Goal: Contribute content: Contribute content

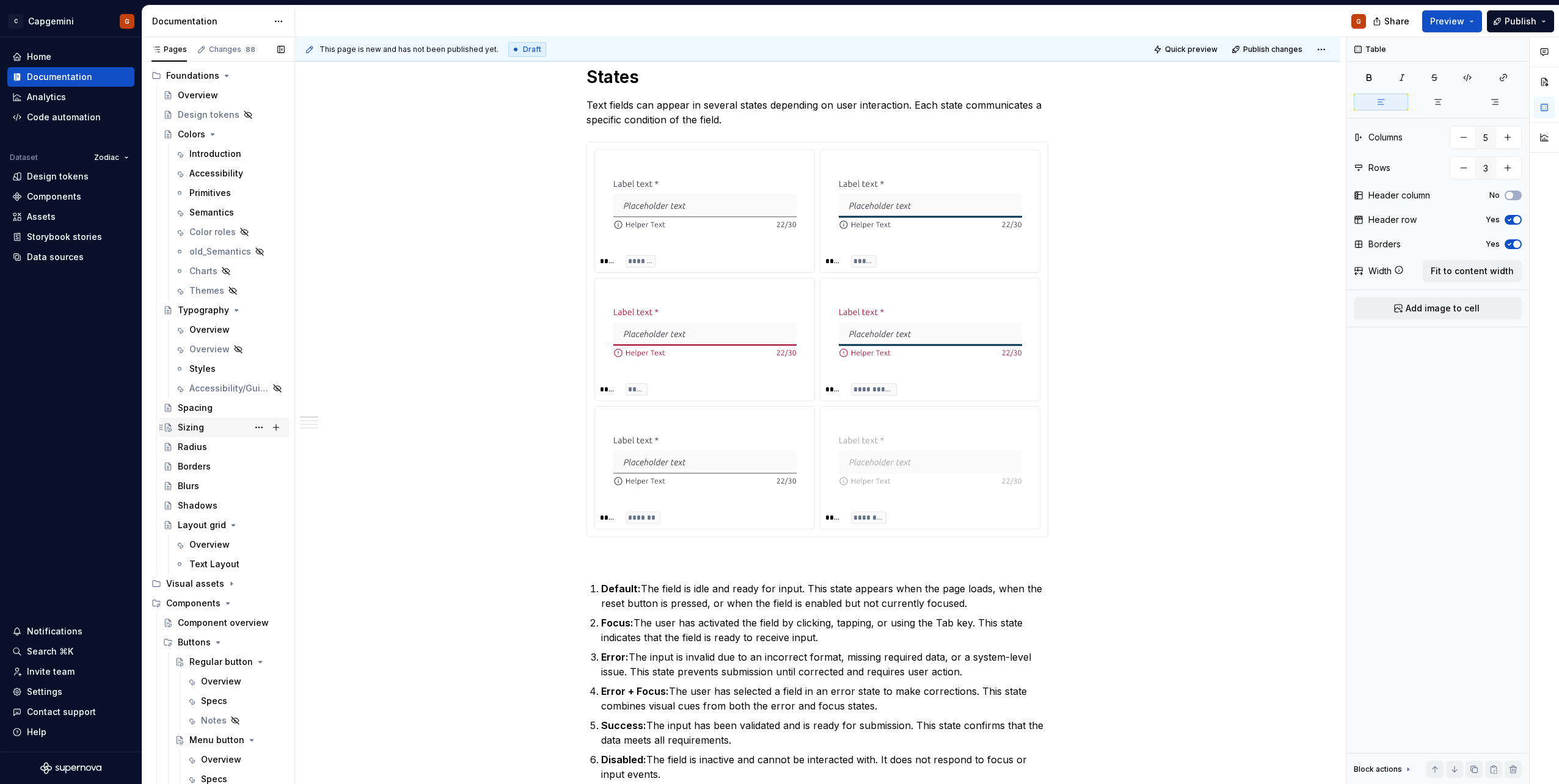
scroll to position [76, 0]
click at [203, 334] on div "Overview" at bounding box center [210, 335] width 40 height 12
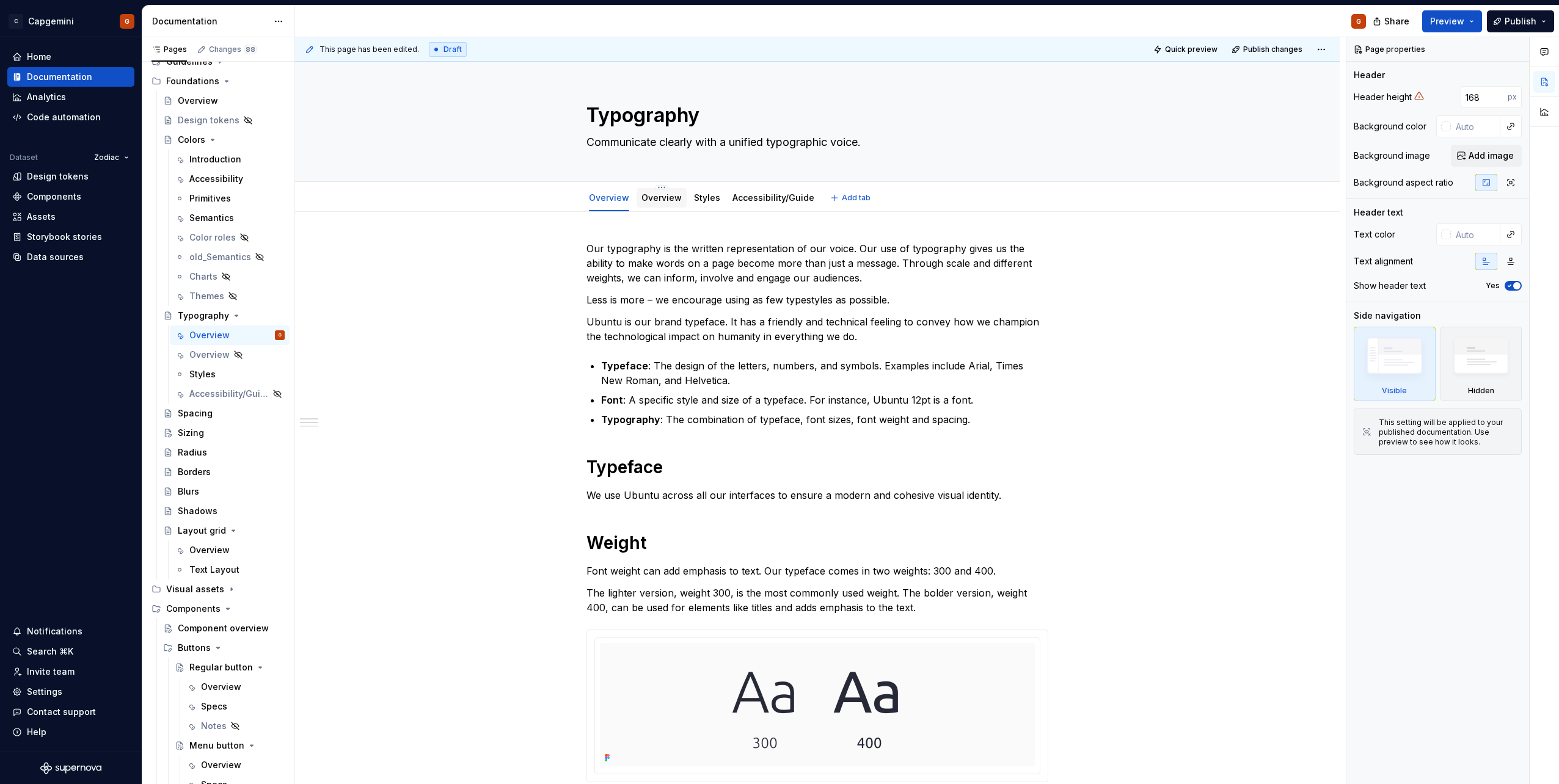
click at [668, 204] on div "Overview" at bounding box center [661, 197] width 40 height 15
click at [654, 204] on div "Overview" at bounding box center [661, 197] width 40 height 15
click at [672, 199] on link "Overview" at bounding box center [661, 197] width 40 height 10
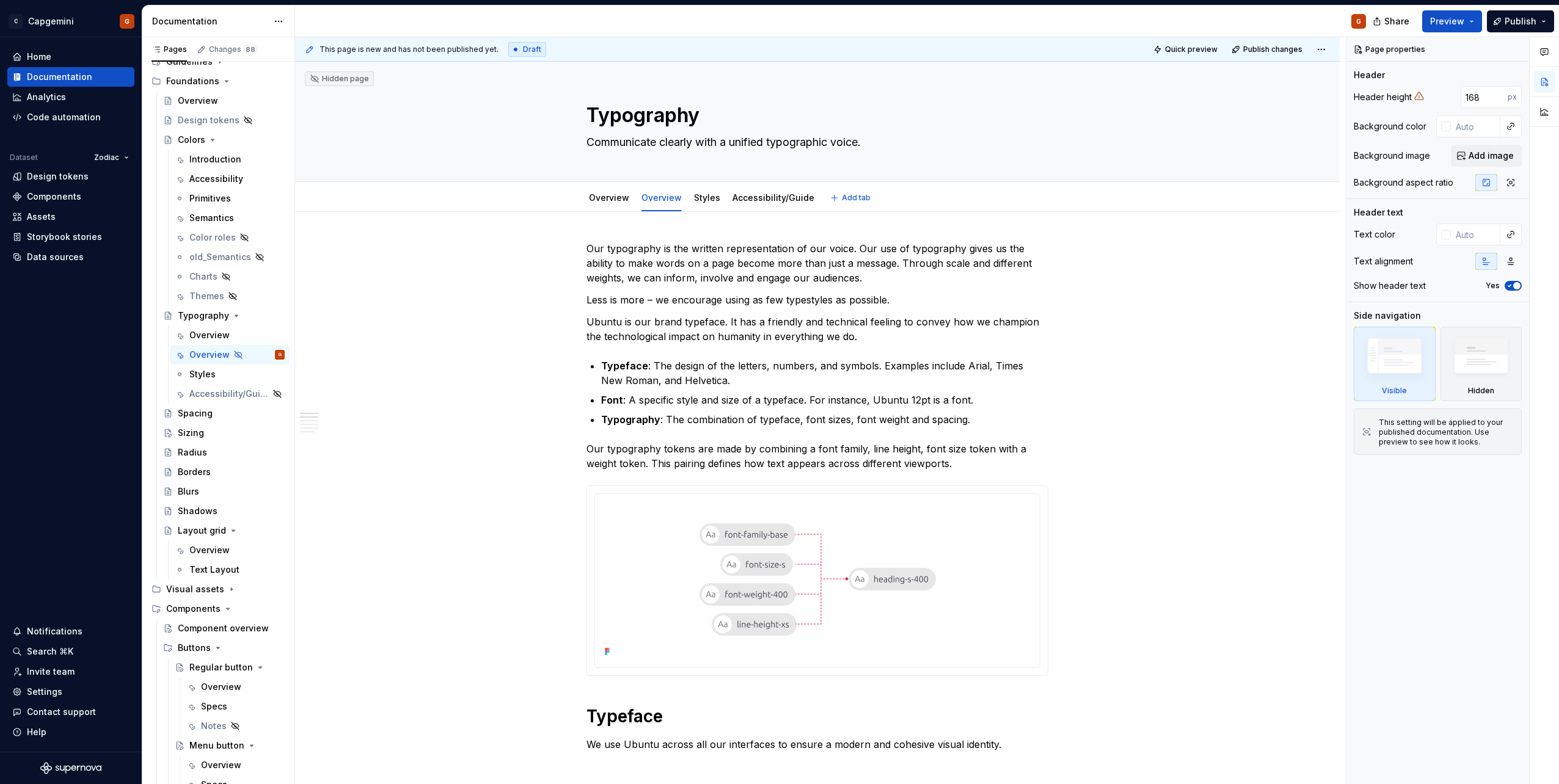
type textarea "*"
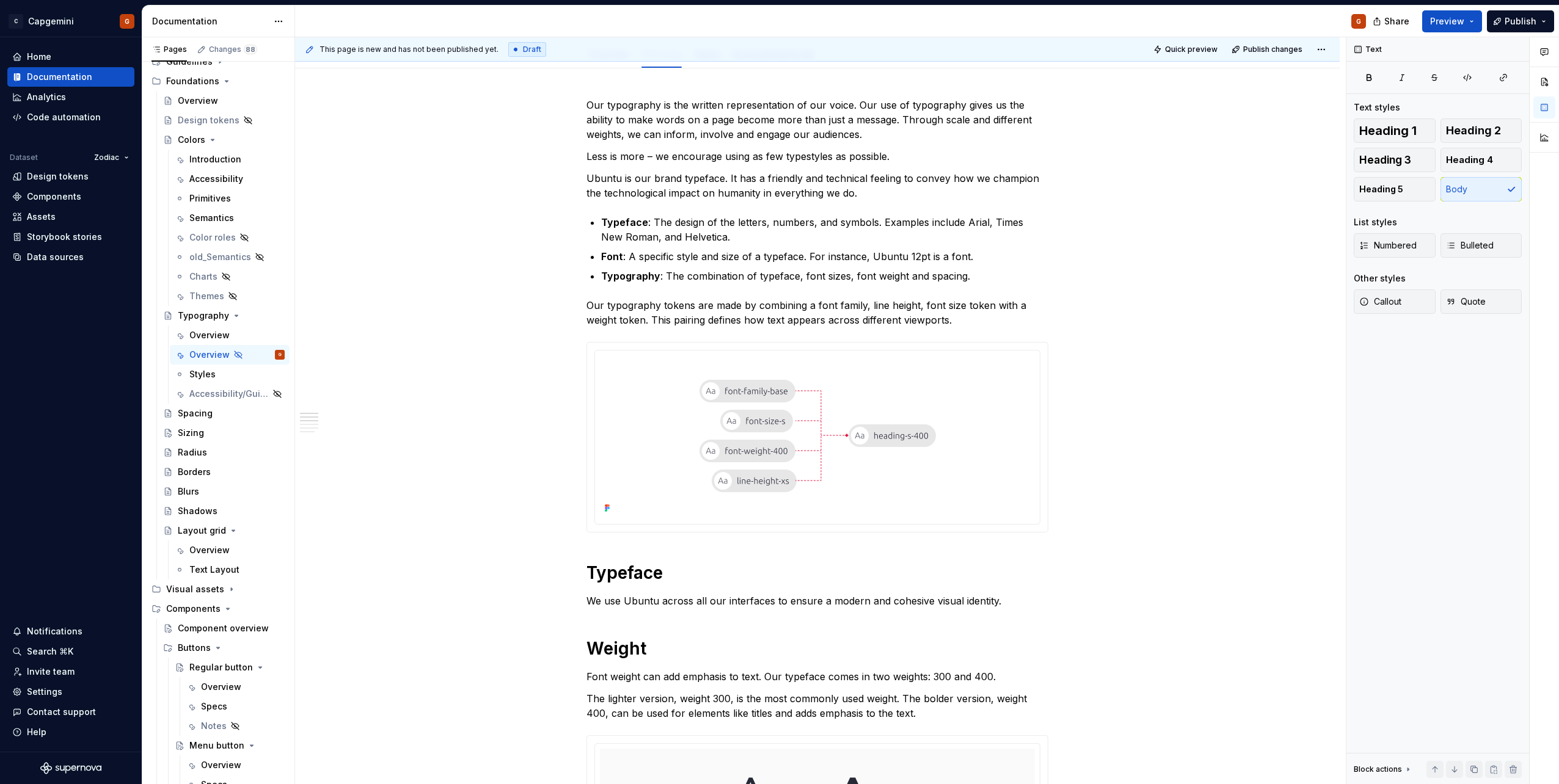
scroll to position [2004, 0]
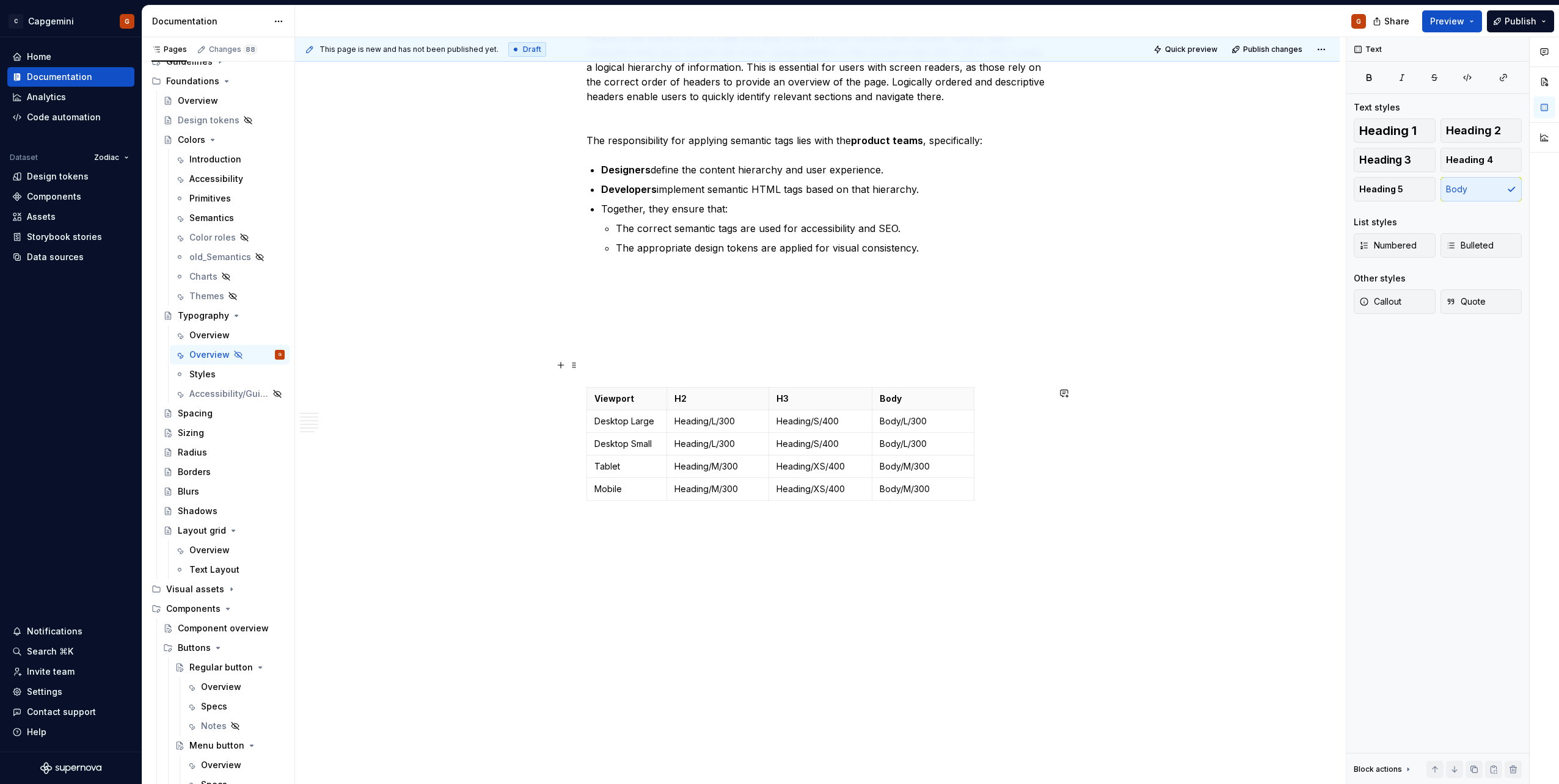
click at [724, 346] on p at bounding box center [817, 343] width 462 height 15
click at [600, 347] on p "Behavior" at bounding box center [817, 343] width 462 height 15
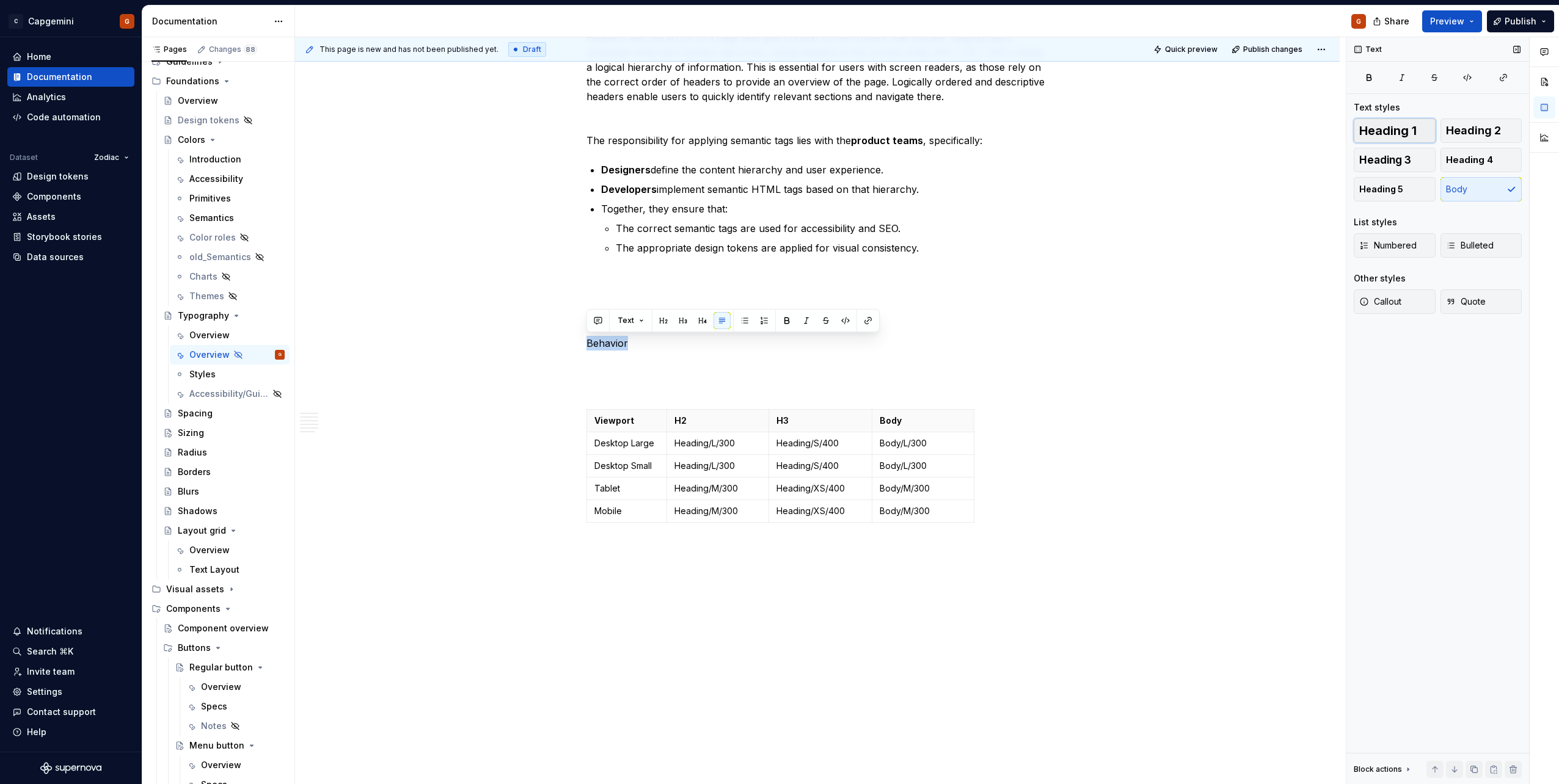
click at [1390, 131] on span "Heading 1" at bounding box center [1388, 130] width 58 height 12
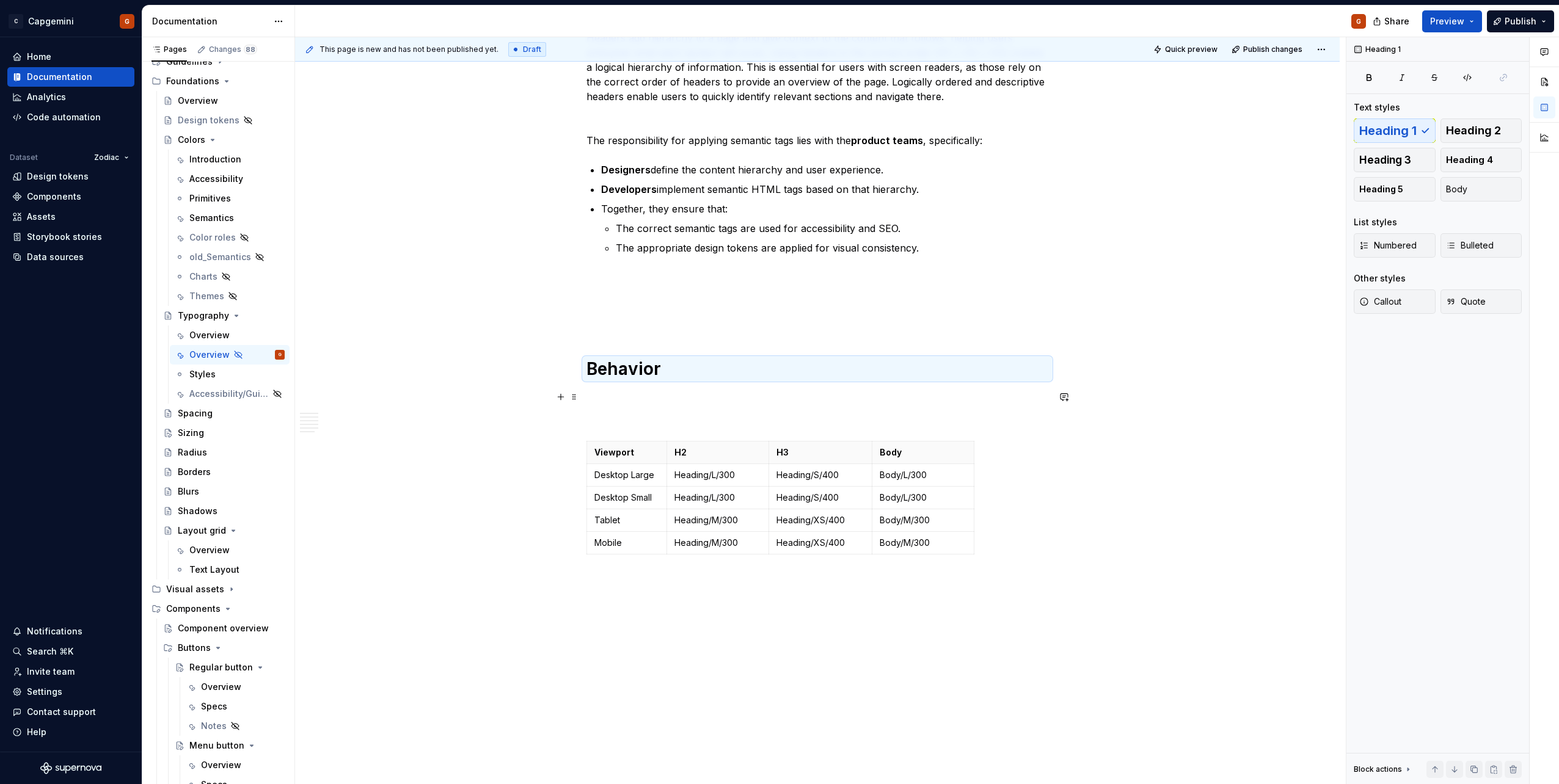
click at [674, 394] on p at bounding box center [817, 396] width 462 height 15
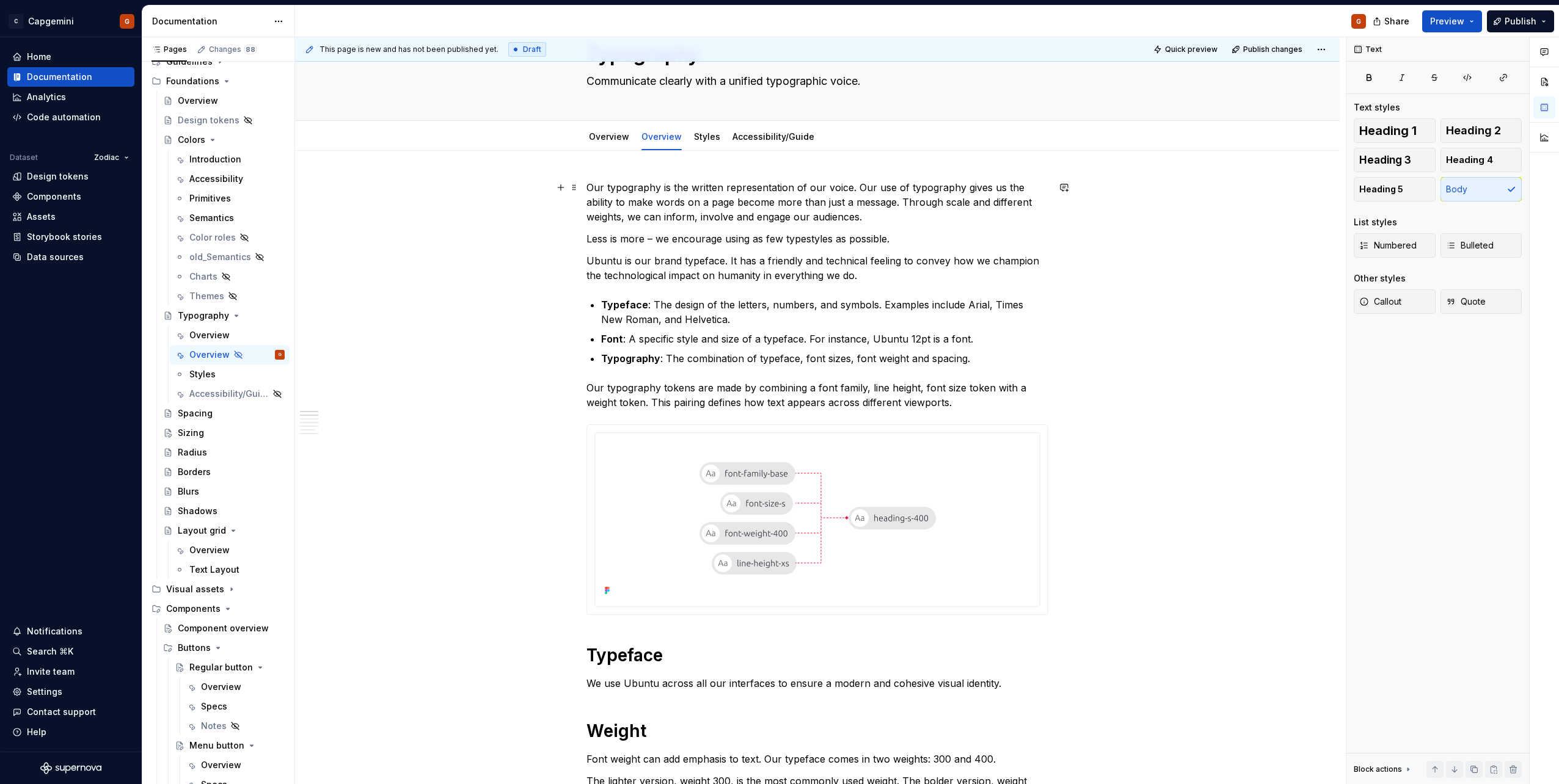
scroll to position [122, 0]
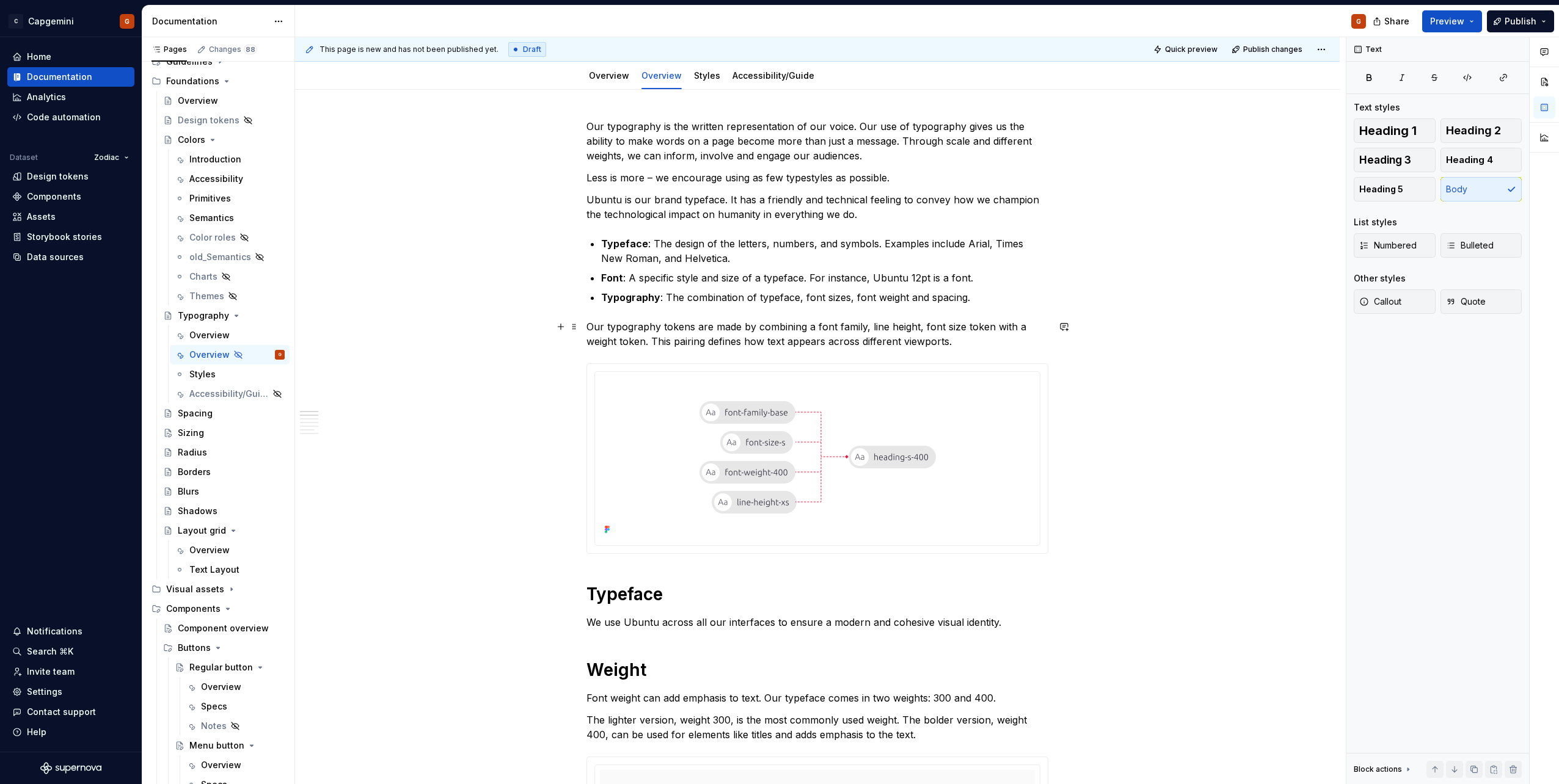
click at [805, 329] on p "Our typography tokens are made by combining a font family, line height, font si…" at bounding box center [817, 334] width 462 height 29
click at [868, 327] on p "Our typography tokens are made by combining a font family, line height, font si…" at bounding box center [817, 334] width 462 height 29
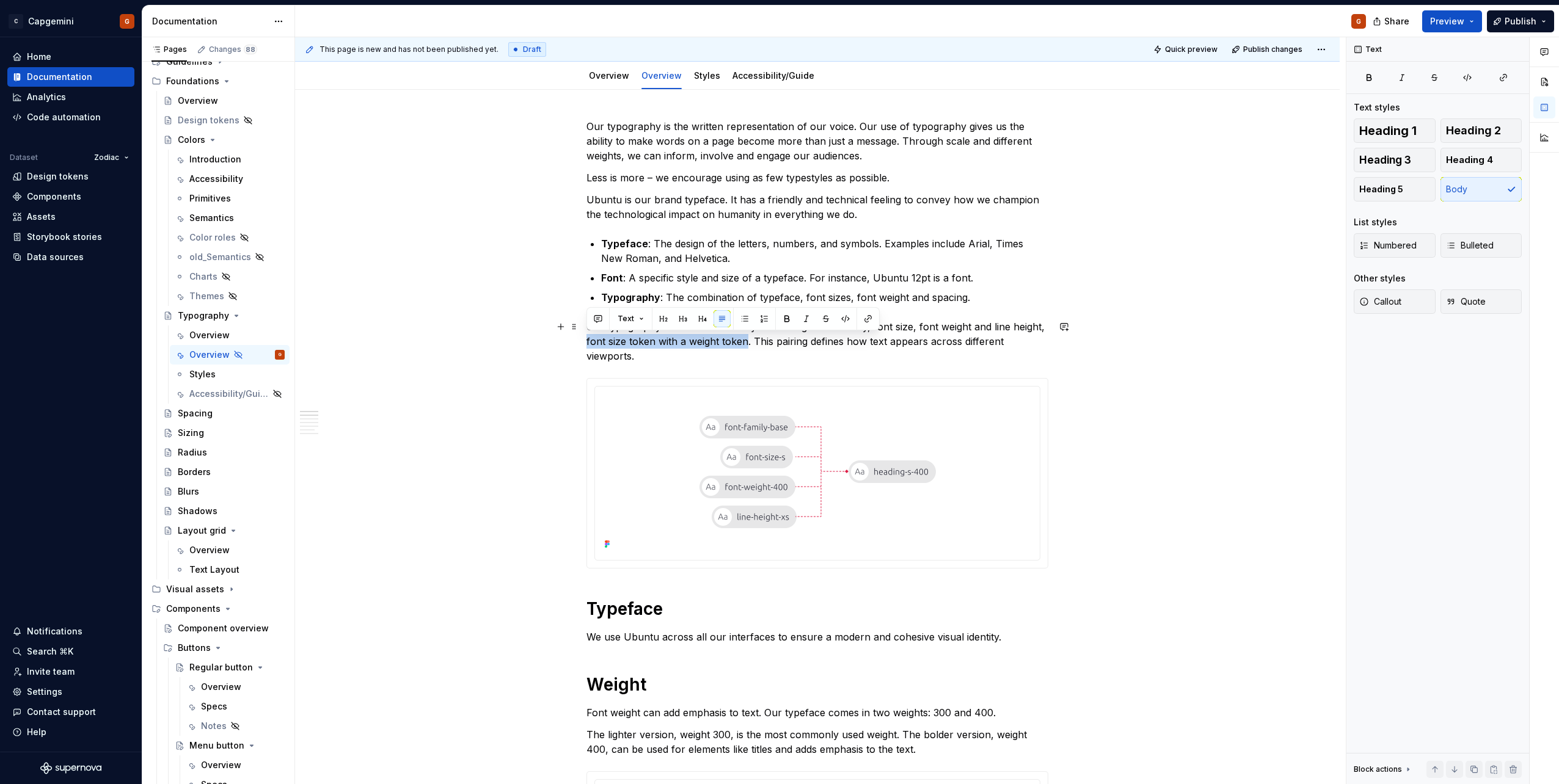
drag, startPoint x: 748, startPoint y: 343, endPoint x: 582, endPoint y: 345, distance: 166.0
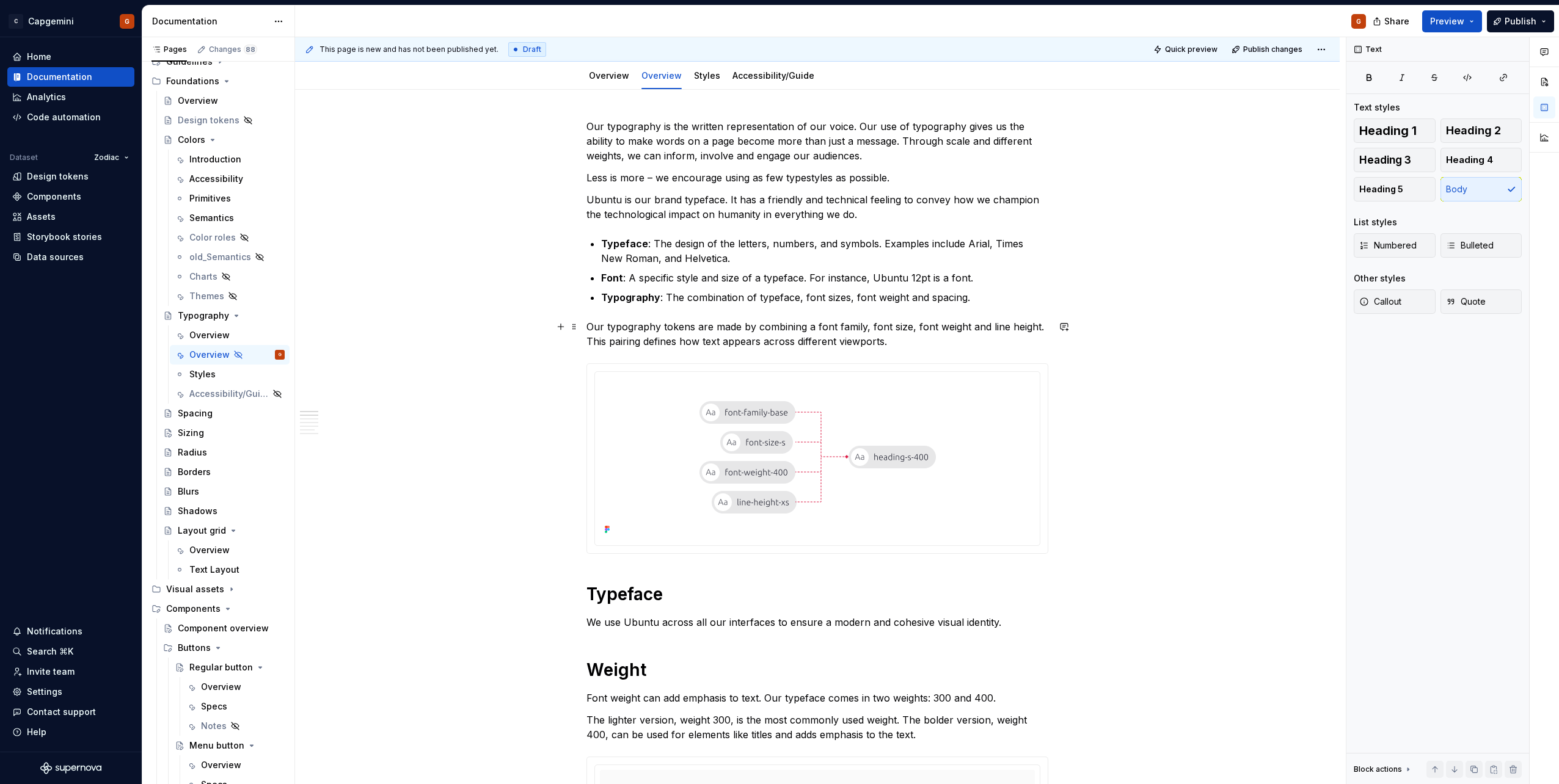
click at [981, 328] on p "Our typography tokens are made by combining a font family, font size, font weig…" at bounding box center [817, 334] width 462 height 29
click at [614, 345] on p "Our typography tokens are made by combining a font family, font size, font weig…" at bounding box center [817, 334] width 462 height 29
click at [812, 326] on p "Our typography tokens are made by combining a font family, font size, font weig…" at bounding box center [817, 334] width 462 height 29
click at [640, 339] on p "Our typography tokens are made by combining font family, font size, font weight…" at bounding box center [817, 334] width 462 height 29
click at [674, 343] on p "Our typography tokens are made by combining font family, font size, font weight…" at bounding box center [817, 334] width 462 height 29
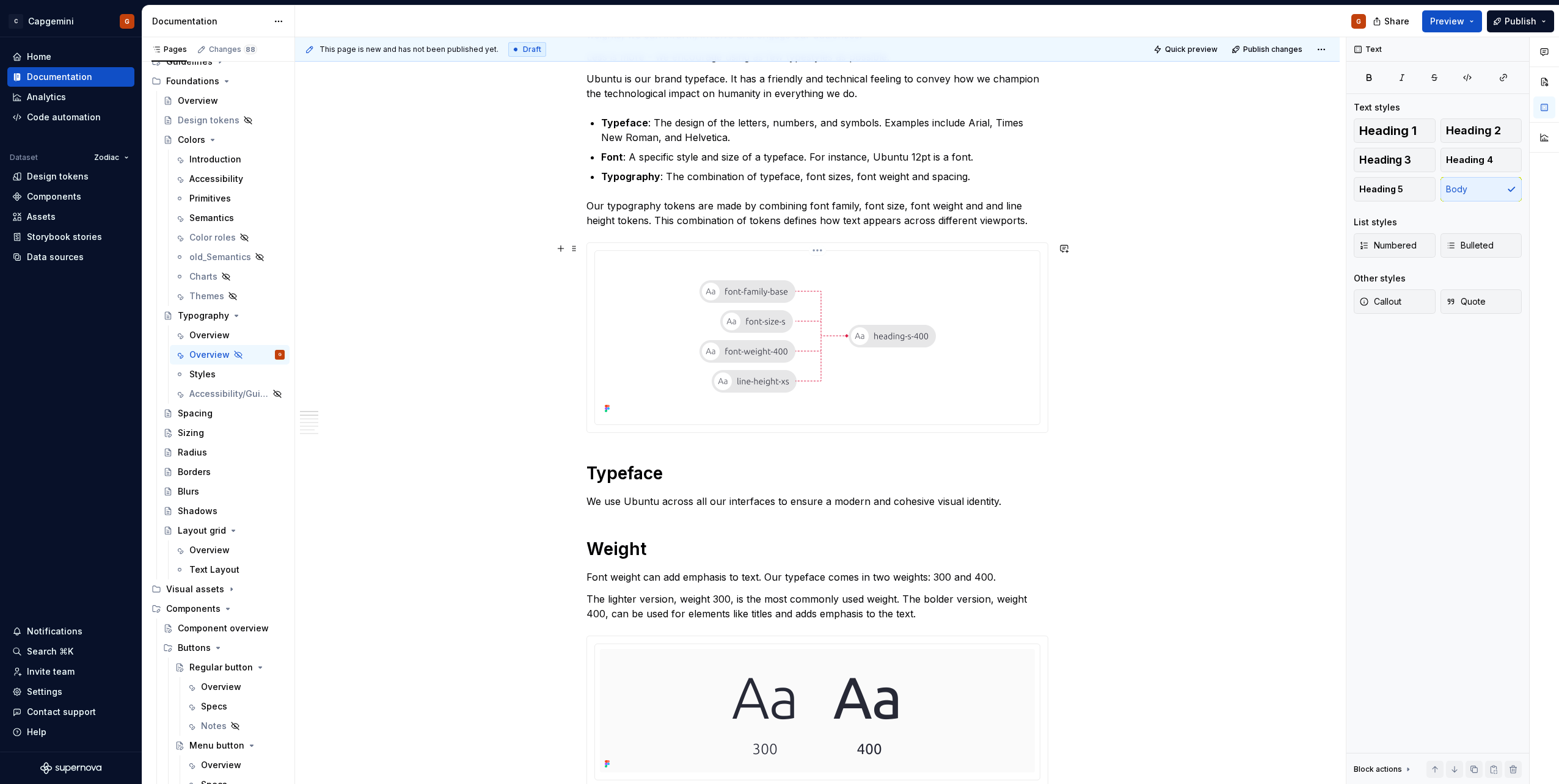
scroll to position [244, 0]
click at [975, 203] on p "Our typography tokens are made by combining font family, font size, font weight…" at bounding box center [817, 212] width 462 height 29
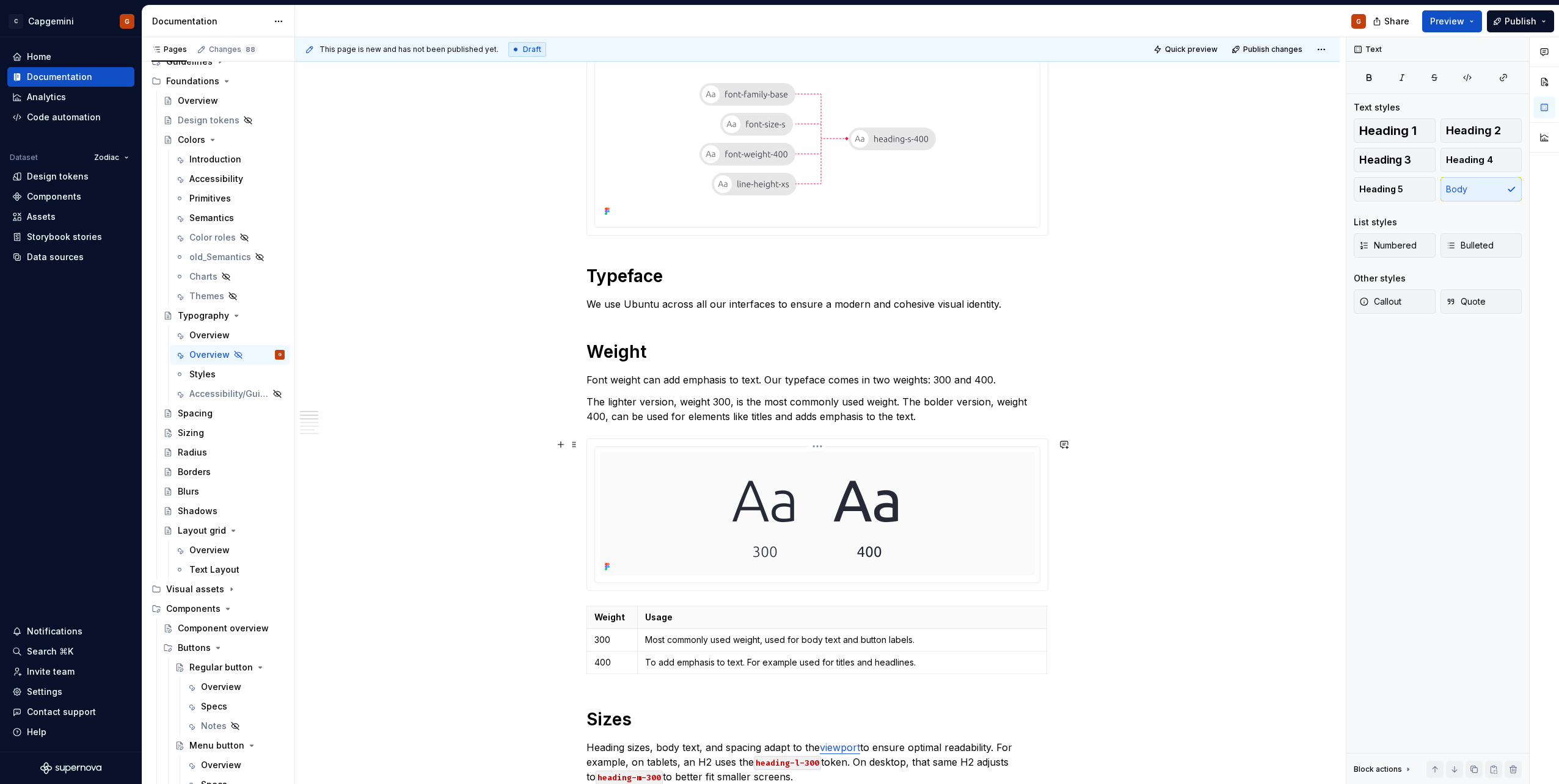
scroll to position [427, 0]
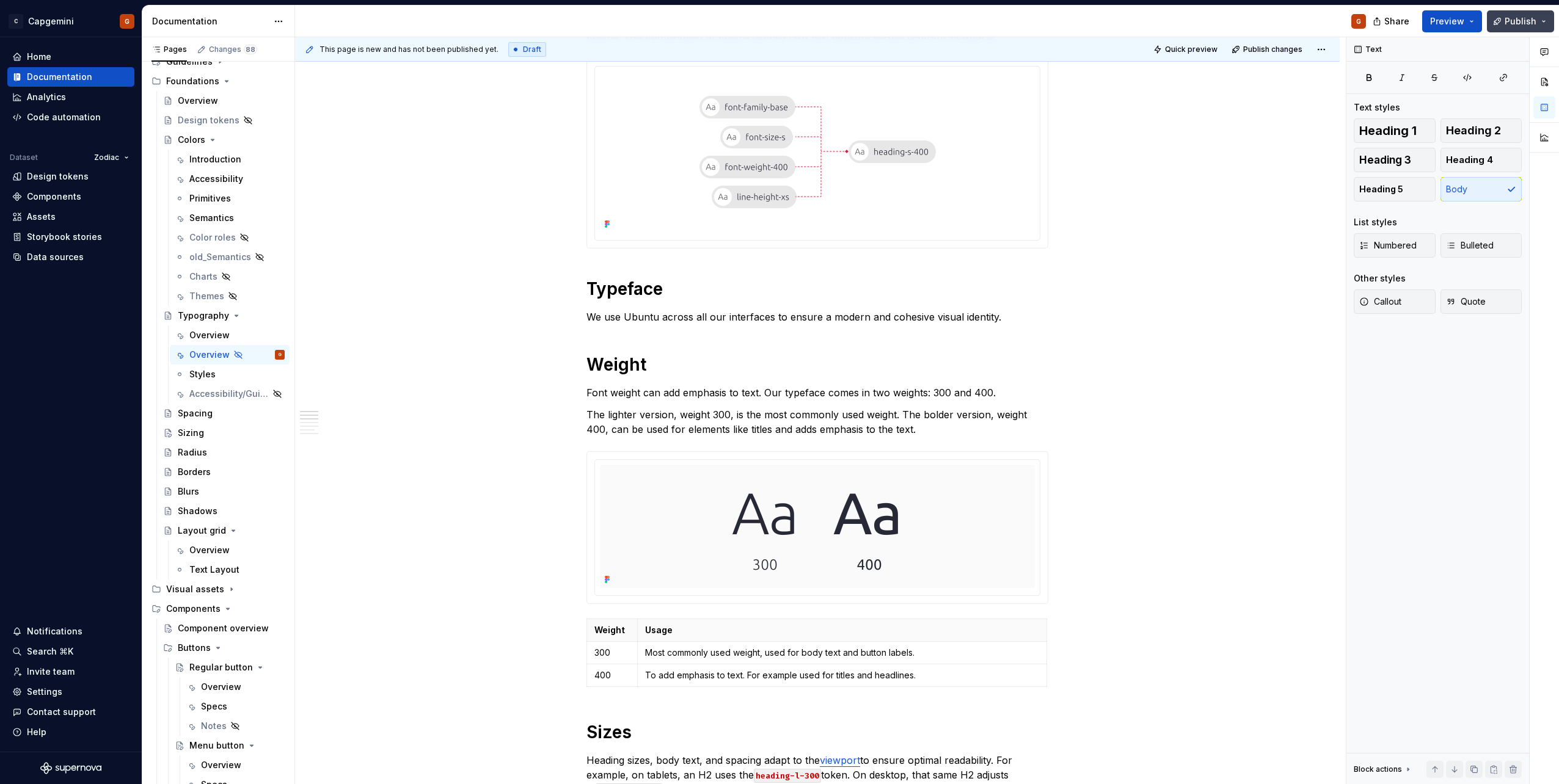
click at [1524, 26] on span "Publish" at bounding box center [1521, 21] width 32 height 12
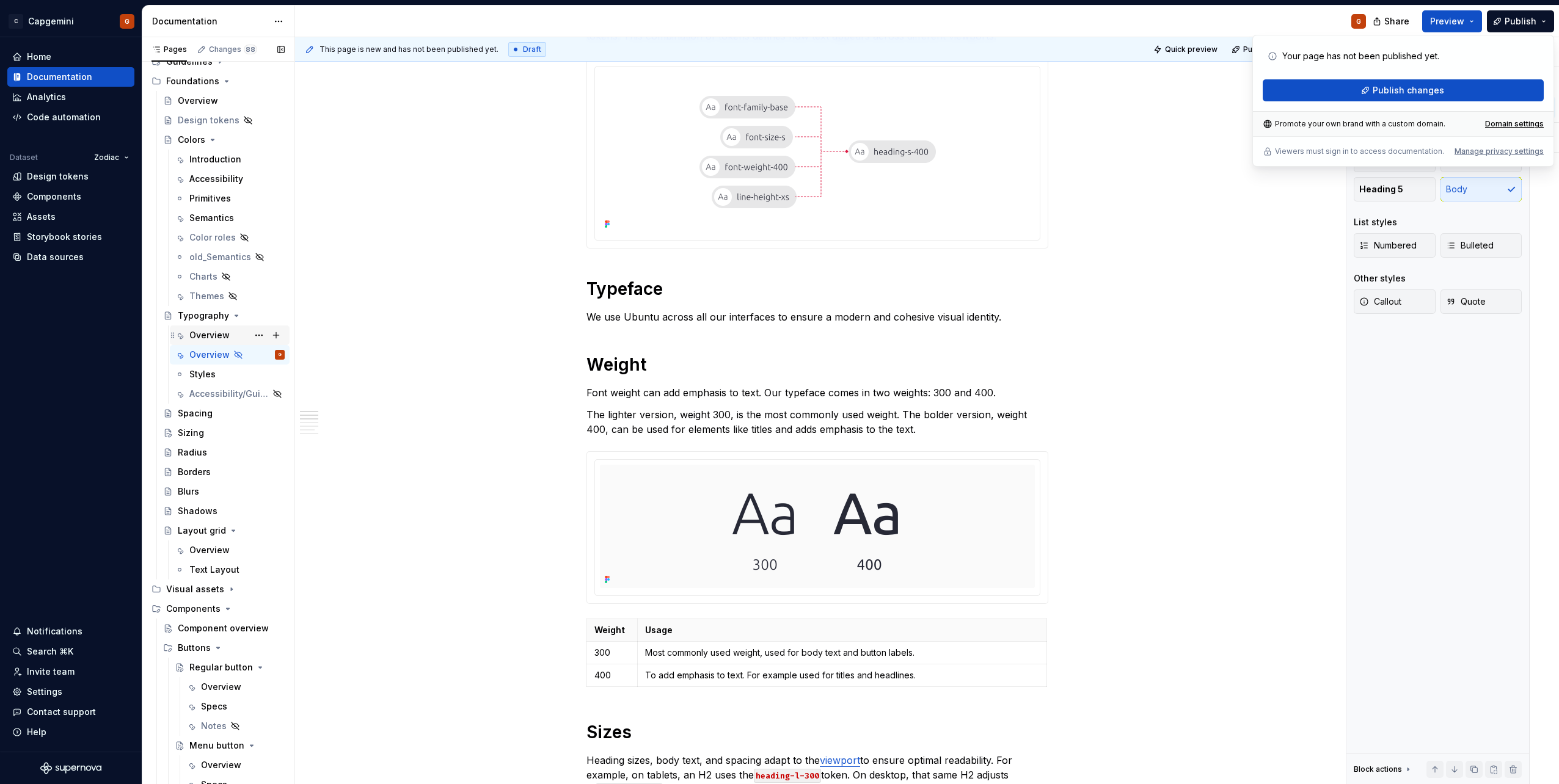
click at [199, 338] on div "Overview" at bounding box center [210, 335] width 40 height 12
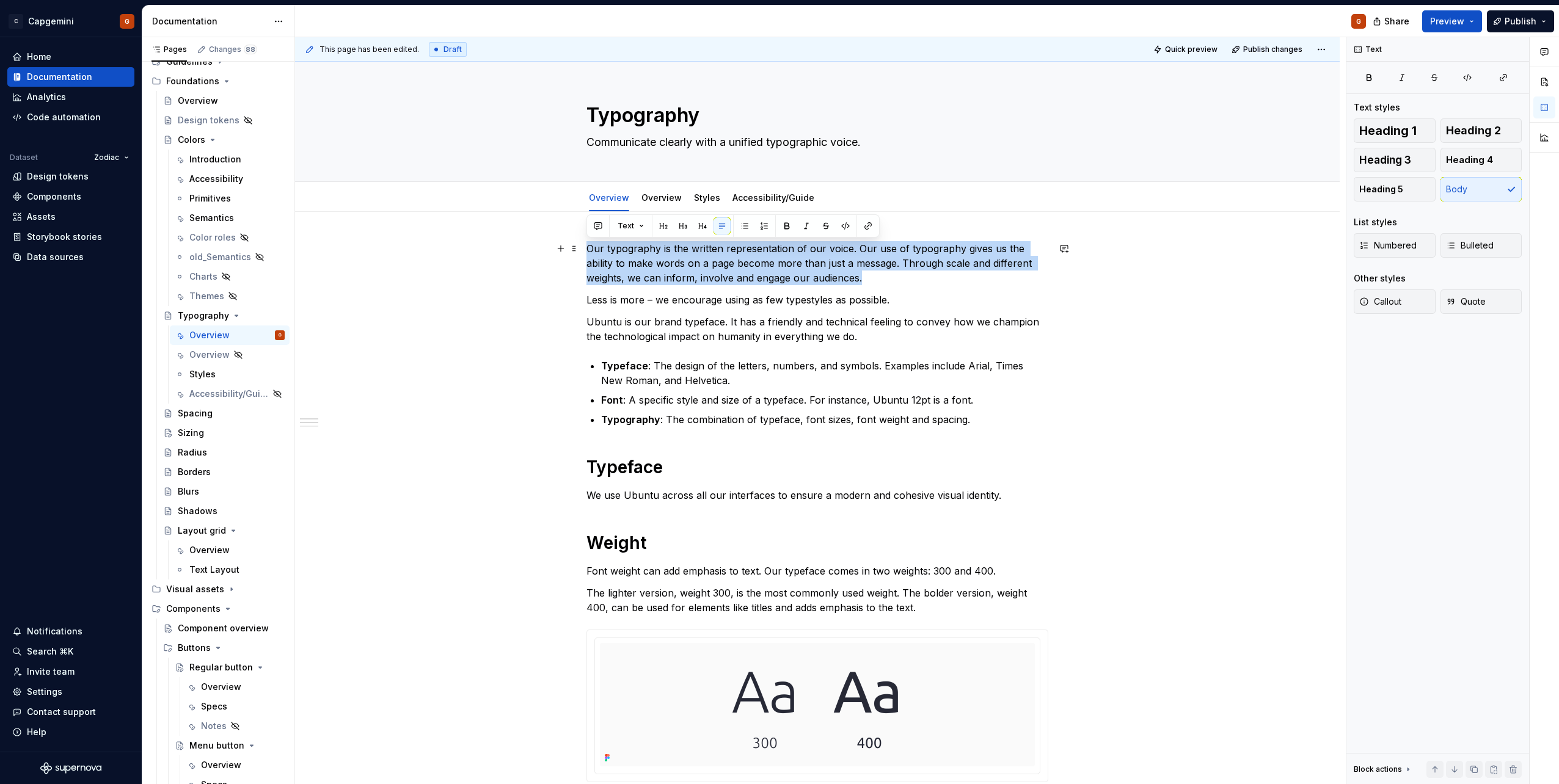
drag, startPoint x: 590, startPoint y: 250, endPoint x: 873, endPoint y: 281, distance: 284.7
click at [873, 281] on p "Our typography is the written representation of our voice. Our use of typograph…" at bounding box center [817, 263] width 462 height 44
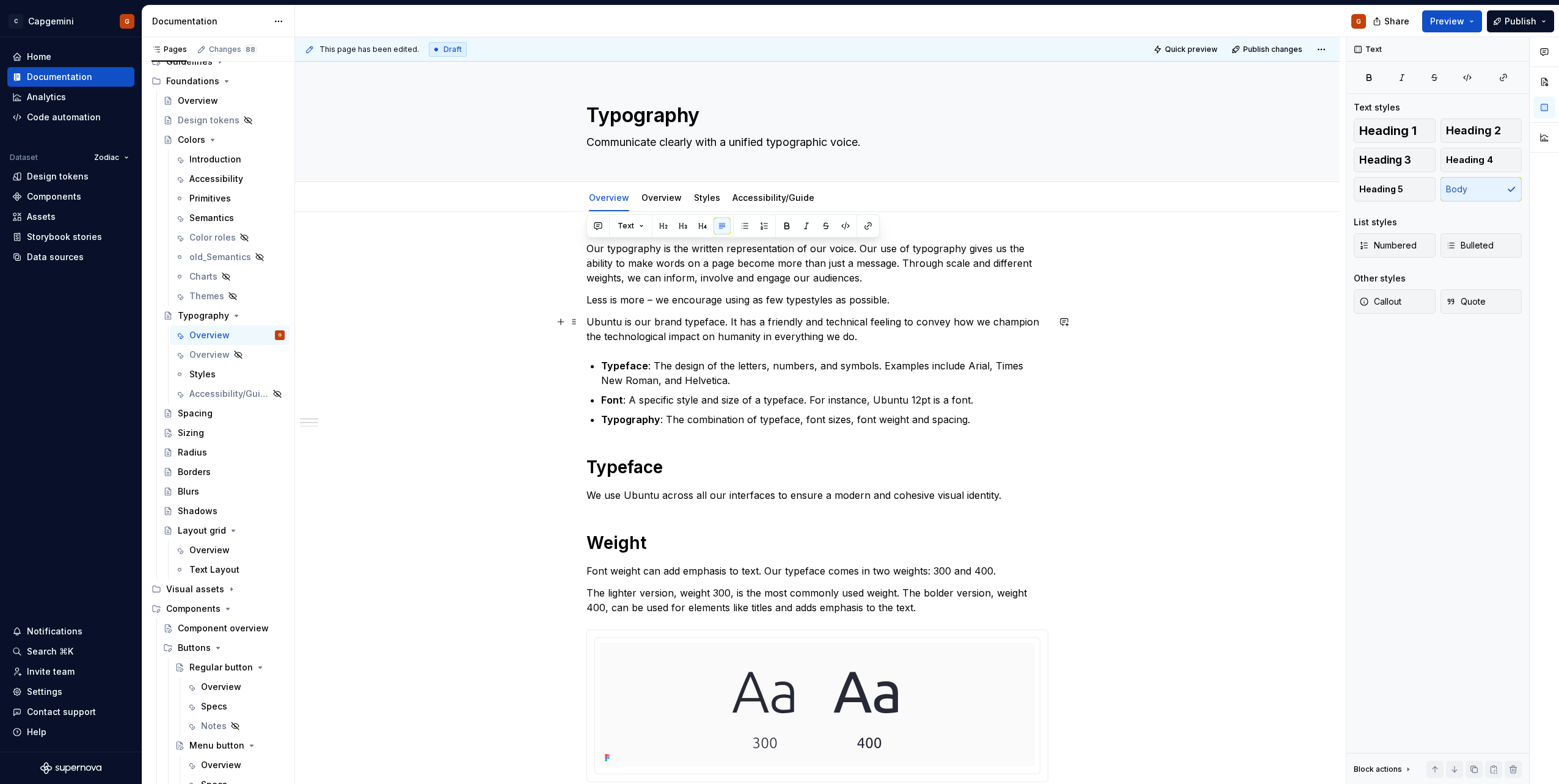
click at [712, 325] on p "Ubuntu is our brand typeface. It has a friendly and technical feeling to convey…" at bounding box center [817, 329] width 462 height 29
click at [668, 197] on link "Overview" at bounding box center [661, 197] width 40 height 10
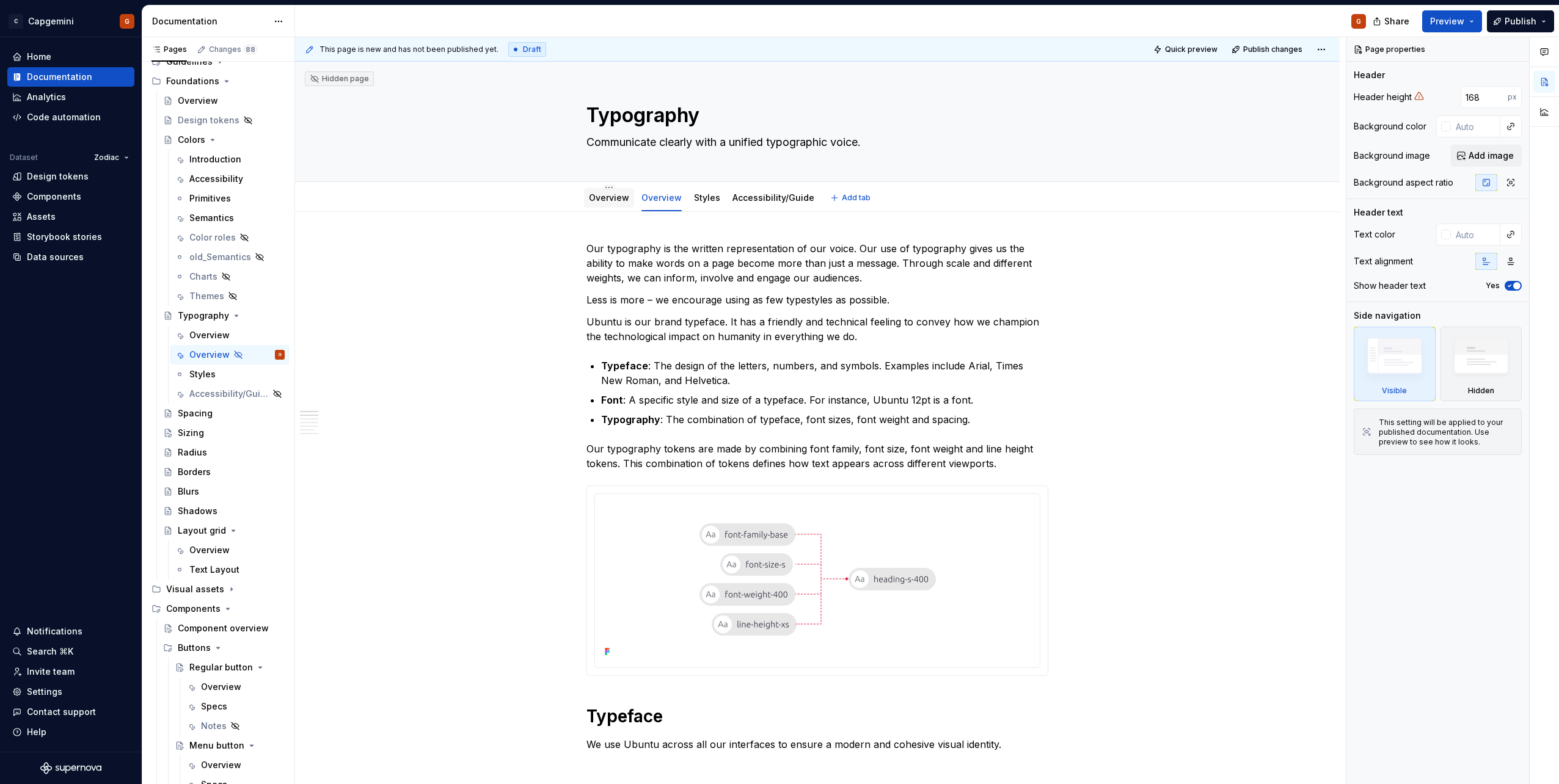
click at [604, 208] on div "Overview" at bounding box center [609, 198] width 50 height 22
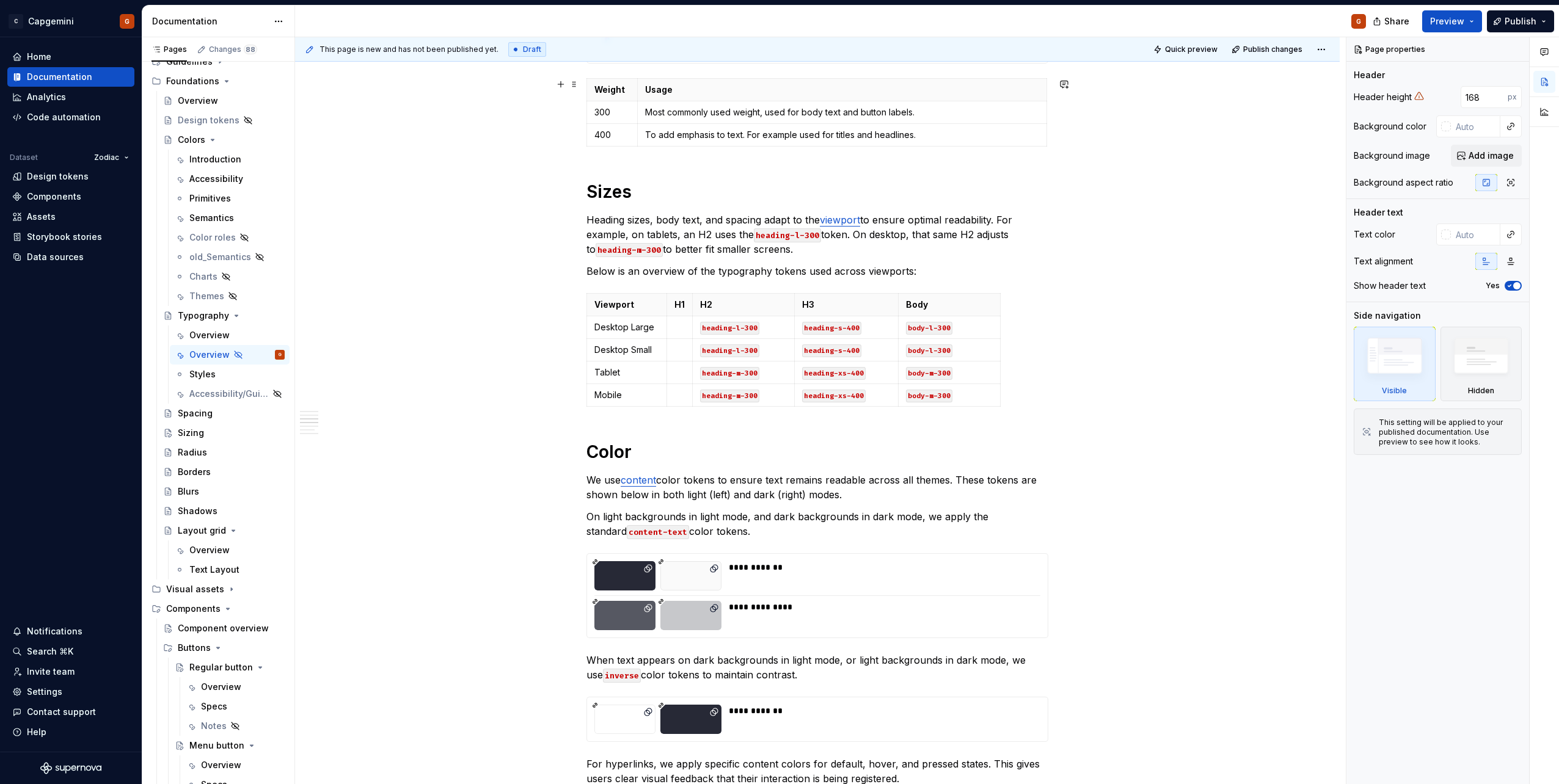
scroll to position [977, 0]
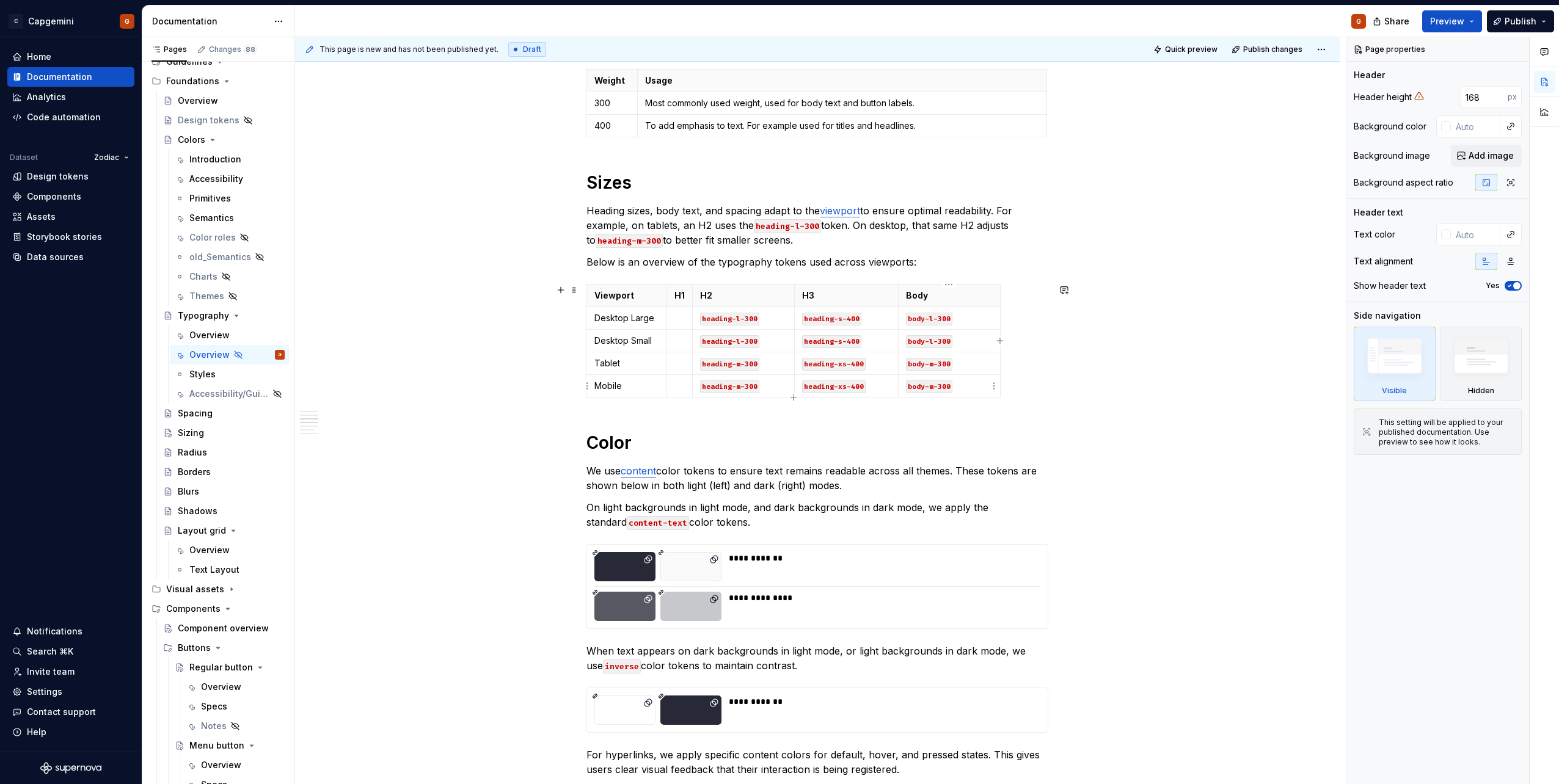
click at [966, 377] on td "body-m-300" at bounding box center [948, 386] width 102 height 22
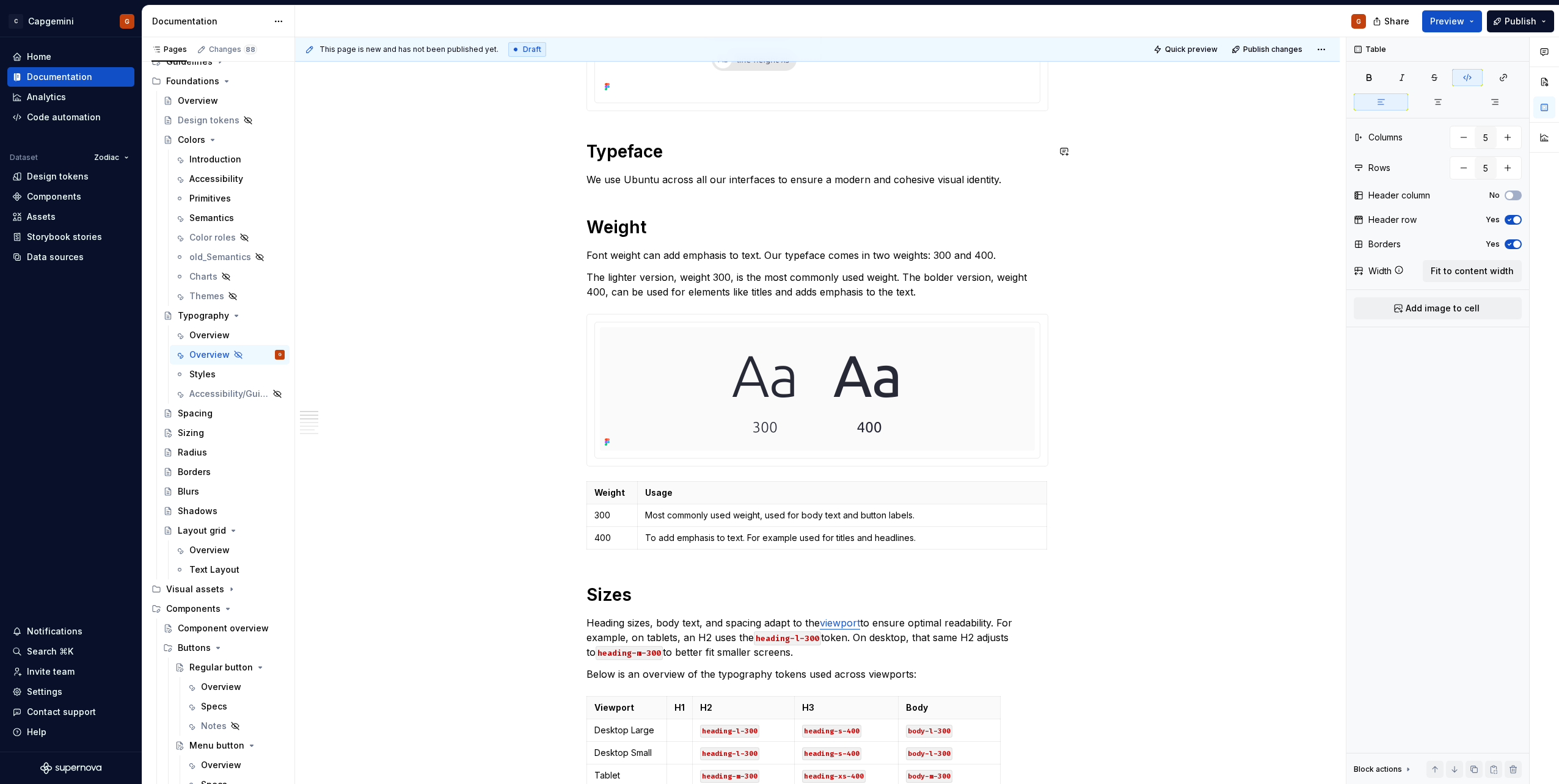
scroll to position [366, 0]
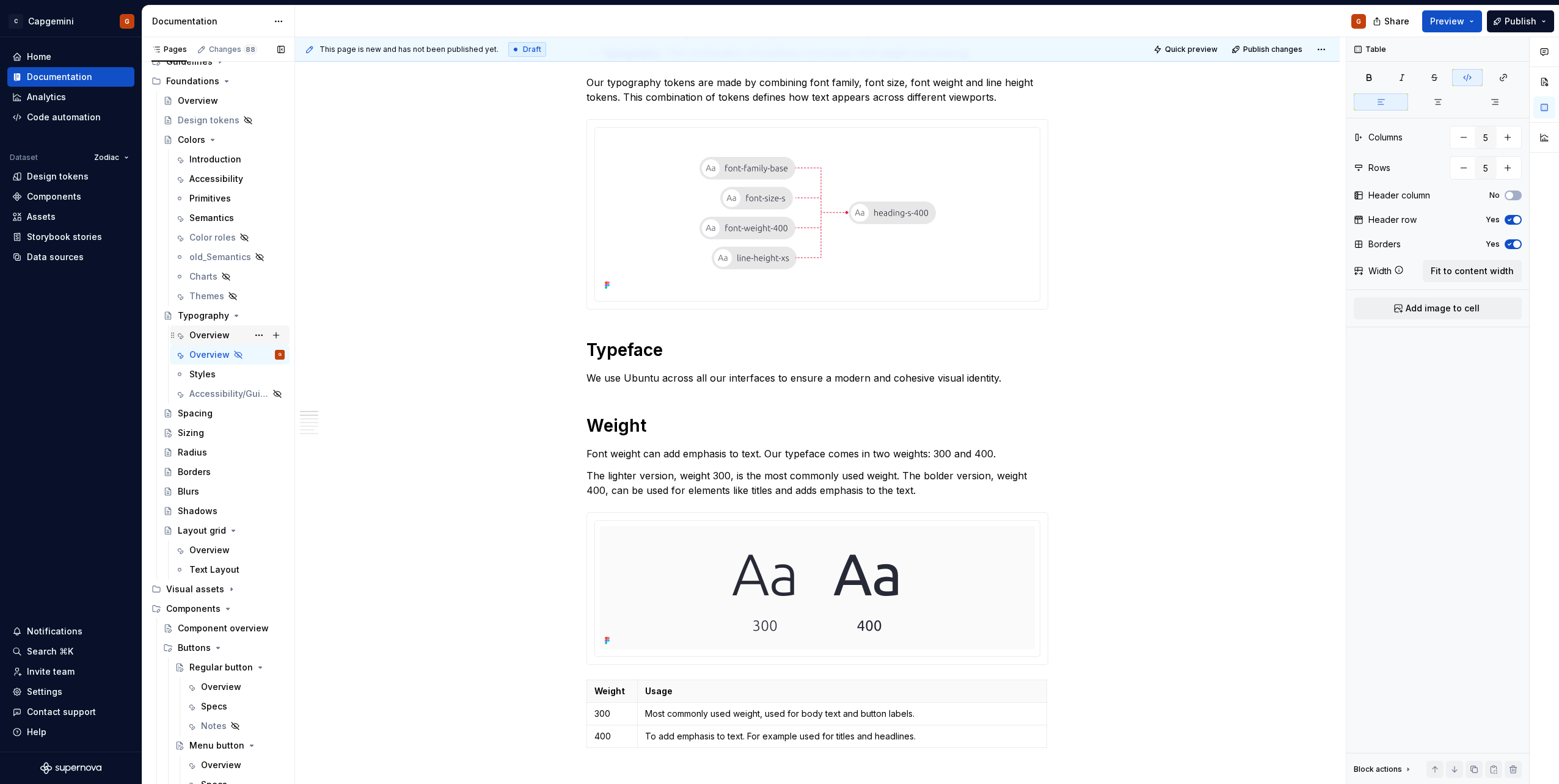
click at [215, 334] on div "Overview" at bounding box center [210, 335] width 40 height 12
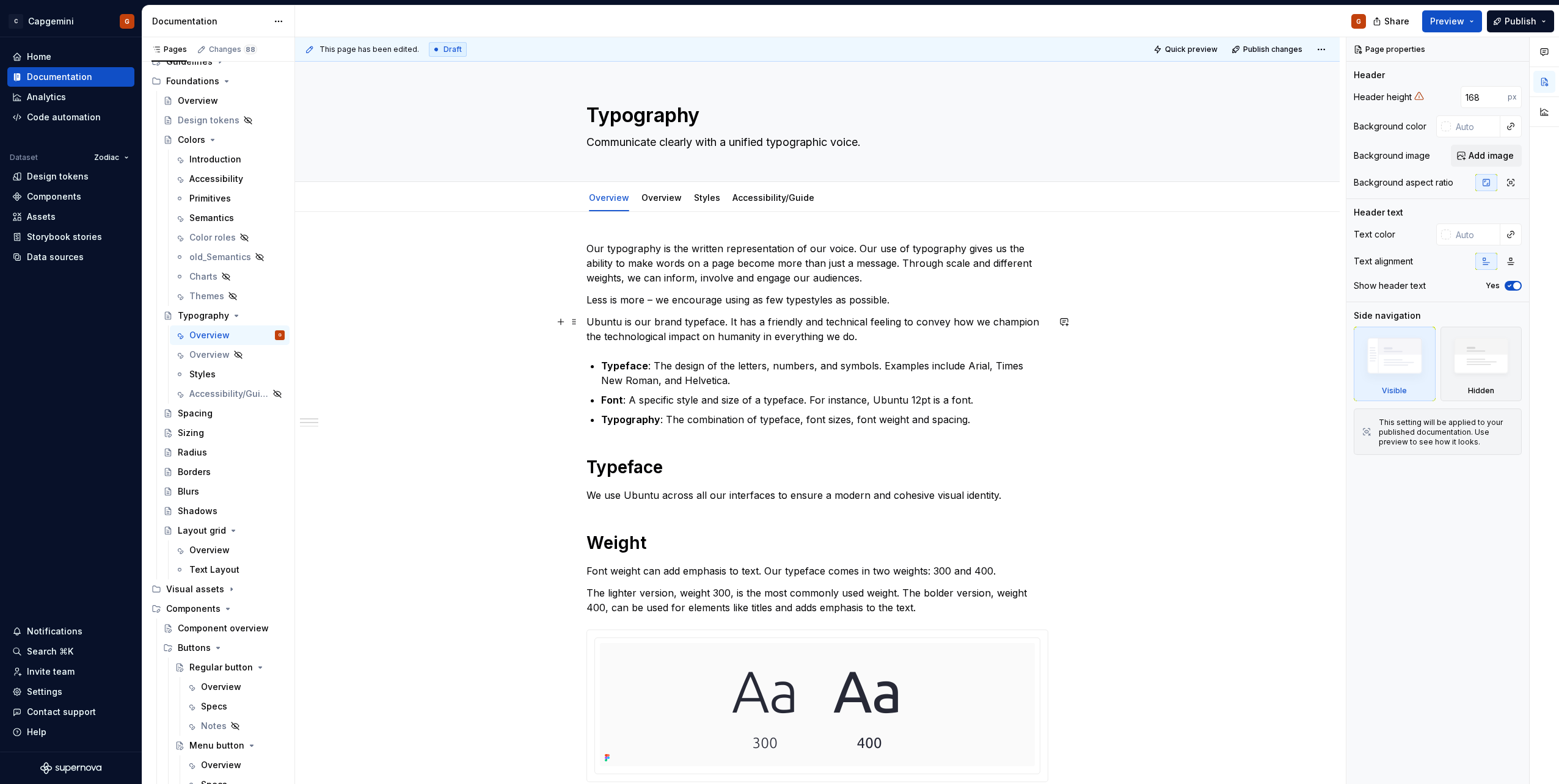
scroll to position [122, 0]
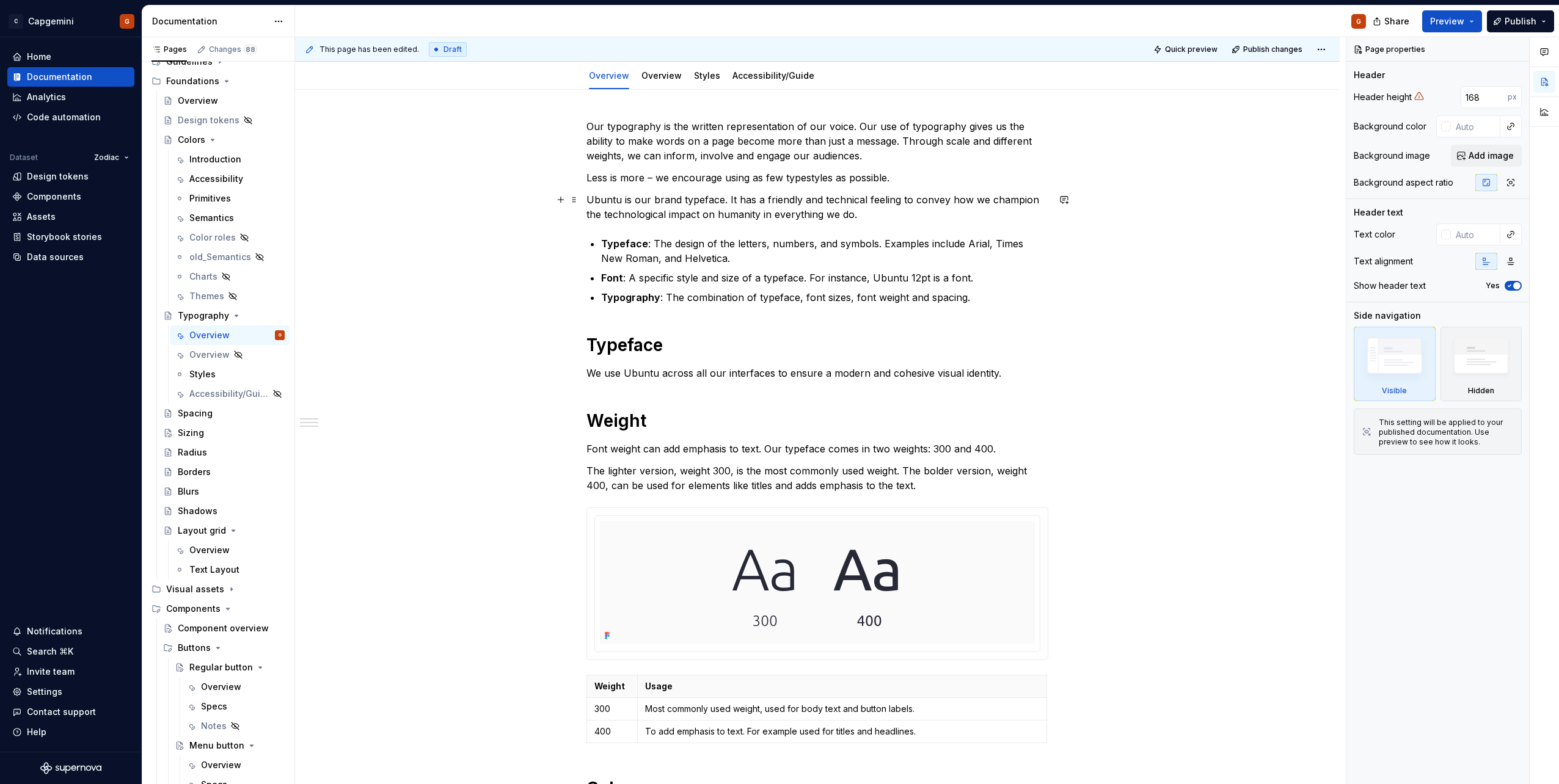
click at [857, 215] on p "Ubuntu is our brand typeface. It has a friendly and technical feeling to convey…" at bounding box center [817, 207] width 462 height 29
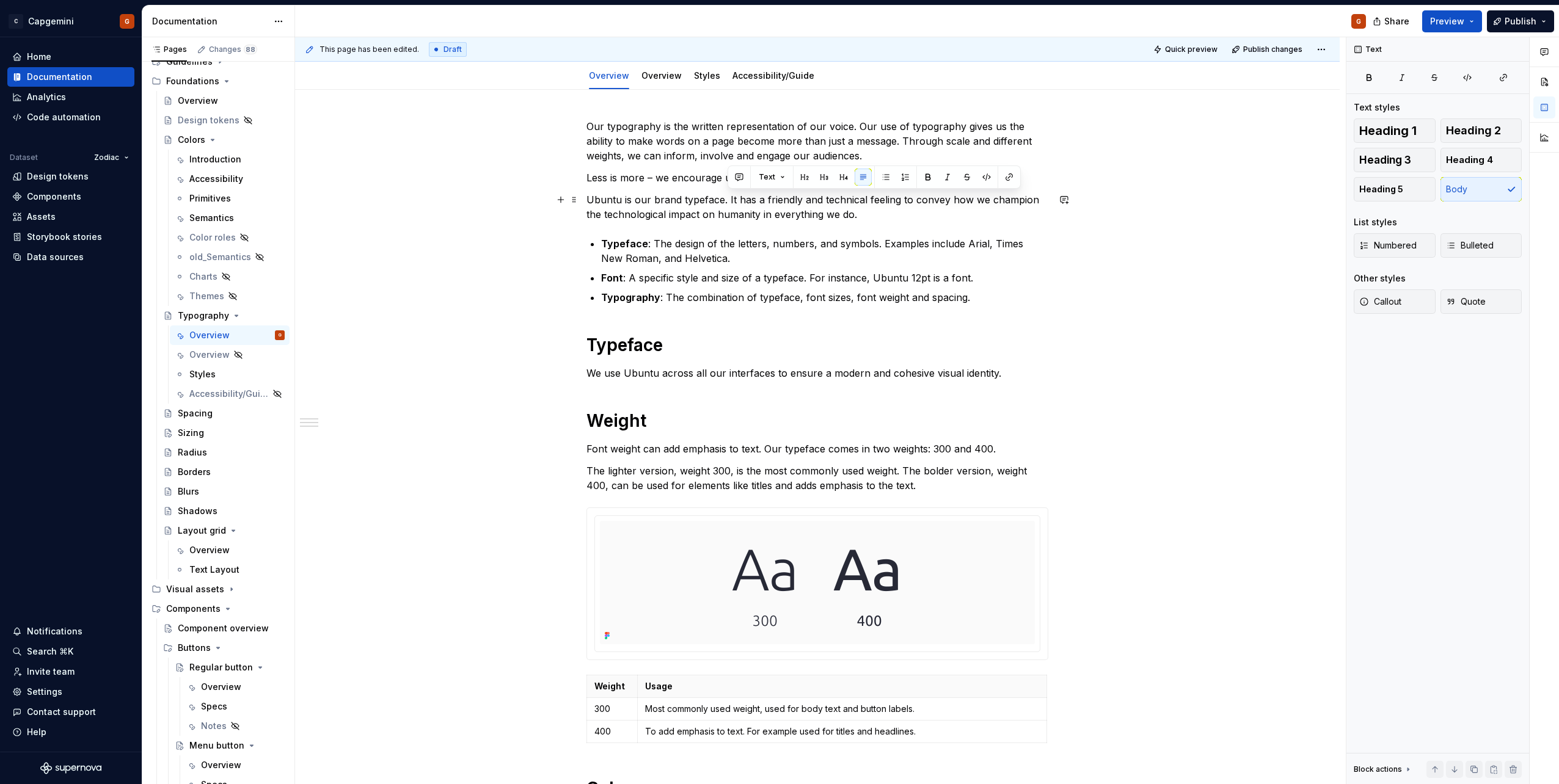
drag, startPoint x: 864, startPoint y: 215, endPoint x: 727, endPoint y: 198, distance: 138.1
click at [727, 198] on p "Ubuntu is our brand typeface. It has a friendly and technical feeling to convey…" at bounding box center [817, 207] width 462 height 29
click at [711, 209] on p "Ubuntu is our brand typeface. It has a friendly and technical feeling to convey…" at bounding box center [817, 207] width 462 height 29
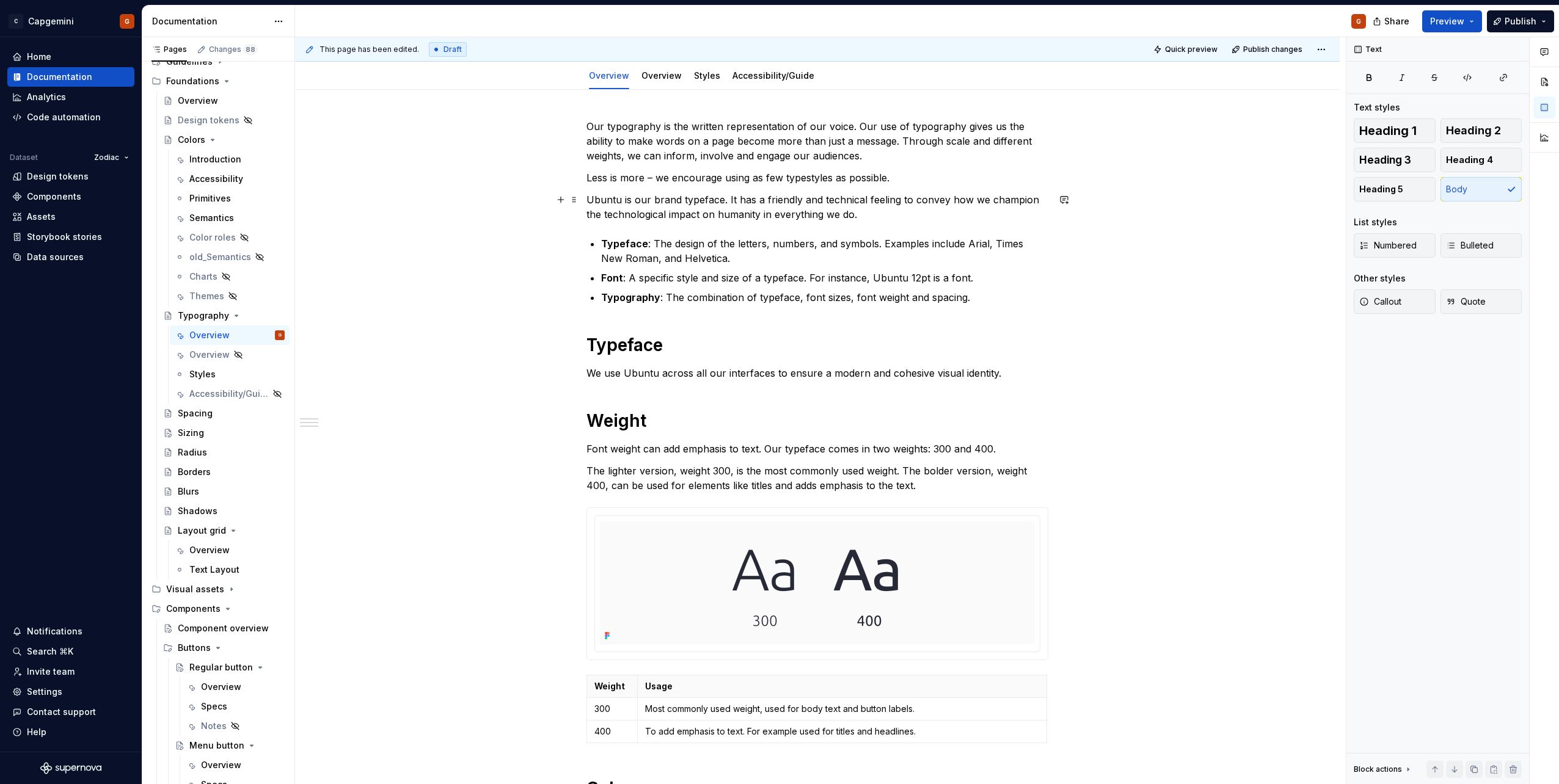
type textarea "*"
click at [866, 218] on p "Ubuntu is our brand typeface. It has a friendly and technical feeling to convey…" at bounding box center [817, 207] width 462 height 29
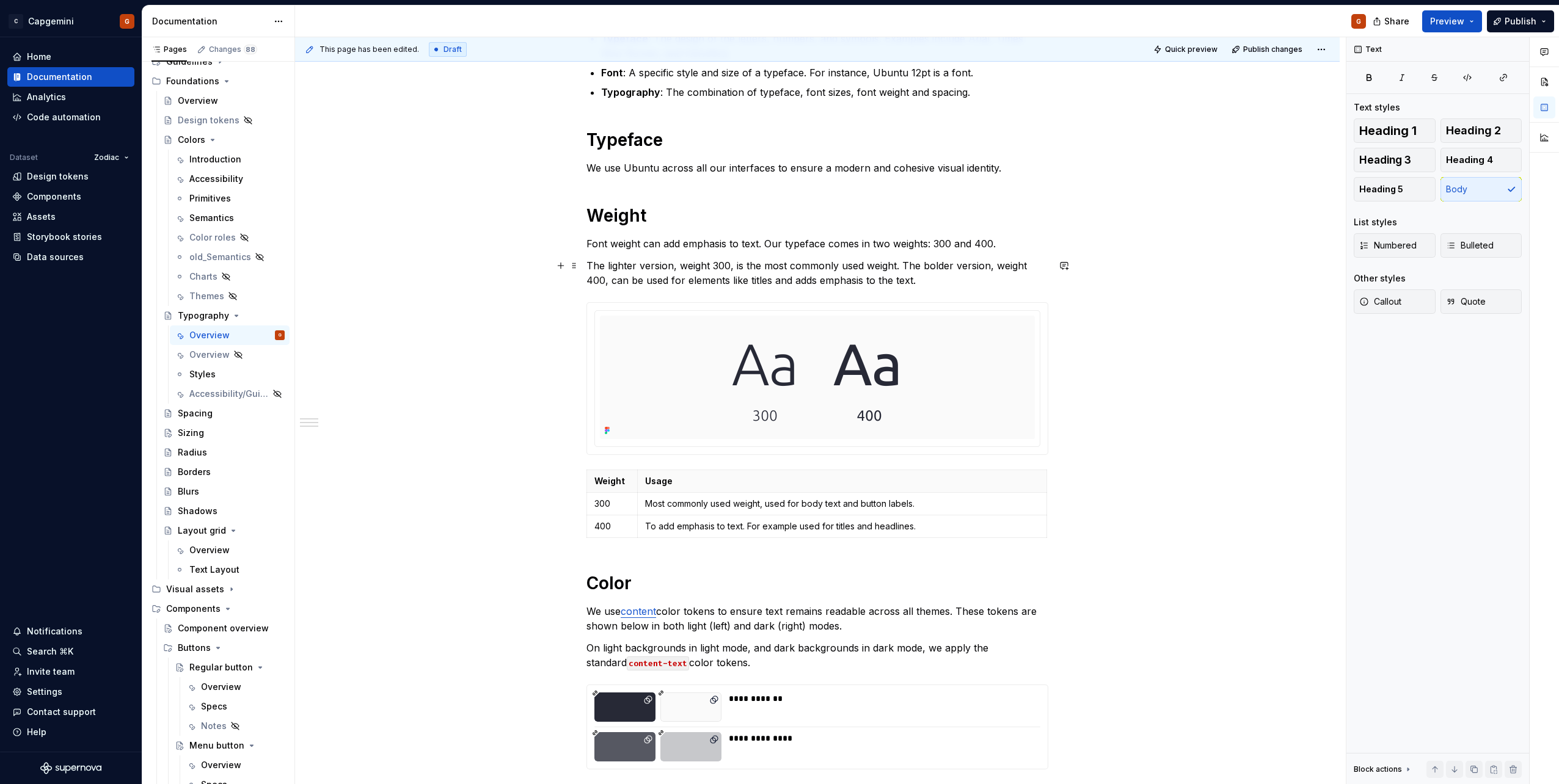
scroll to position [366, 0]
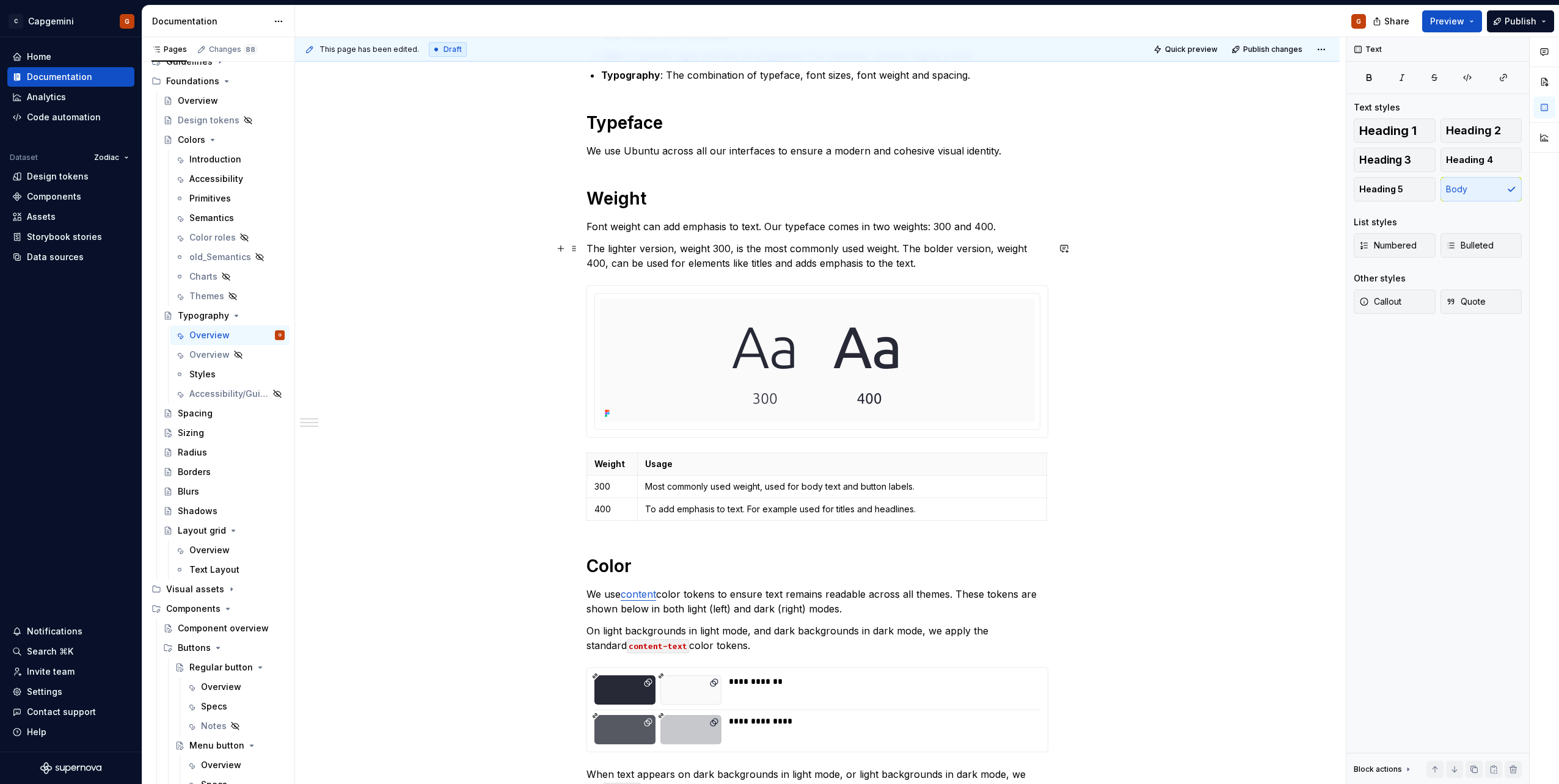
click at [903, 249] on p "The lighter version, weight 300, is the most commonly used weight. The bolder v…" at bounding box center [817, 256] width 462 height 29
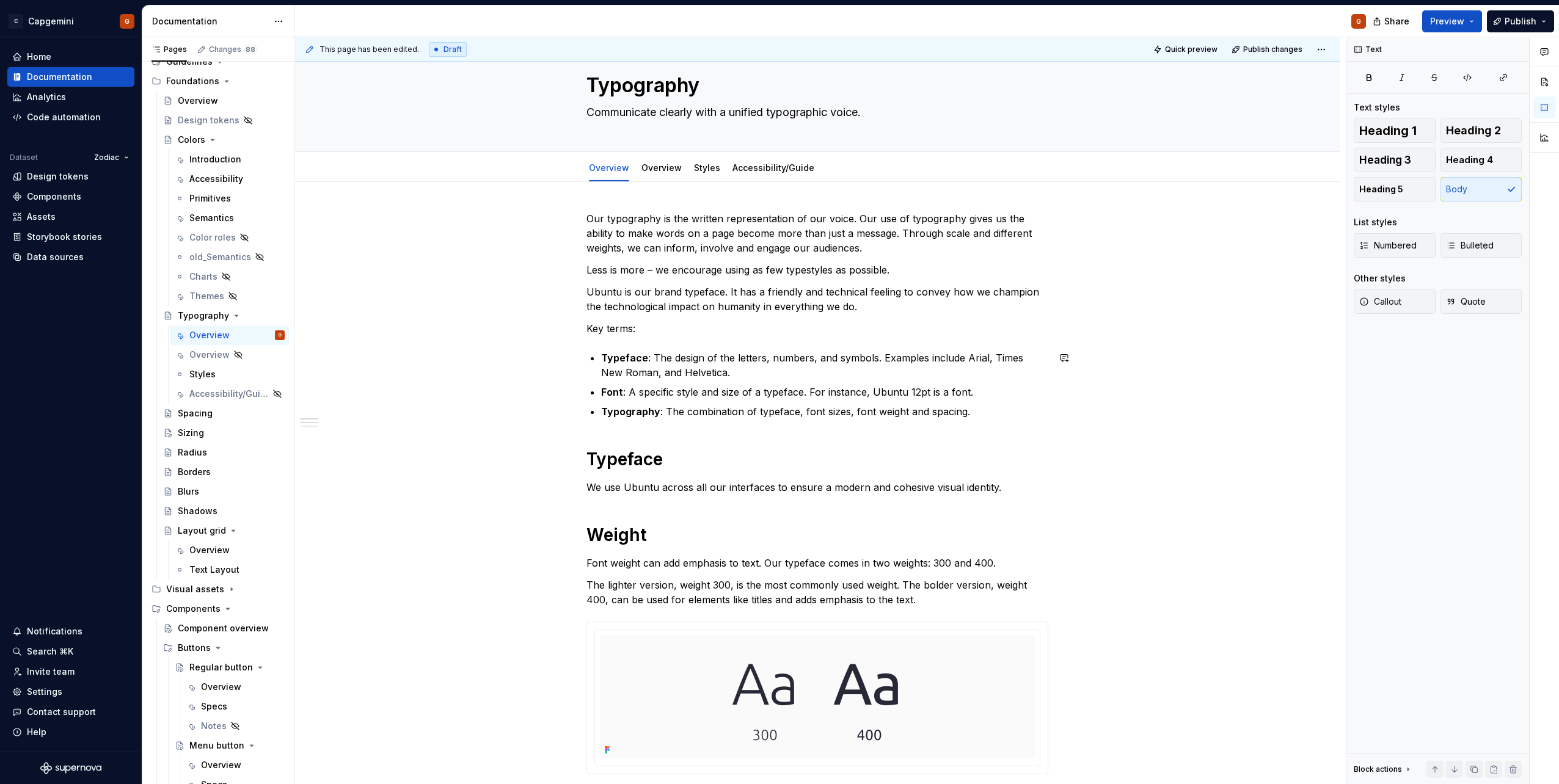
scroll to position [0, 0]
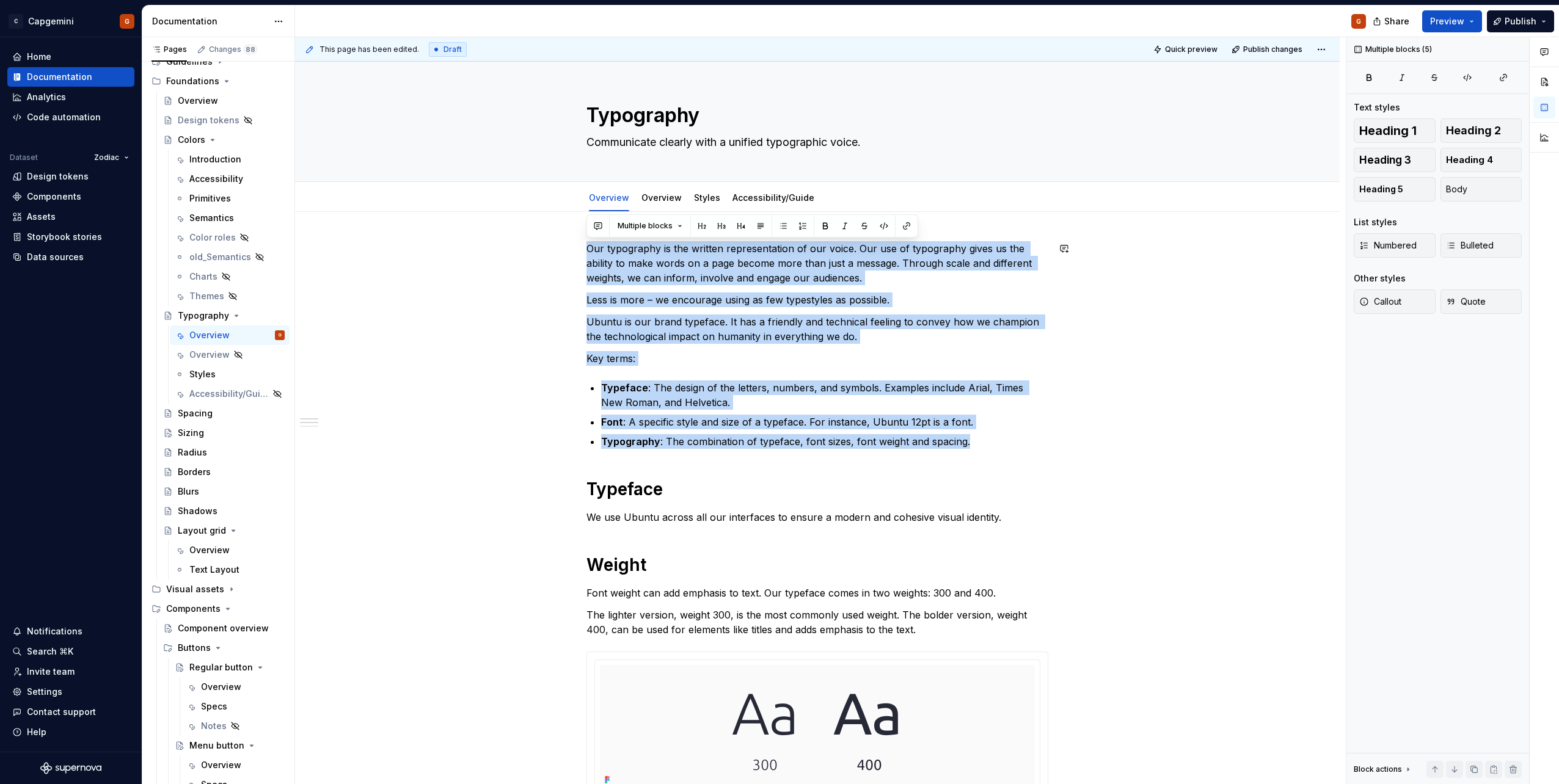
drag, startPoint x: 975, startPoint y: 438, endPoint x: 587, endPoint y: 234, distance: 438.4
copy div "Our typography is the written representation of our voice. Our use of typograph…"
click at [745, 418] on p "Font : A specific style and size of a typeface. For instance, Ubuntu 12pt is a …" at bounding box center [825, 421] width 447 height 15
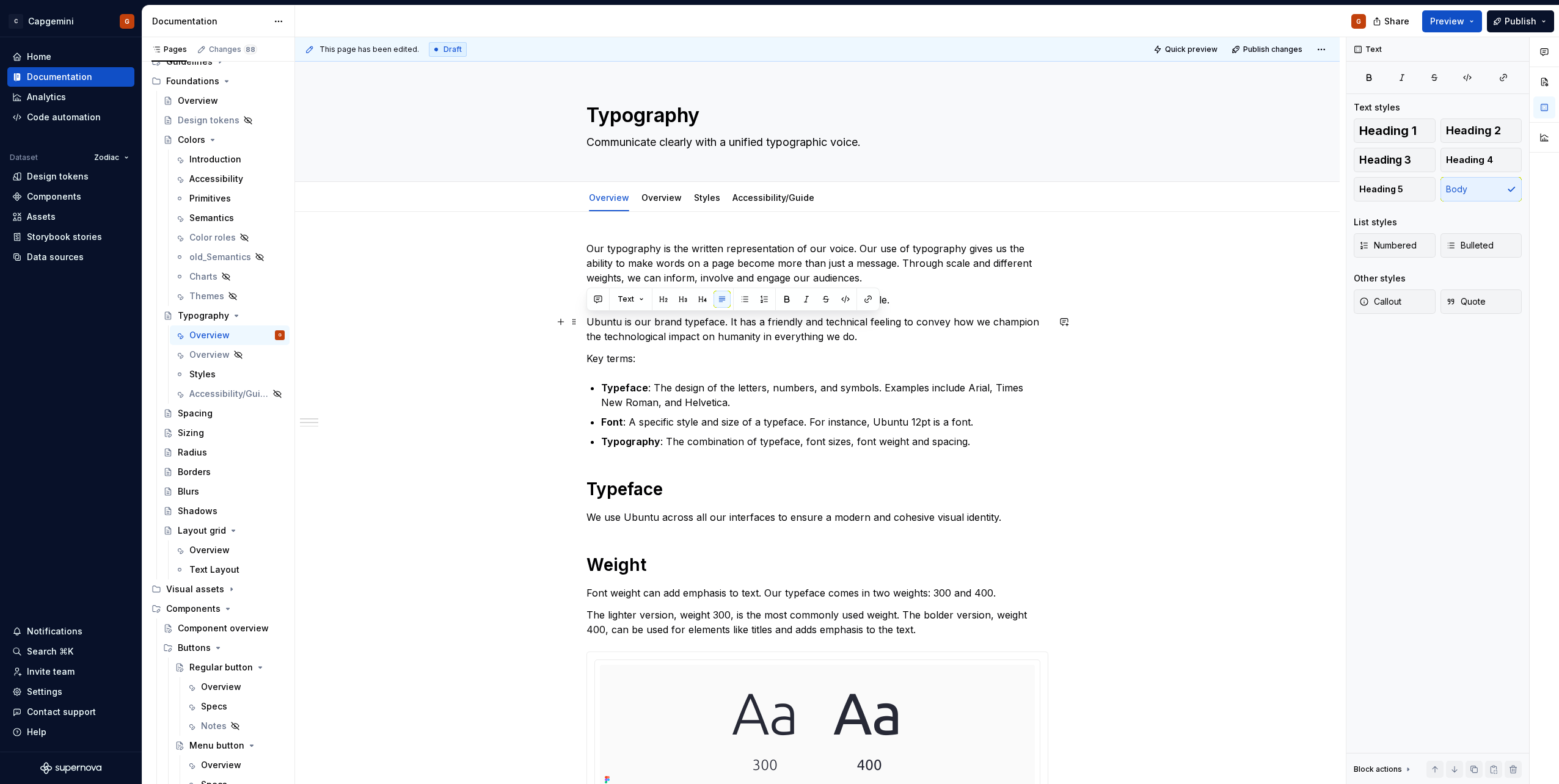
drag, startPoint x: 866, startPoint y: 334, endPoint x: 588, endPoint y: 318, distance: 278.5
click at [588, 318] on p "Ubuntu is our brand typeface. It has a friendly and technical feeling to convey…" at bounding box center [817, 329] width 462 height 29
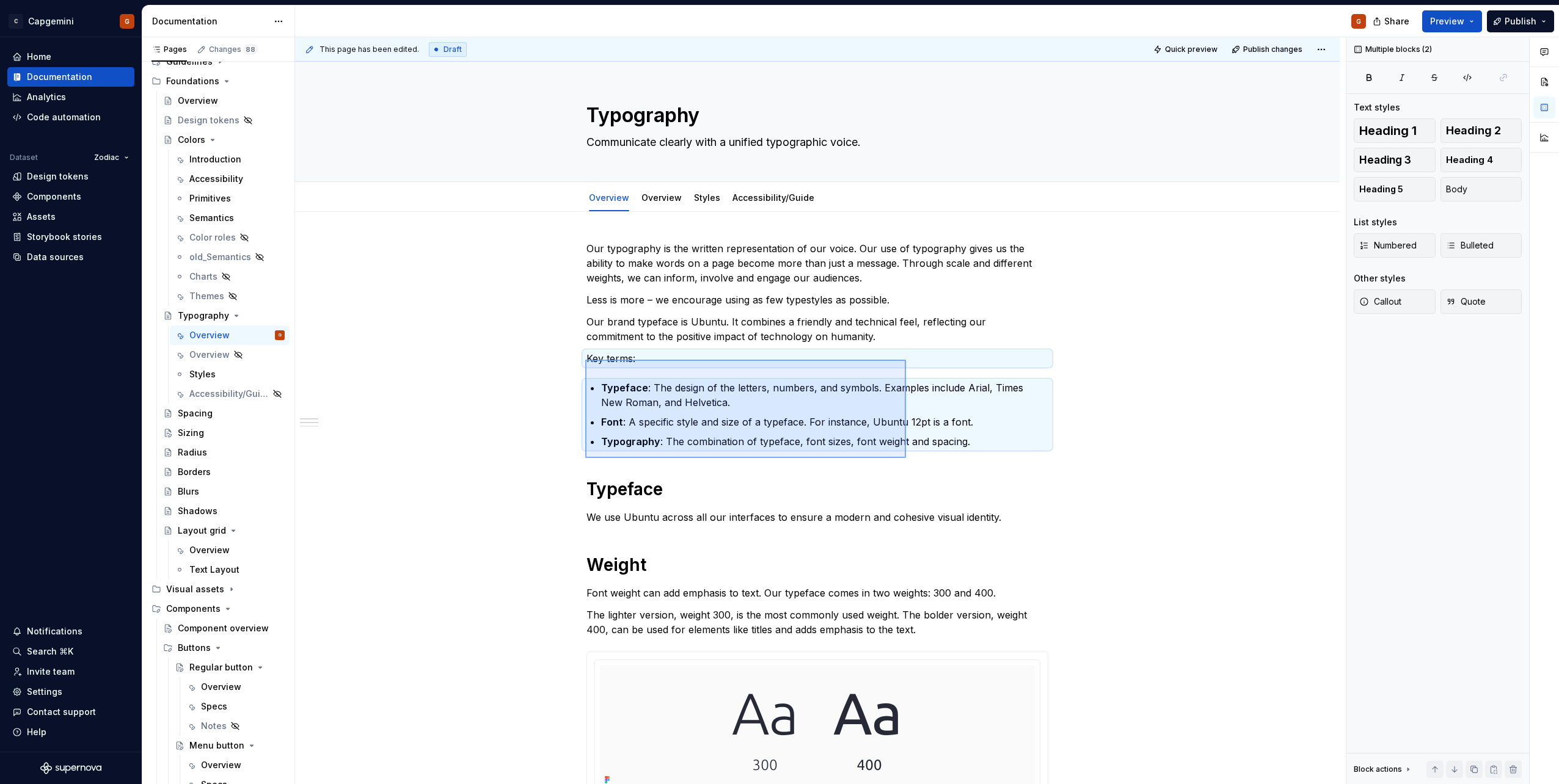
drag, startPoint x: 585, startPoint y: 360, endPoint x: 906, endPoint y: 458, distance: 335.6
click at [906, 458] on div "This page has been edited. Draft Quick preview Publish changes Typography Commu…" at bounding box center [820, 411] width 1051 height 747
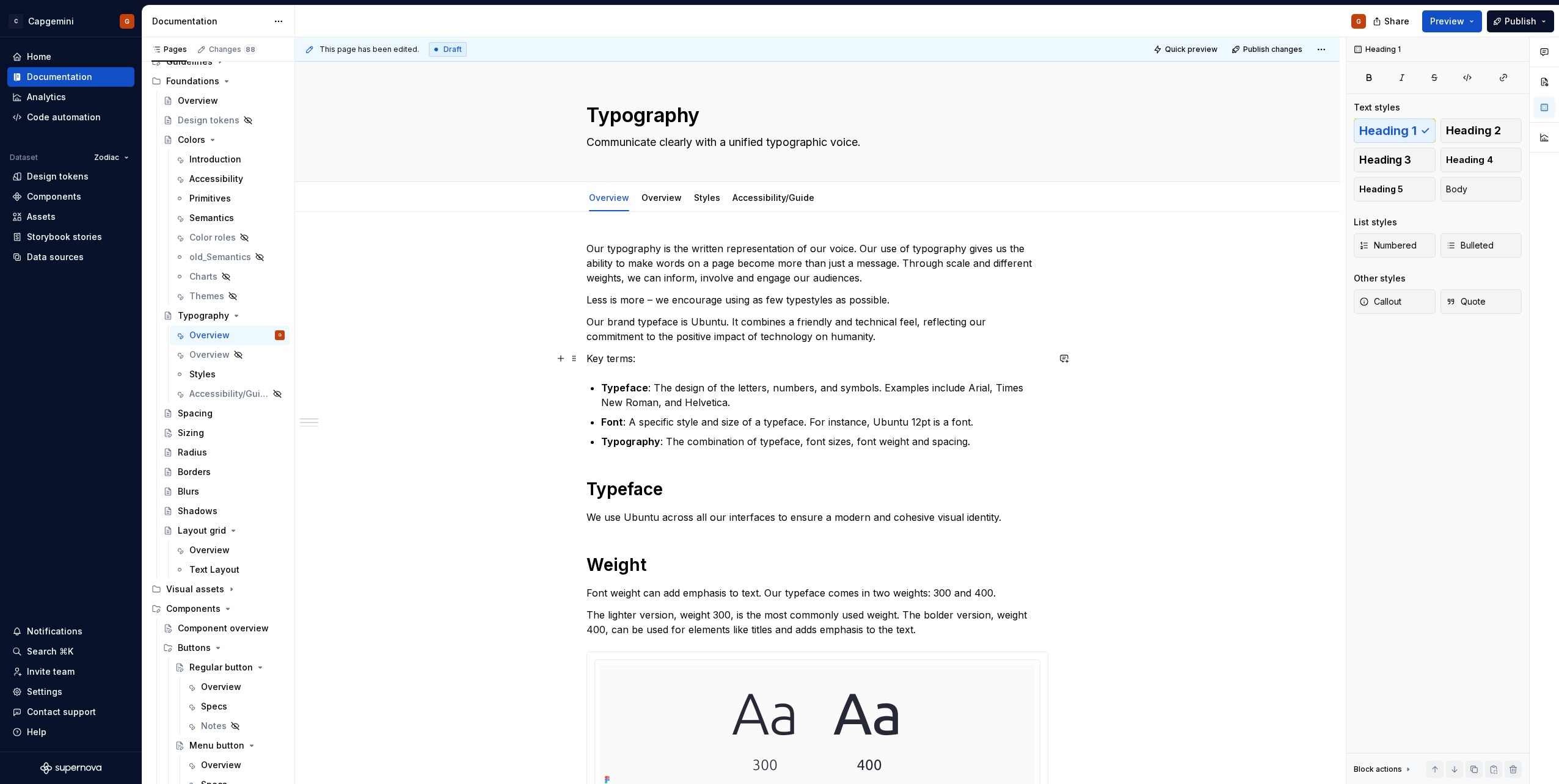
click at [601, 361] on p "Key terms:" at bounding box center [817, 358] width 462 height 15
click at [1396, 133] on span "Heading 1" at bounding box center [1388, 130] width 58 height 12
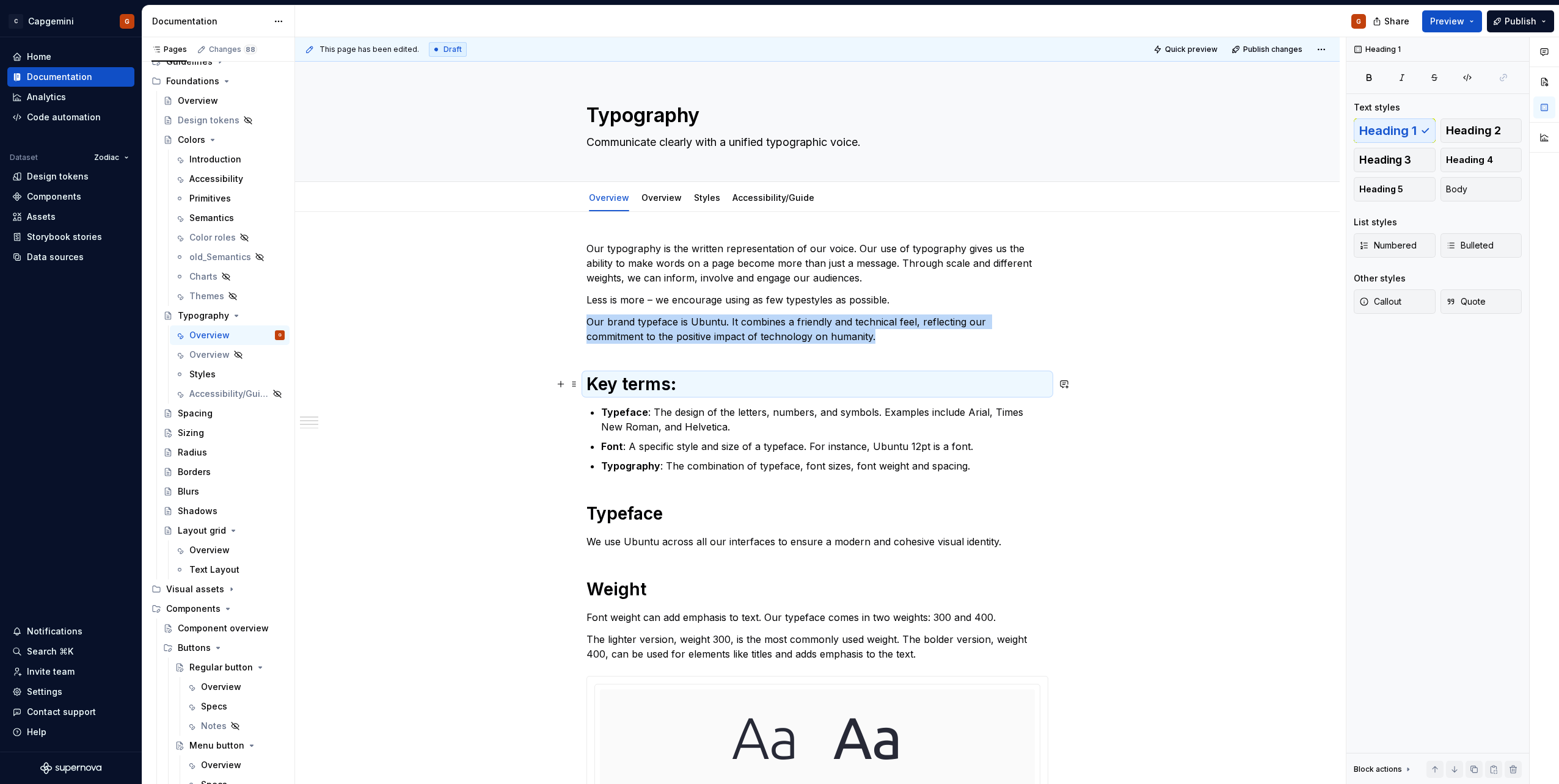
click at [683, 386] on h1 "Key terms:" at bounding box center [817, 384] width 462 height 22
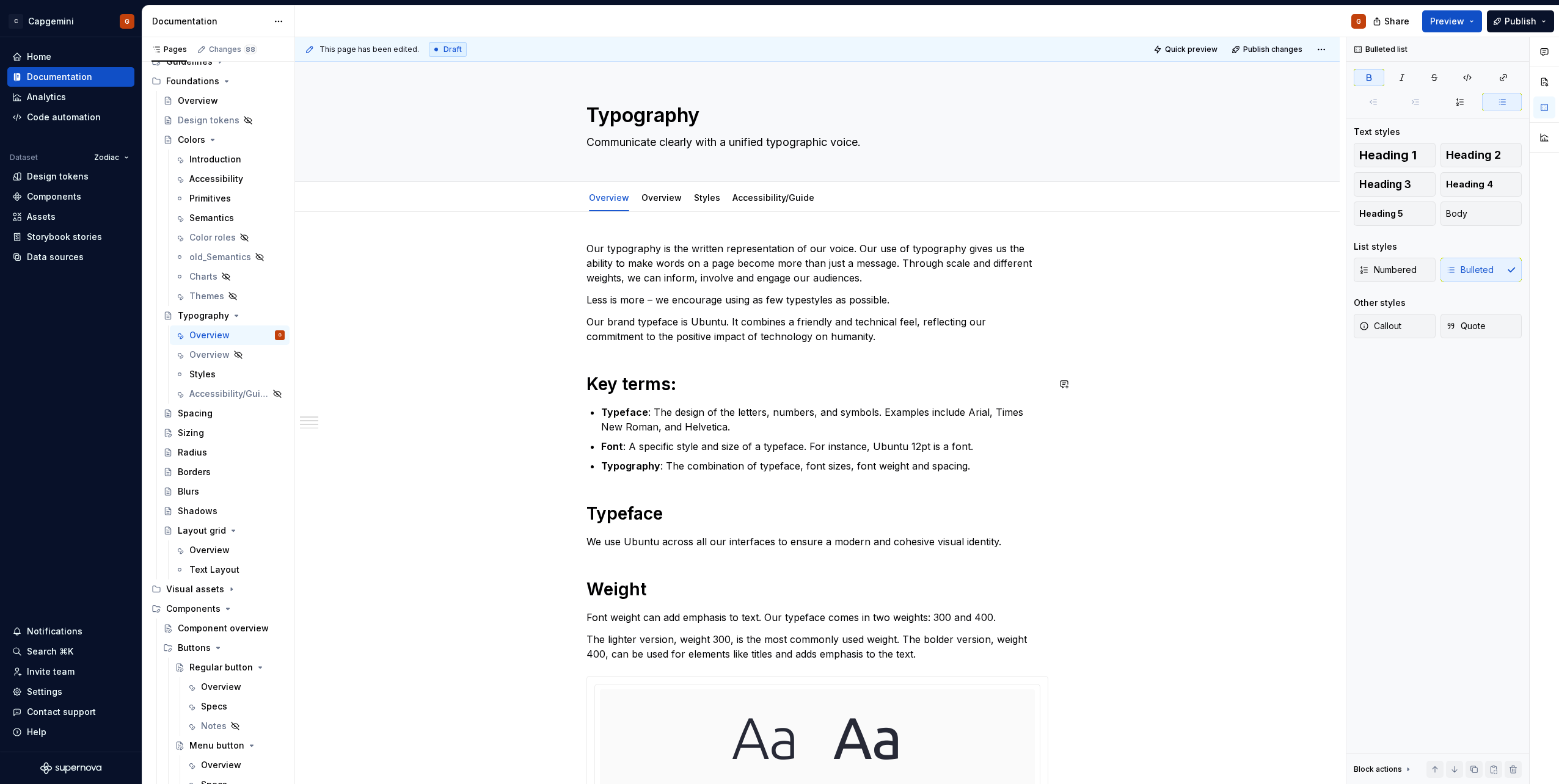
click at [748, 391] on h1 "Key terms:" at bounding box center [817, 384] width 462 height 22
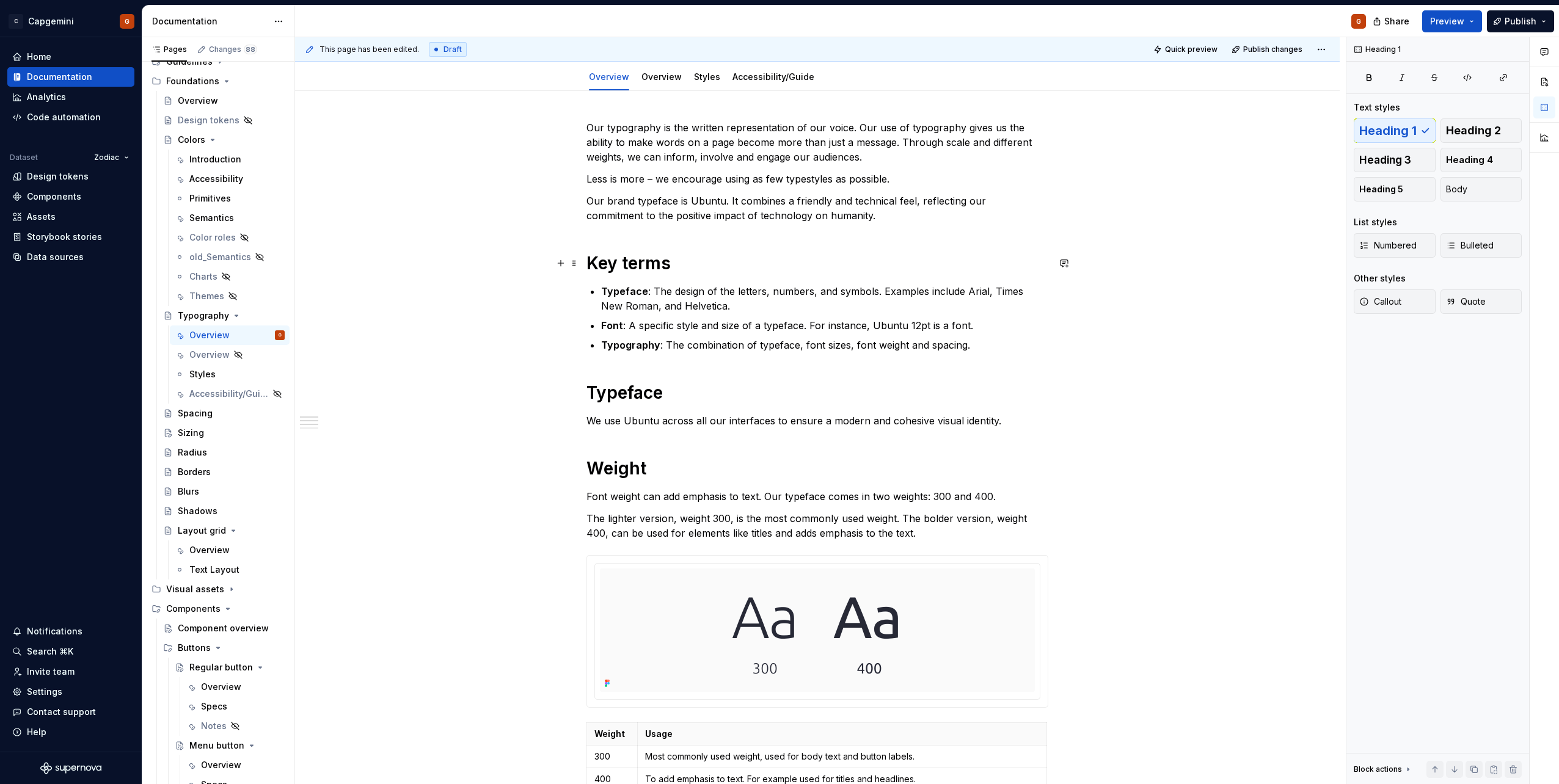
scroll to position [122, 0]
click at [761, 231] on div "Our typography is the written representation of our voice. Our use of typograph…" at bounding box center [817, 714] width 462 height 1189
click at [659, 227] on div "Our typography is the written representation of our voice. Our use of typograph…" at bounding box center [817, 714] width 462 height 1189
click at [615, 221] on p "Our brand typeface is Ubuntu. It combines a friendly and technical feel, reflec…" at bounding box center [817, 207] width 462 height 29
click at [592, 240] on div "Our typography is the written representation of our voice. Our use of typograph…" at bounding box center [817, 714] width 462 height 1189
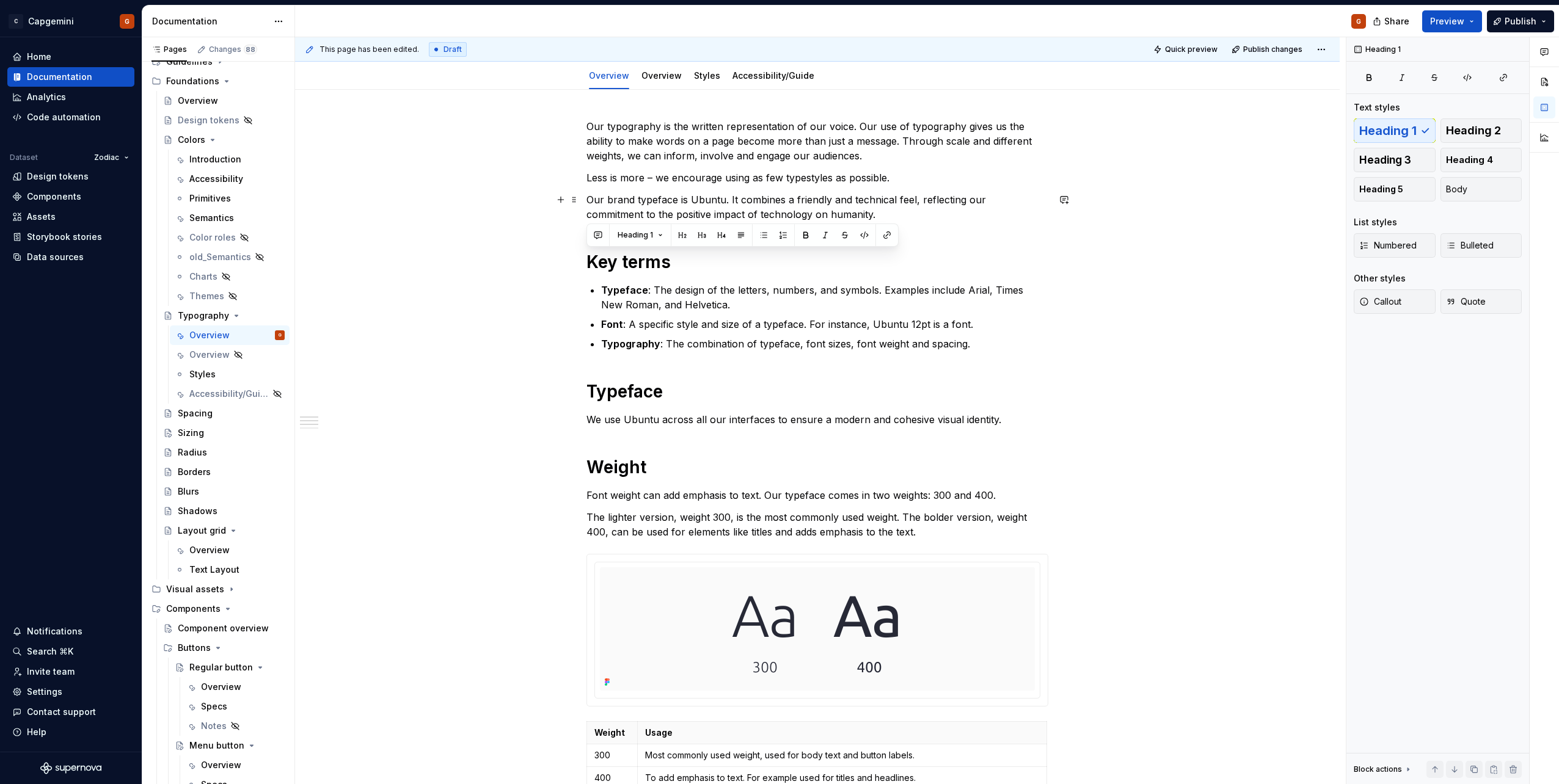
click at [834, 199] on p "Our brand typeface is Ubuntu. It combines a friendly and technical feel, reflec…" at bounding box center [817, 207] width 462 height 29
click at [829, 217] on p "Our brand typeface is Ubuntu. It combines a friendly and technical feel, reflec…" at bounding box center [817, 207] width 462 height 29
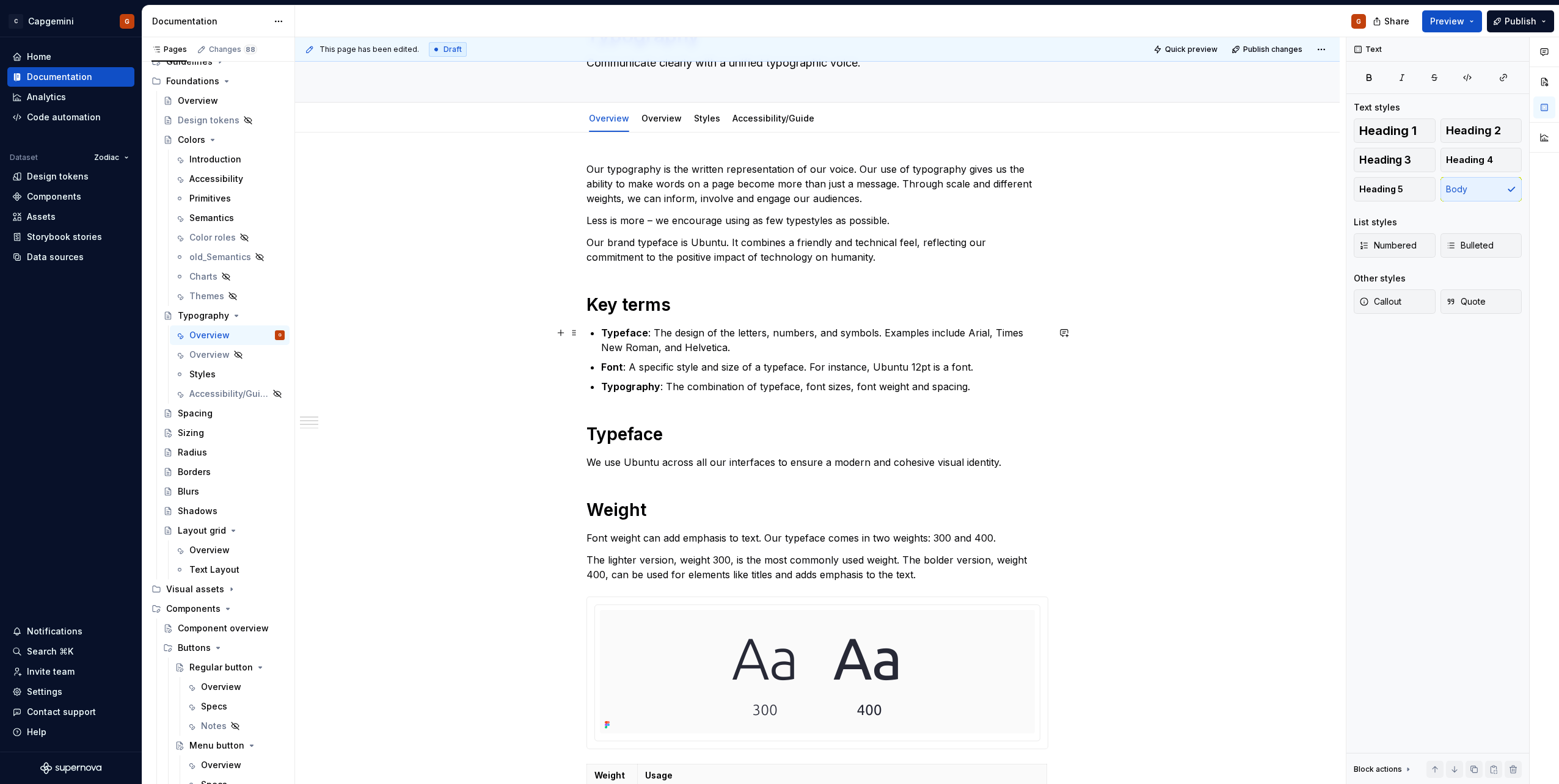
scroll to position [61, 0]
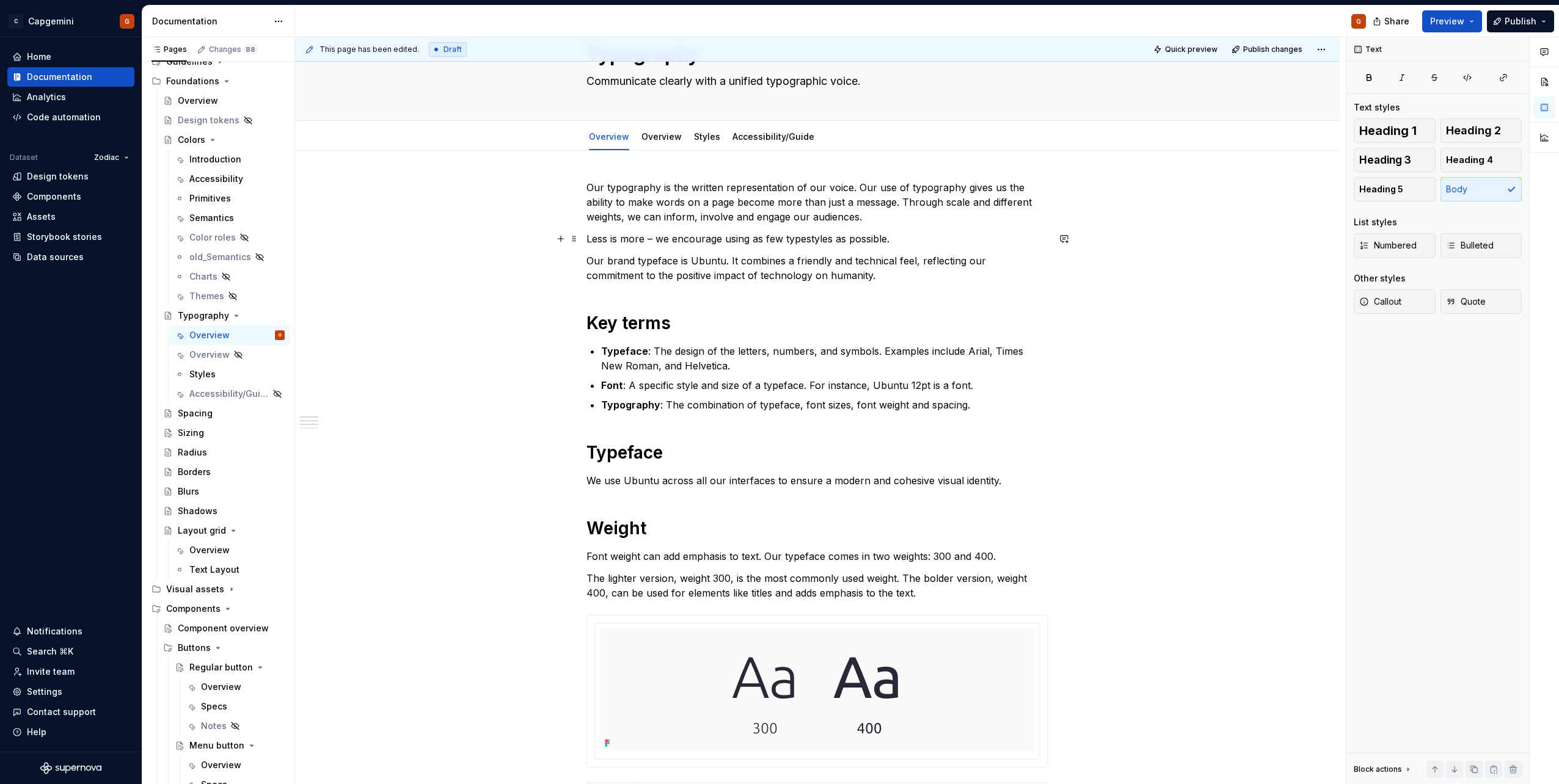
click at [892, 234] on p "Less is more – we encourage using as few typestyles as possible." at bounding box center [817, 238] width 462 height 15
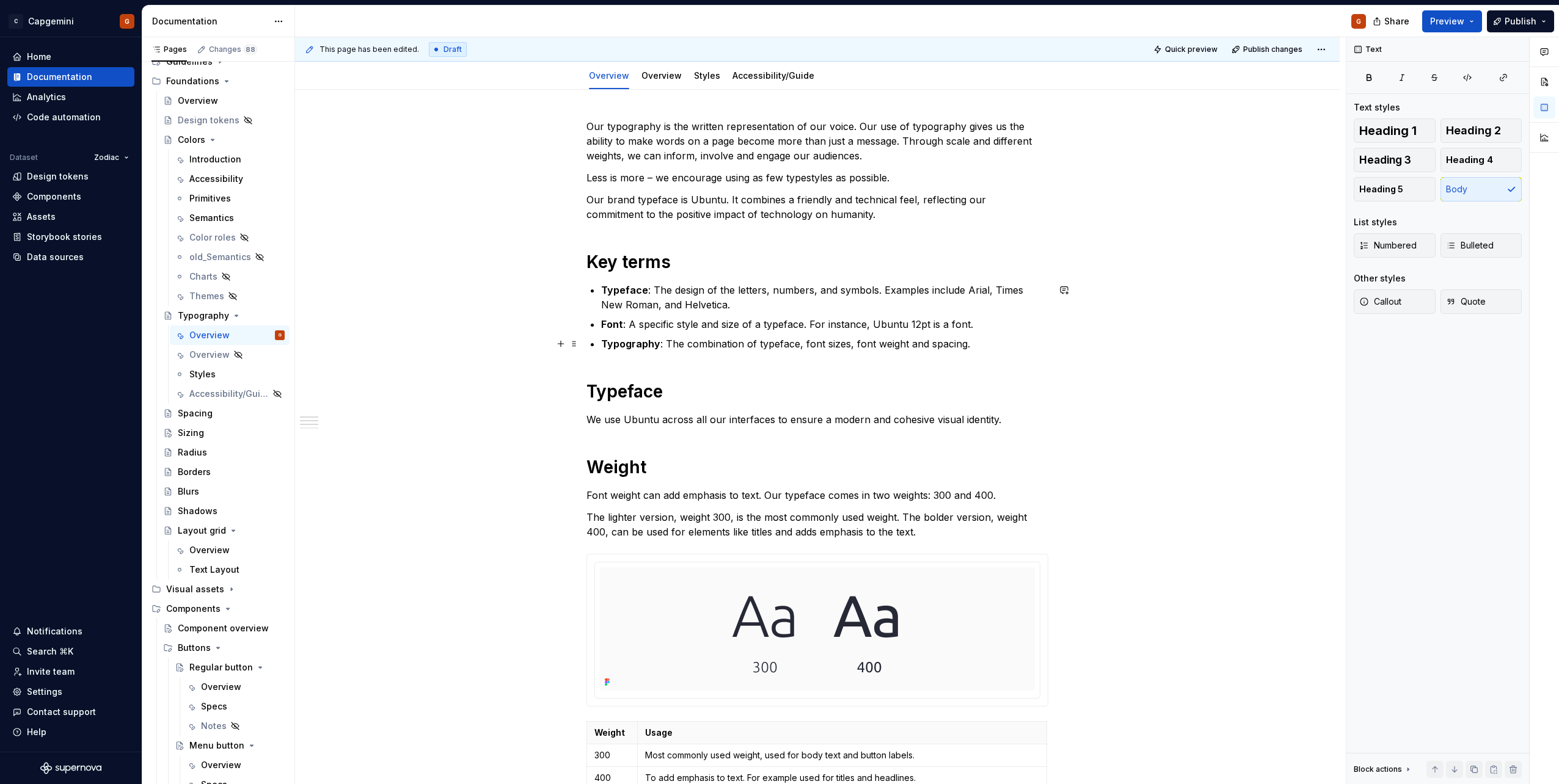
scroll to position [244, 0]
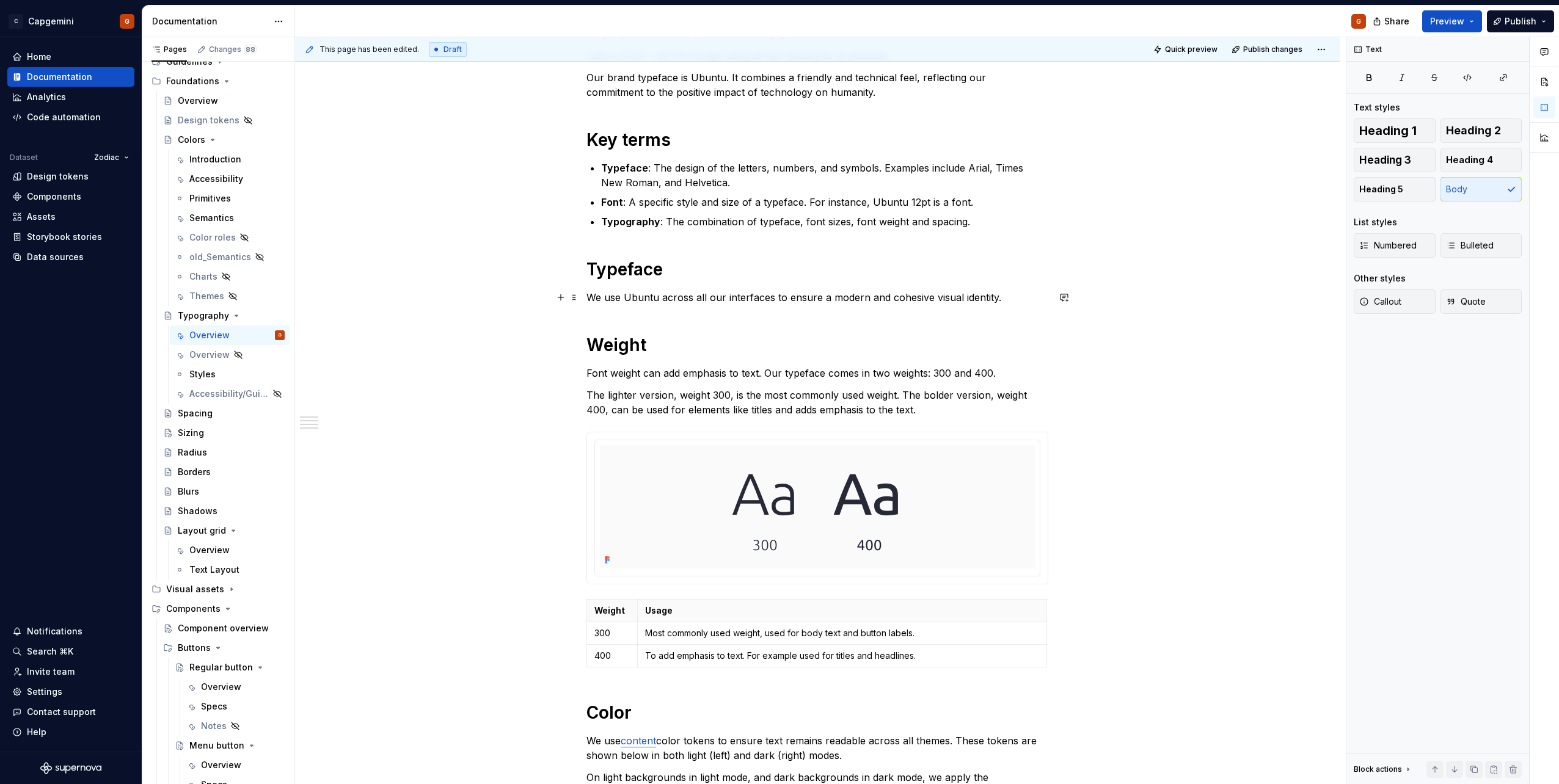
click at [637, 300] on p "We use Ubuntu across all our interfaces to ensure a modern and cohesive visual …" at bounding box center [817, 297] width 462 height 15
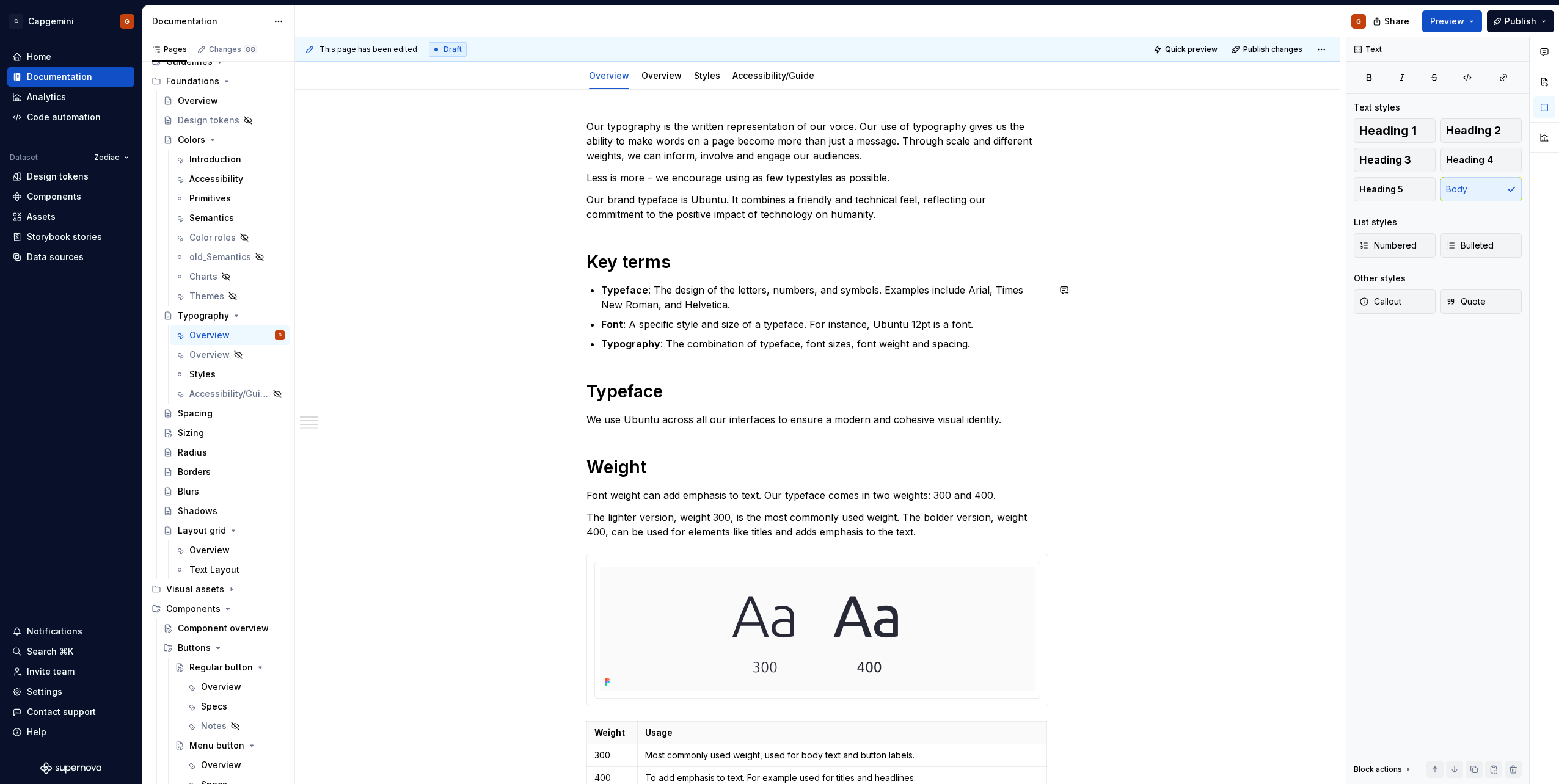
click at [634, 274] on div "Our typography is the written representation of our voice. Our use of typograph…" at bounding box center [817, 714] width 462 height 1189
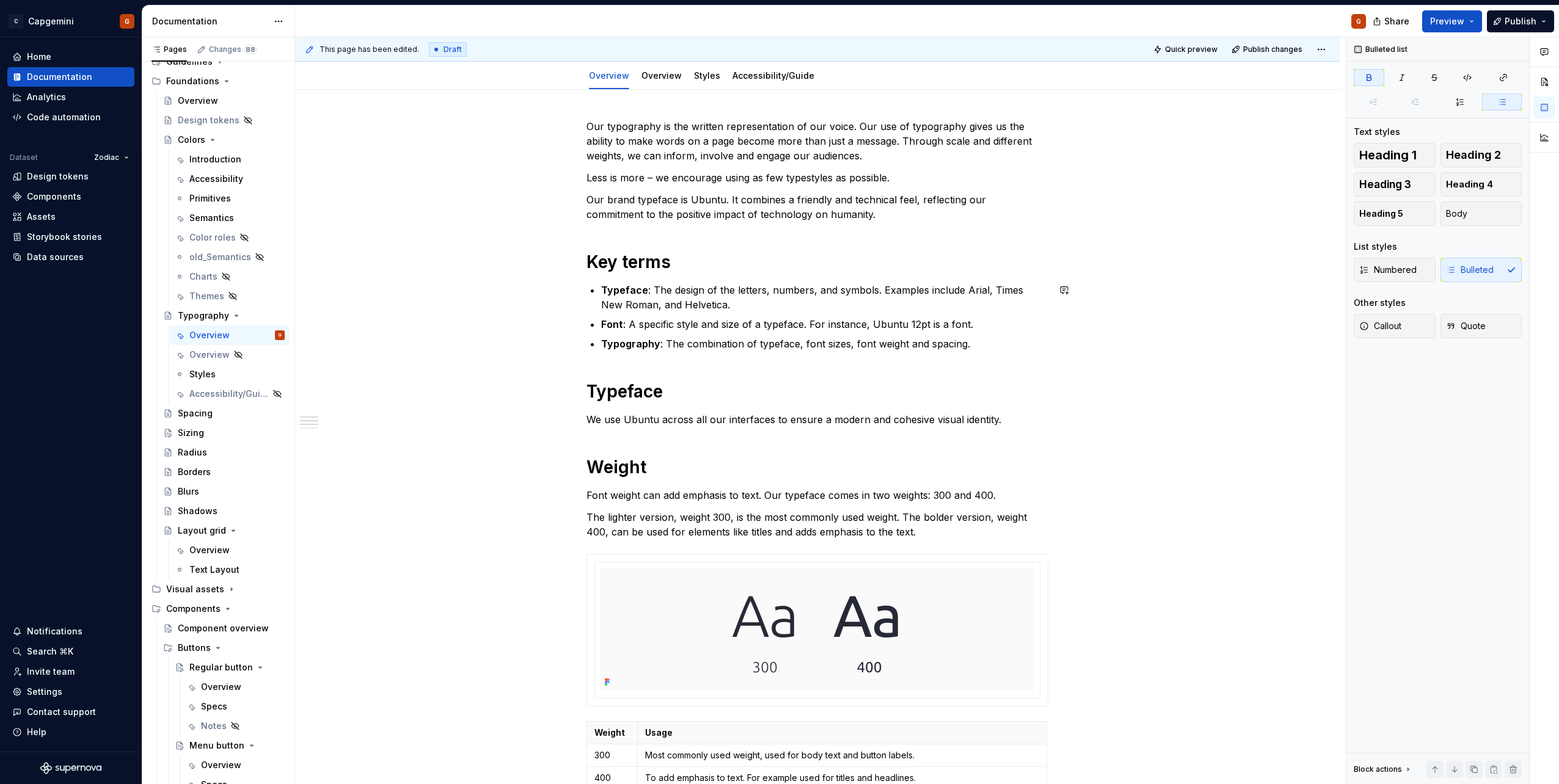
click at [634, 261] on h1 "Key terms" at bounding box center [817, 262] width 462 height 22
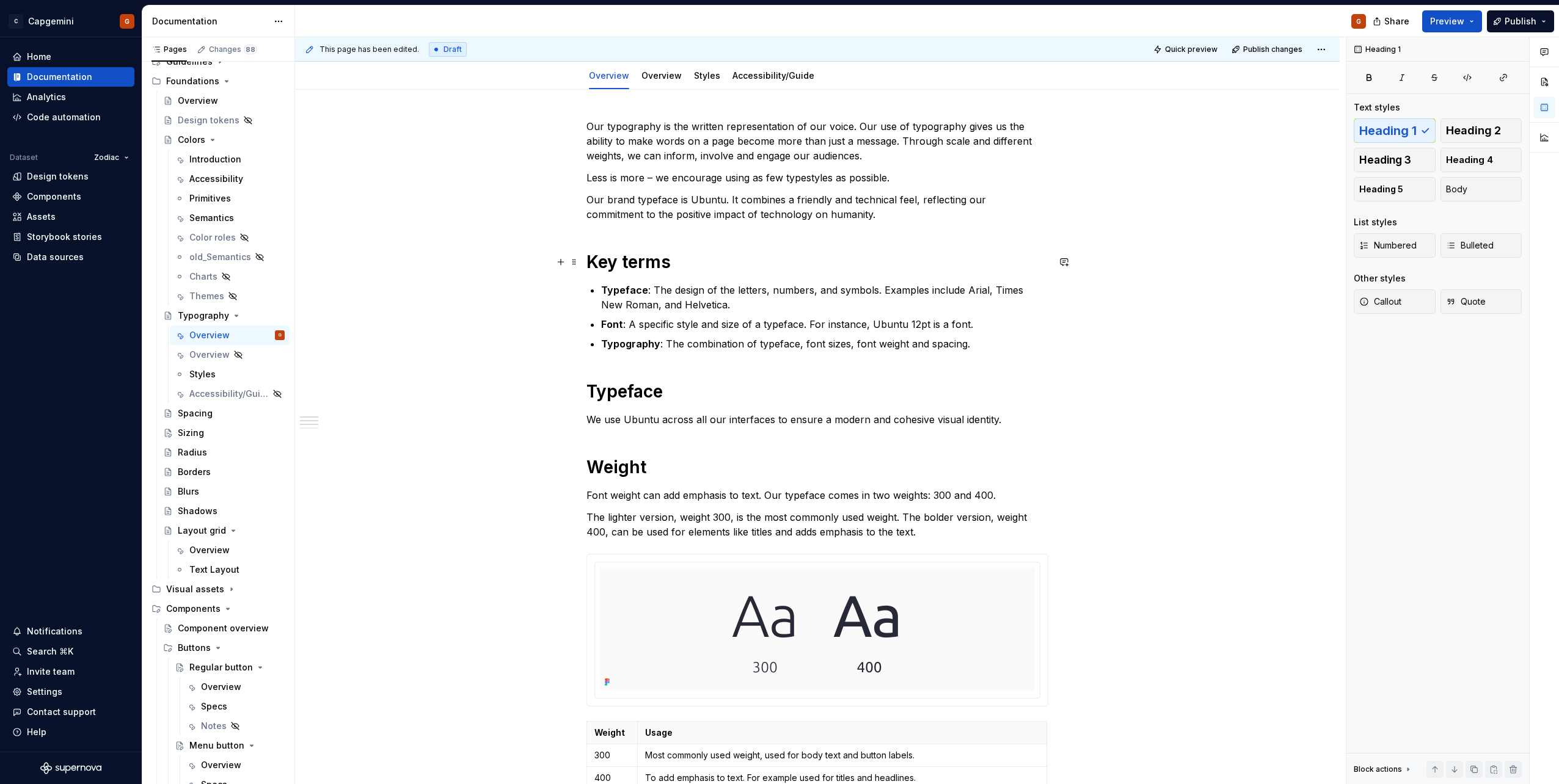
click at [636, 268] on h1 "Key terms" at bounding box center [817, 262] width 462 height 22
click at [1451, 191] on span "Body" at bounding box center [1456, 189] width 21 height 12
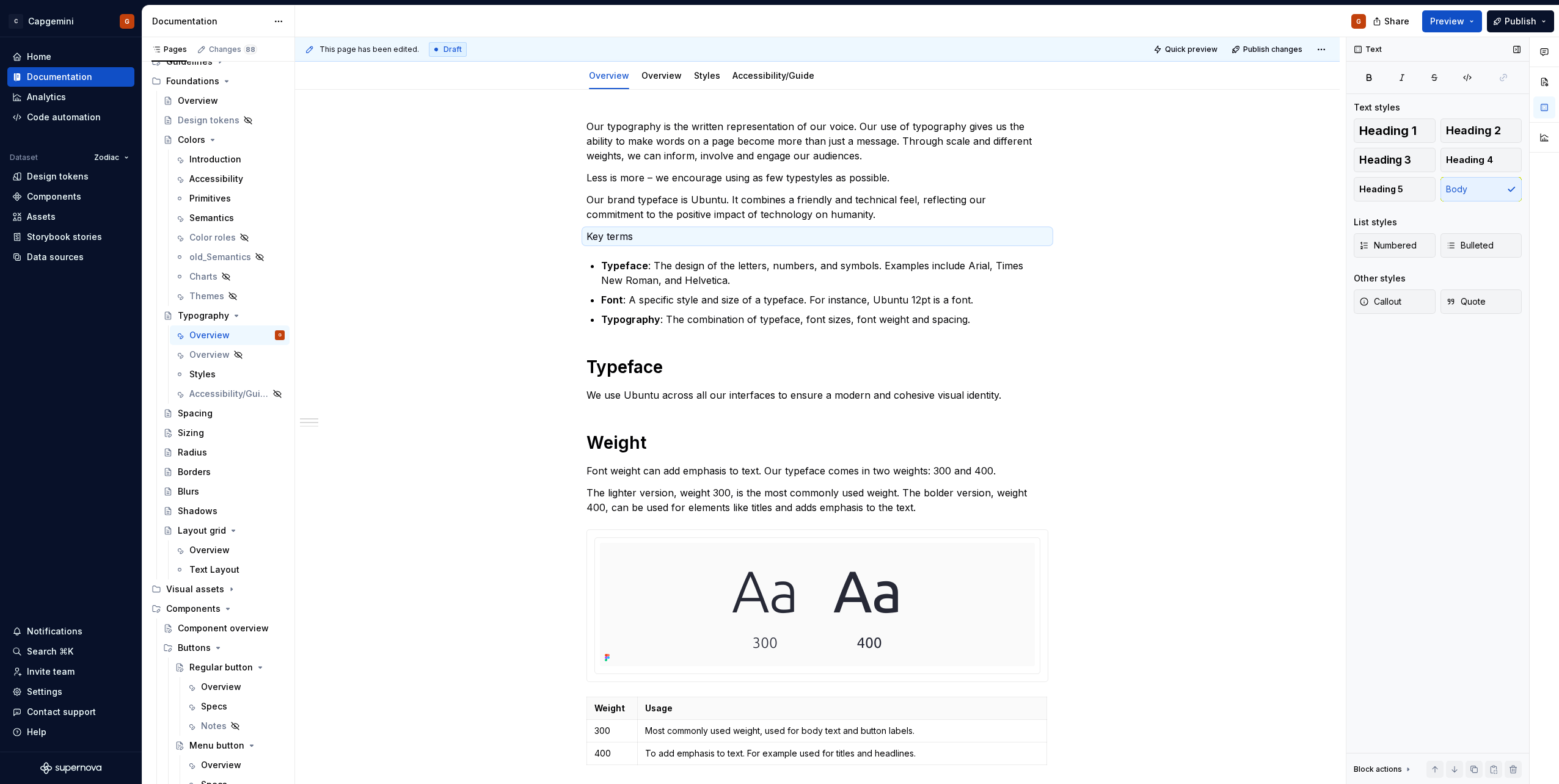
click at [1364, 67] on div "Text Text styles Heading 1 Heading 2 Heading 3 Heading 4 Heading 5 Body List st…" at bounding box center [1437, 411] width 183 height 747
click at [1365, 81] on icon "button" at bounding box center [1369, 77] width 10 height 10
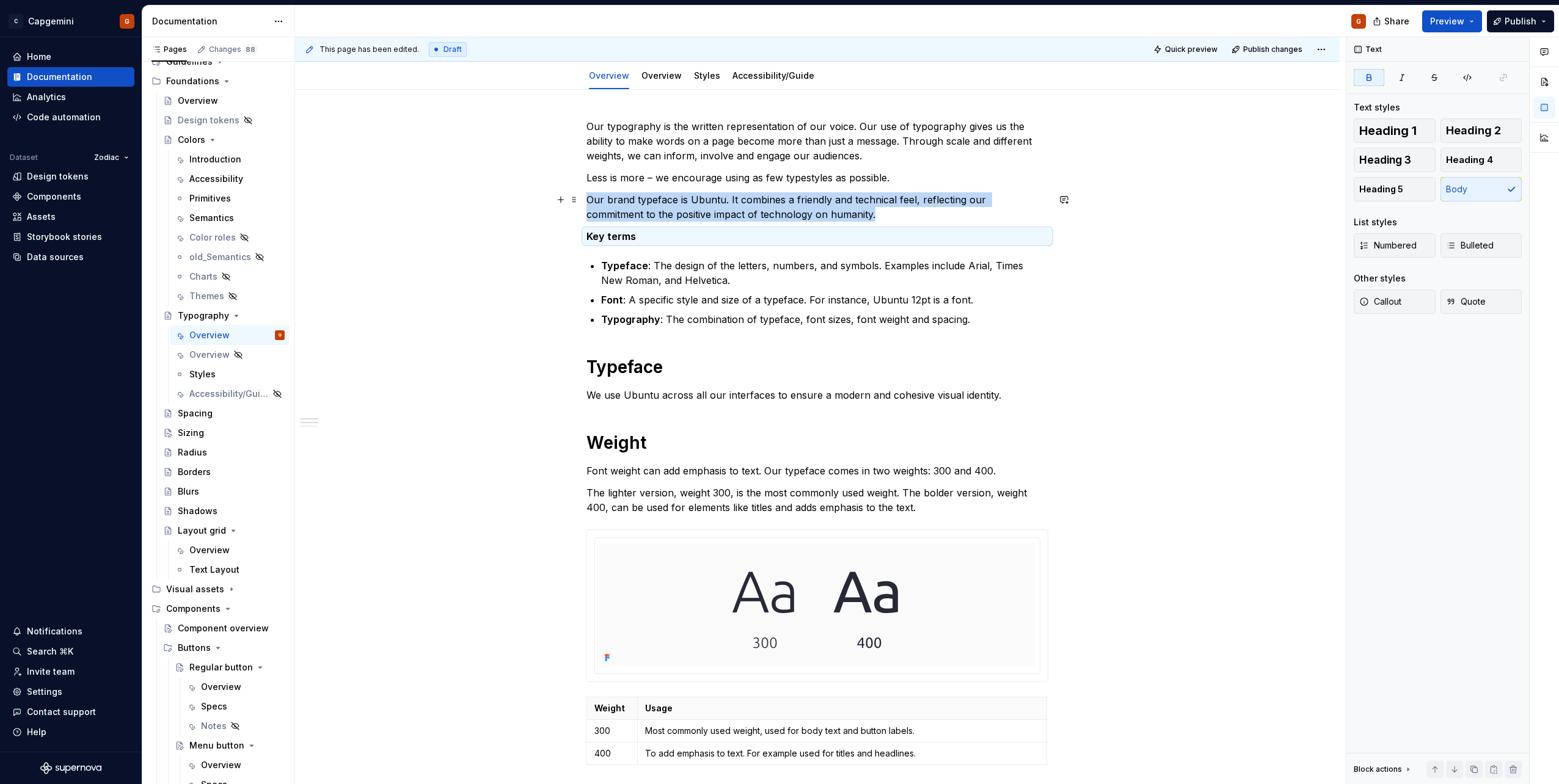
click at [795, 207] on p "Our brand typeface is Ubuntu. It combines a friendly and technical feel, reflec…" at bounding box center [817, 207] width 462 height 29
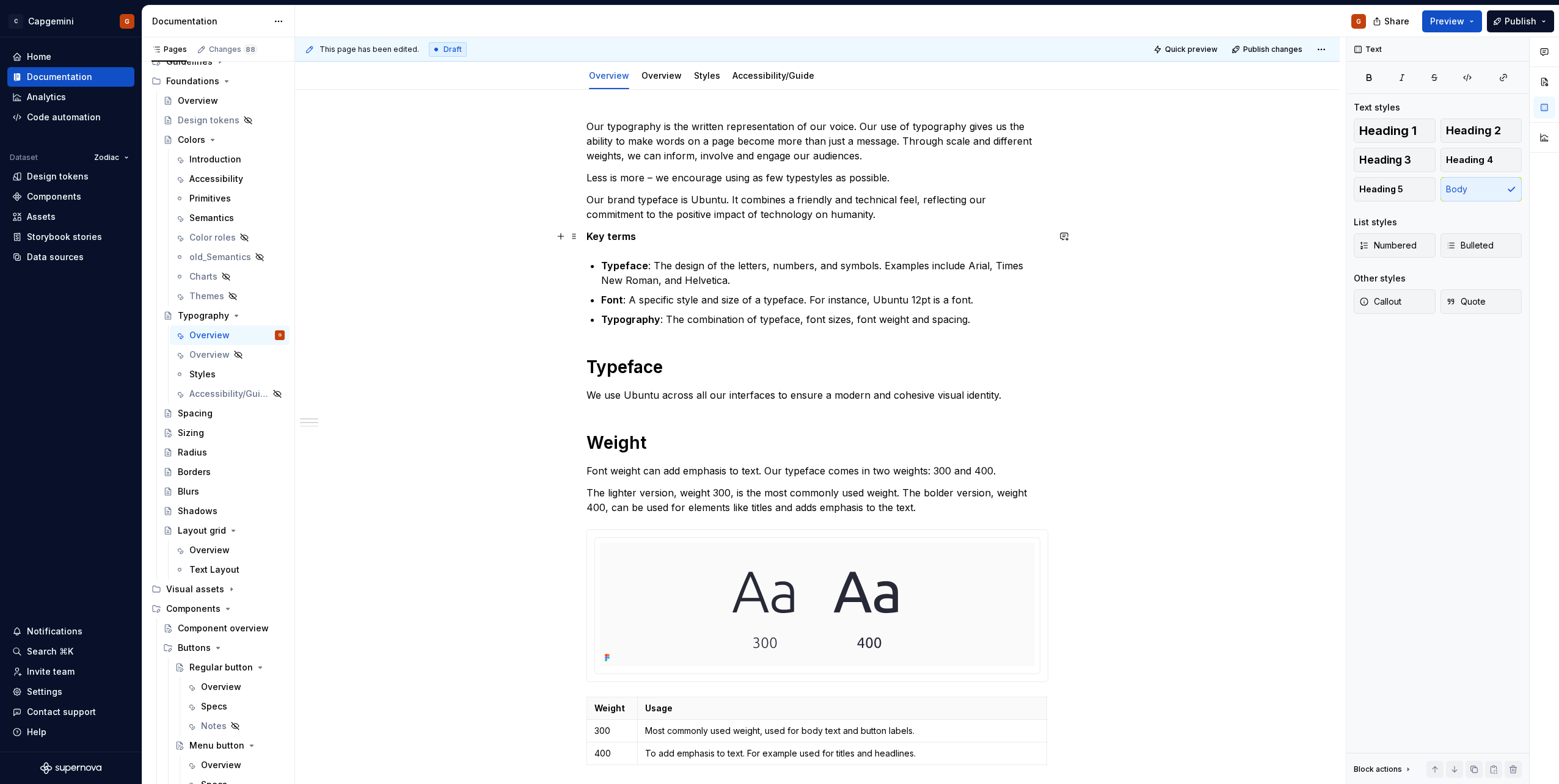
click at [589, 238] on strong "Key terms" at bounding box center [611, 236] width 49 height 12
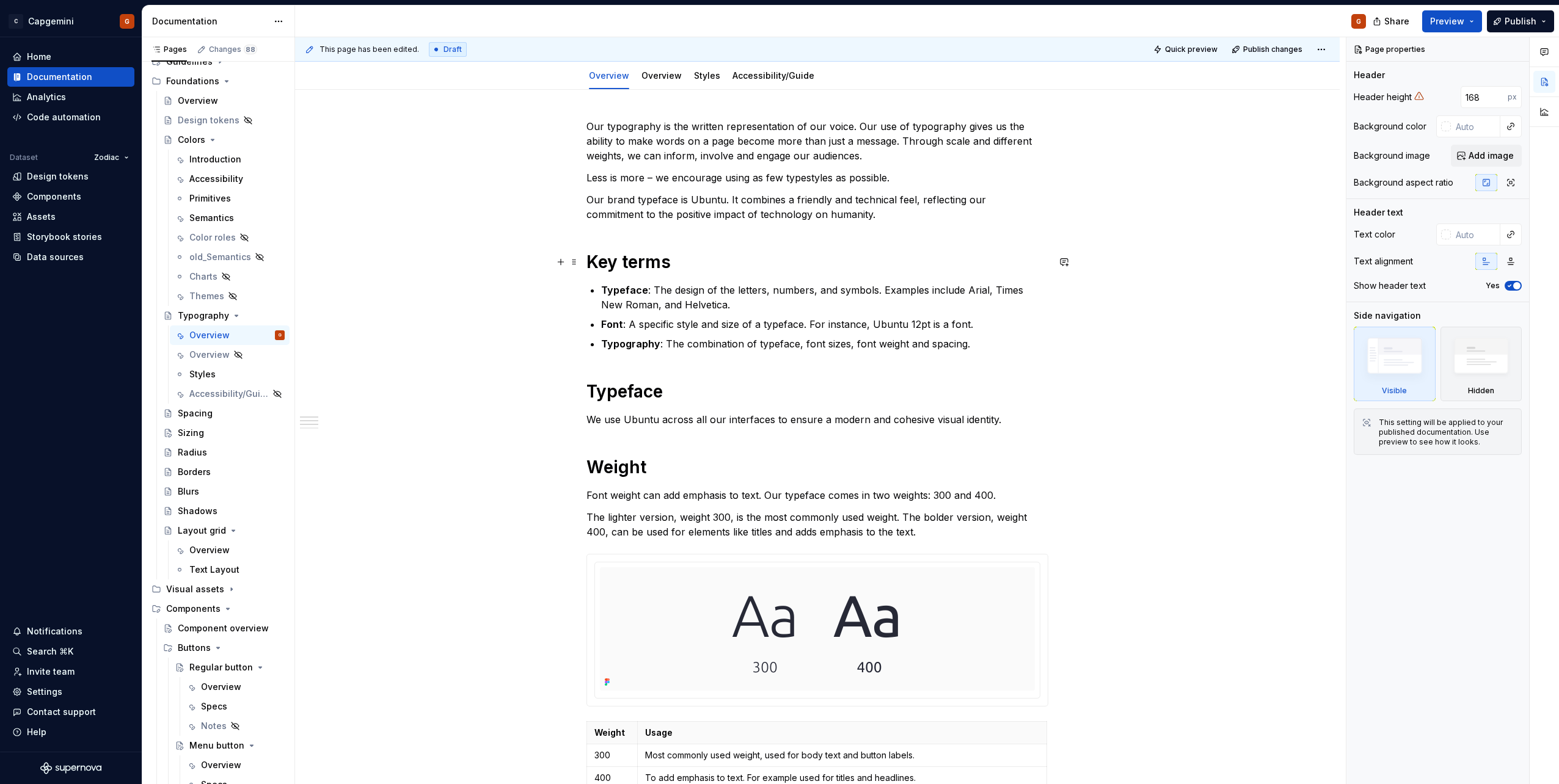
click at [637, 259] on h1 "Key terms" at bounding box center [817, 262] width 462 height 22
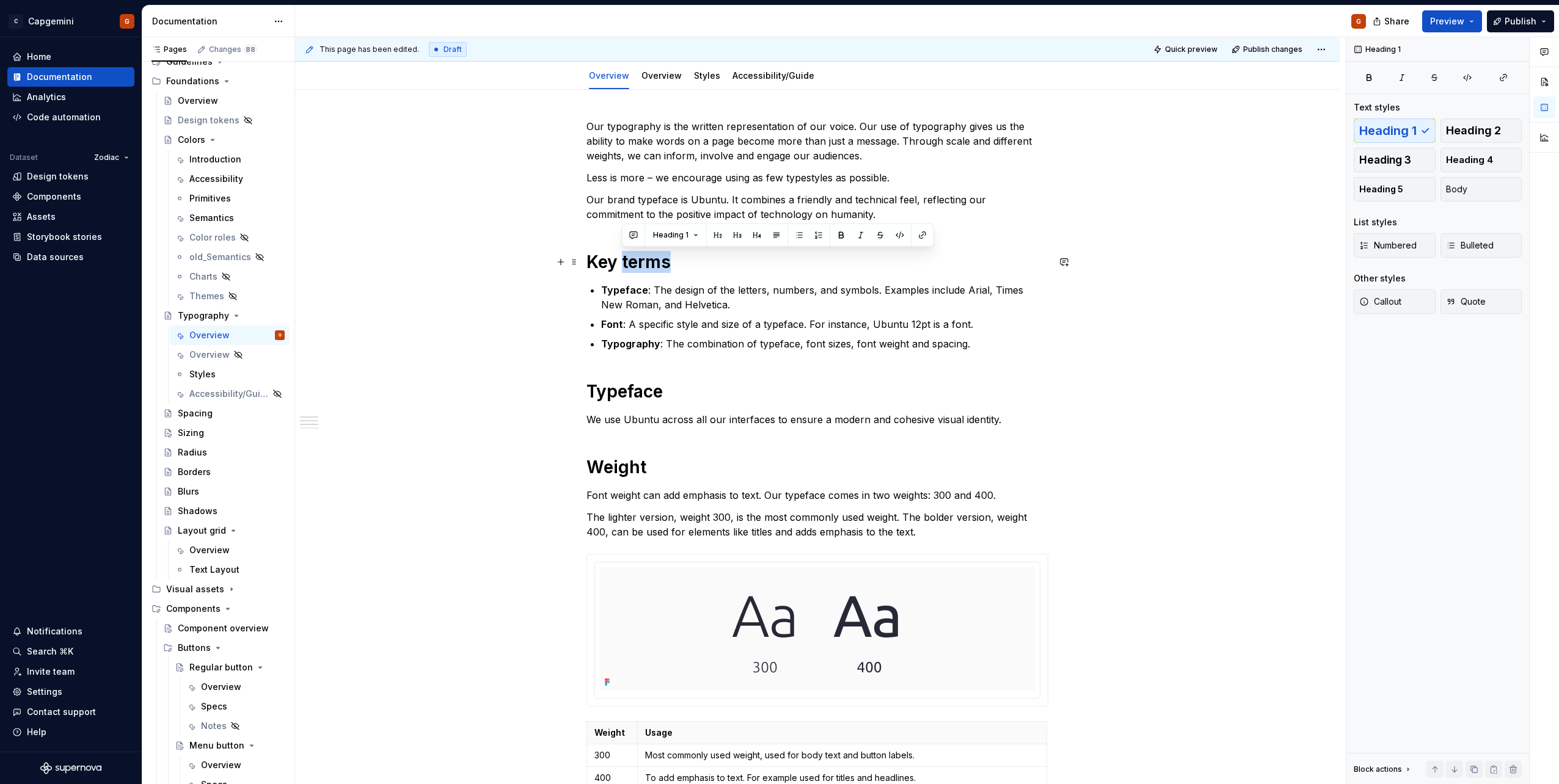
click at [637, 259] on h1 "Key terms" at bounding box center [817, 262] width 462 height 22
click at [818, 354] on div "Our typography is the written representation of our voice. Our use of typograph…" at bounding box center [817, 714] width 462 height 1189
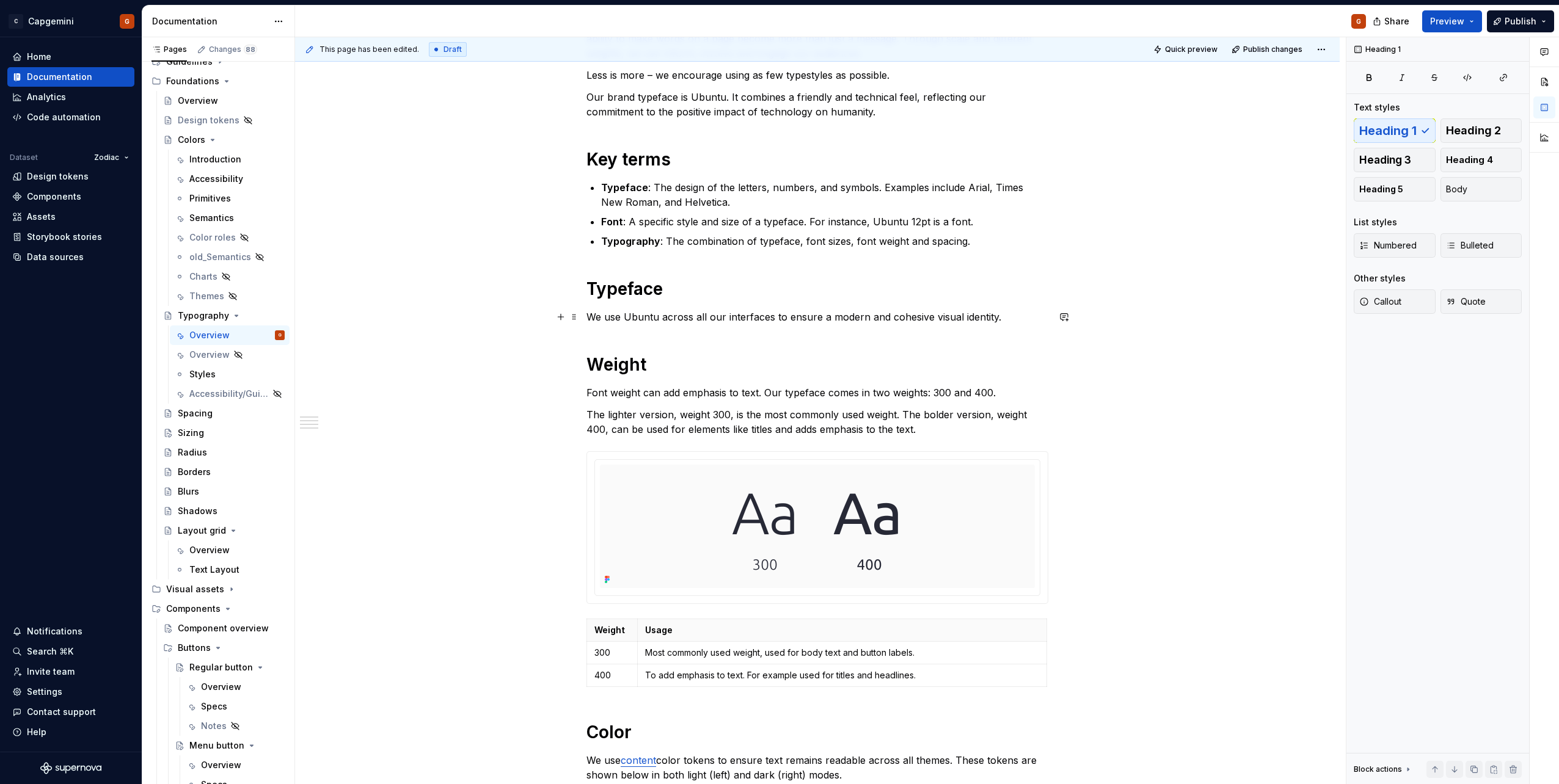
scroll to position [244, 0]
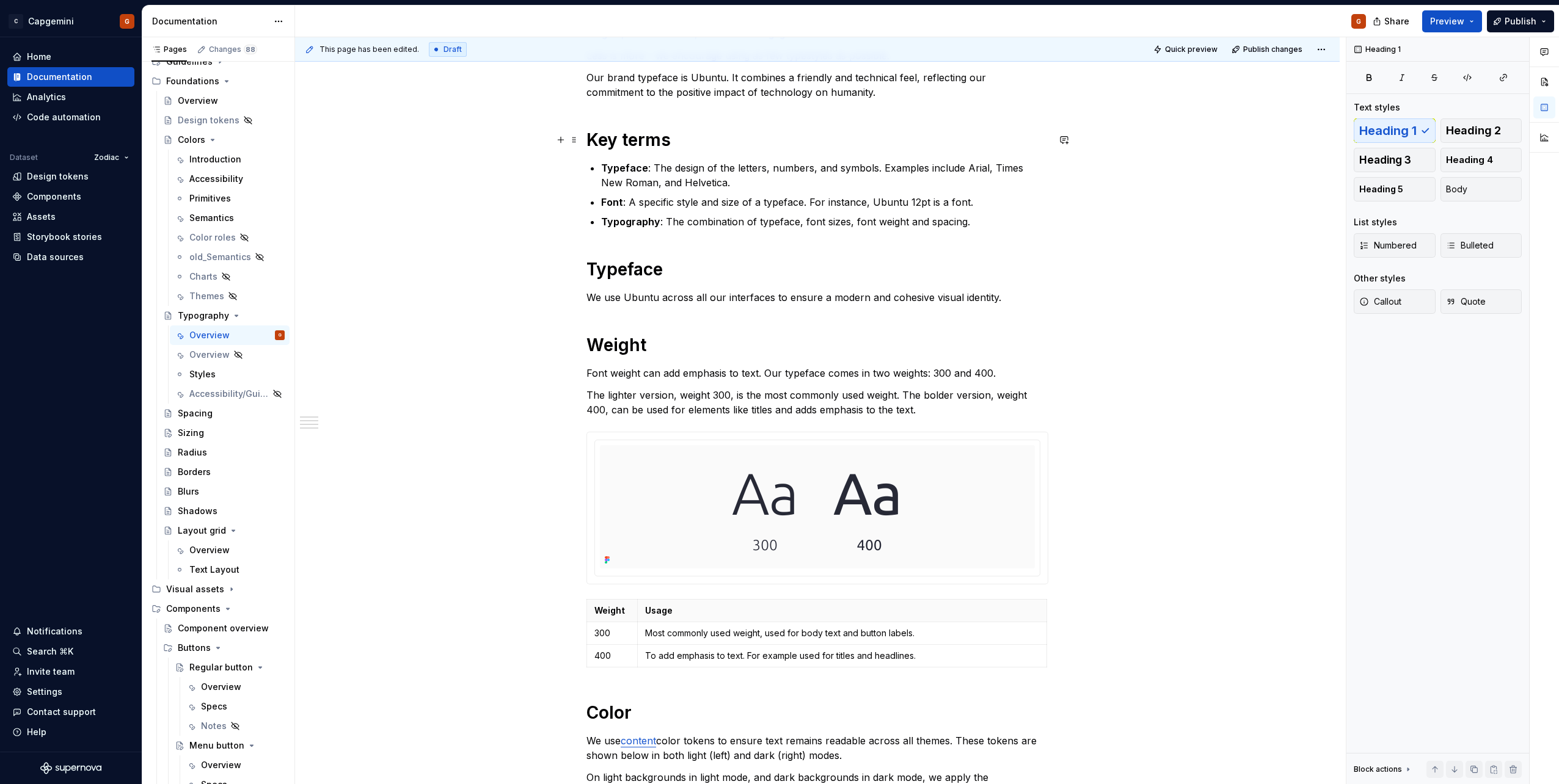
click at [649, 143] on h1 "Key terms" at bounding box center [817, 140] width 462 height 22
click at [1489, 190] on button "Body" at bounding box center [1481, 189] width 82 height 24
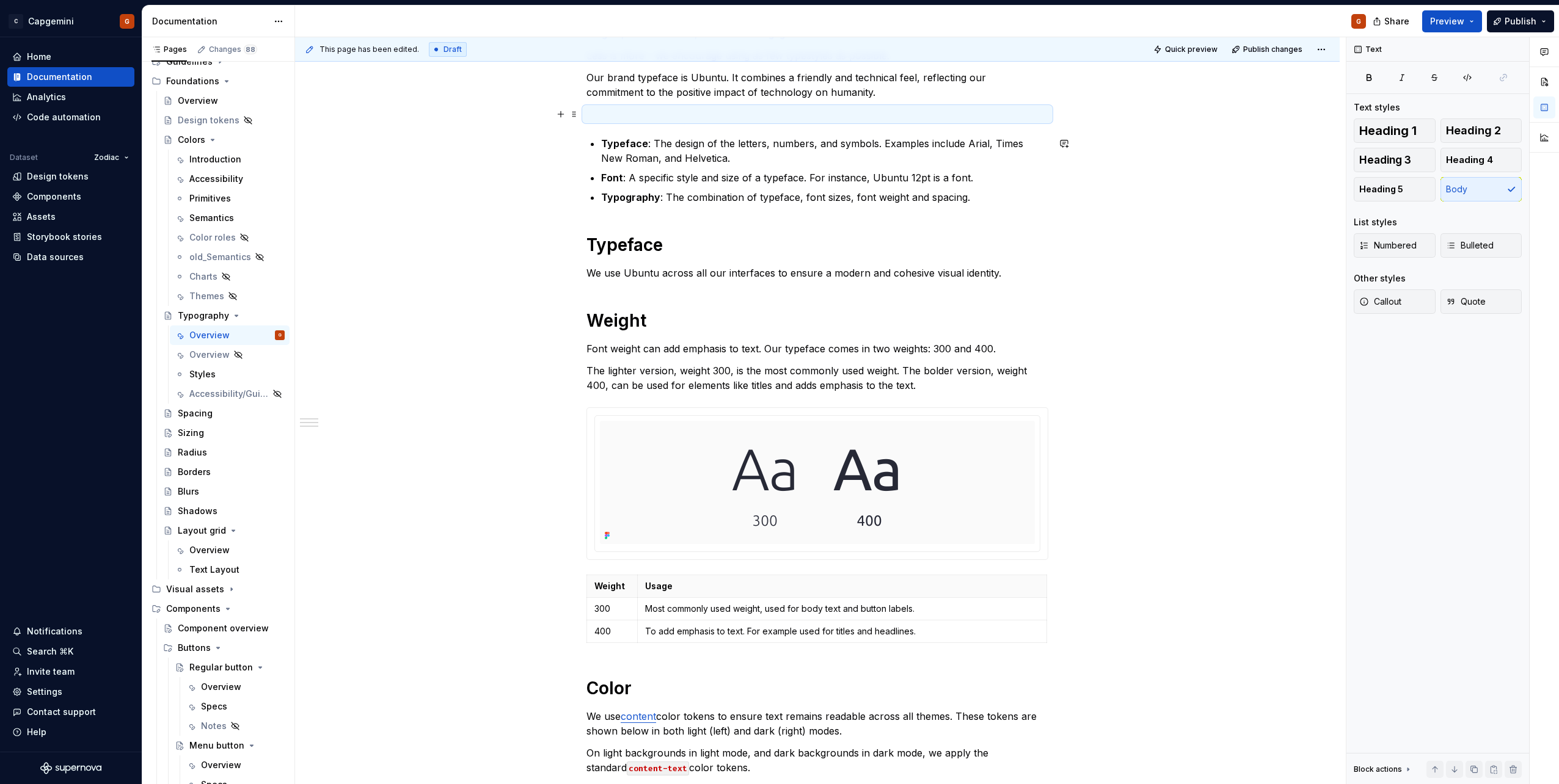
click at [754, 110] on p at bounding box center [817, 114] width 462 height 15
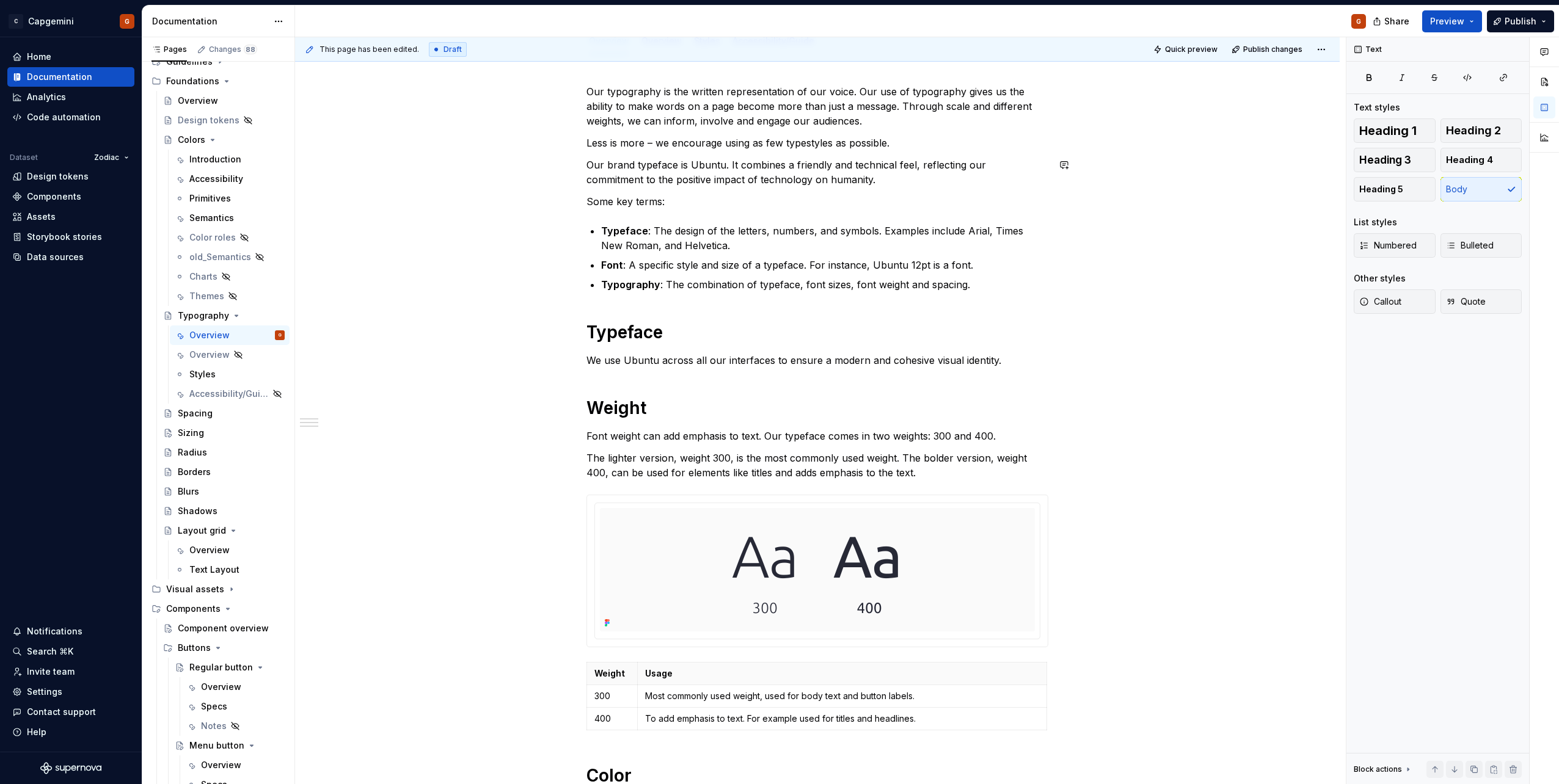
scroll to position [122, 0]
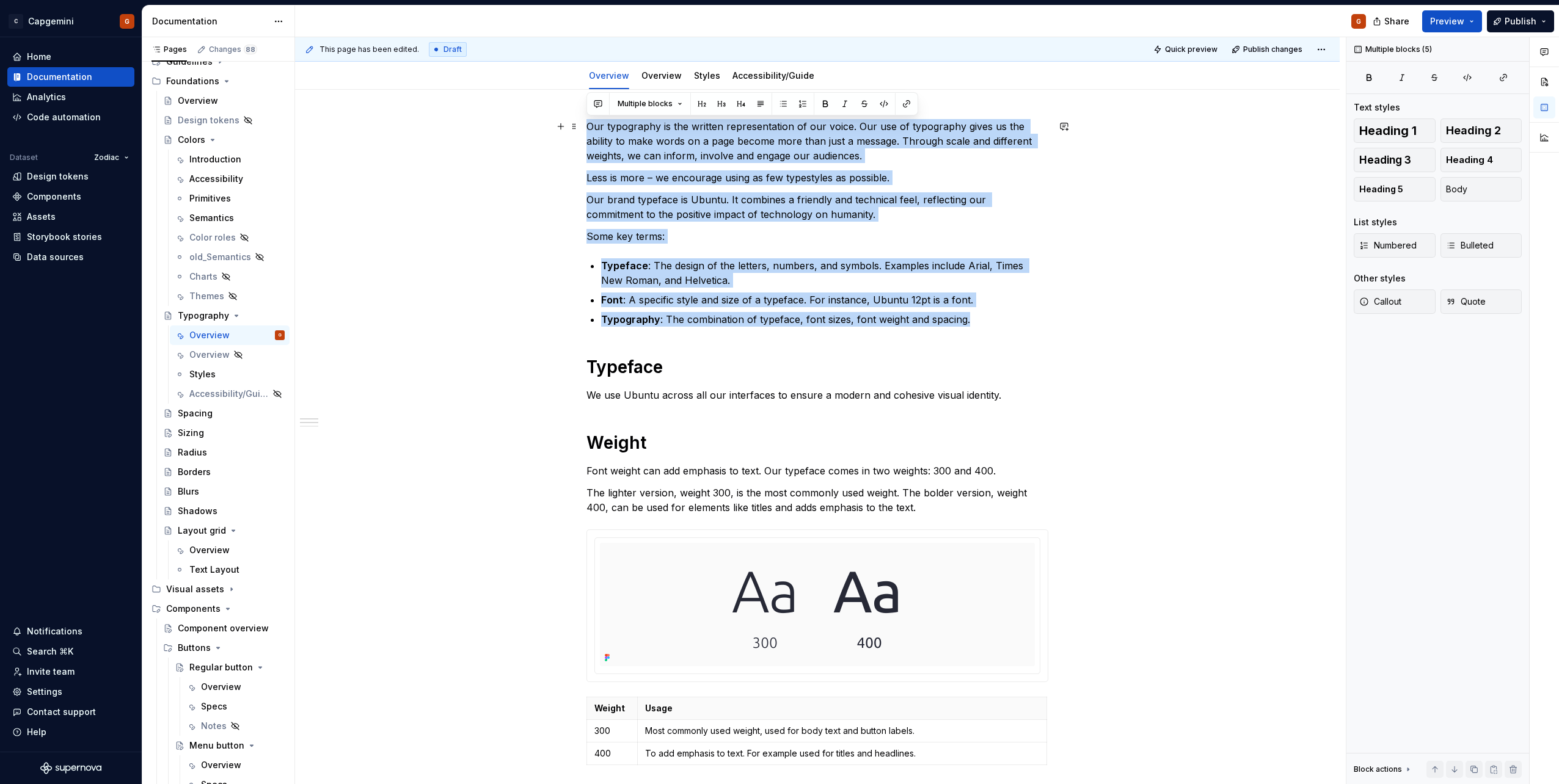
drag, startPoint x: 957, startPoint y: 318, endPoint x: 585, endPoint y: 131, distance: 416.4
copy div "Our typography is the written representation of our voice. Our use of typograph…"
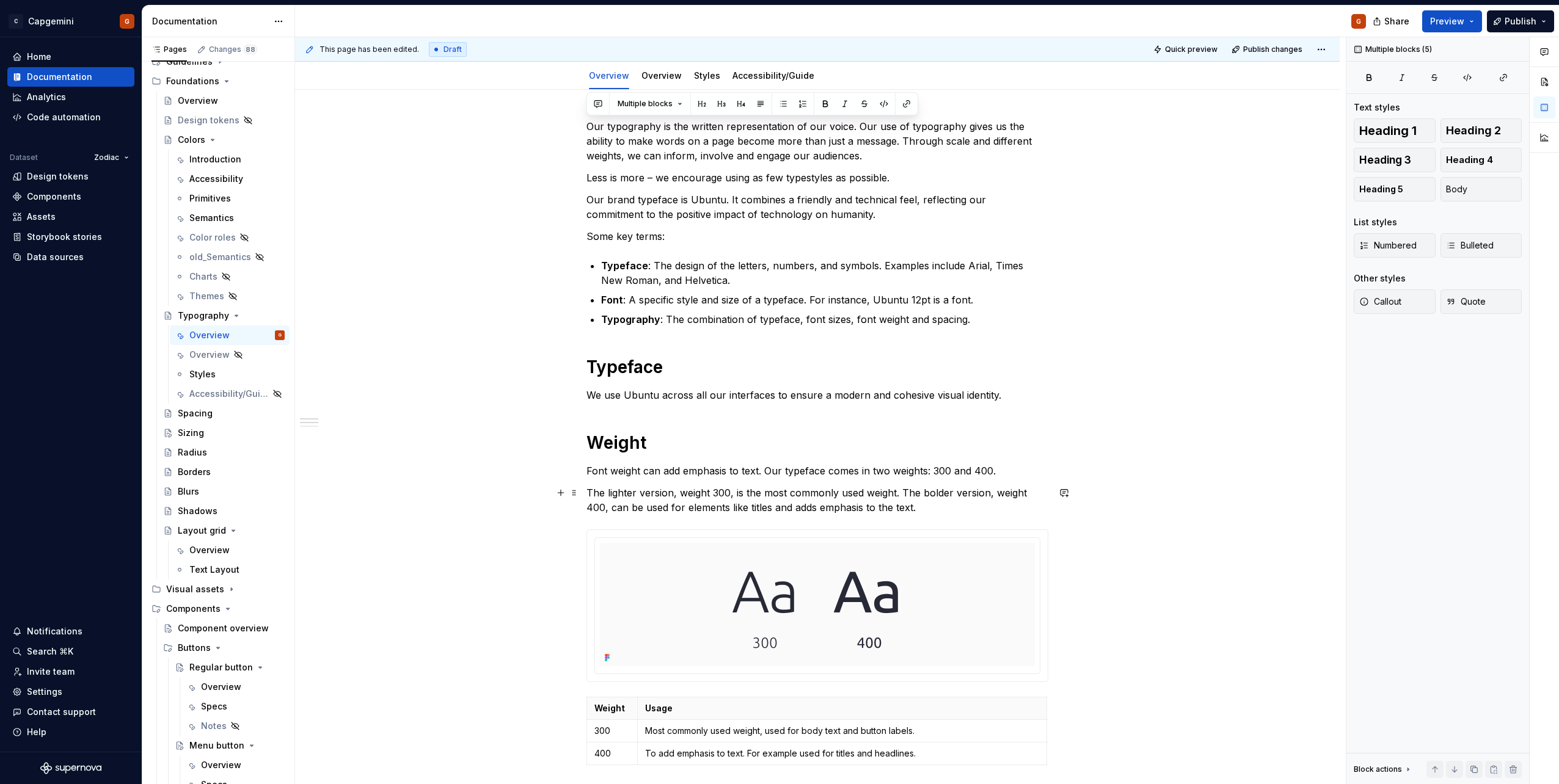
click at [936, 497] on p "The lighter version, weight 300, is the most commonly used weight. The bolder v…" at bounding box center [817, 500] width 462 height 29
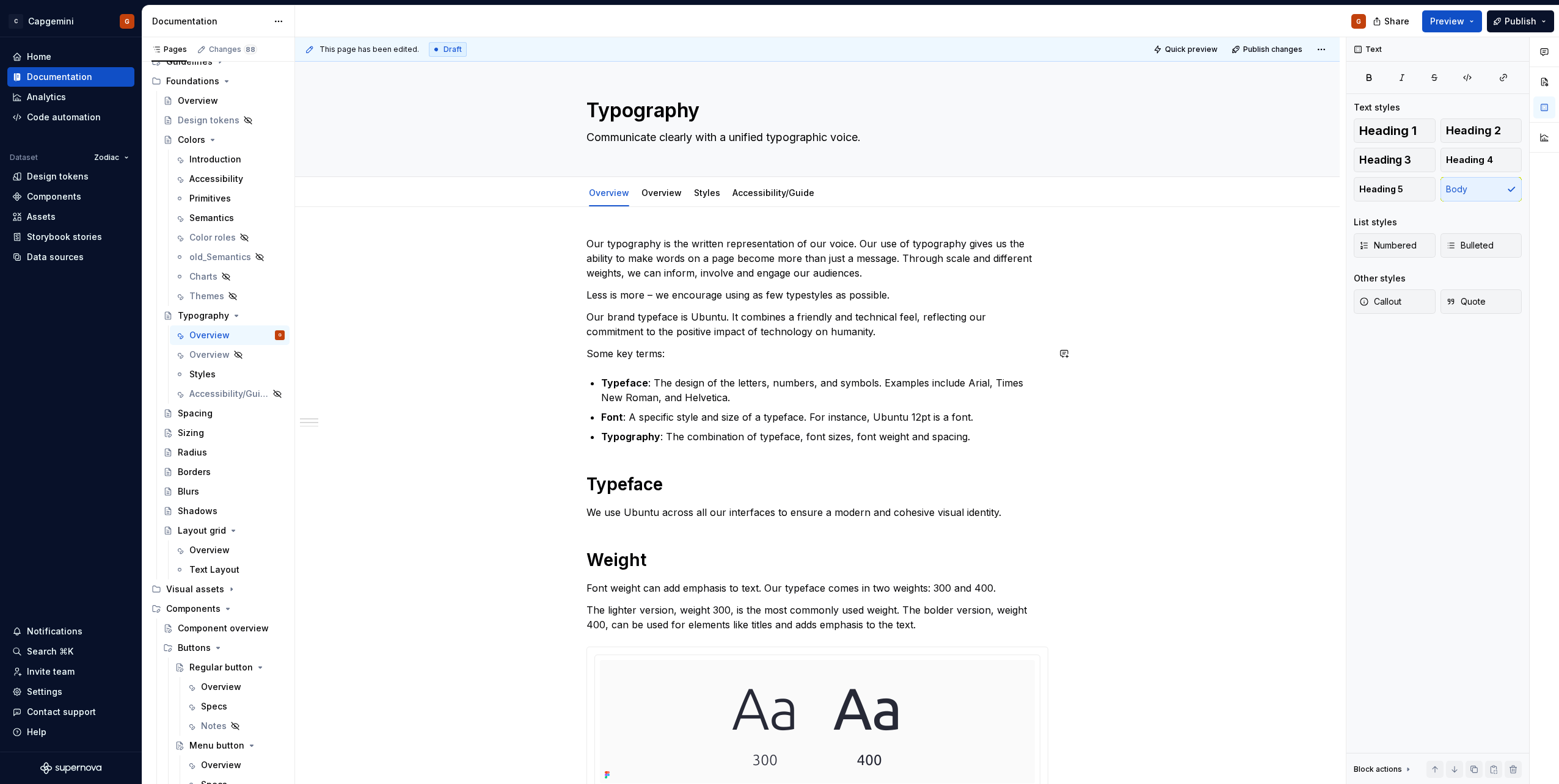
scroll to position [0, 0]
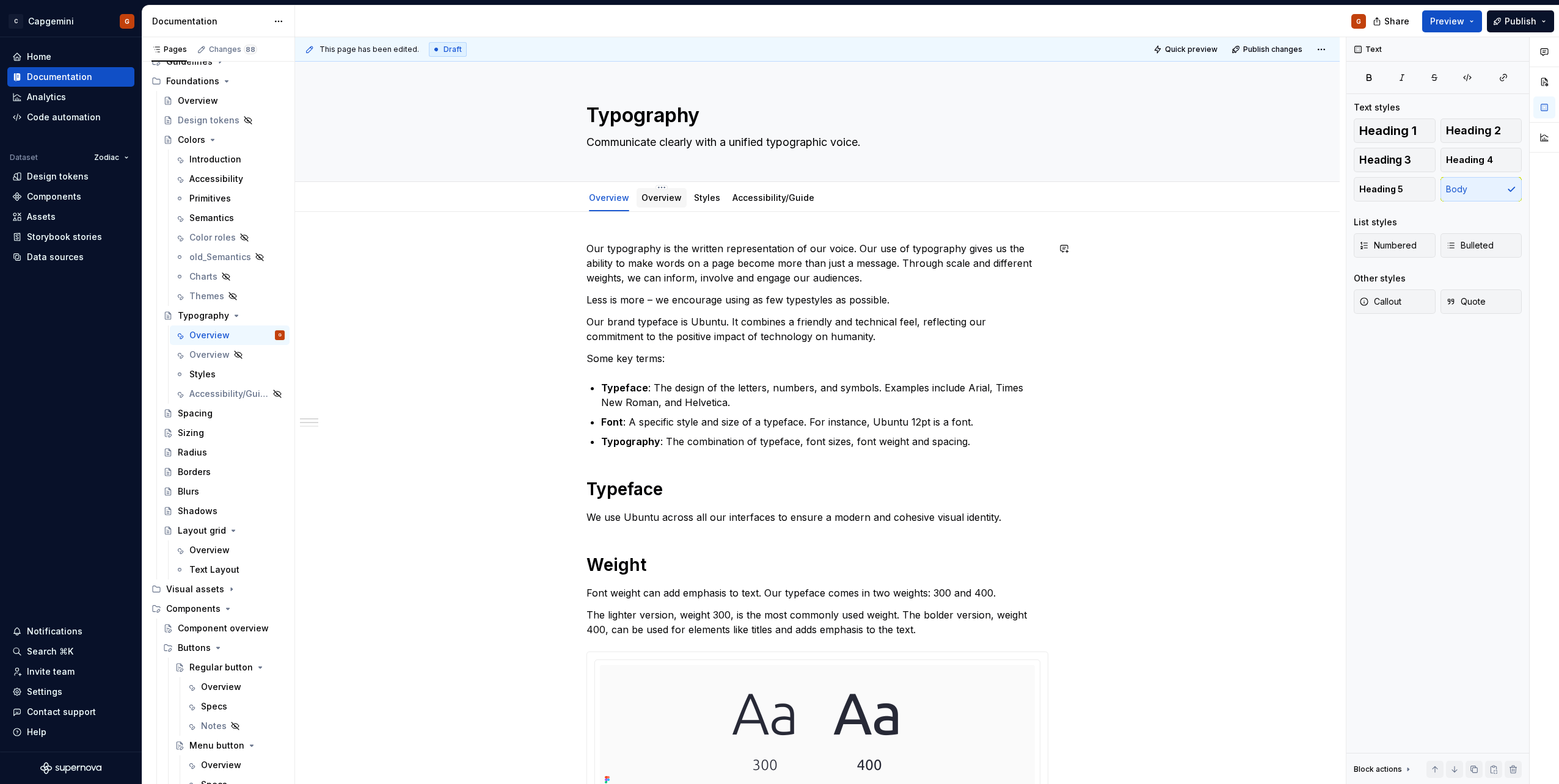
click at [662, 200] on link "Overview" at bounding box center [661, 197] width 40 height 10
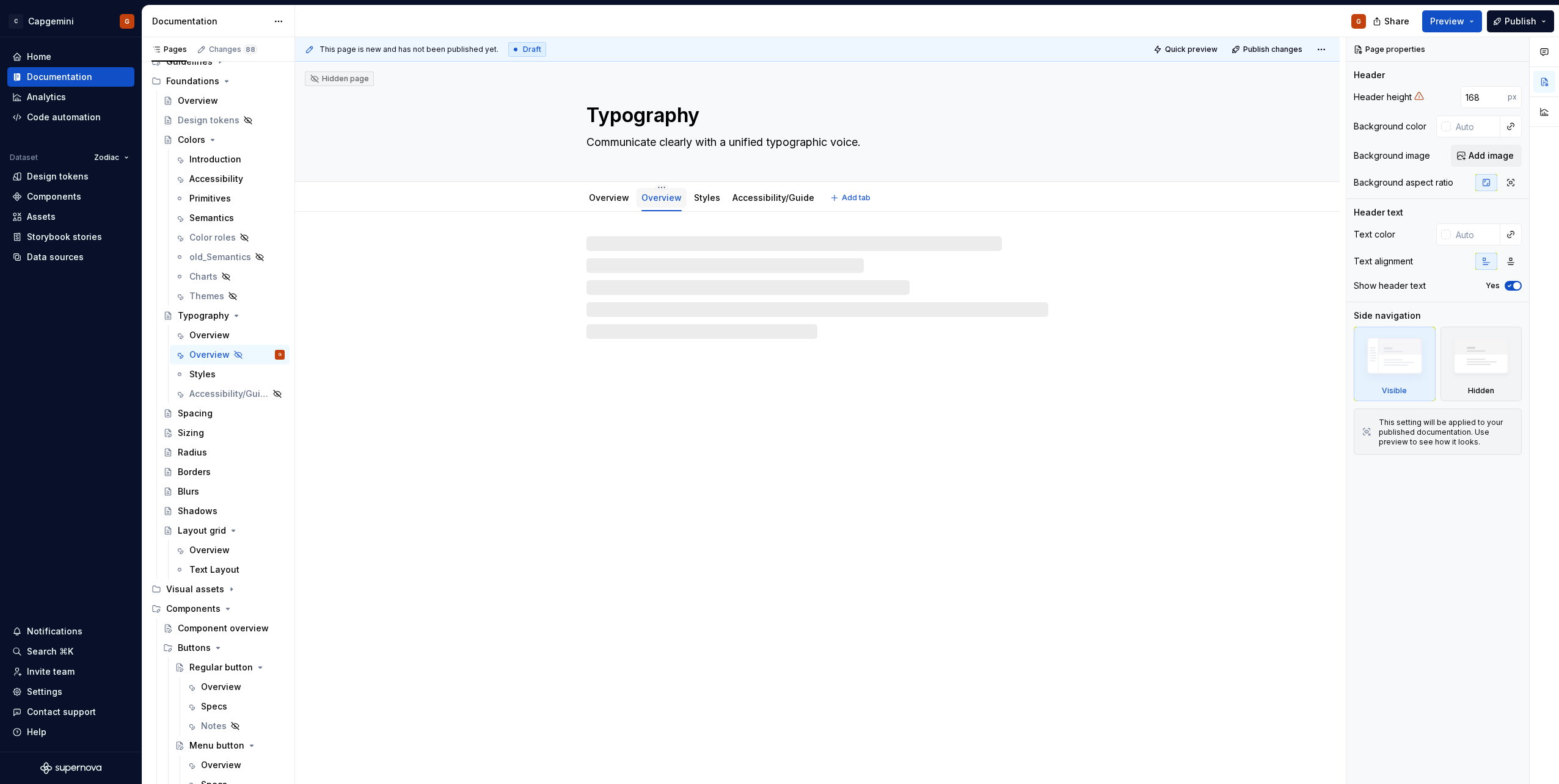
click at [660, 190] on div "Overview" at bounding box center [661, 198] width 50 height 20
click at [658, 187] on html "C Capgemini G Home Documentation Analytics Code automation Dataset Zodiac Desig…" at bounding box center [779, 392] width 1559 height 784
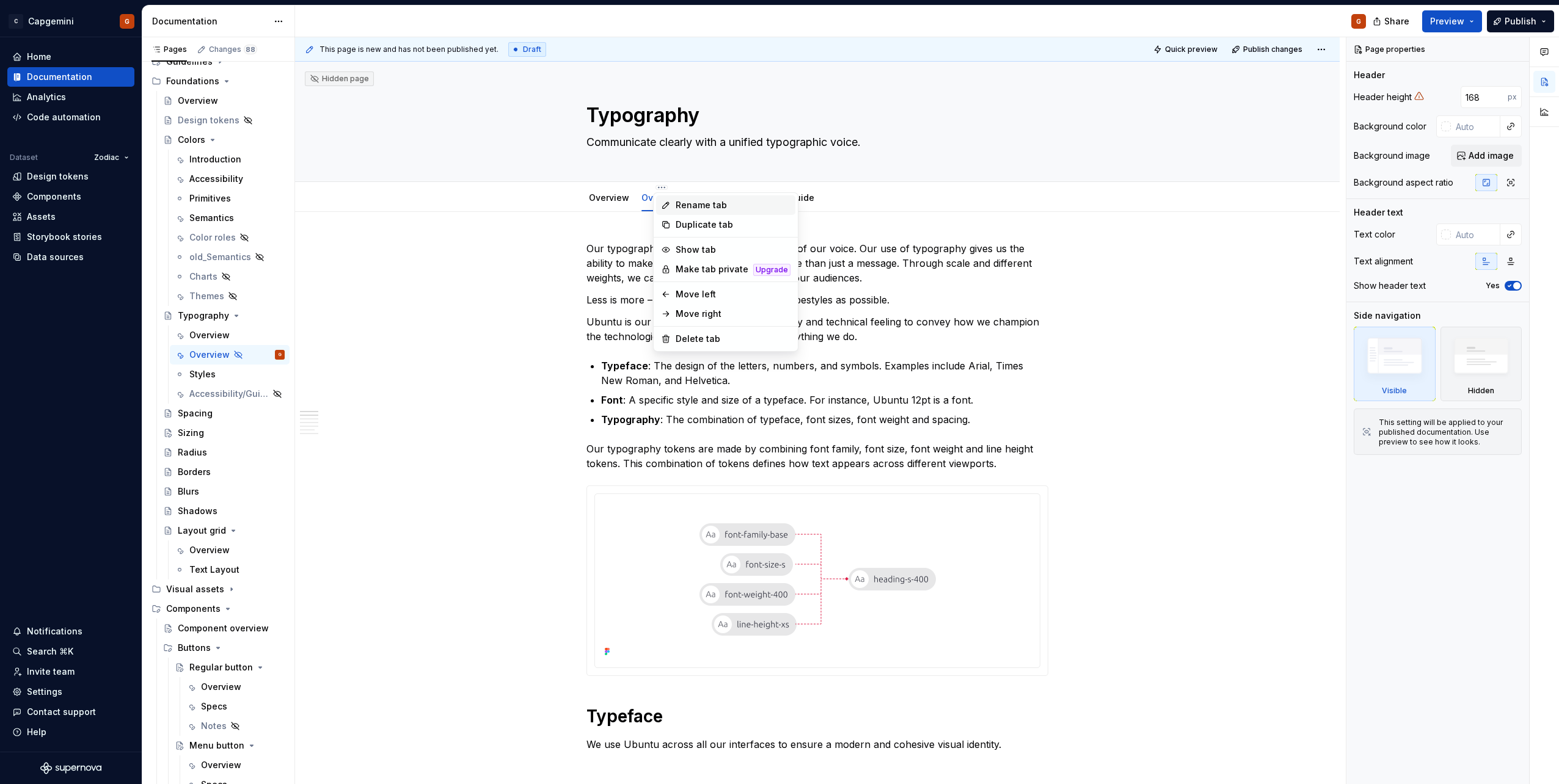
type textarea "*"
click at [681, 206] on div "Rename tab" at bounding box center [732, 205] width 115 height 12
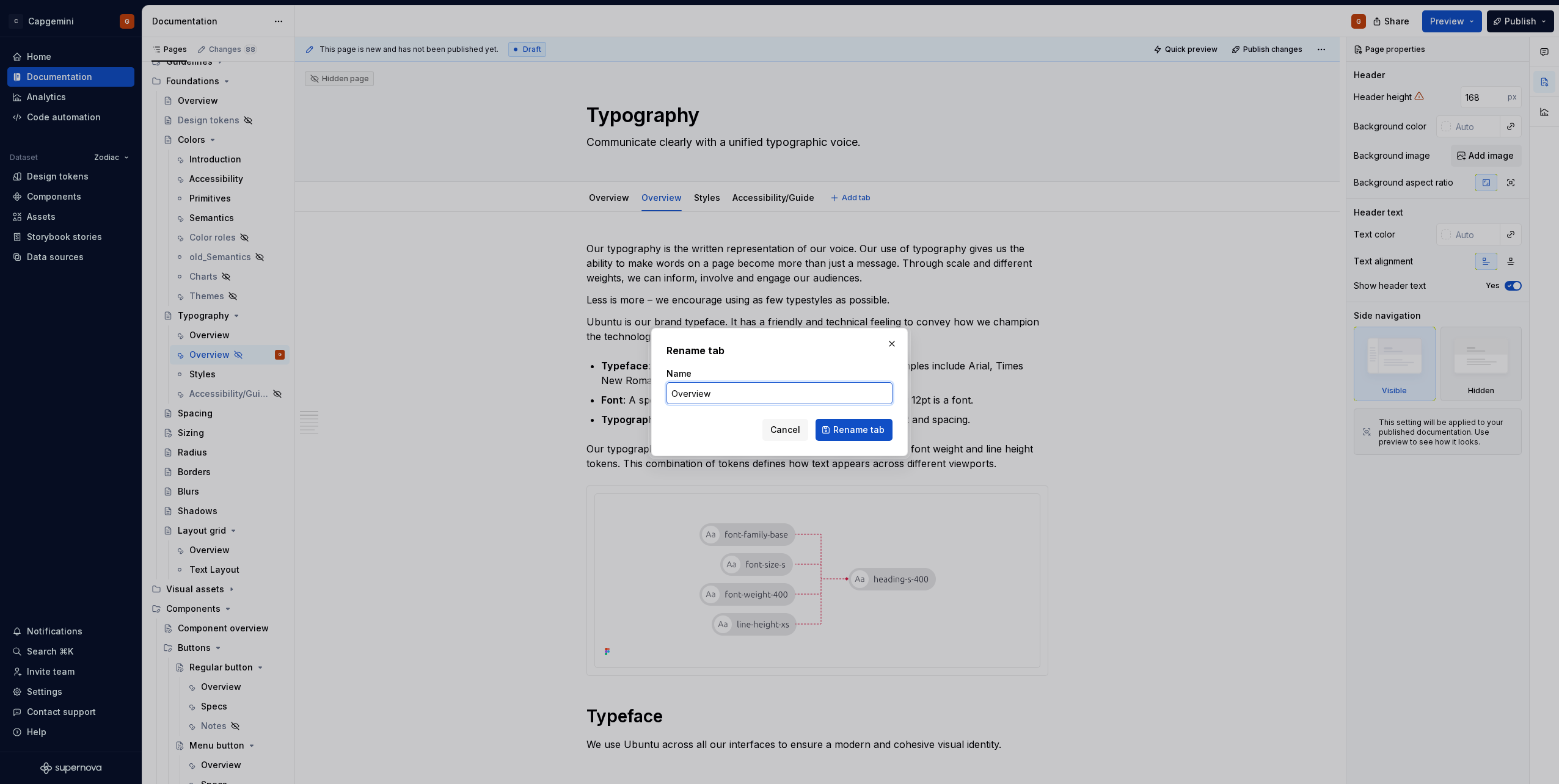
click at [715, 390] on input "Overview" at bounding box center [779, 393] width 226 height 22
type input "Overview_new"
click button "Rename tab" at bounding box center [854, 430] width 77 height 22
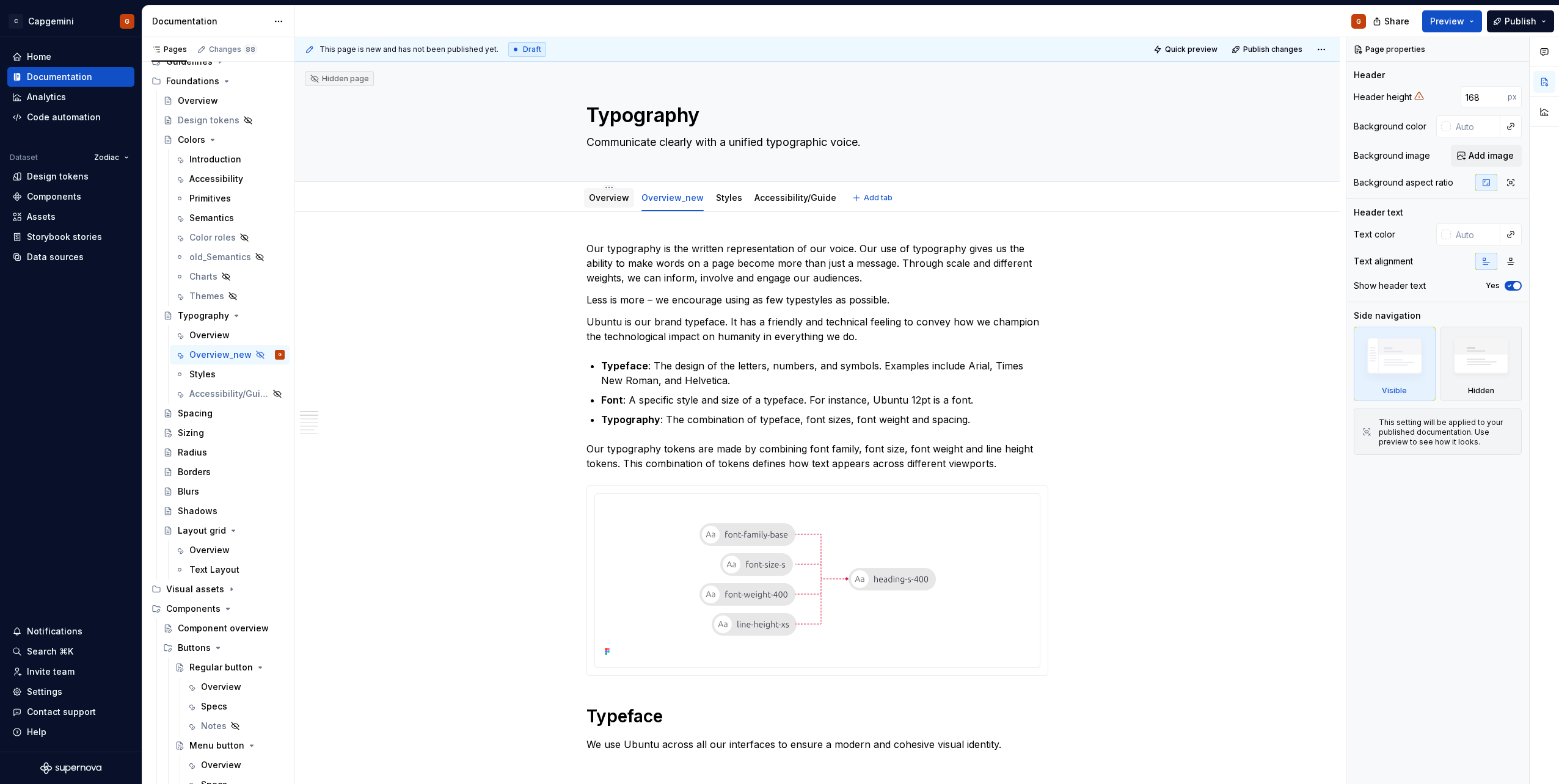
click at [618, 201] on link "Overview" at bounding box center [609, 197] width 40 height 10
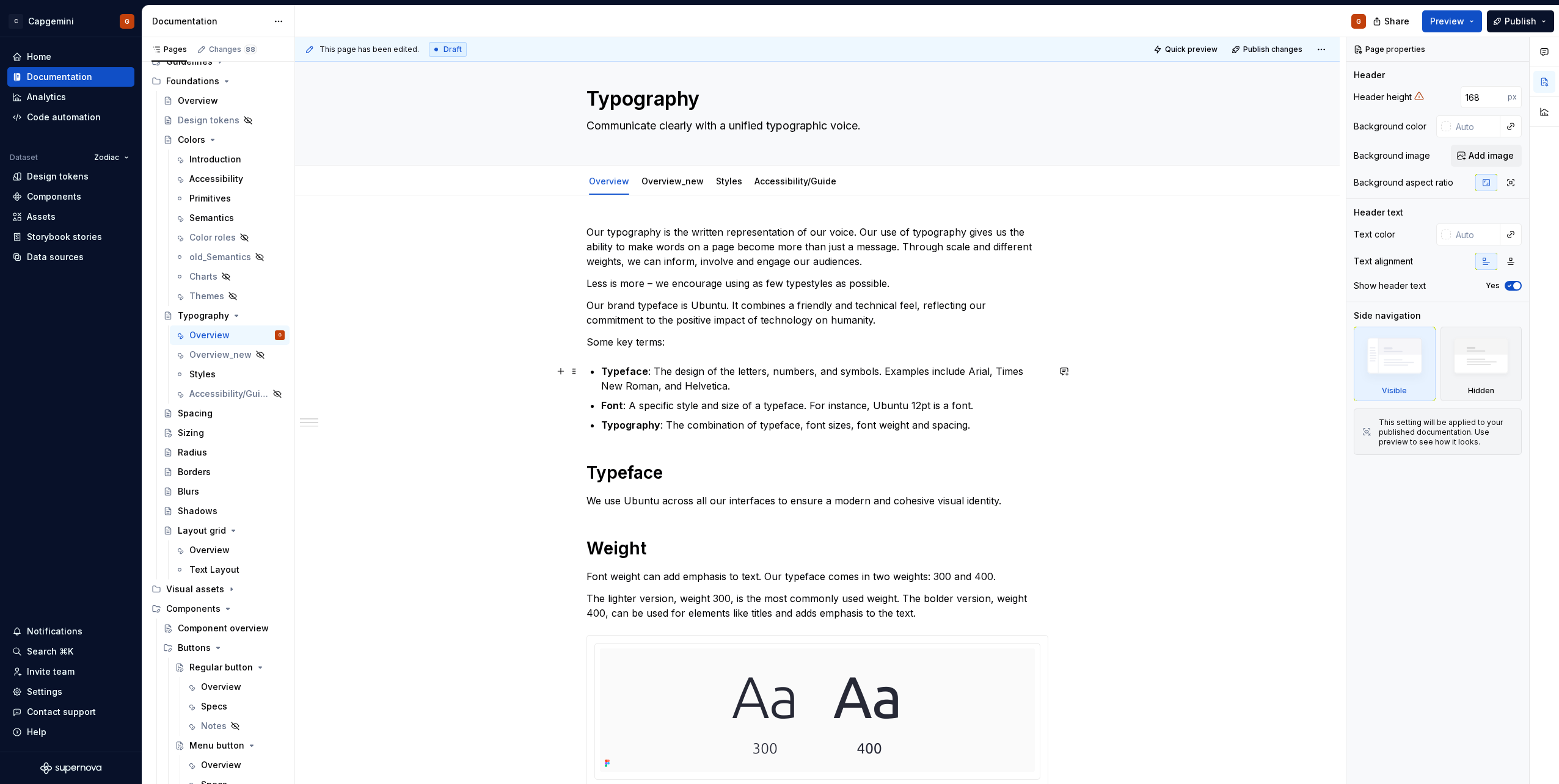
scroll to position [16, 0]
click at [632, 339] on p "Some key terms:" at bounding box center [817, 342] width 462 height 15
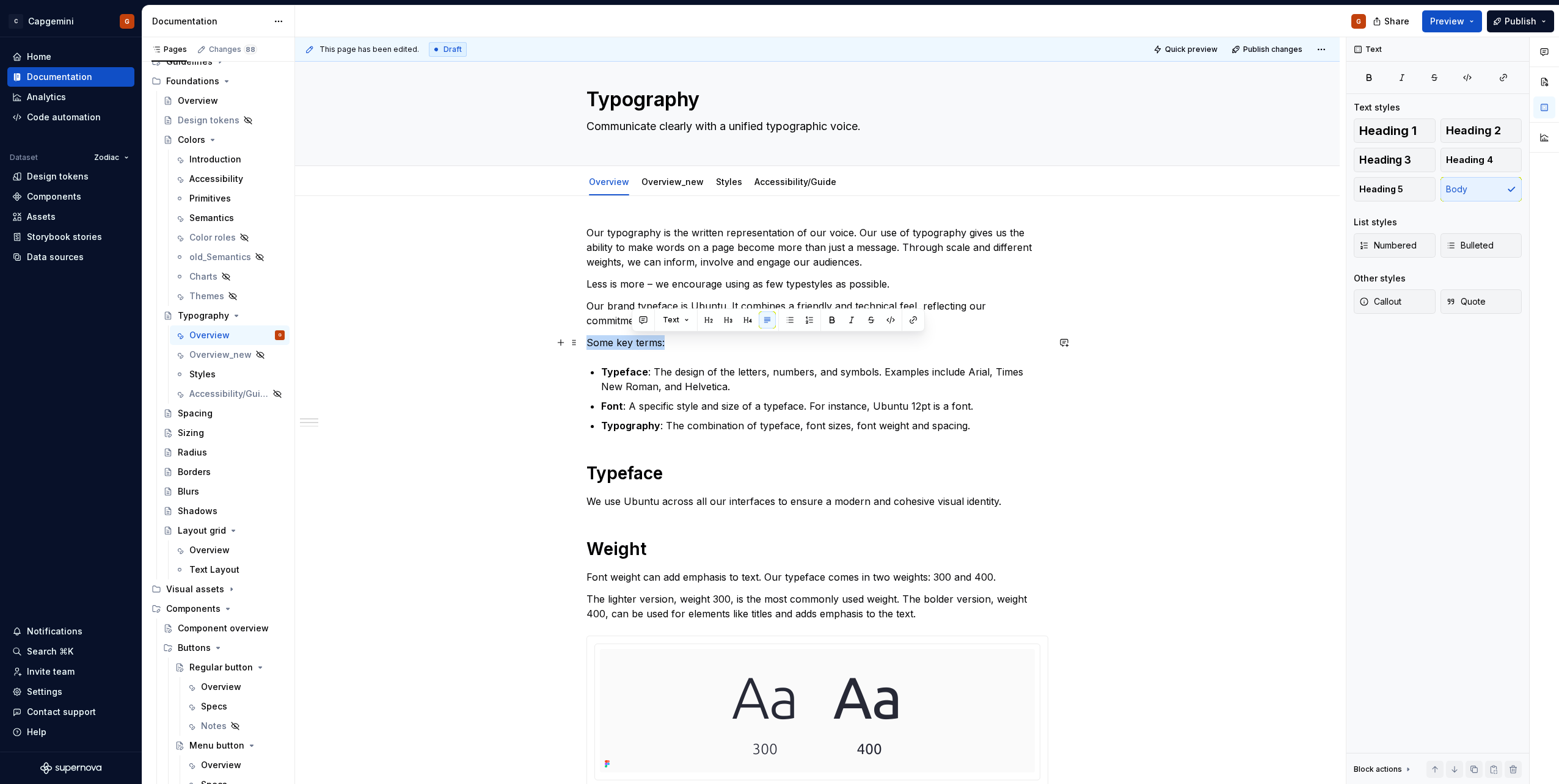
click at [632, 339] on p "Some key terms:" at bounding box center [817, 342] width 462 height 15
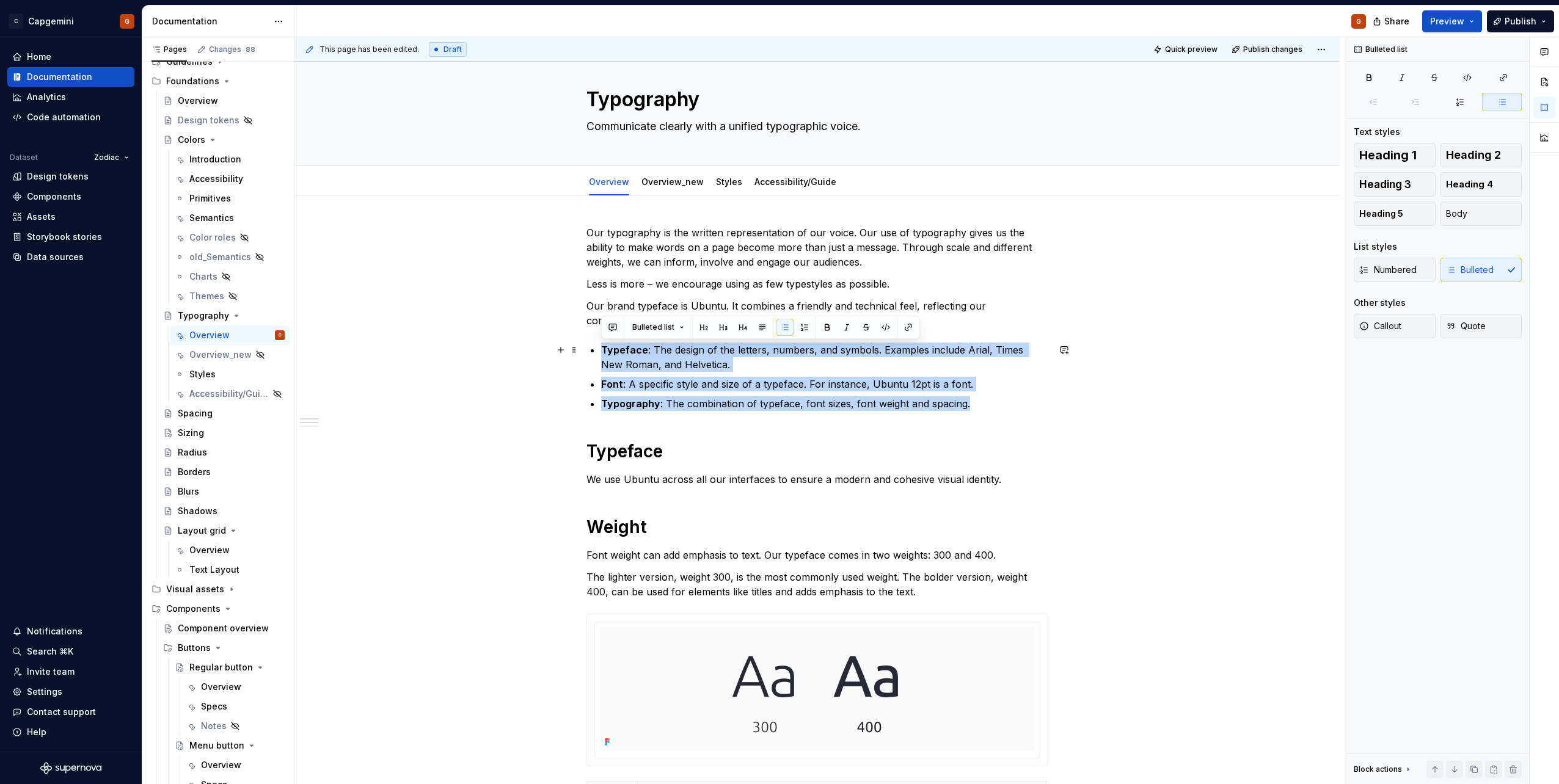
drag, startPoint x: 889, startPoint y: 396, endPoint x: 596, endPoint y: 354, distance: 296.0
click at [596, 354] on div "Our typography is the written representation of our voice. Our use of typograph…" at bounding box center [817, 797] width 462 height 1143
click at [660, 184] on link "Overview_new" at bounding box center [672, 182] width 62 height 10
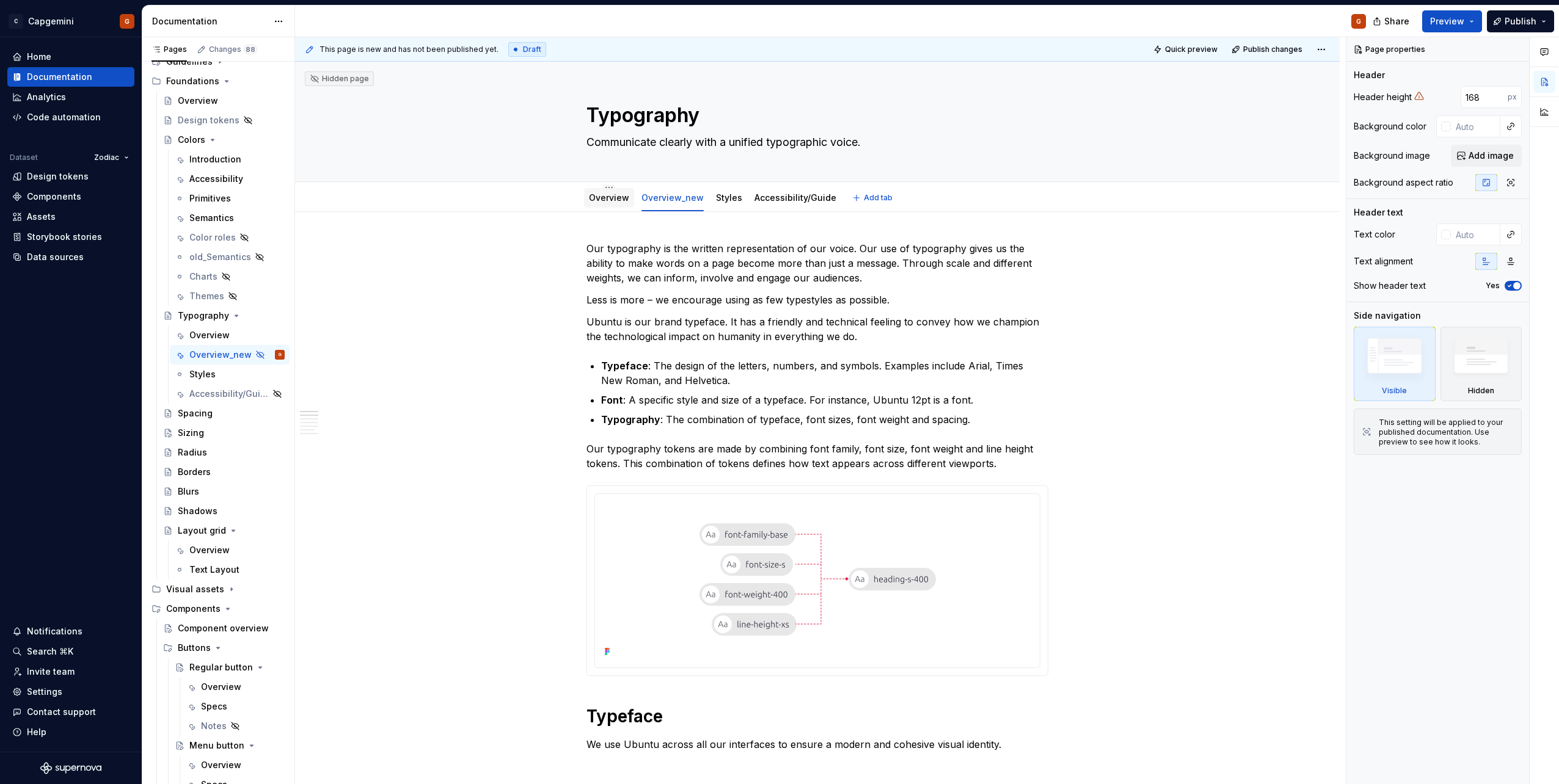
click at [602, 202] on link "Overview" at bounding box center [609, 197] width 40 height 10
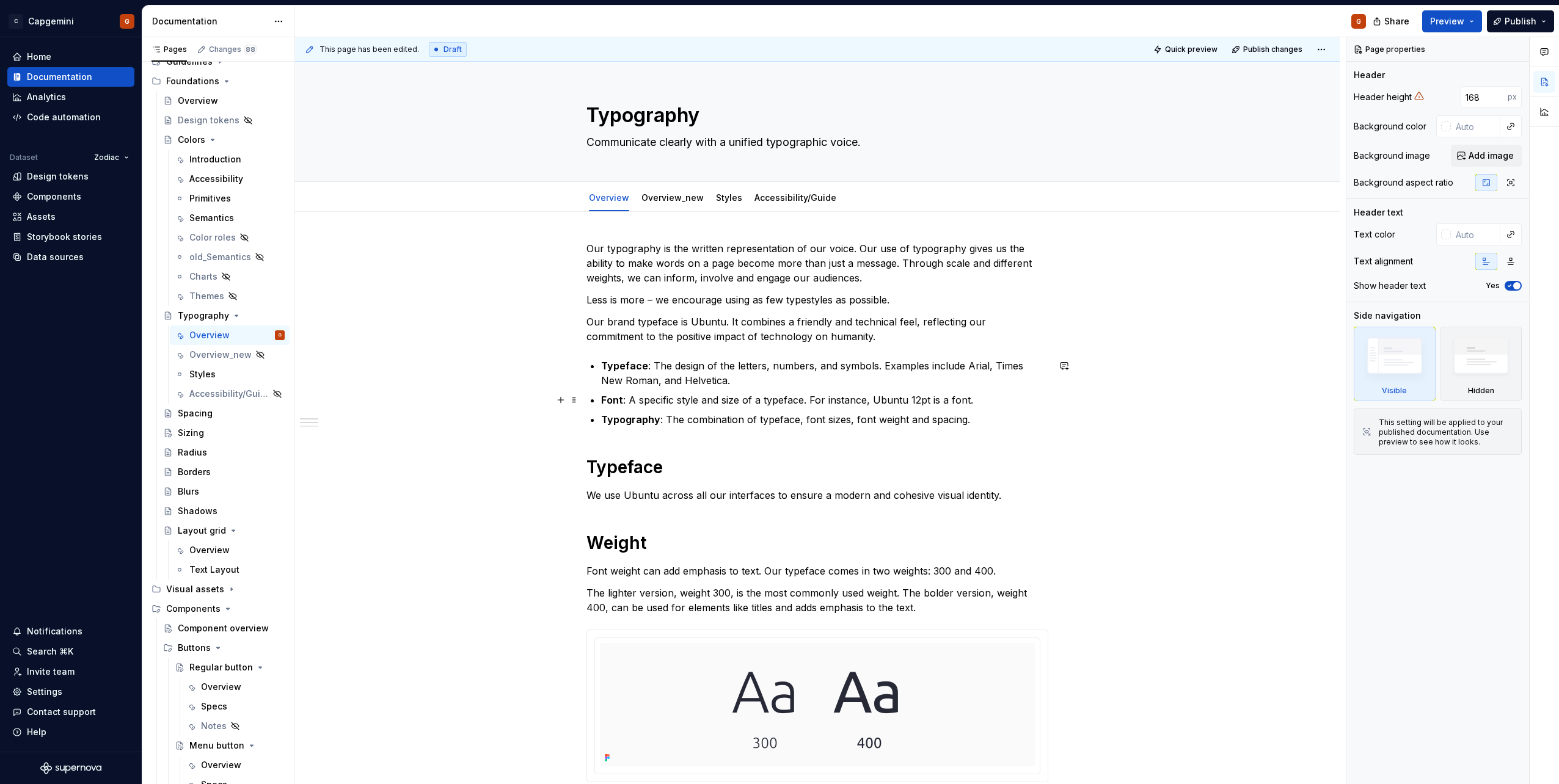
click at [701, 391] on ul "Typeface : The design of the letters, numbers, and symbols. Examples include Ar…" at bounding box center [825, 393] width 447 height 69
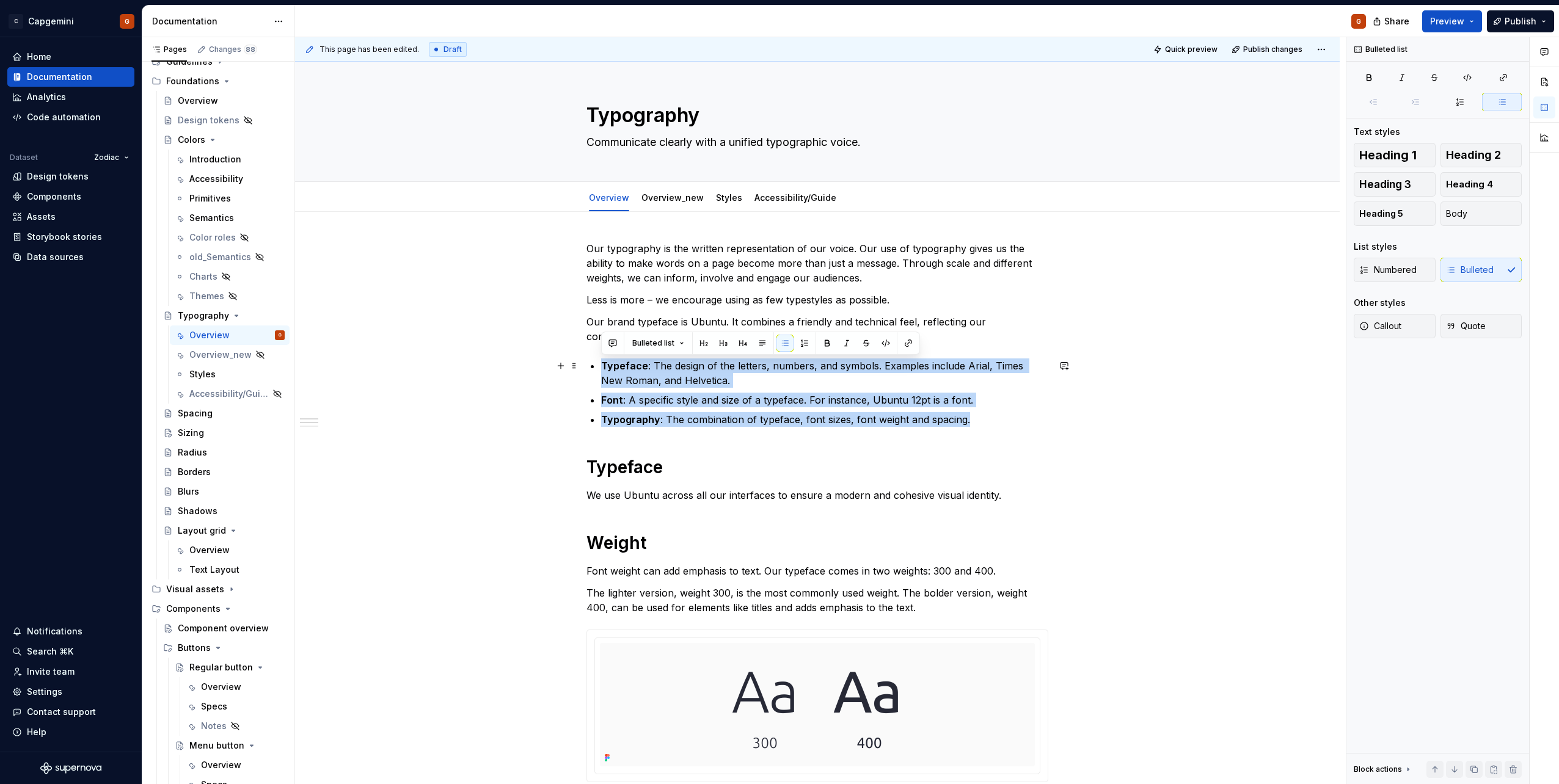
drag, startPoint x: 969, startPoint y: 423, endPoint x: 593, endPoint y: 373, distance: 379.3
click at [601, 373] on ul "Typeface : The design of the letters, numbers, and symbols. Examples include Ar…" at bounding box center [825, 393] width 447 height 69
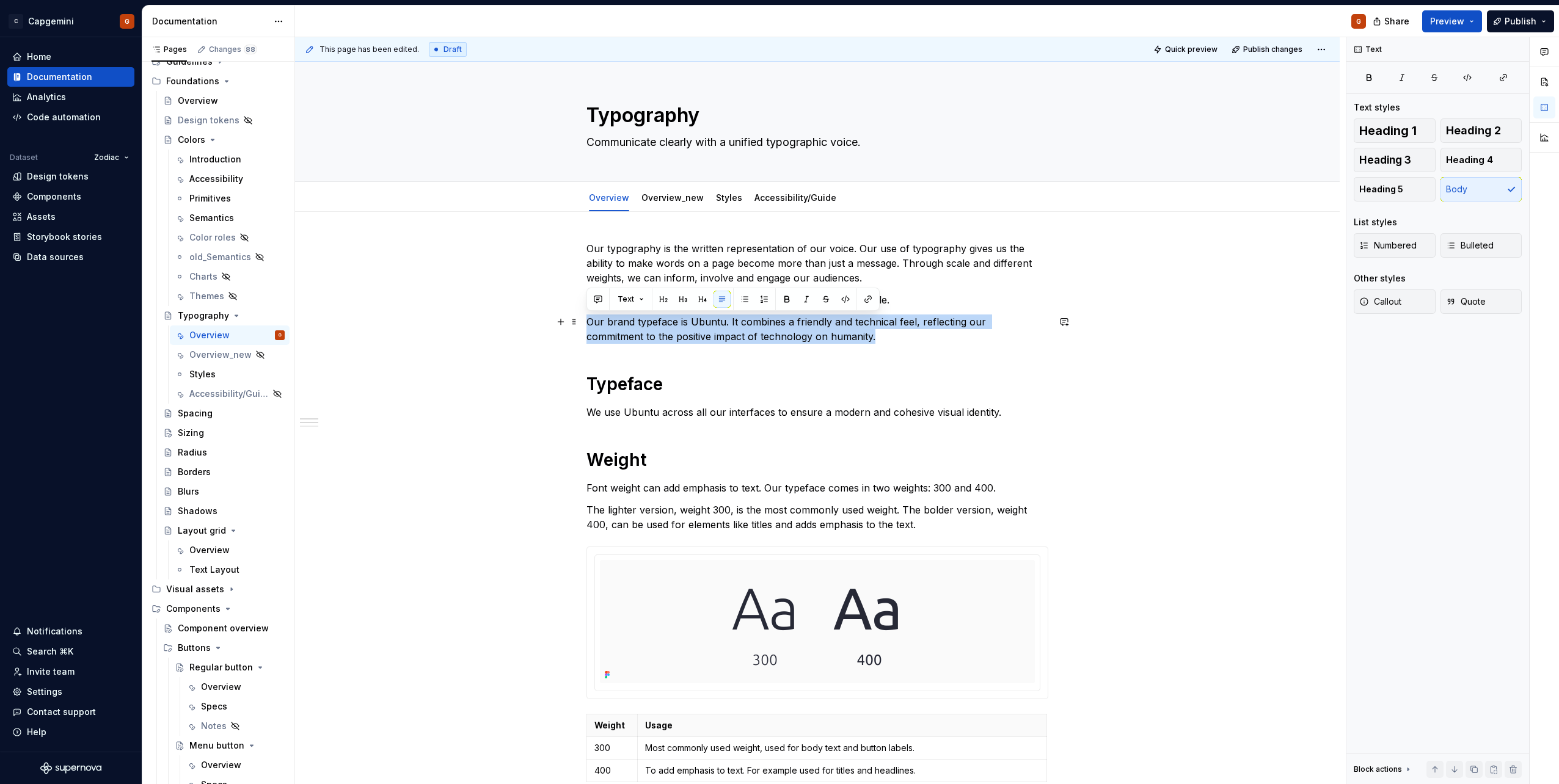
drag, startPoint x: 820, startPoint y: 338, endPoint x: 586, endPoint y: 320, distance: 234.7
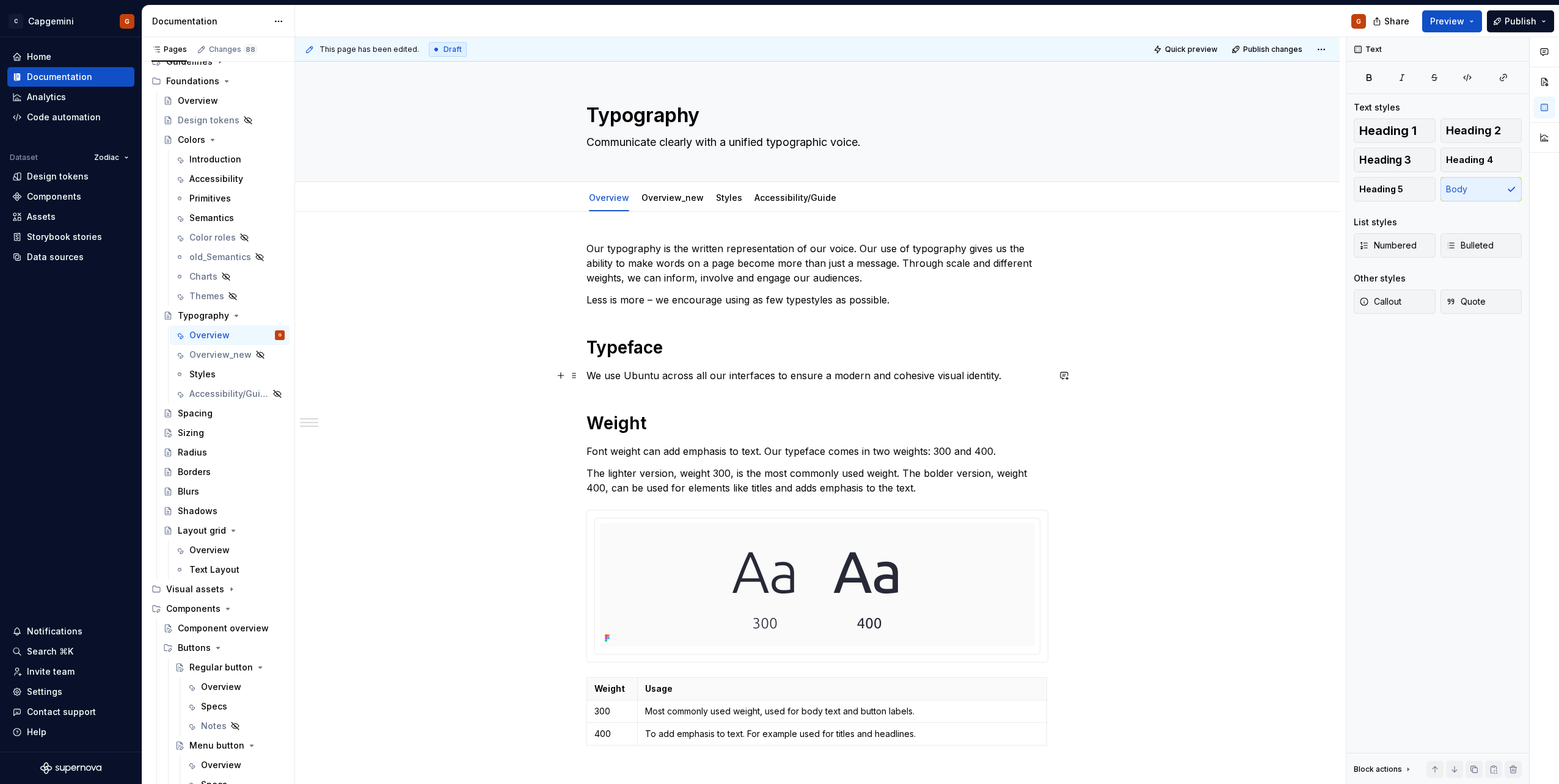
click at [590, 377] on p "We use Ubuntu across all our interfaces to ensure a modern and cohesive visual …" at bounding box center [817, 375] width 462 height 15
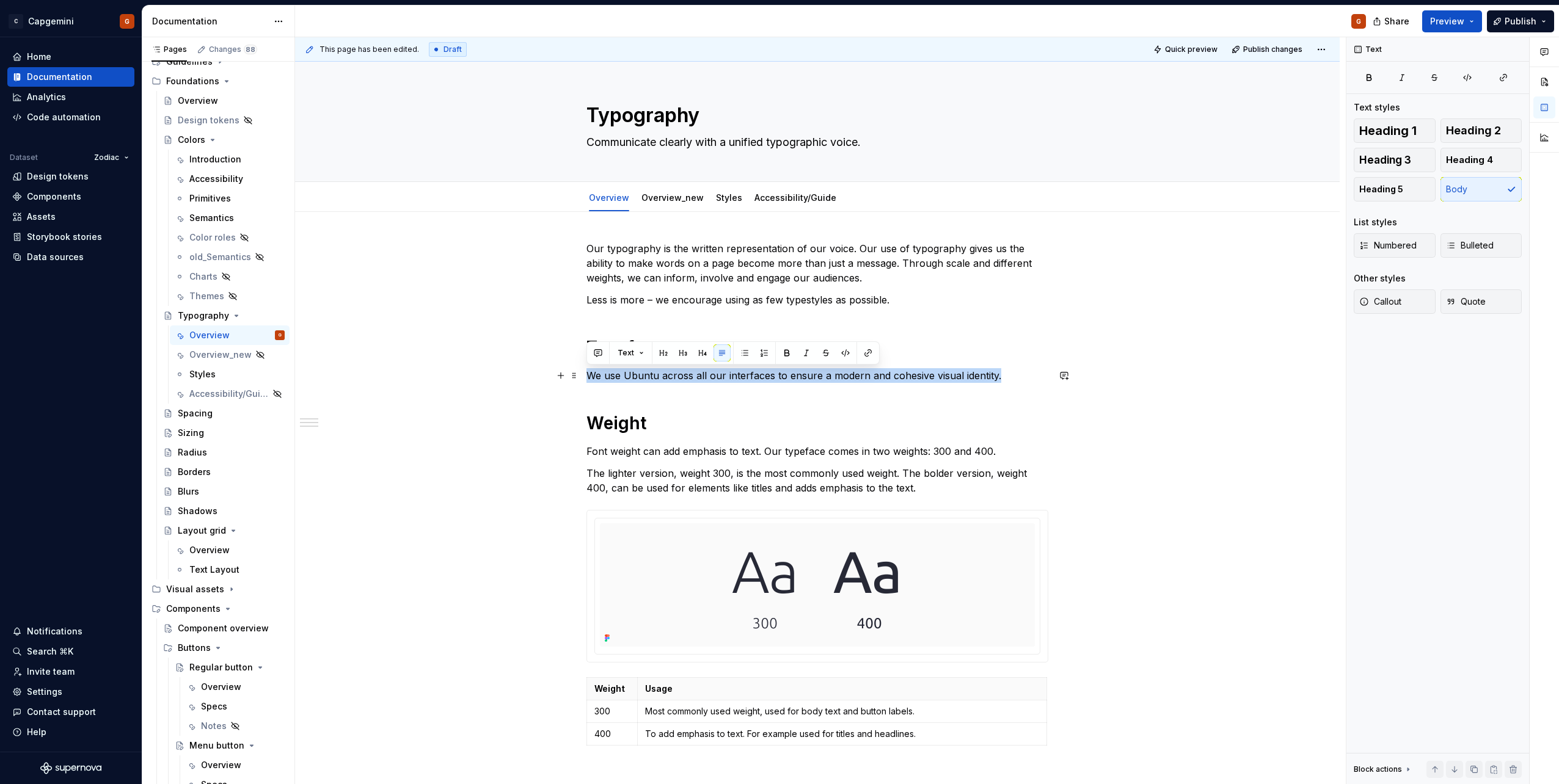
click at [590, 377] on p "We use Ubuntu across all our interfaces to ensure a modern and cohesive visual …" at bounding box center [817, 375] width 462 height 15
click at [591, 378] on p "We use Ubuntu across all our interfaces to ensure a modern and cohesive visual …" at bounding box center [817, 375] width 462 height 15
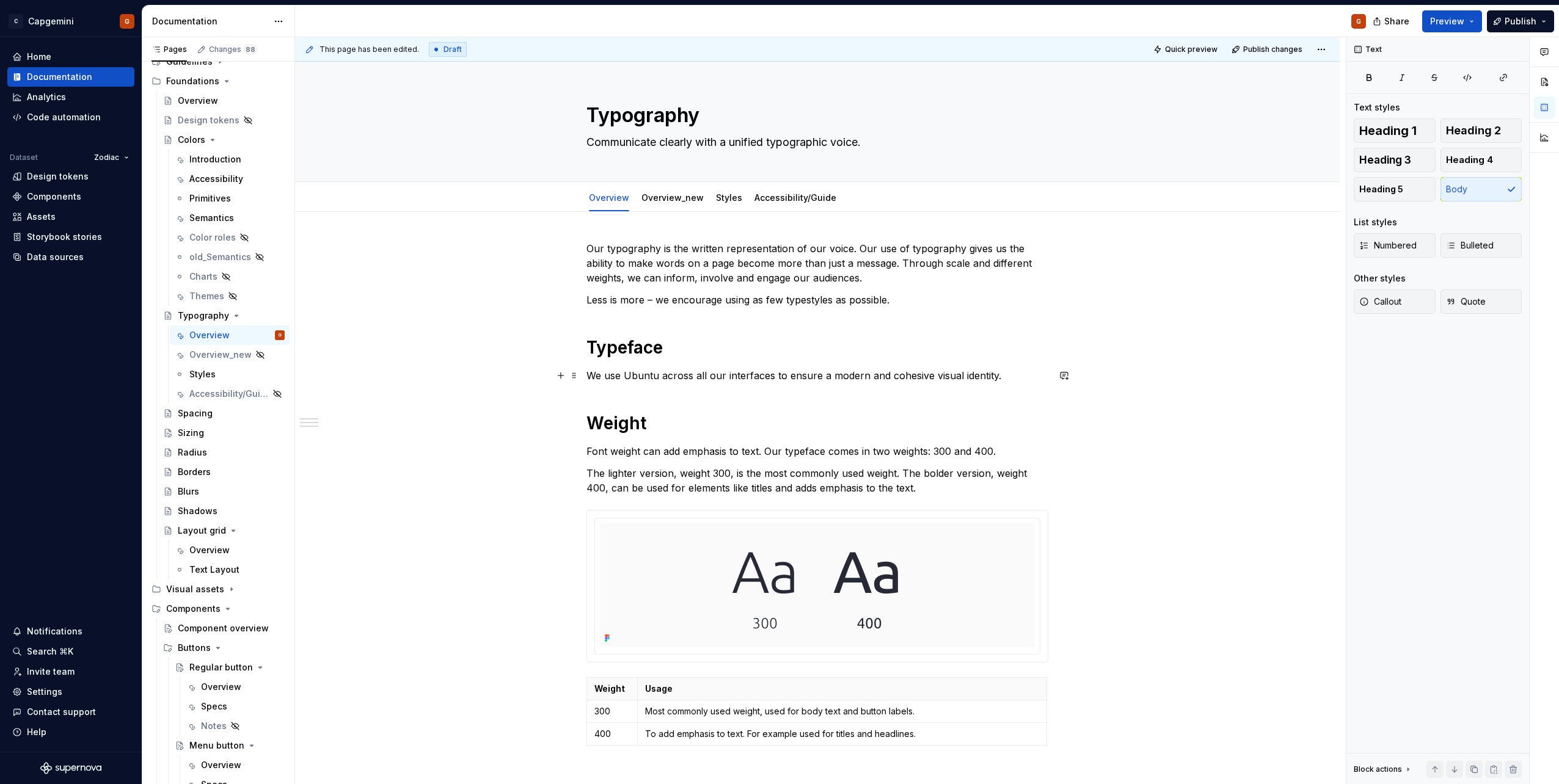
click at [589, 378] on p "We use Ubuntu across all our interfaces to ensure a modern and cohesive visual …" at bounding box center [817, 375] width 462 height 15
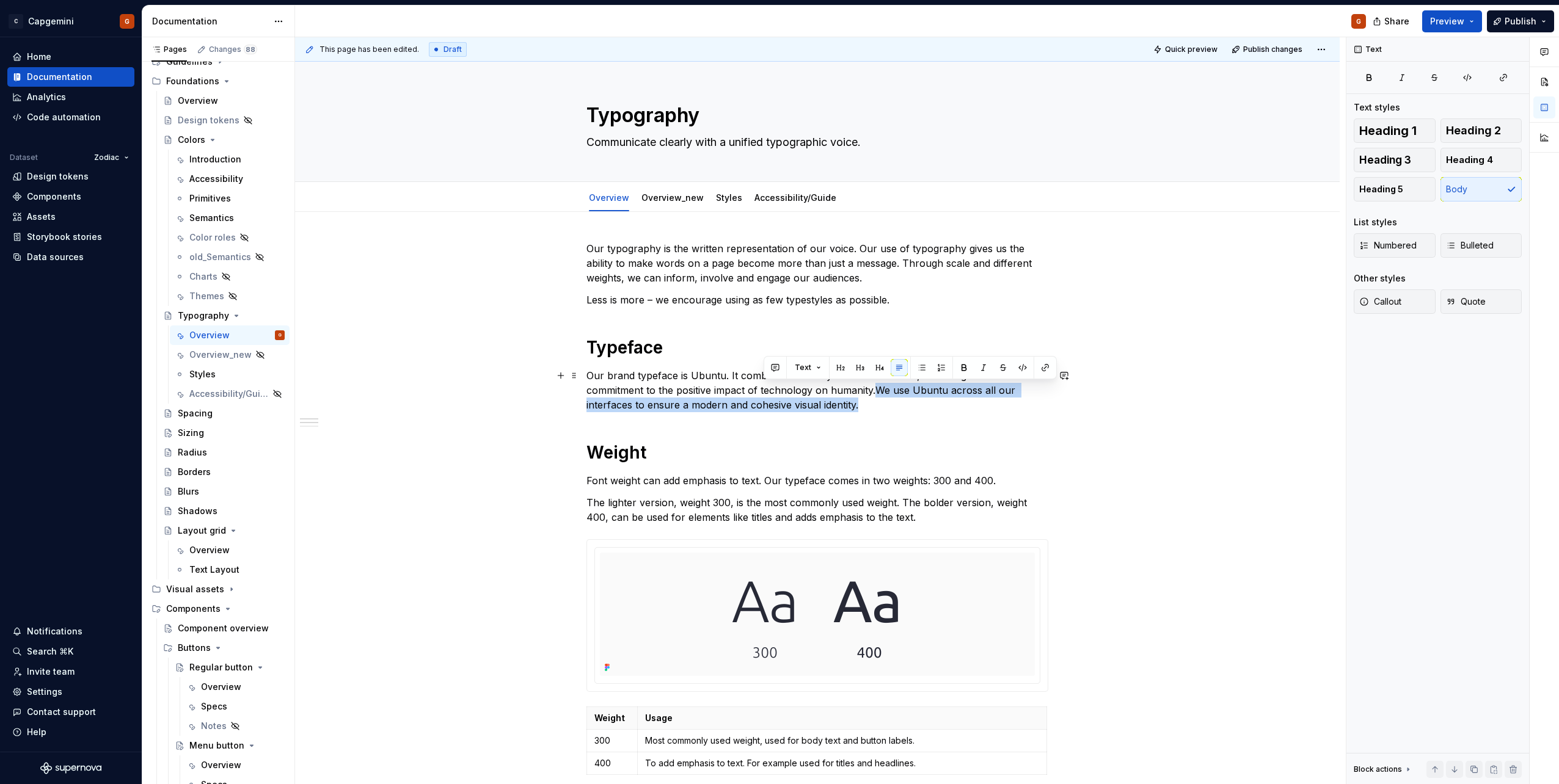
drag, startPoint x: 815, startPoint y: 393, endPoint x: 823, endPoint y: 400, distance: 10.6
click at [823, 400] on p "Our brand typeface is Ubuntu. It combines a friendly and technical feel, reflec…" at bounding box center [817, 390] width 462 height 44
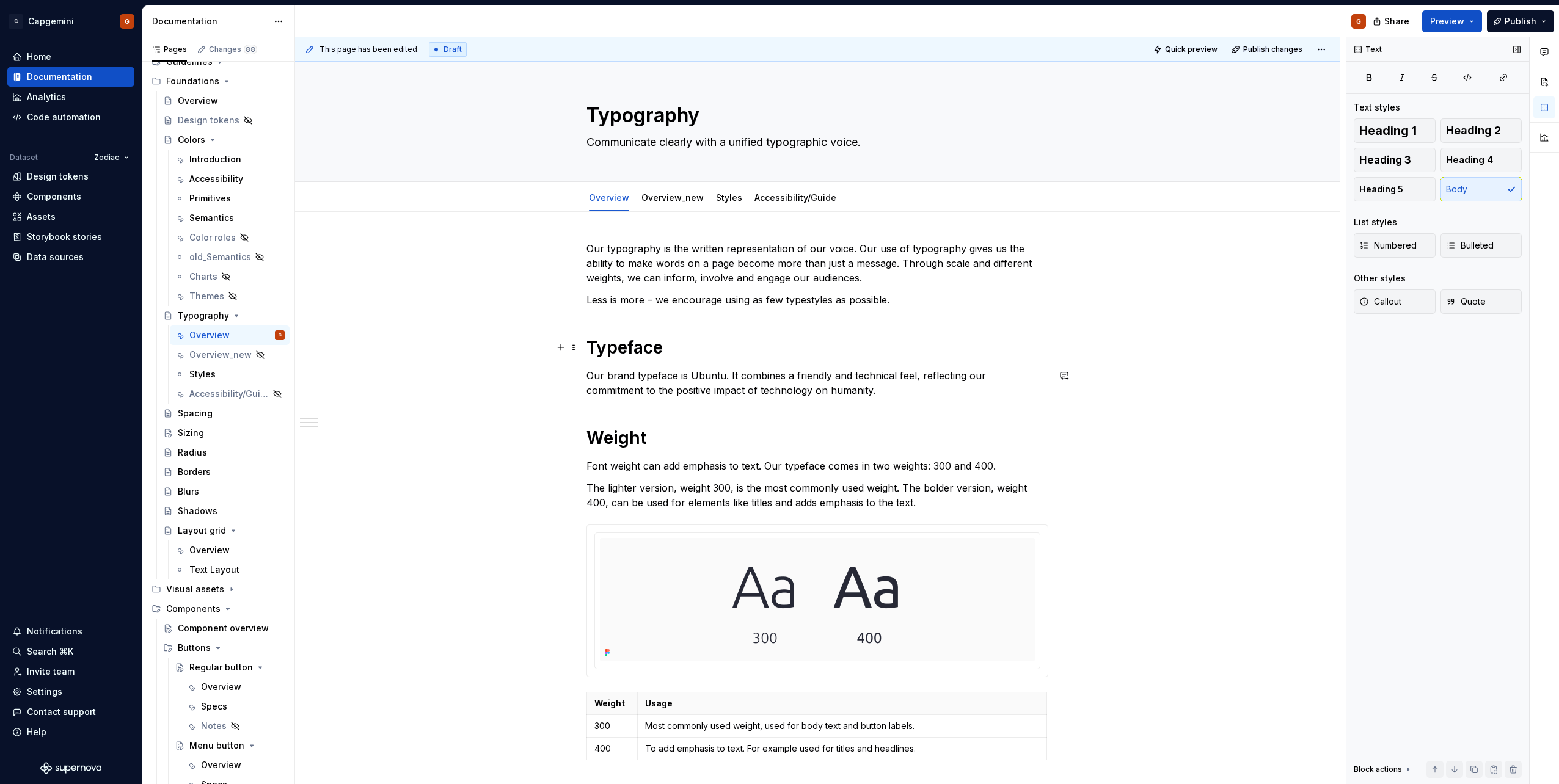
type textarea "*"
click at [1530, 19] on span "Publish" at bounding box center [1521, 21] width 32 height 12
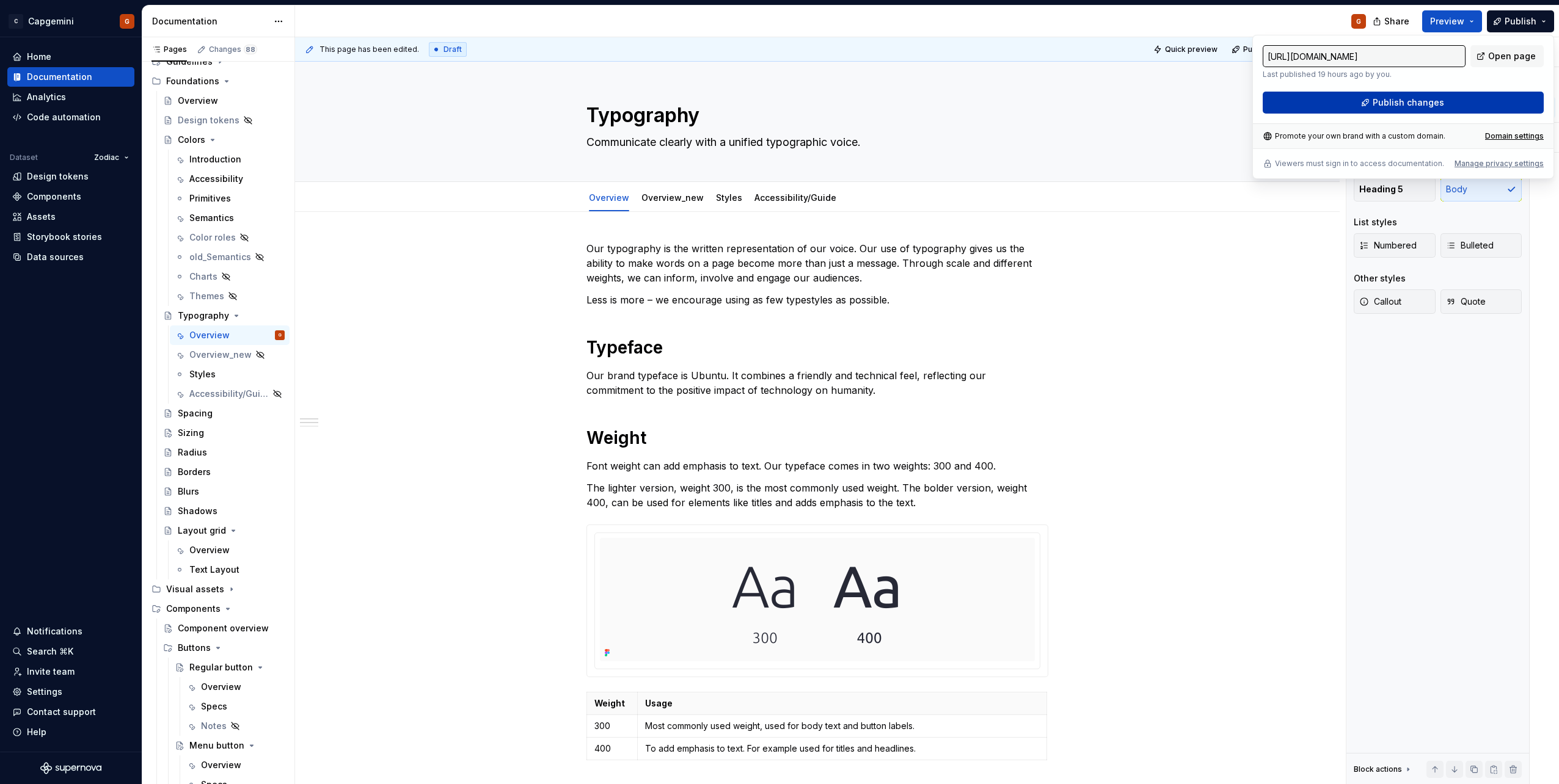
drag, startPoint x: 1530, startPoint y: 19, endPoint x: 1430, endPoint y: 104, distance: 131.2
click at [1430, 104] on span "Publish changes" at bounding box center [1408, 102] width 72 height 12
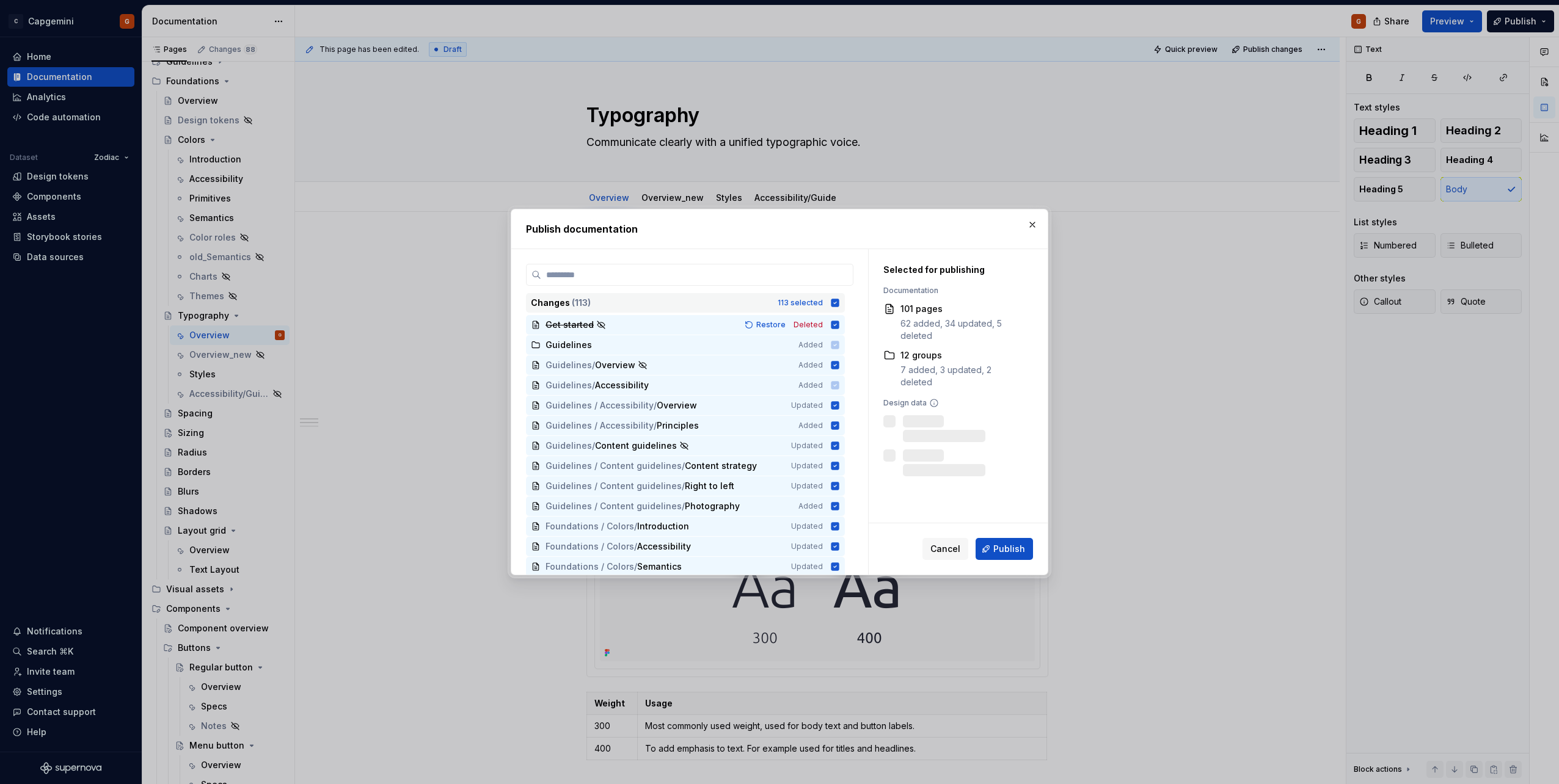
click at [837, 302] on icon at bounding box center [835, 302] width 8 height 8
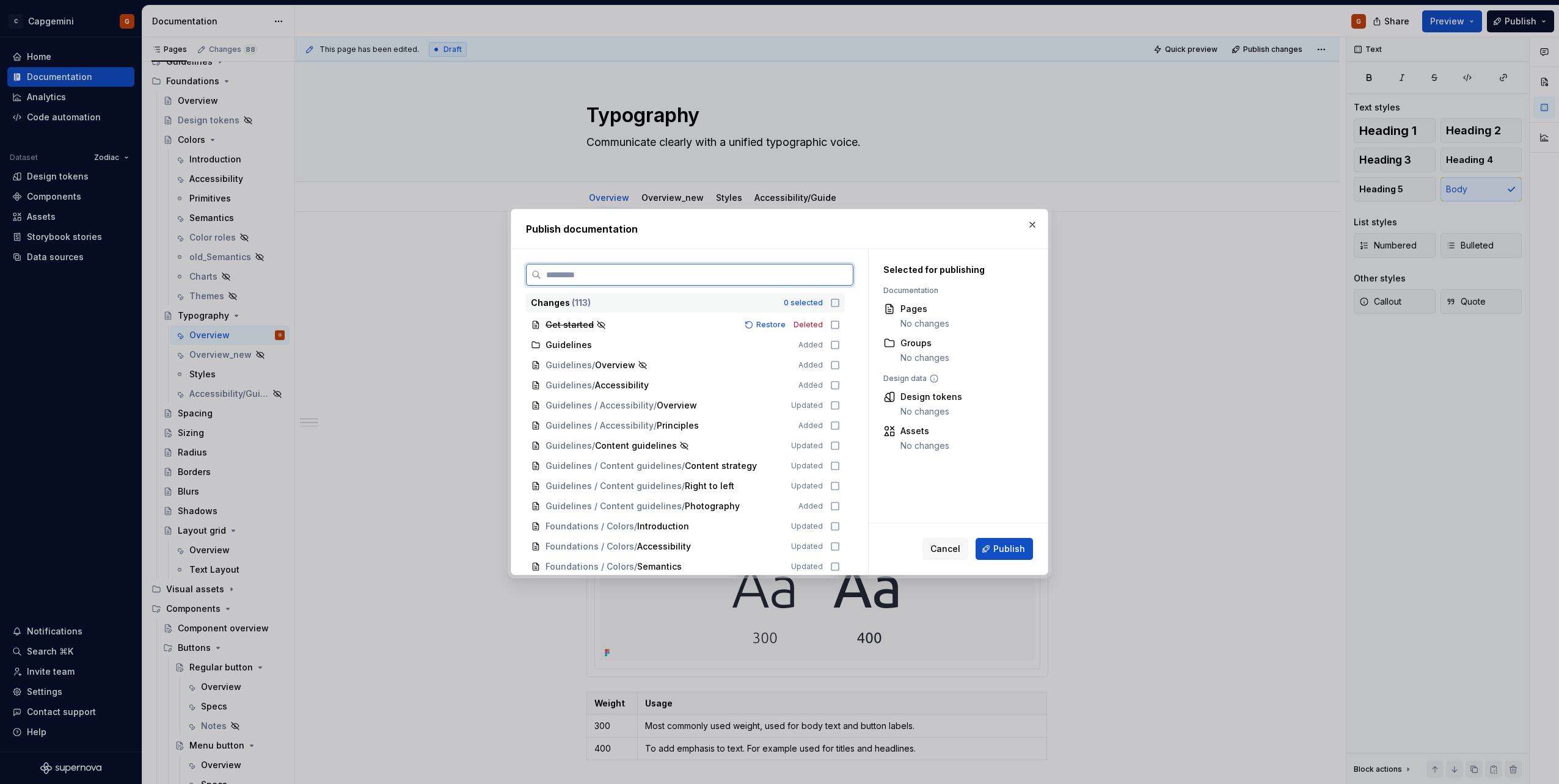
click at [798, 272] on input "search" at bounding box center [697, 274] width 311 height 12
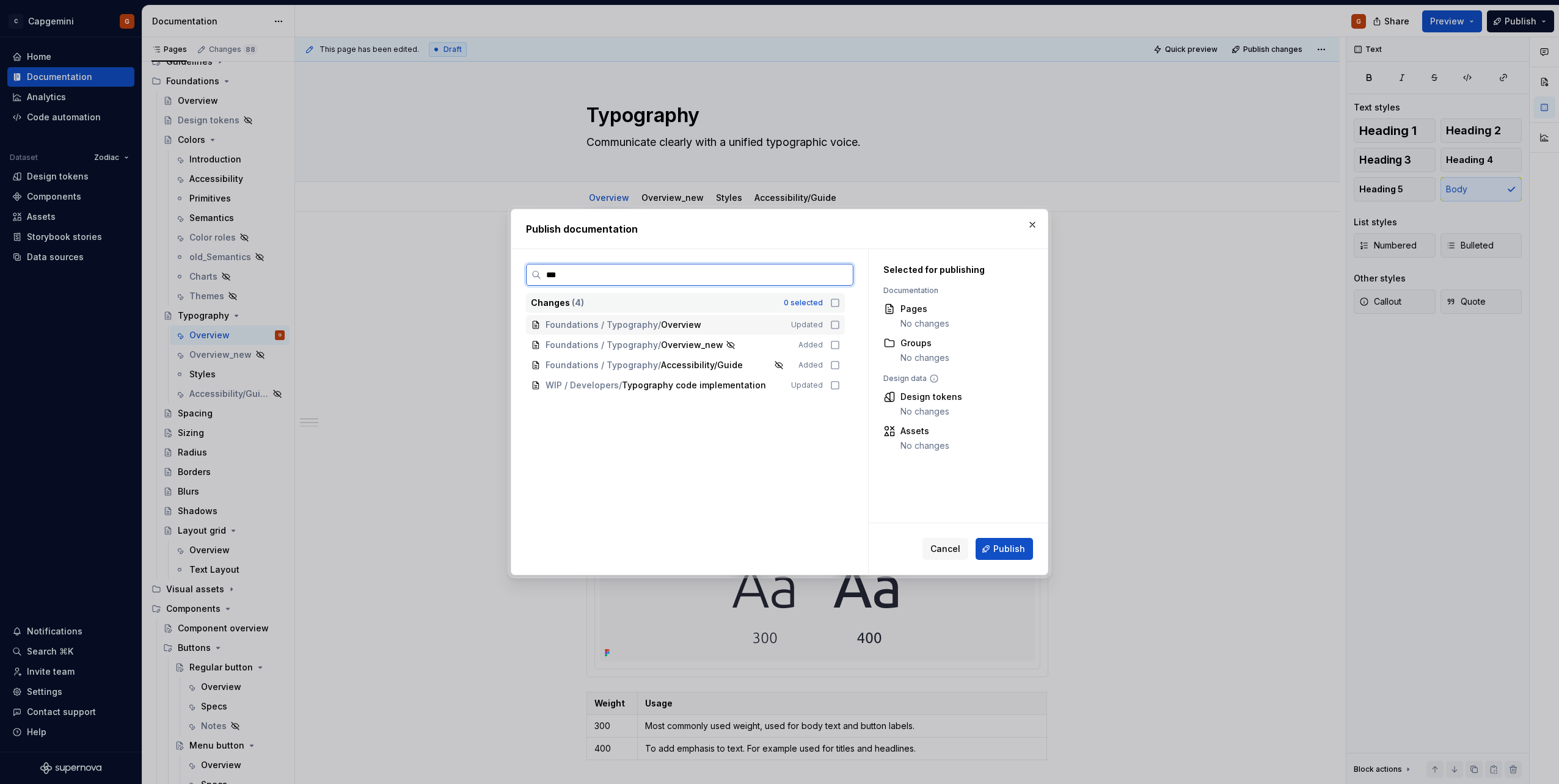
type input "****"
click at [830, 321] on icon at bounding box center [835, 325] width 10 height 10
click at [1002, 549] on span "Publish" at bounding box center [1009, 548] width 32 height 12
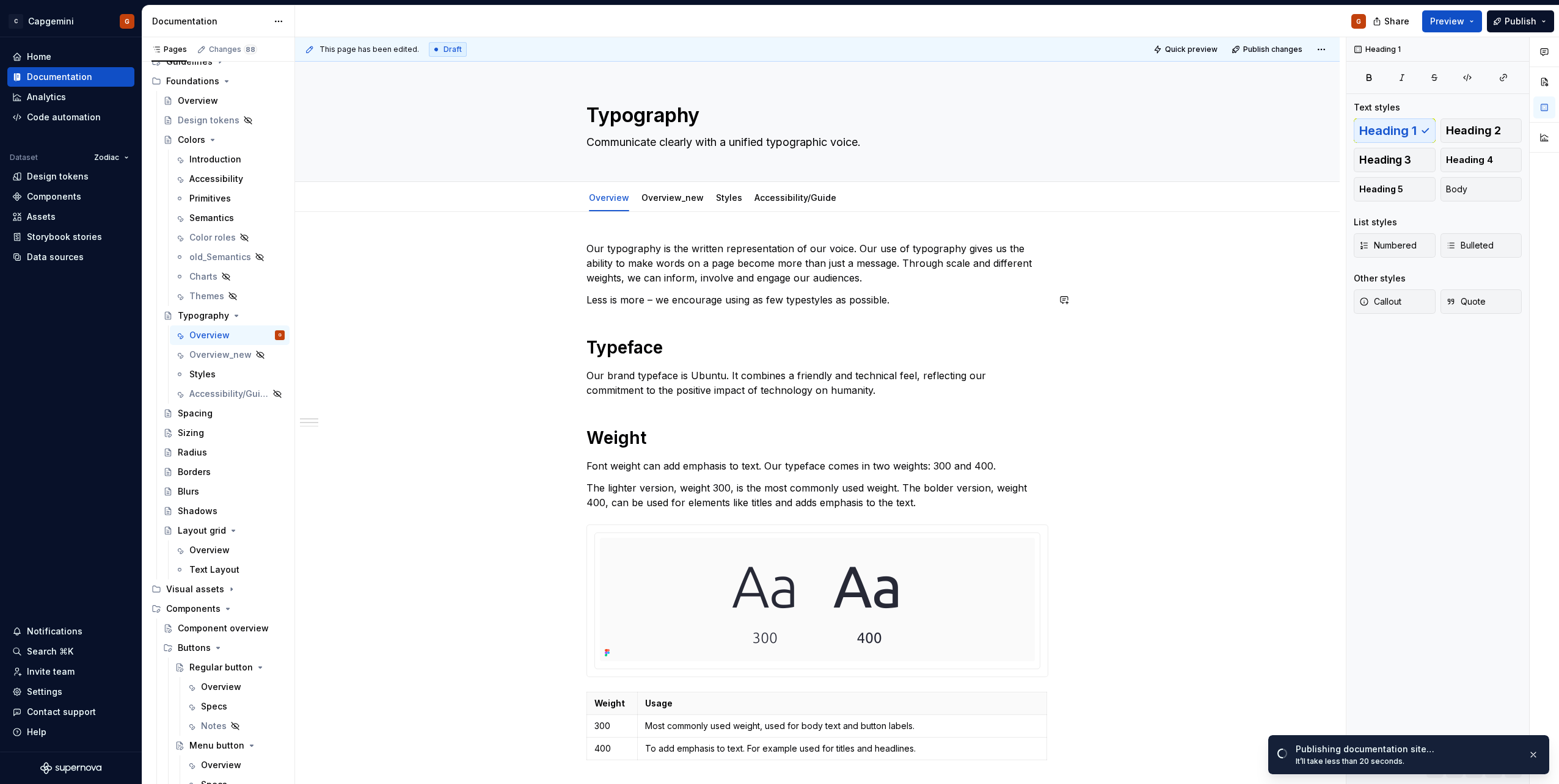
click at [606, 318] on div "Our typography is the written representation of our voice. Our use of typograph…" at bounding box center [817, 760] width 462 height 1038
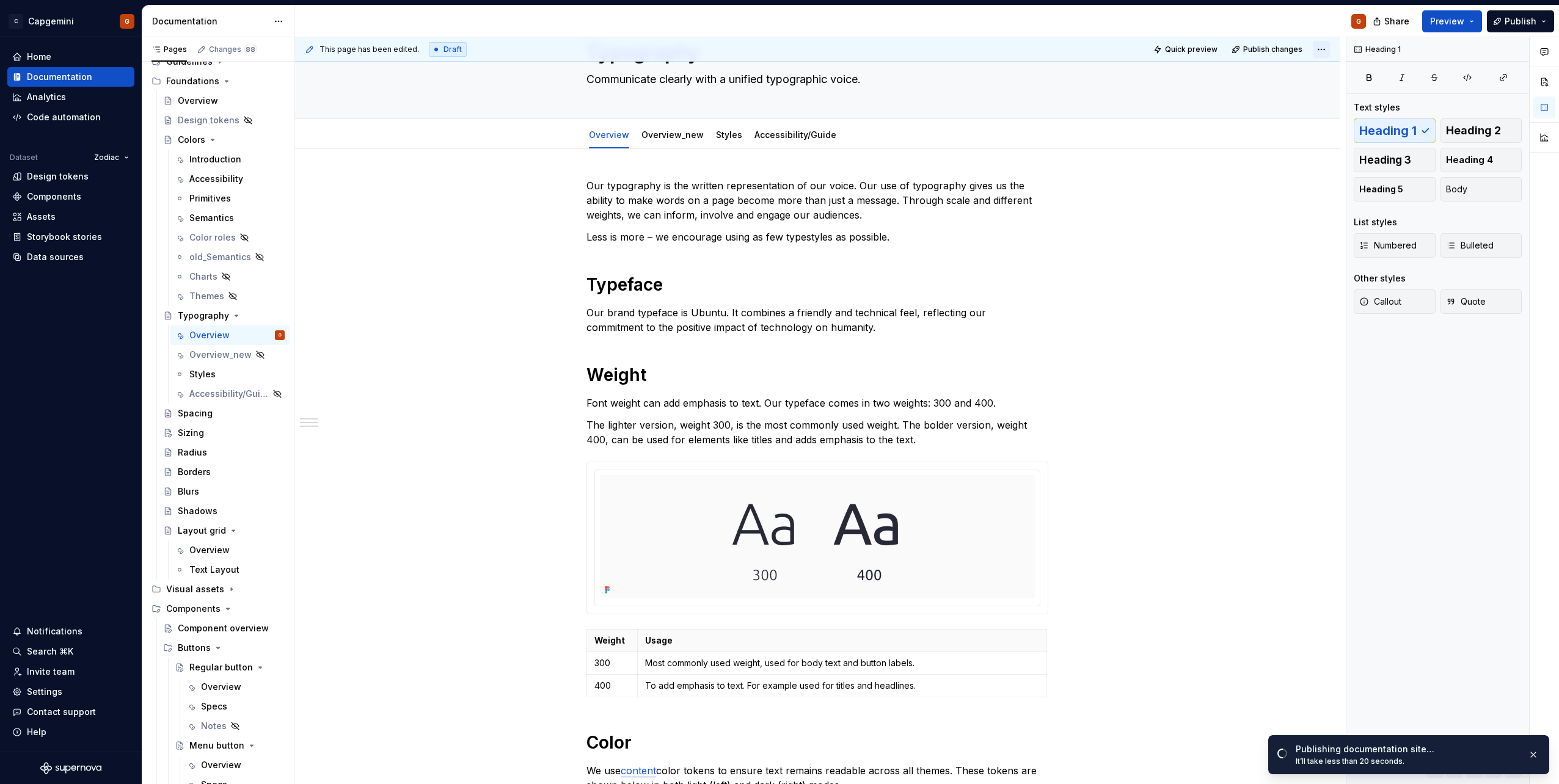
scroll to position [122, 0]
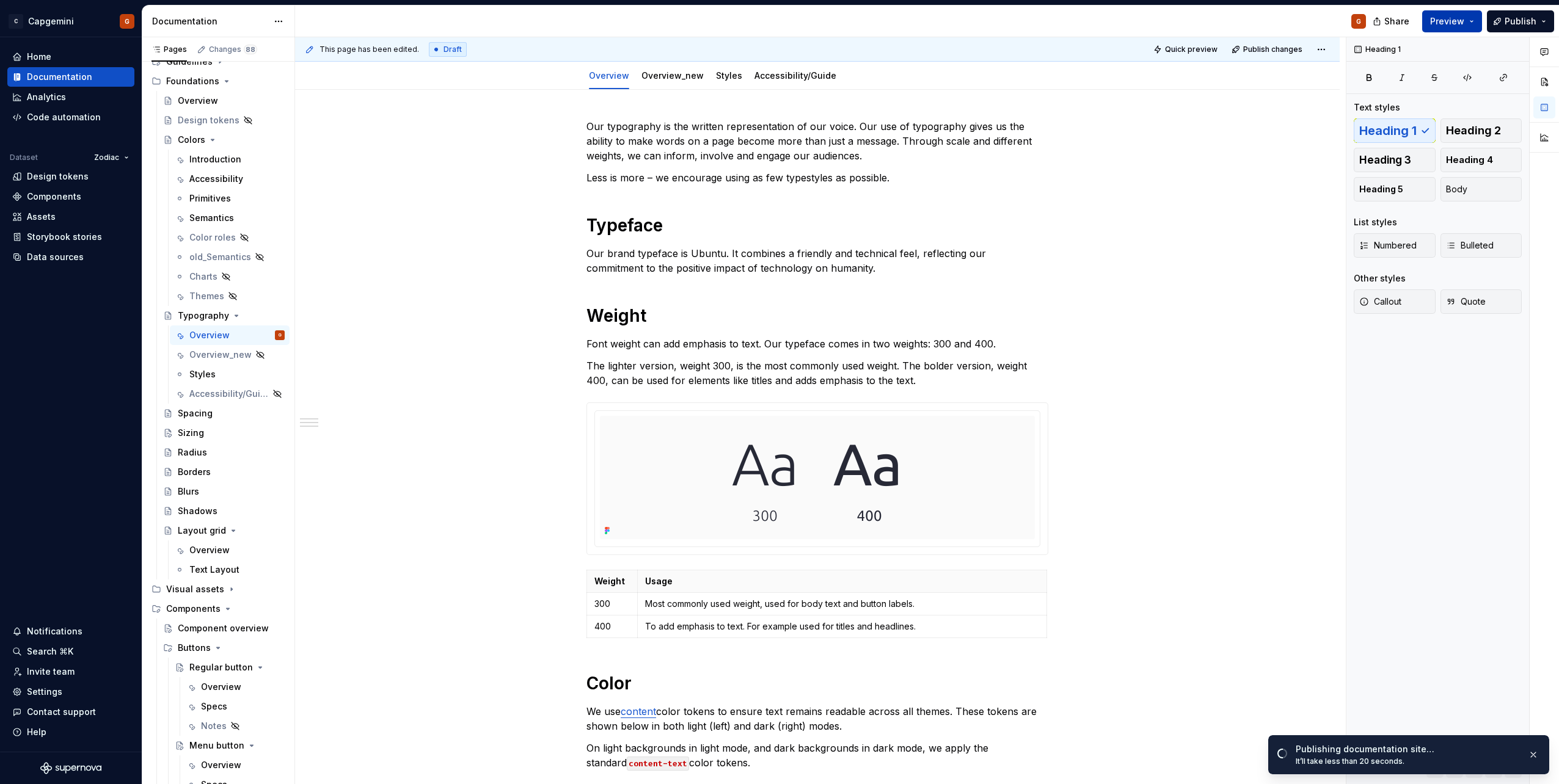
click at [1473, 19] on button "Preview" at bounding box center [1451, 21] width 60 height 22
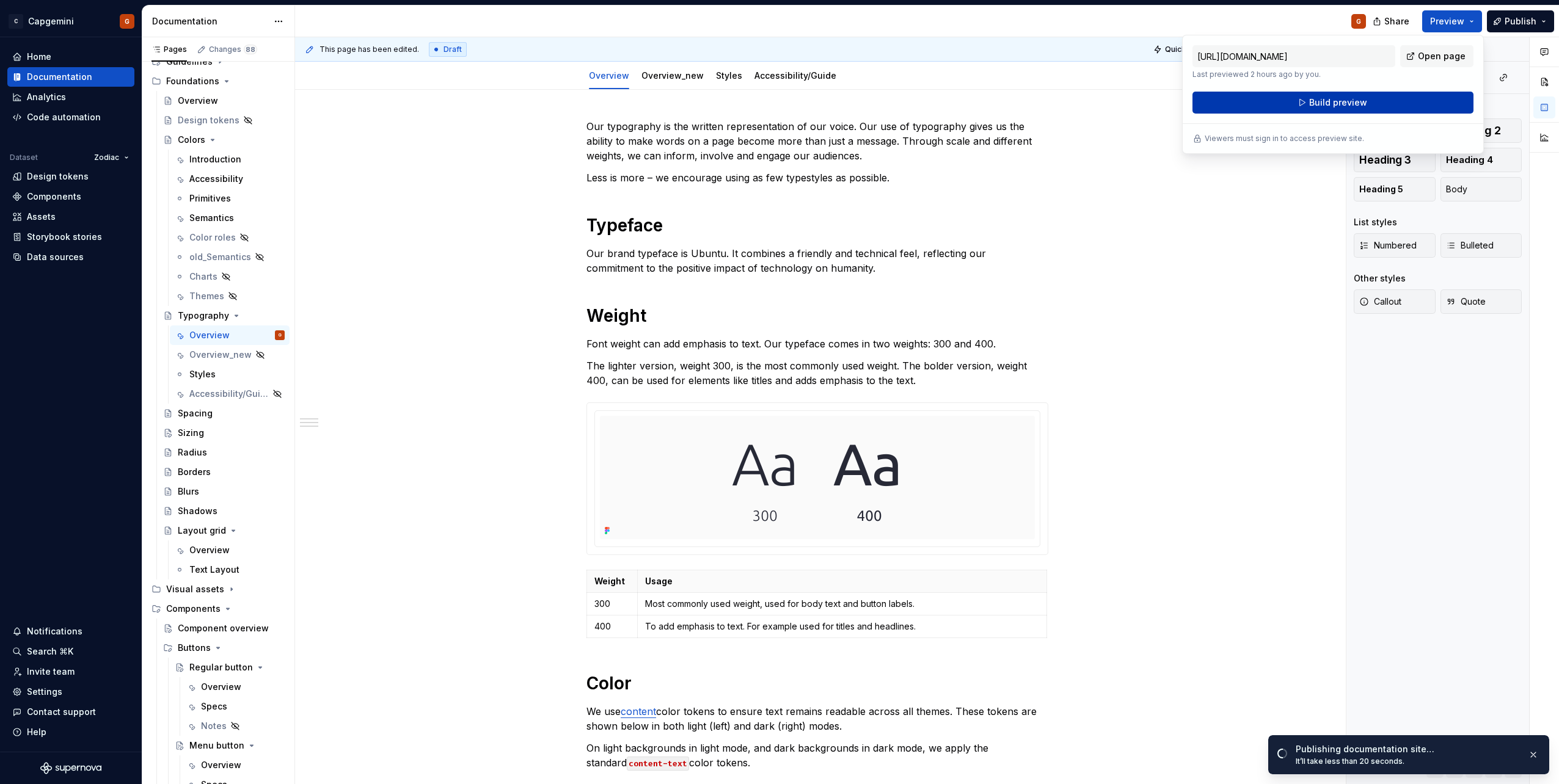
drag, startPoint x: 1473, startPoint y: 19, endPoint x: 1409, endPoint y: 93, distance: 97.8
click at [1409, 93] on button "Build preview" at bounding box center [1333, 102] width 281 height 22
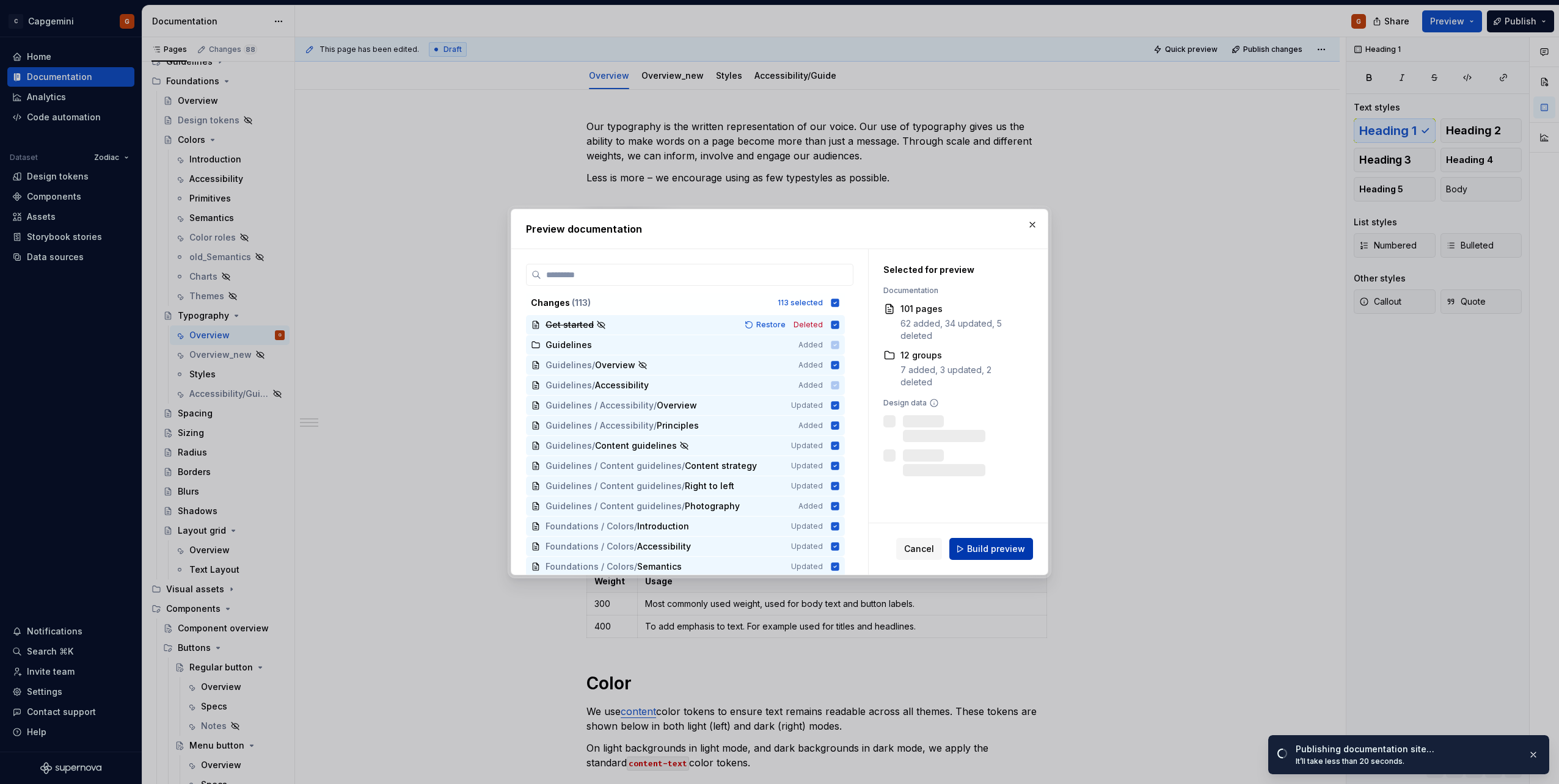
click at [996, 543] on button "Build preview" at bounding box center [991, 549] width 84 height 22
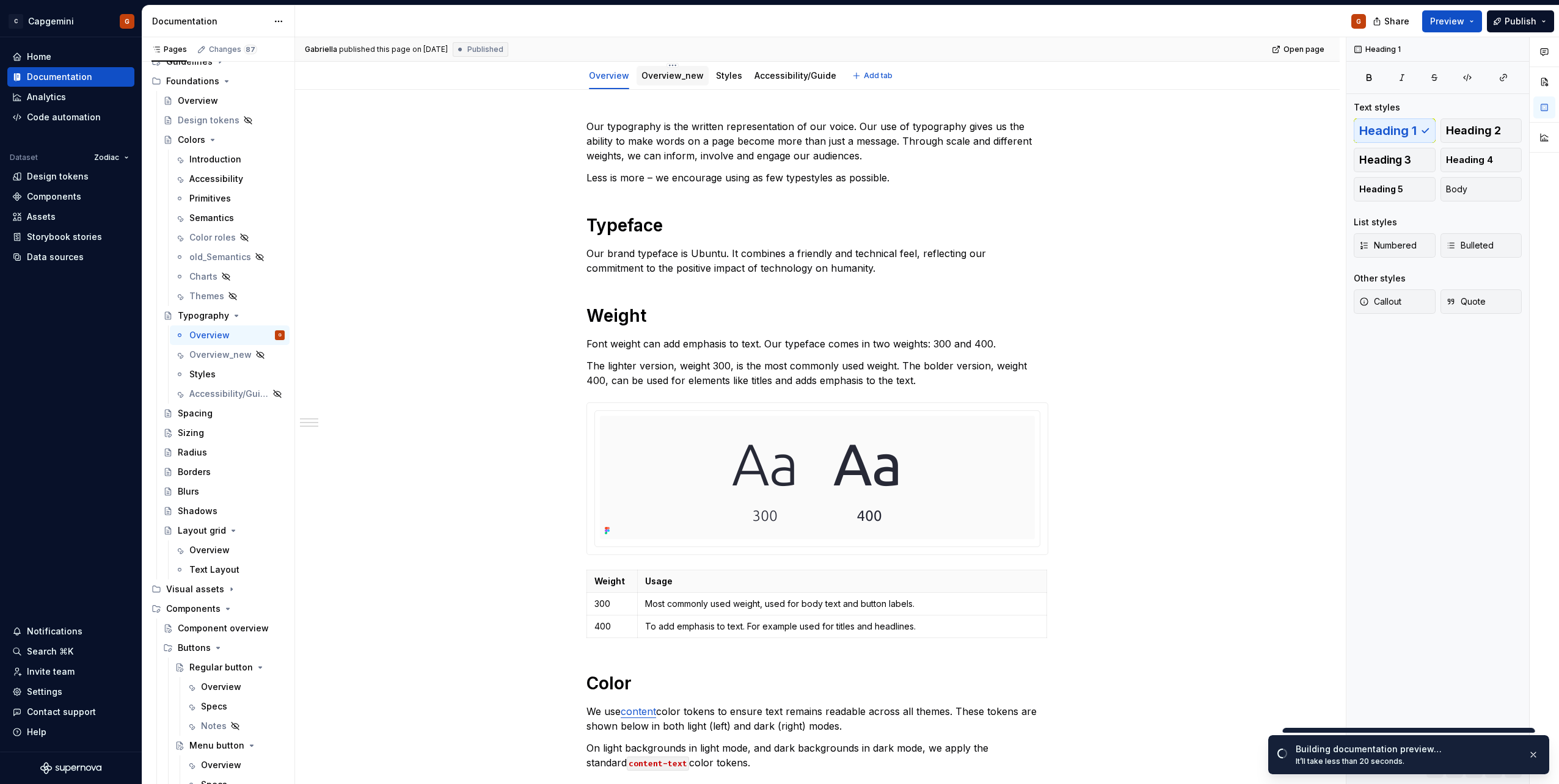
click at [684, 79] on link "Overview_new" at bounding box center [672, 76] width 62 height 10
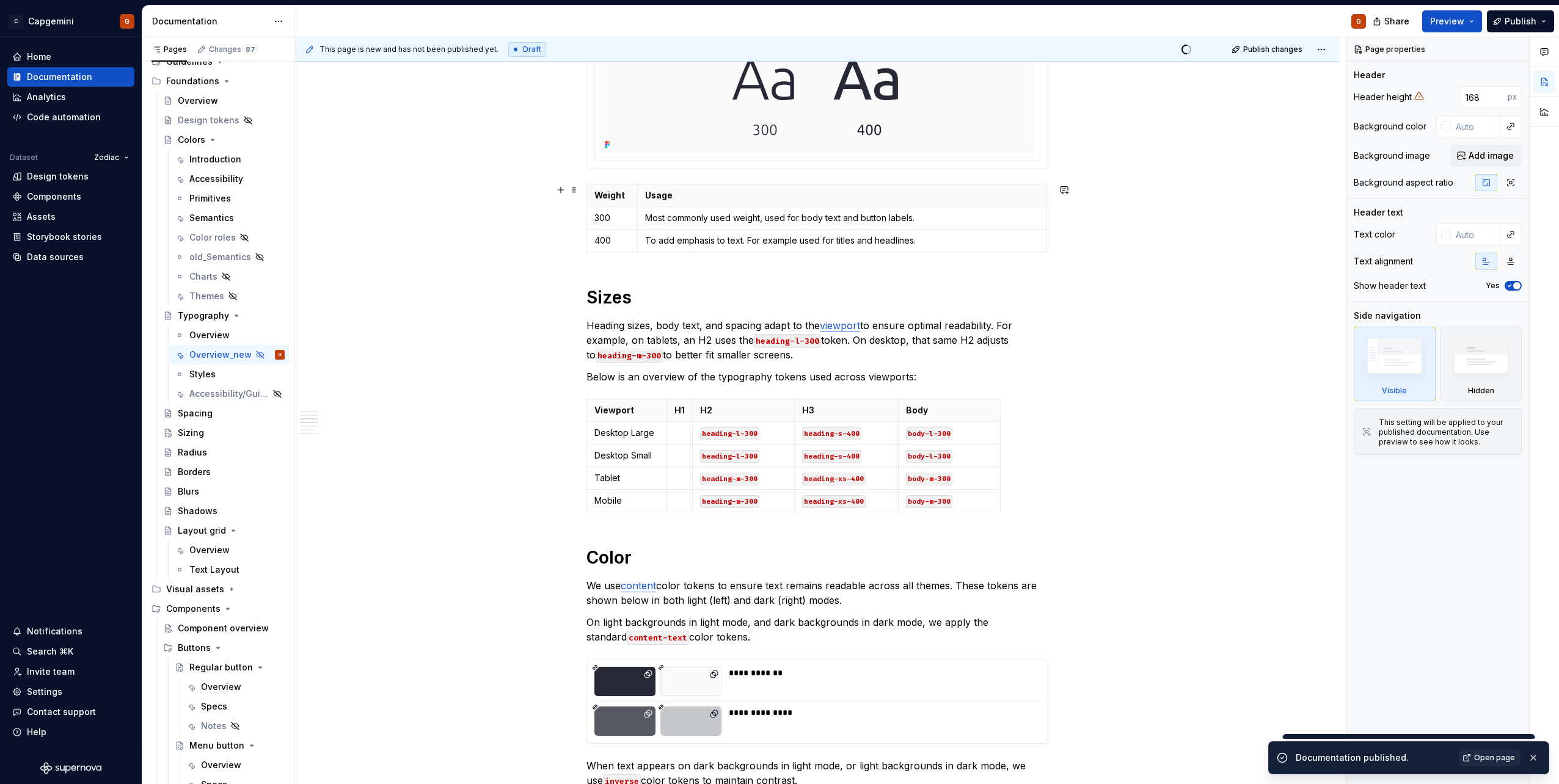
scroll to position [977, 0]
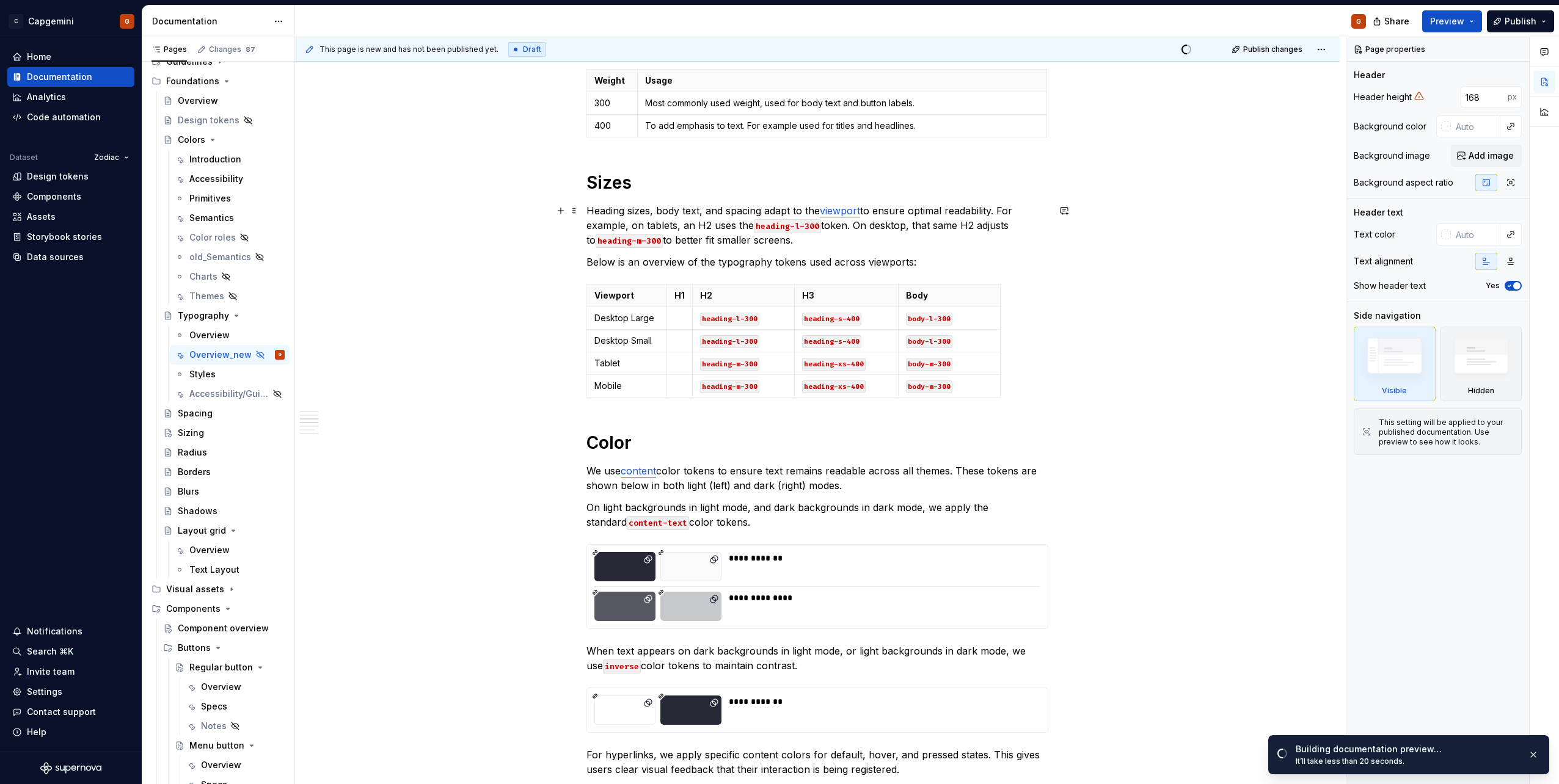
click at [586, 210] on p "Heading sizes, body text, and spacing adapt to the viewport to ensure optimal r…" at bounding box center [817, 225] width 462 height 44
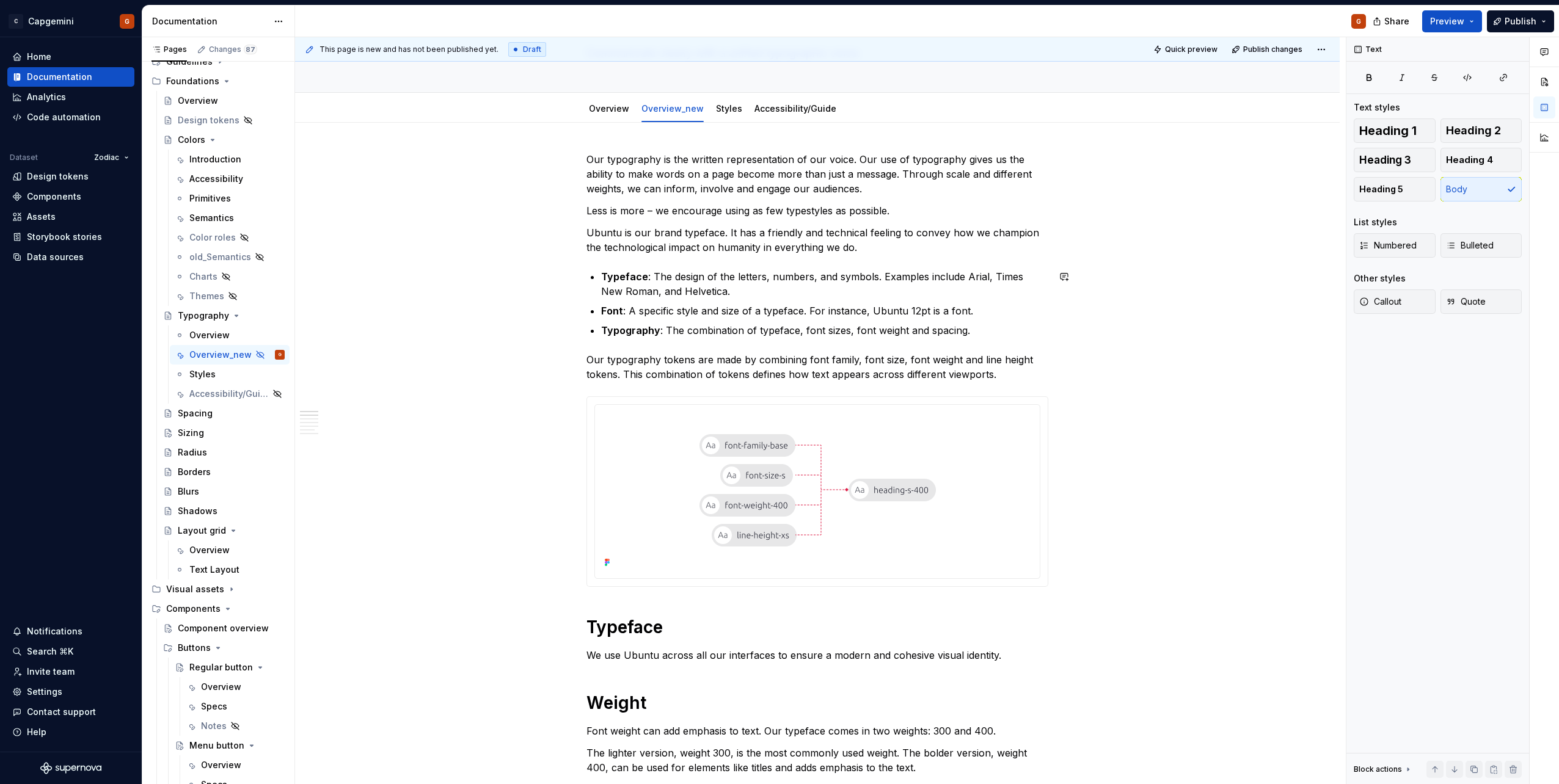
scroll to position [0, 0]
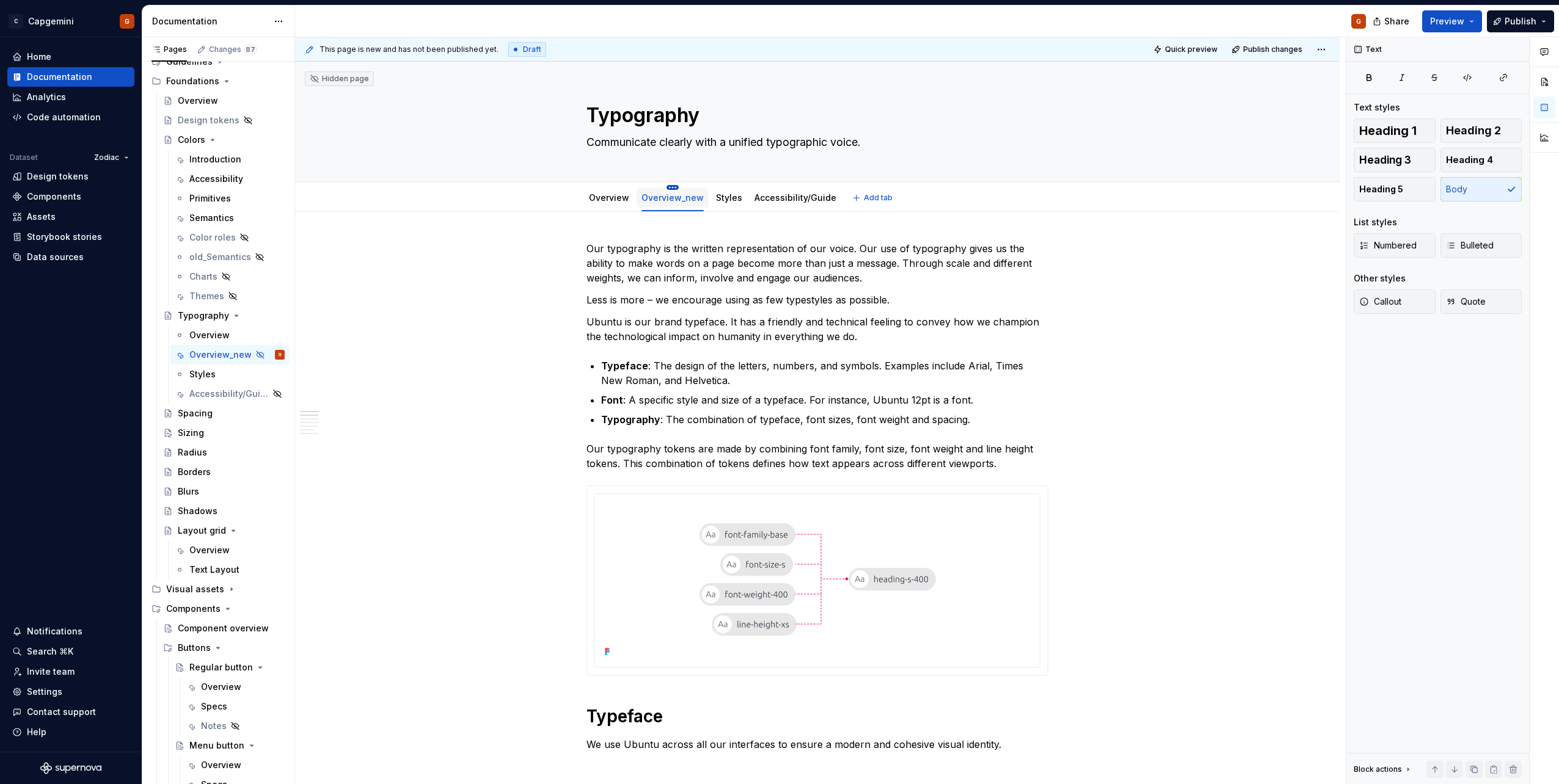
click at [670, 189] on html "C Capgemini G Home Documentation Analytics Code automation Dataset Zodiac Desig…" at bounding box center [779, 392] width 1559 height 784
click at [615, 319] on html "C Capgemini G Home Documentation Analytics Code automation Dataset Zodiac Desig…" at bounding box center [779, 392] width 1559 height 784
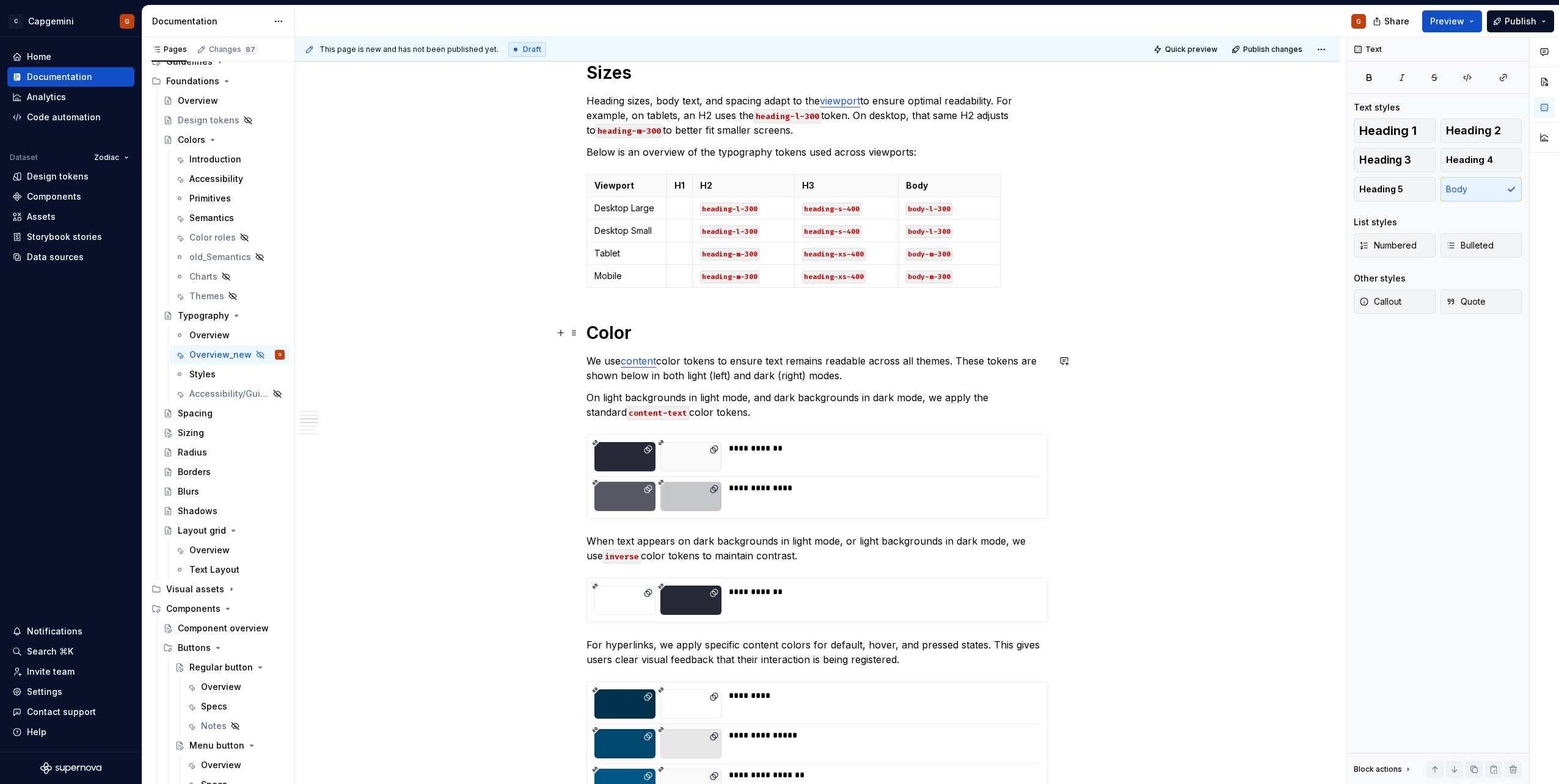
scroll to position [977, 0]
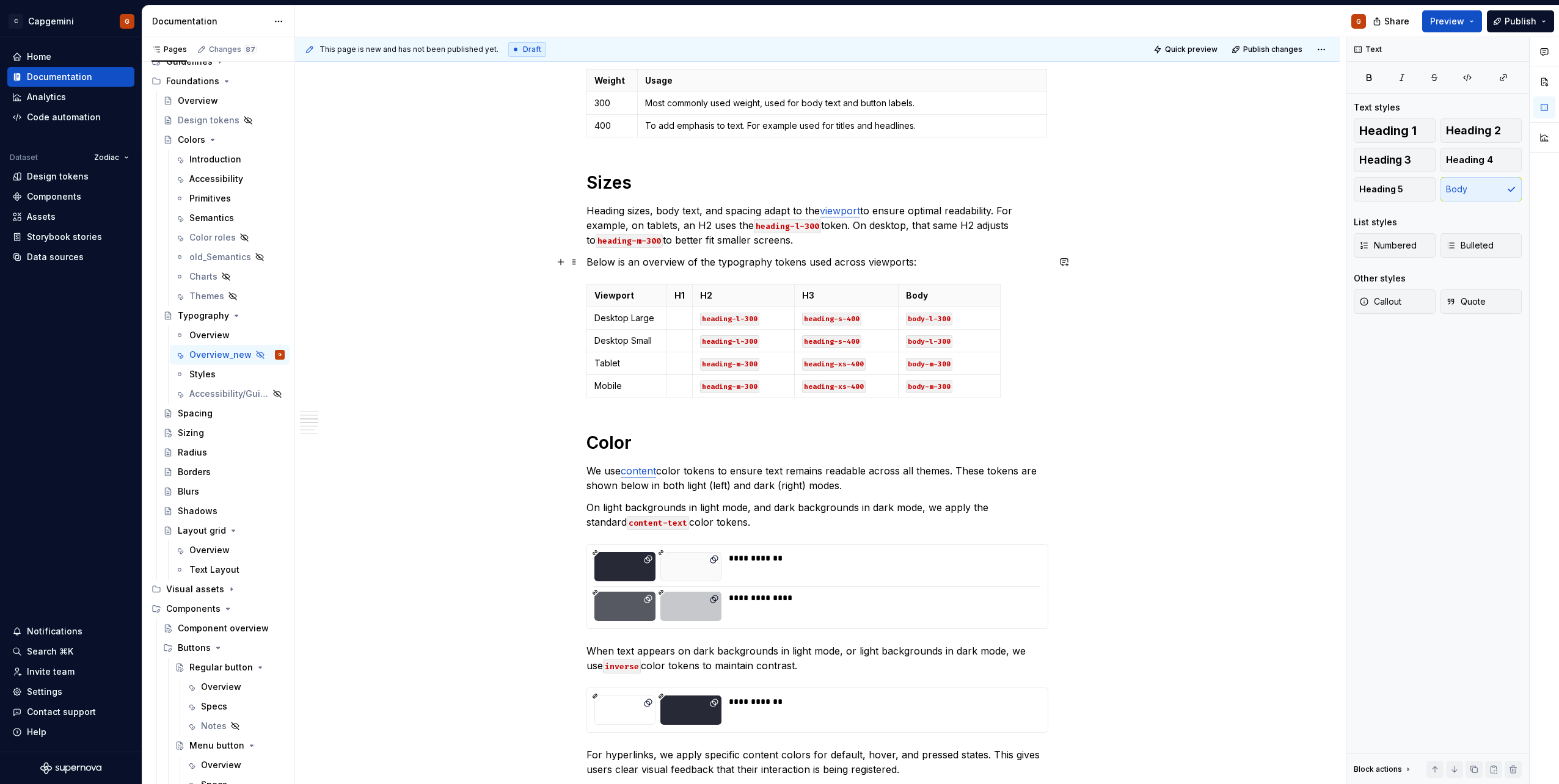
click at [918, 265] on p "Below is an overview of the typography tokens used across viewports:" at bounding box center [817, 262] width 462 height 15
click at [622, 408] on div "Our typography is the written representation of our voice. Our use of typograph…" at bounding box center [817, 439] width 462 height 2351
click at [587, 433] on h1 "Color" at bounding box center [817, 443] width 462 height 22
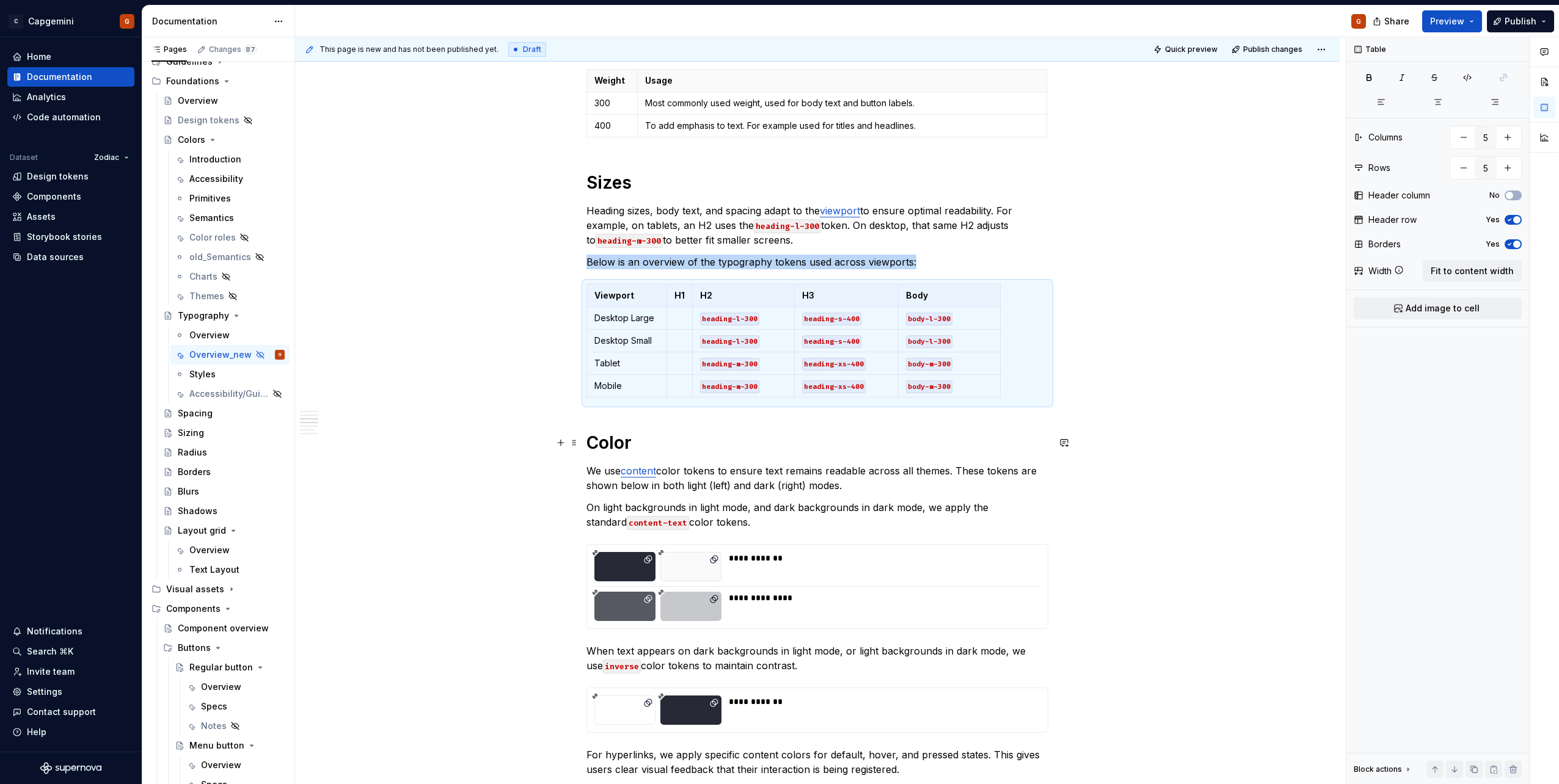
click at [588, 434] on h1 "Color" at bounding box center [817, 443] width 462 height 22
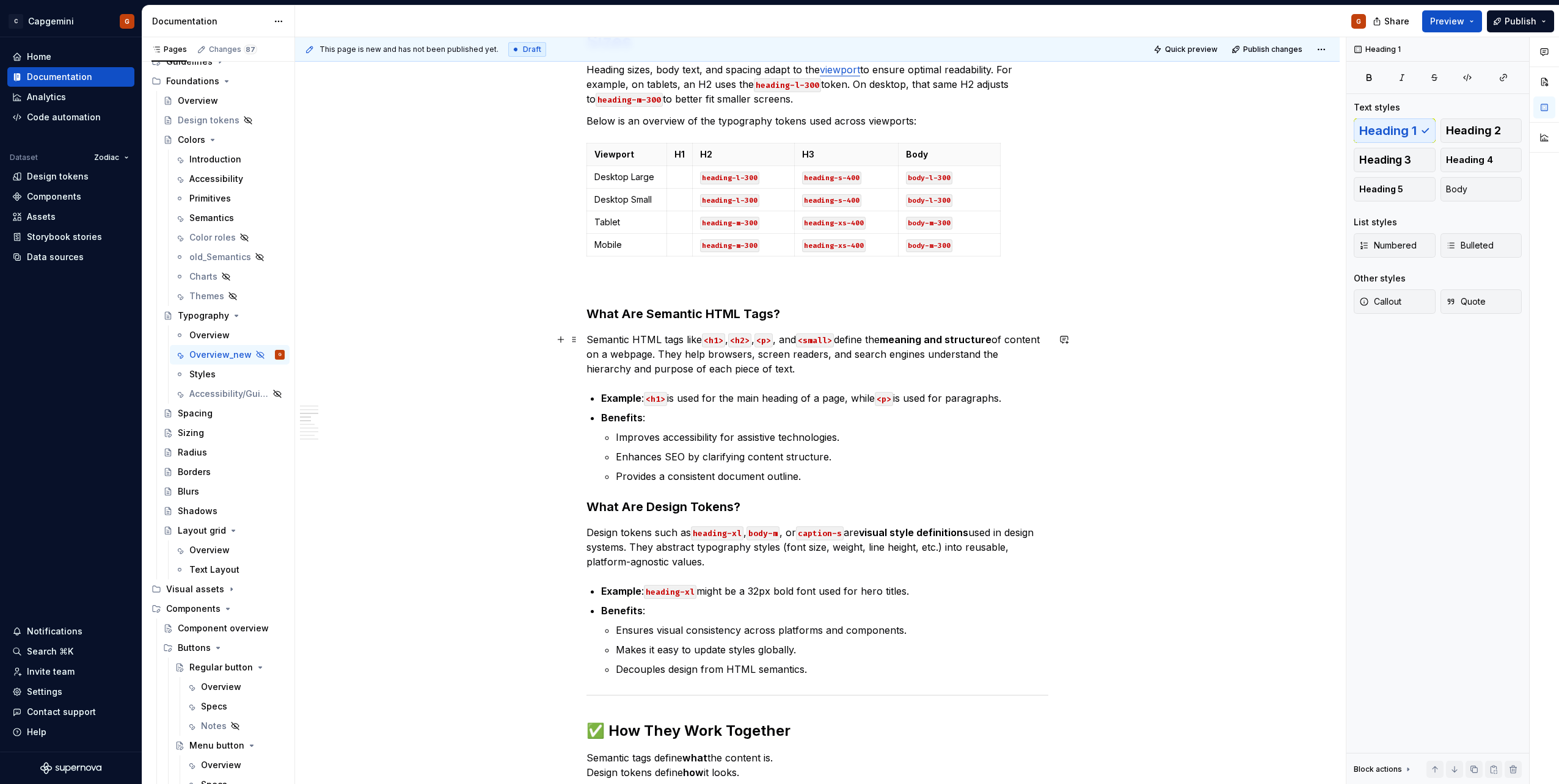
scroll to position [1221, 0]
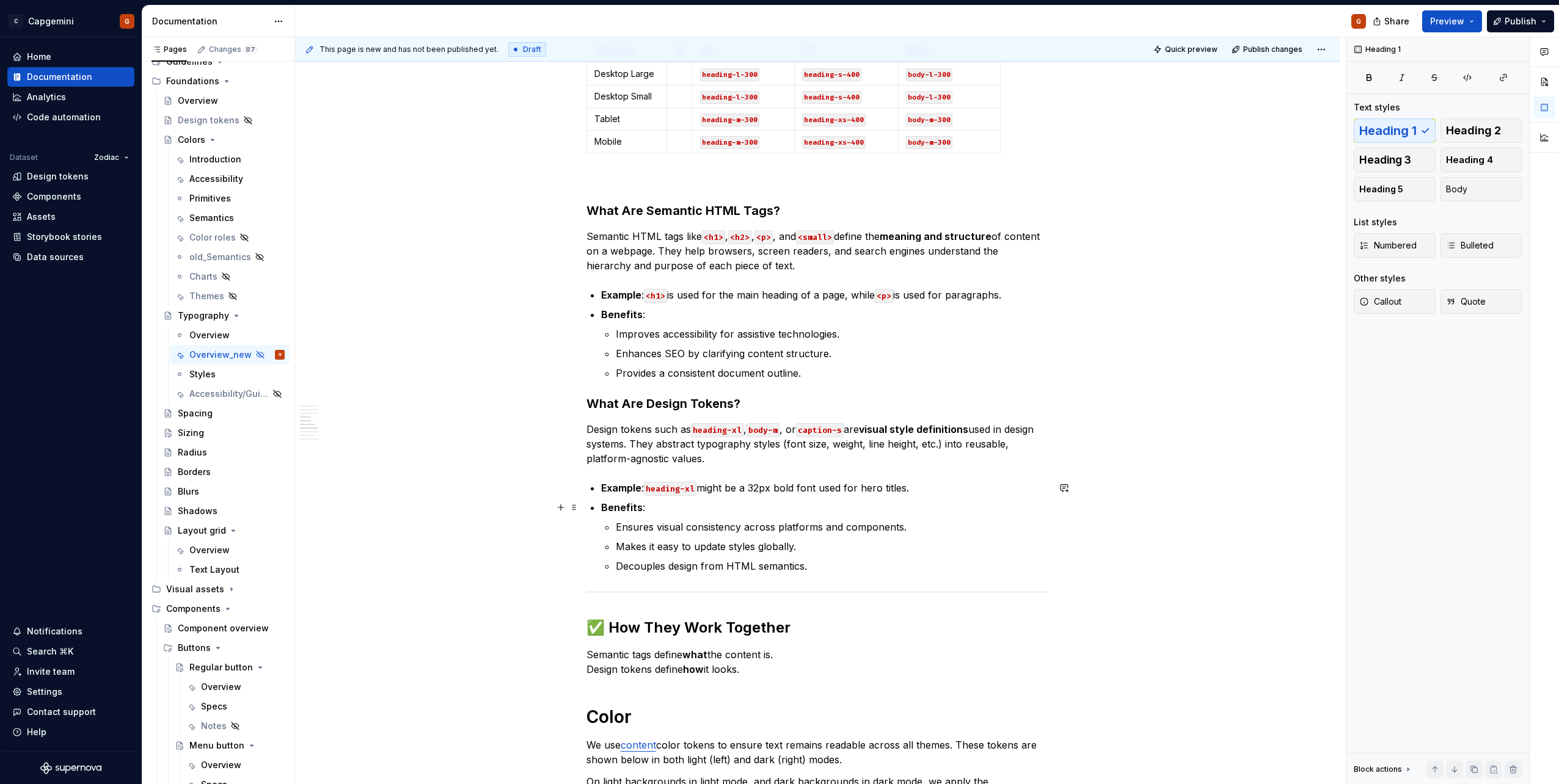
type textarea "*"
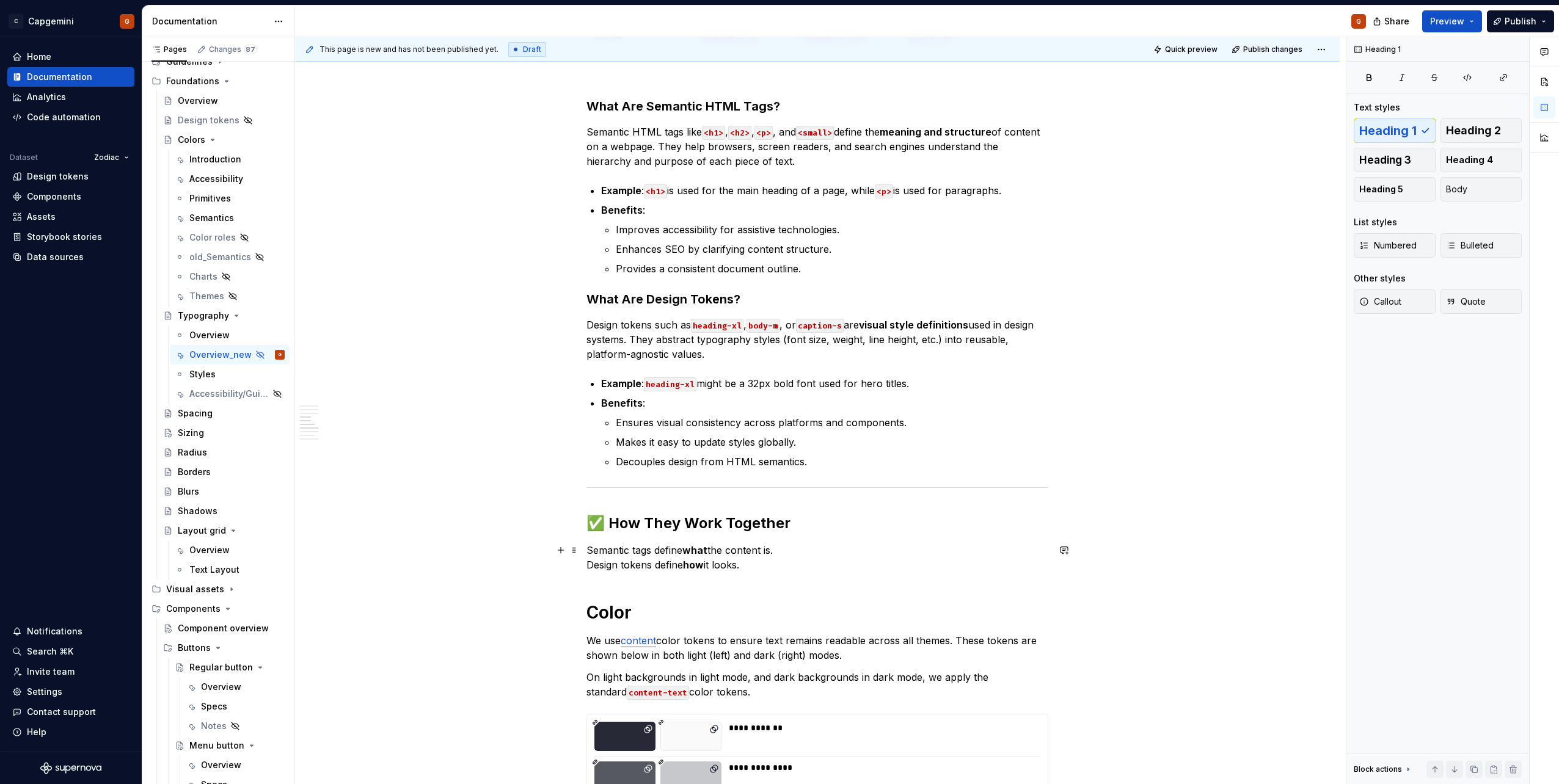
scroll to position [1343, 0]
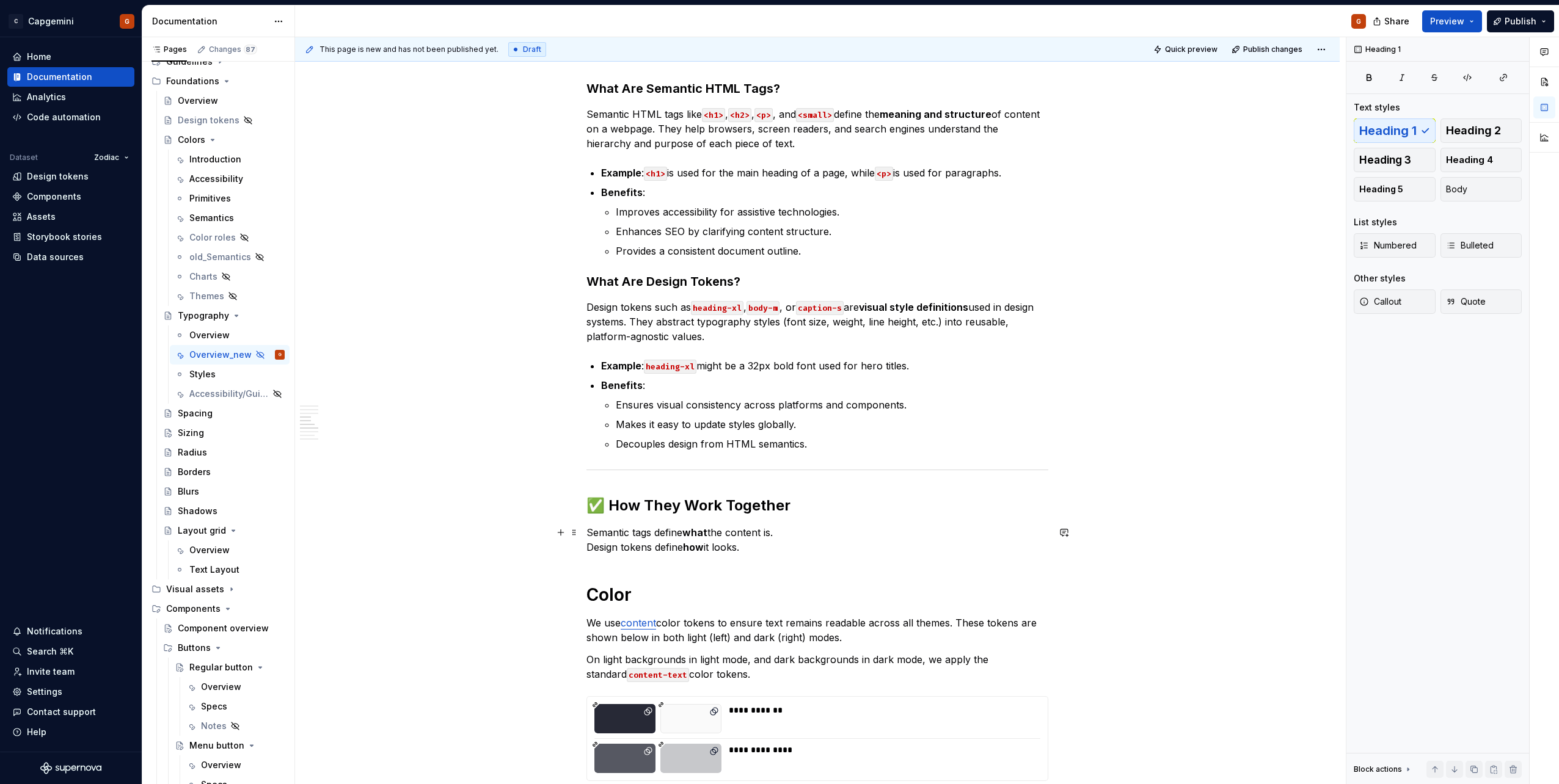
click at [775, 553] on p "Semantic tags define what the content is. Design tokens define how it looks." at bounding box center [817, 540] width 462 height 29
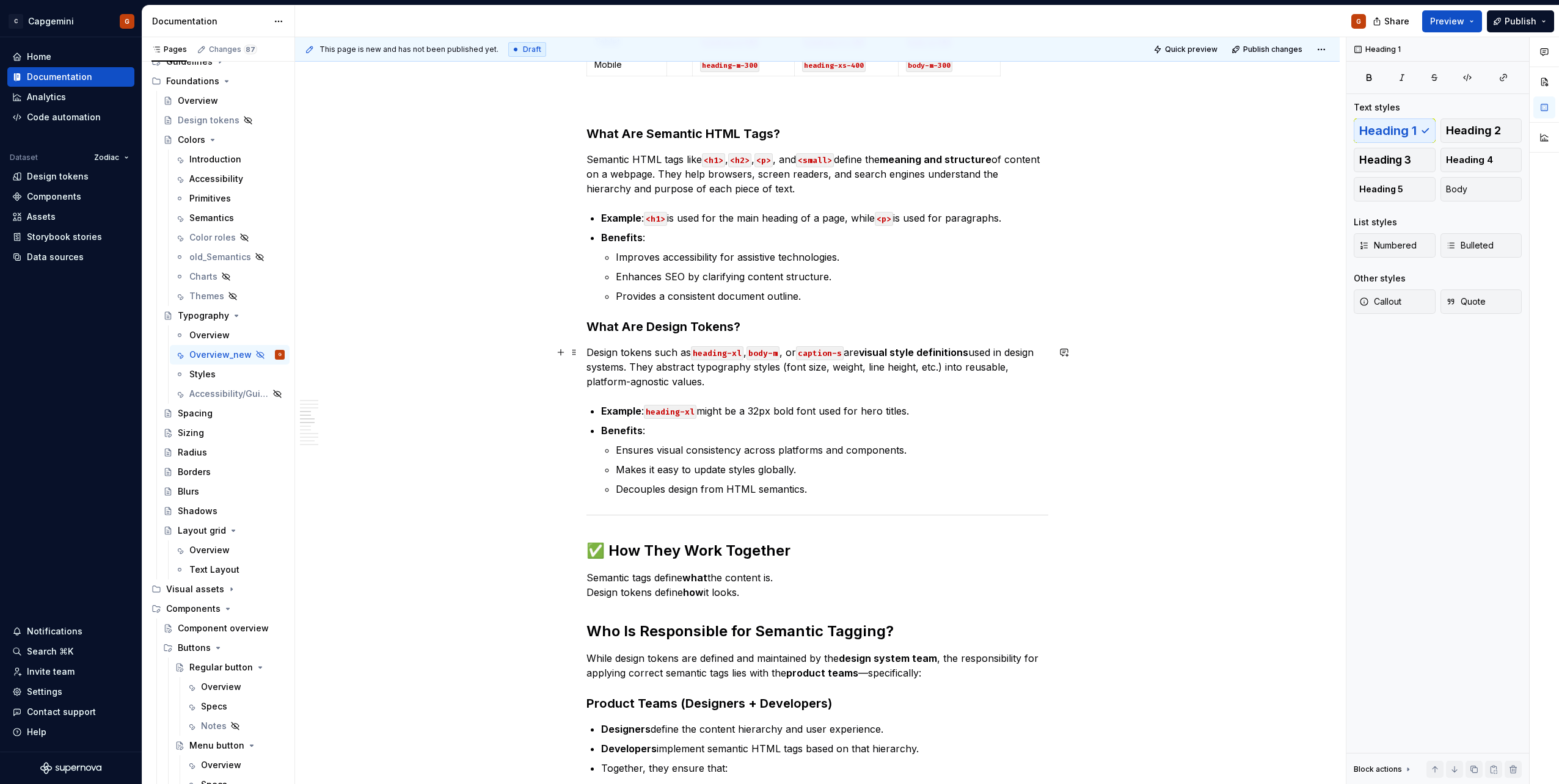
scroll to position [1160, 0]
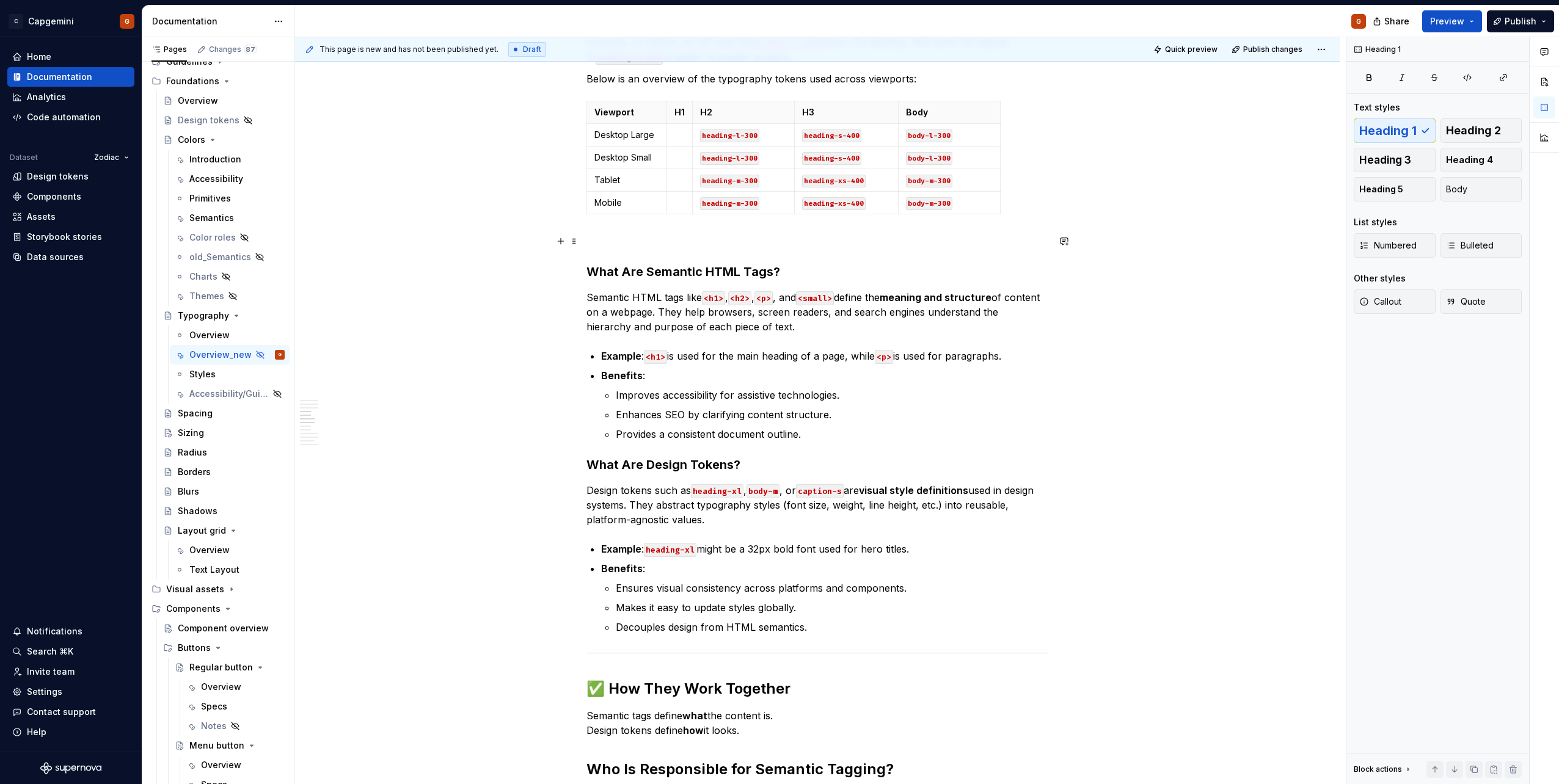
click at [639, 248] on p at bounding box center [817, 241] width 462 height 15
click at [645, 270] on strong "What Are Semantic HTML Tags?" at bounding box center [683, 272] width 194 height 15
click at [648, 252] on div "Our typography is the written representation of our voice. Our use of typograph…" at bounding box center [817, 685] width 462 height 3210
click at [655, 245] on p at bounding box center [817, 241] width 462 height 15
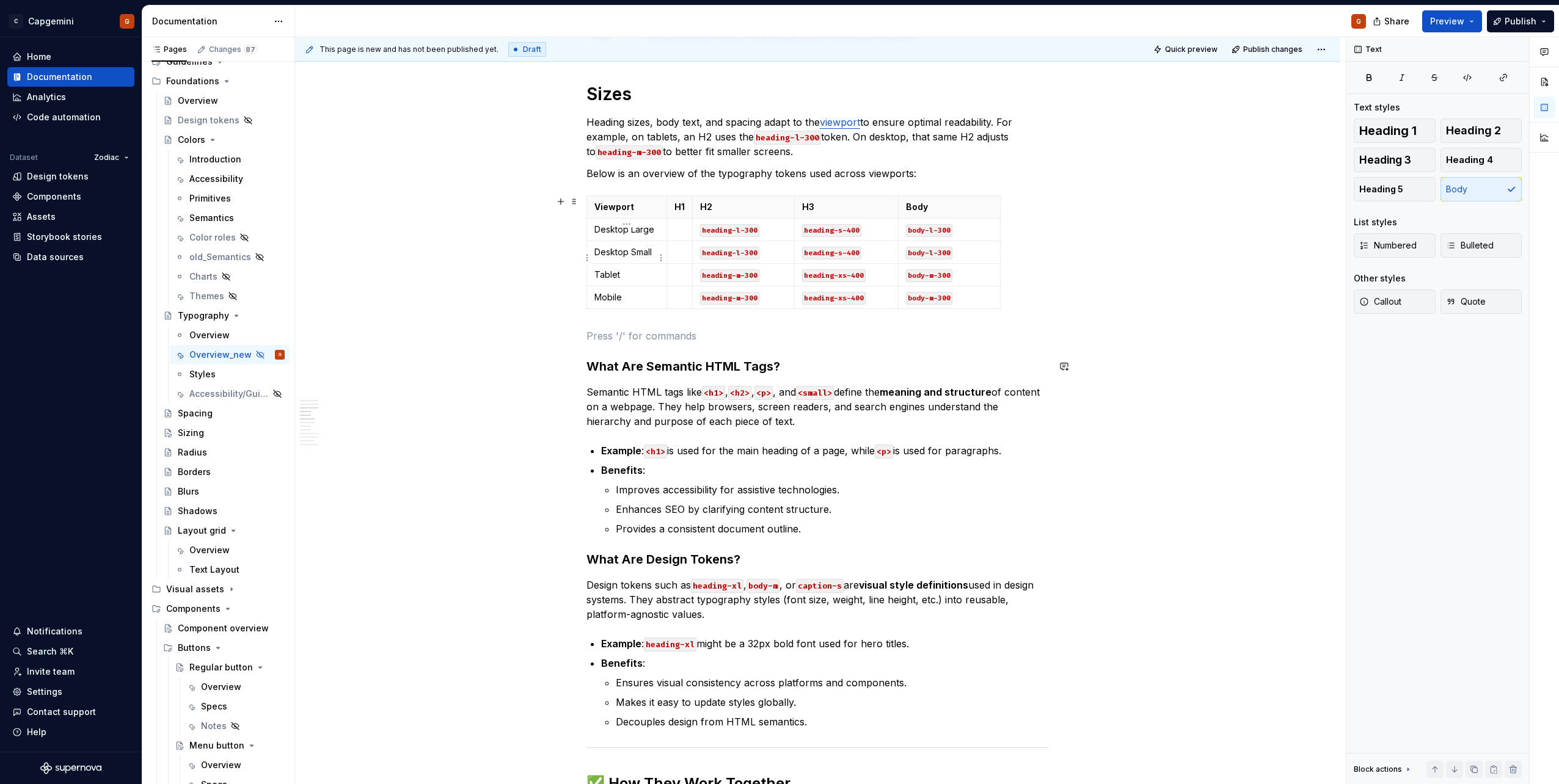
scroll to position [977, 0]
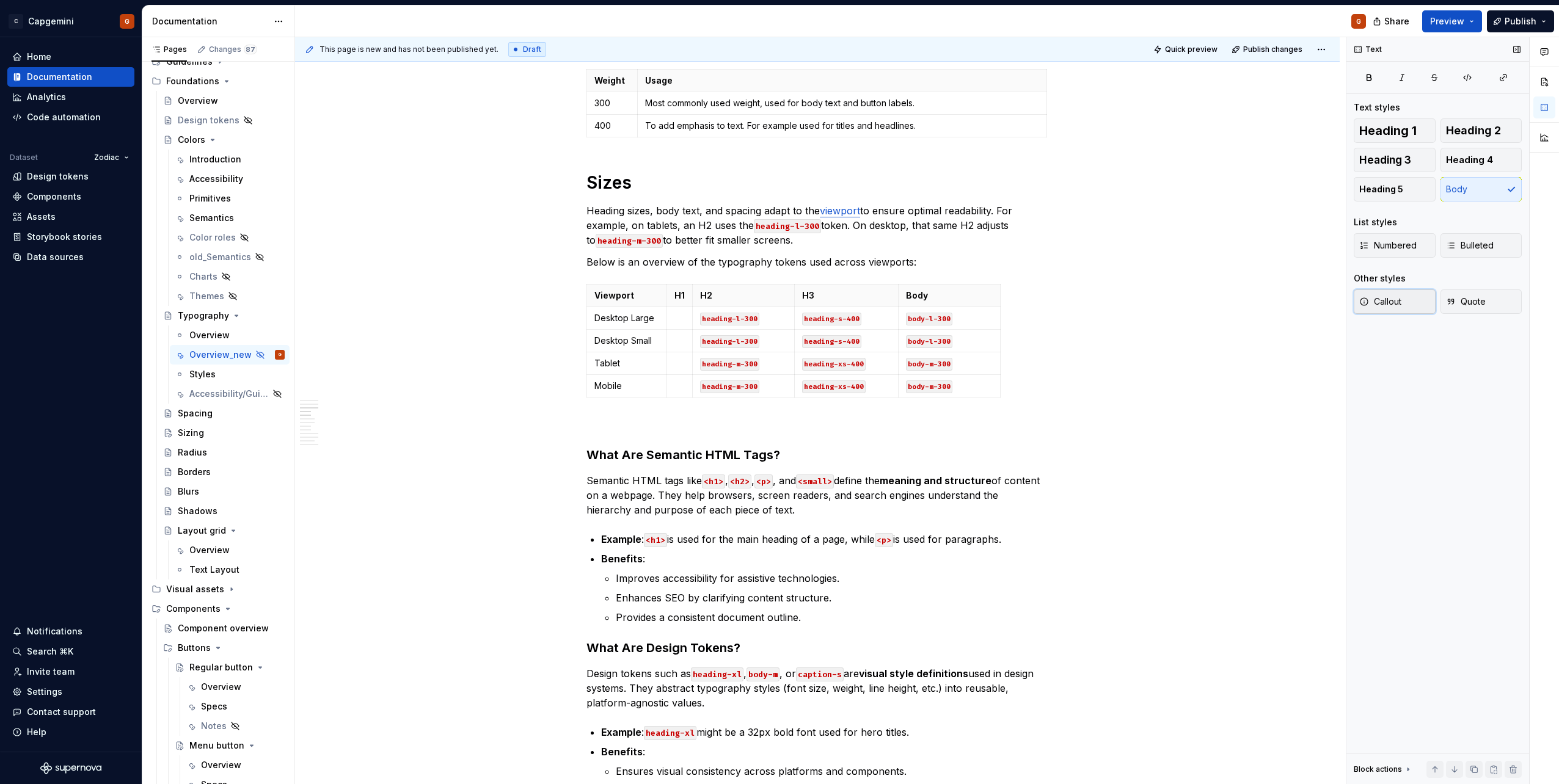
click at [1369, 306] on span "Callout" at bounding box center [1380, 301] width 42 height 12
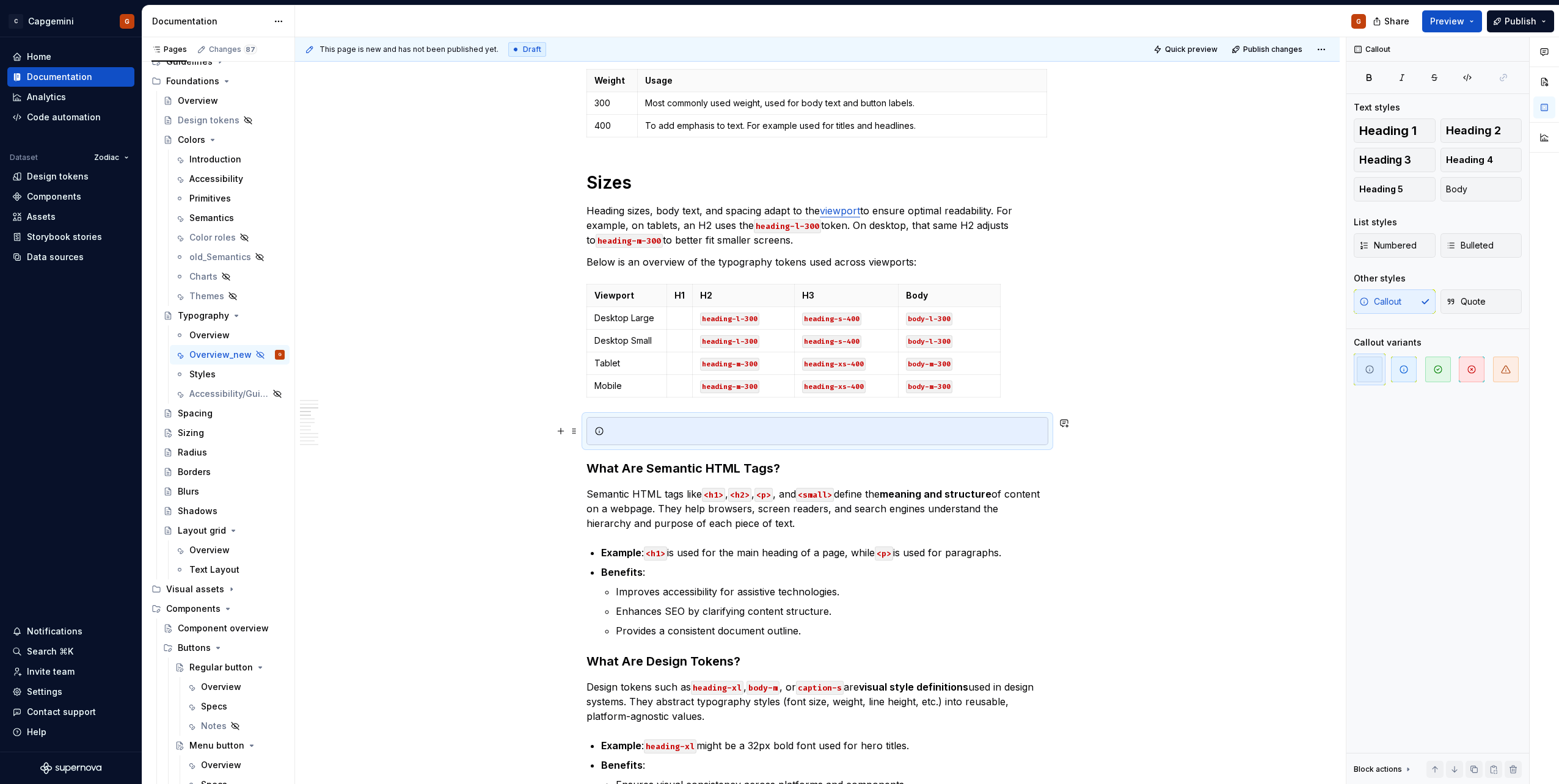
click at [680, 440] on div at bounding box center [817, 431] width 462 height 28
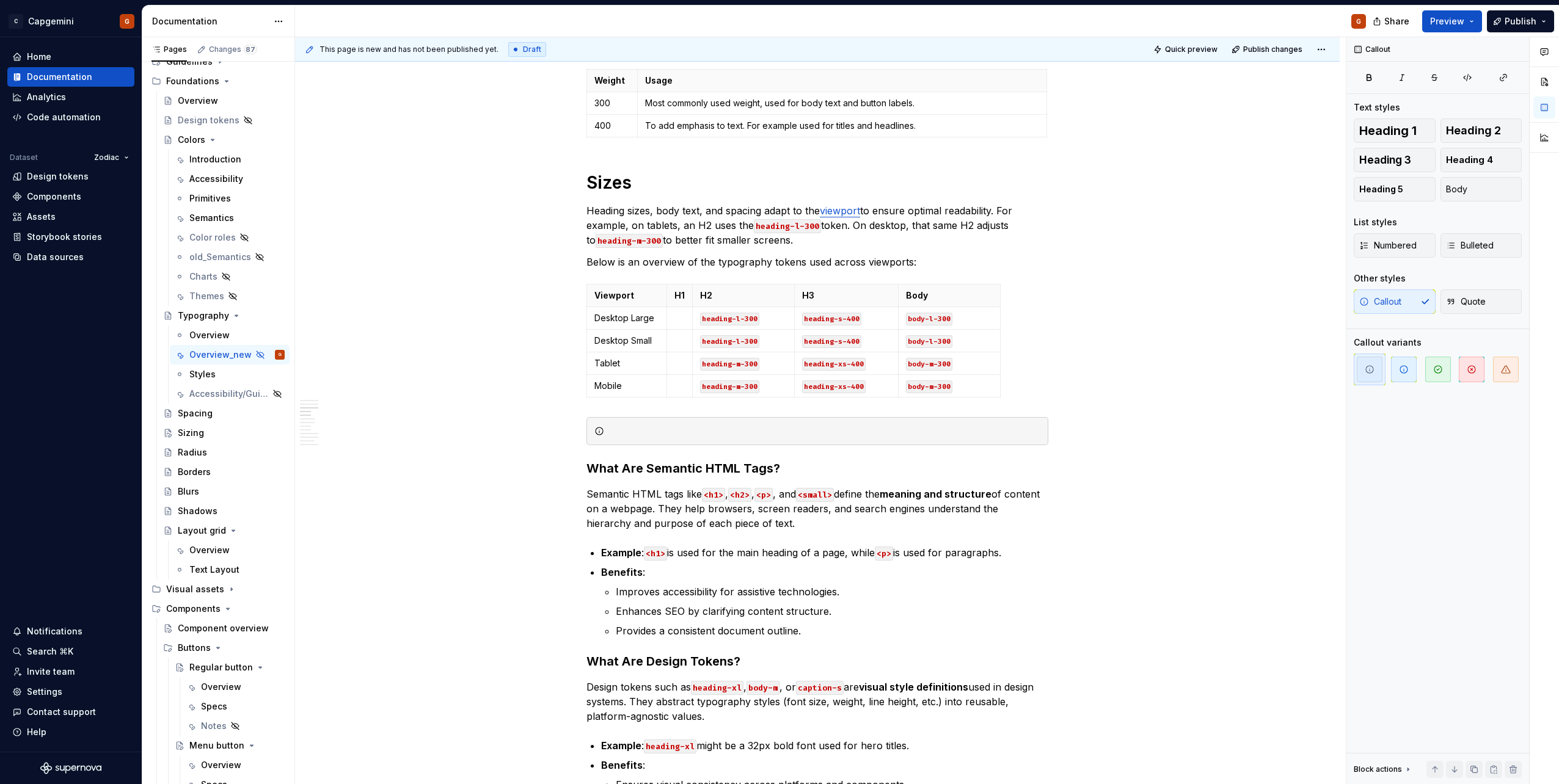
drag, startPoint x: 1497, startPoint y: 371, endPoint x: 1096, endPoint y: 391, distance: 401.5
click at [1496, 370] on span "button" at bounding box center [1506, 370] width 26 height 26
click at [693, 437] on div at bounding box center [824, 431] width 431 height 12
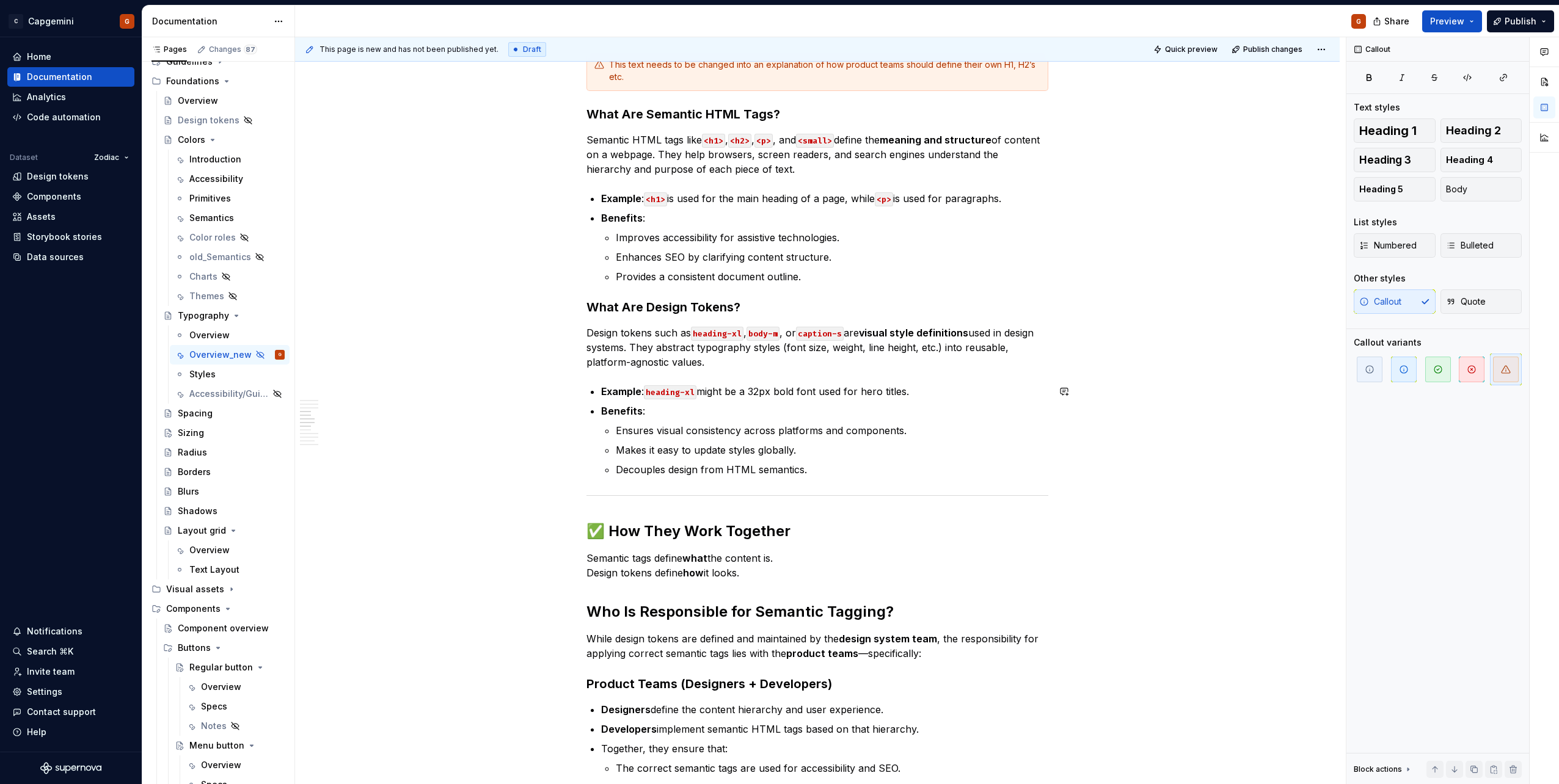
scroll to position [1316, 0]
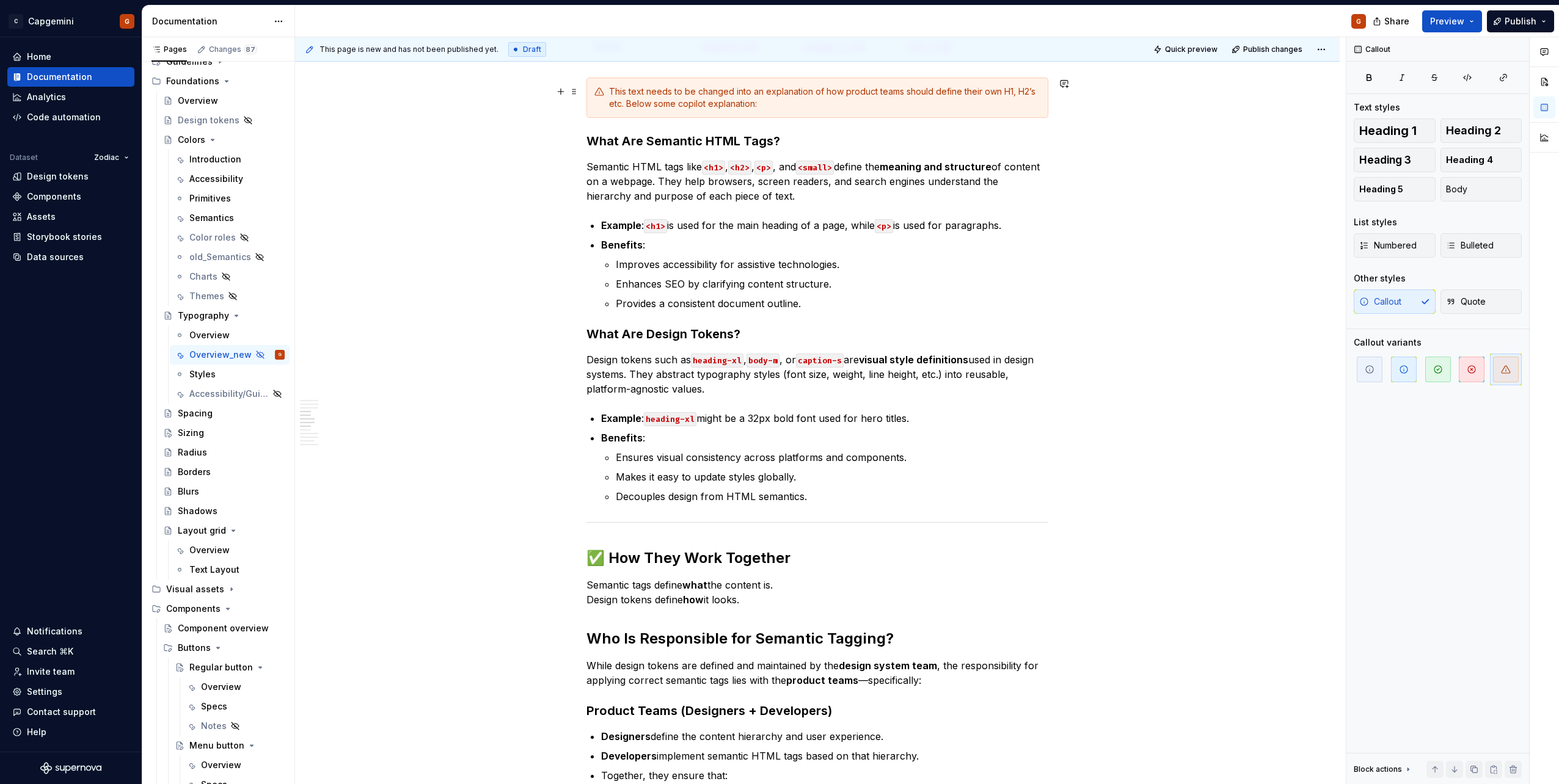
click at [652, 107] on div "This text needs to be changed into an explanation of how product teams should d…" at bounding box center [824, 97] width 431 height 24
click at [652, 105] on div "This text needs to be changed into an explanation of how product teams should d…" at bounding box center [824, 97] width 431 height 24
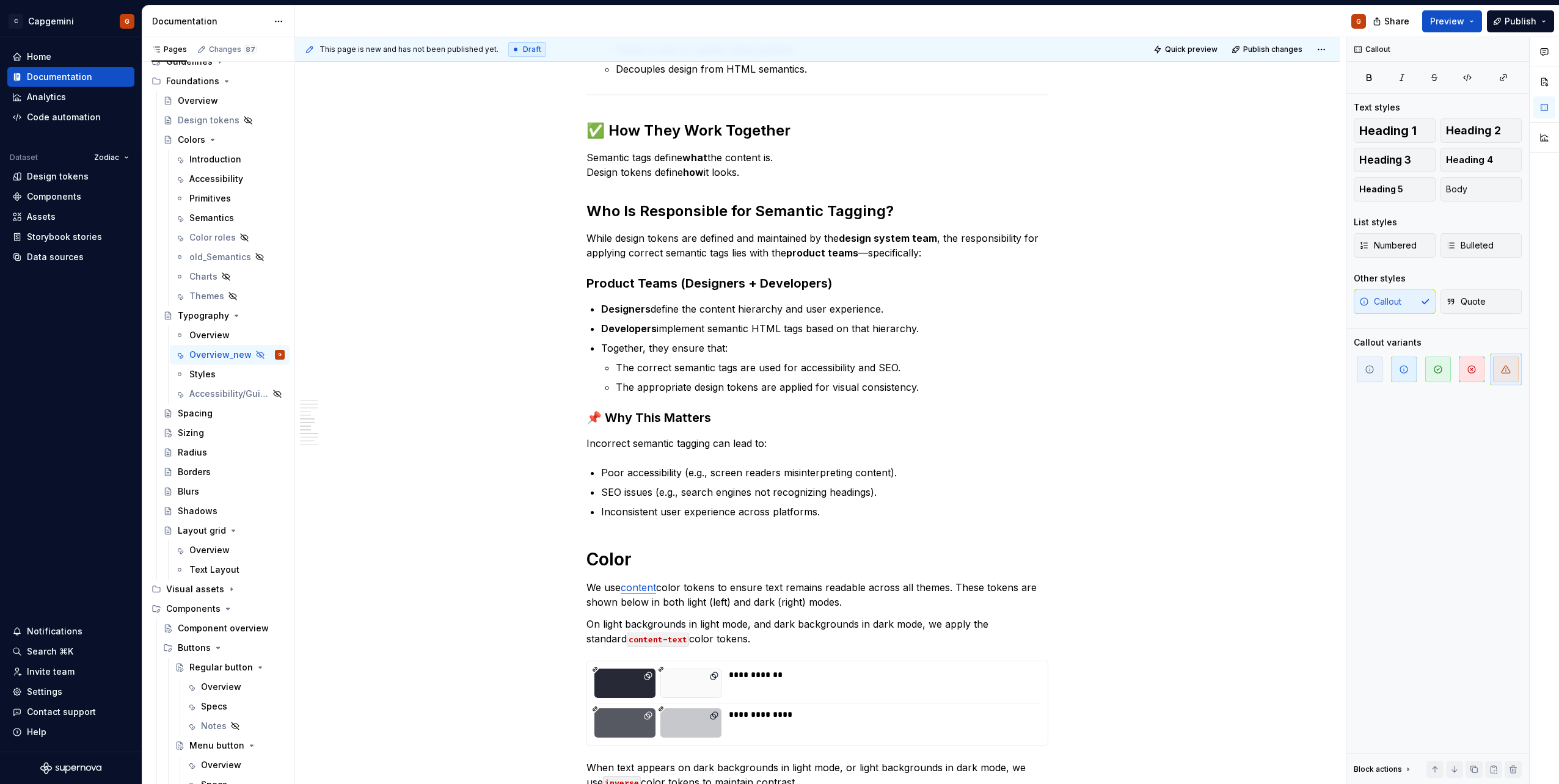
scroll to position [1927, 0]
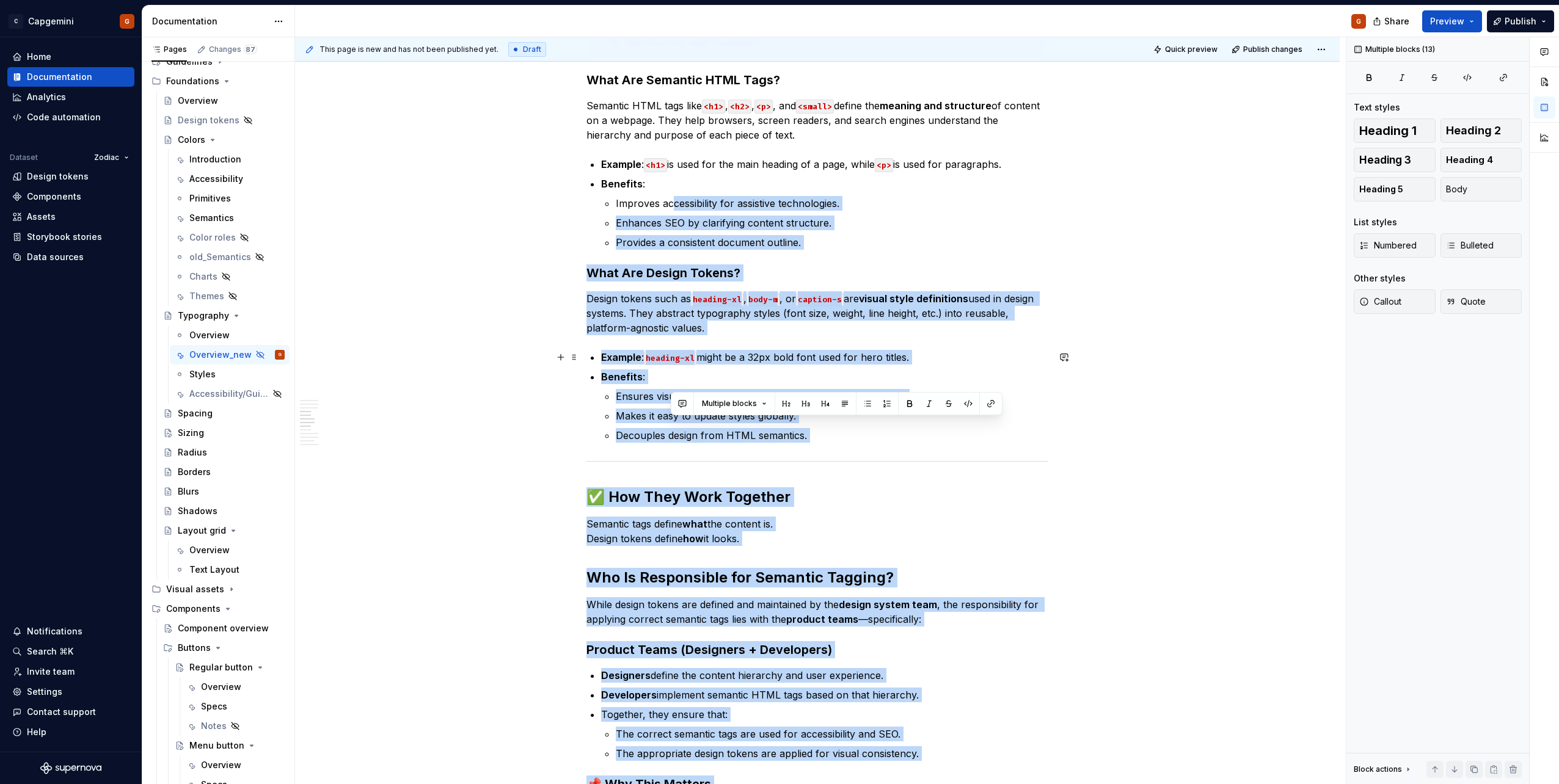
scroll to position [1195, 0]
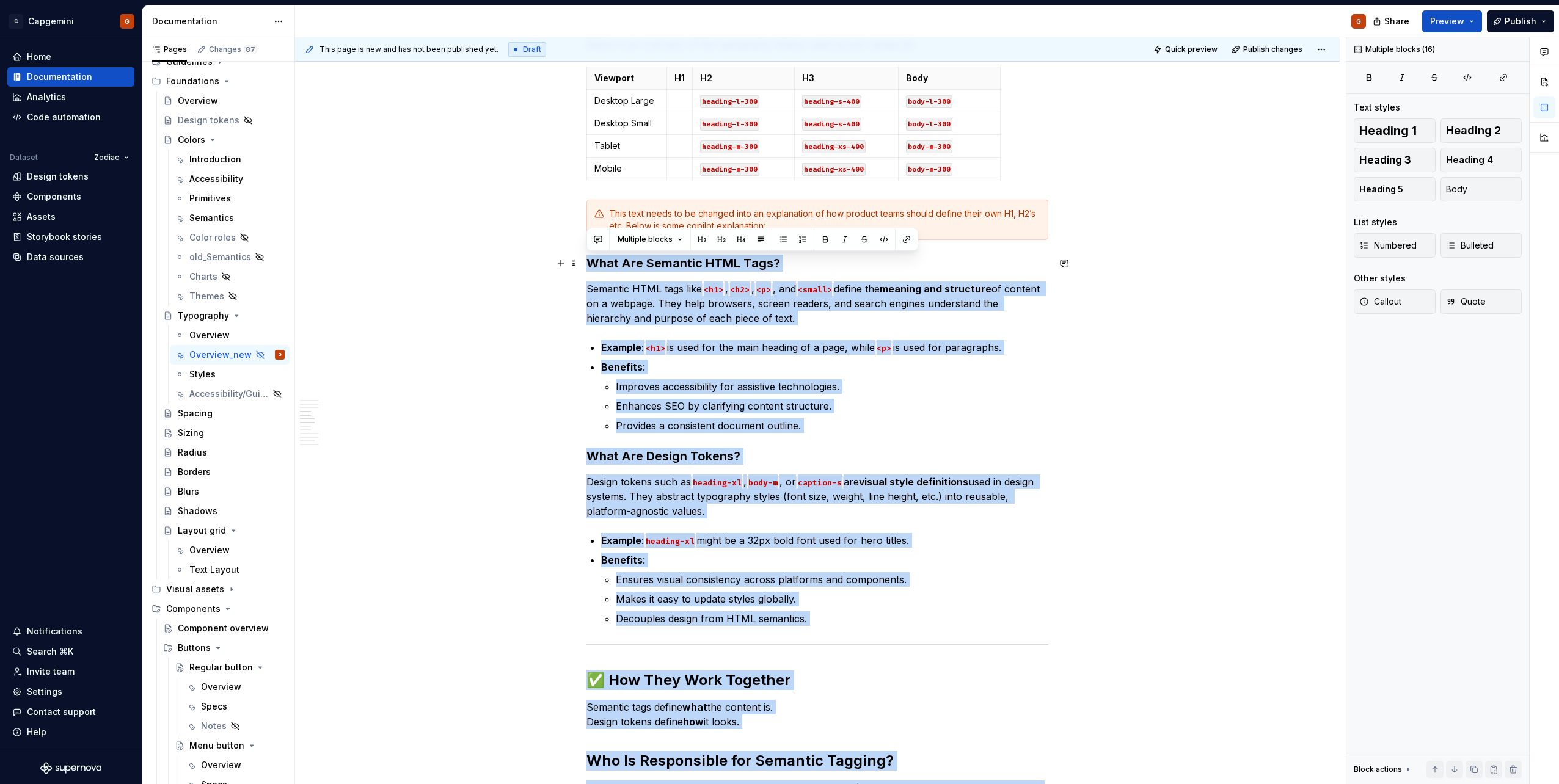
drag, startPoint x: 808, startPoint y: 332, endPoint x: 589, endPoint y: 270, distance: 227.6
click at [589, 270] on div "Our typography is the written representation of our voice. Our use of typograph…" at bounding box center [817, 664] width 462 height 3235
click at [1472, 306] on span "Quote" at bounding box center [1465, 301] width 40 height 12
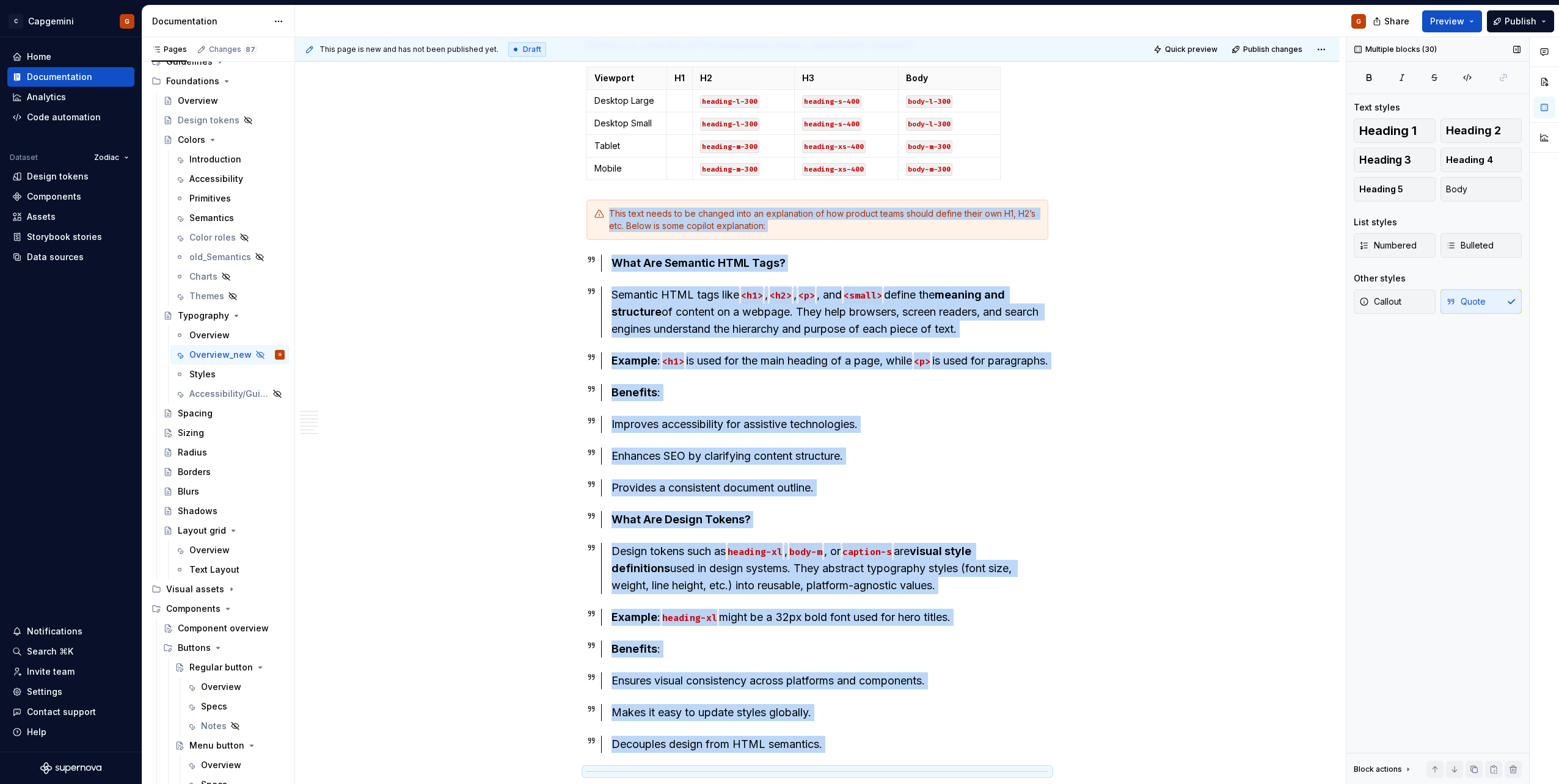
scroll to position [1730, 0]
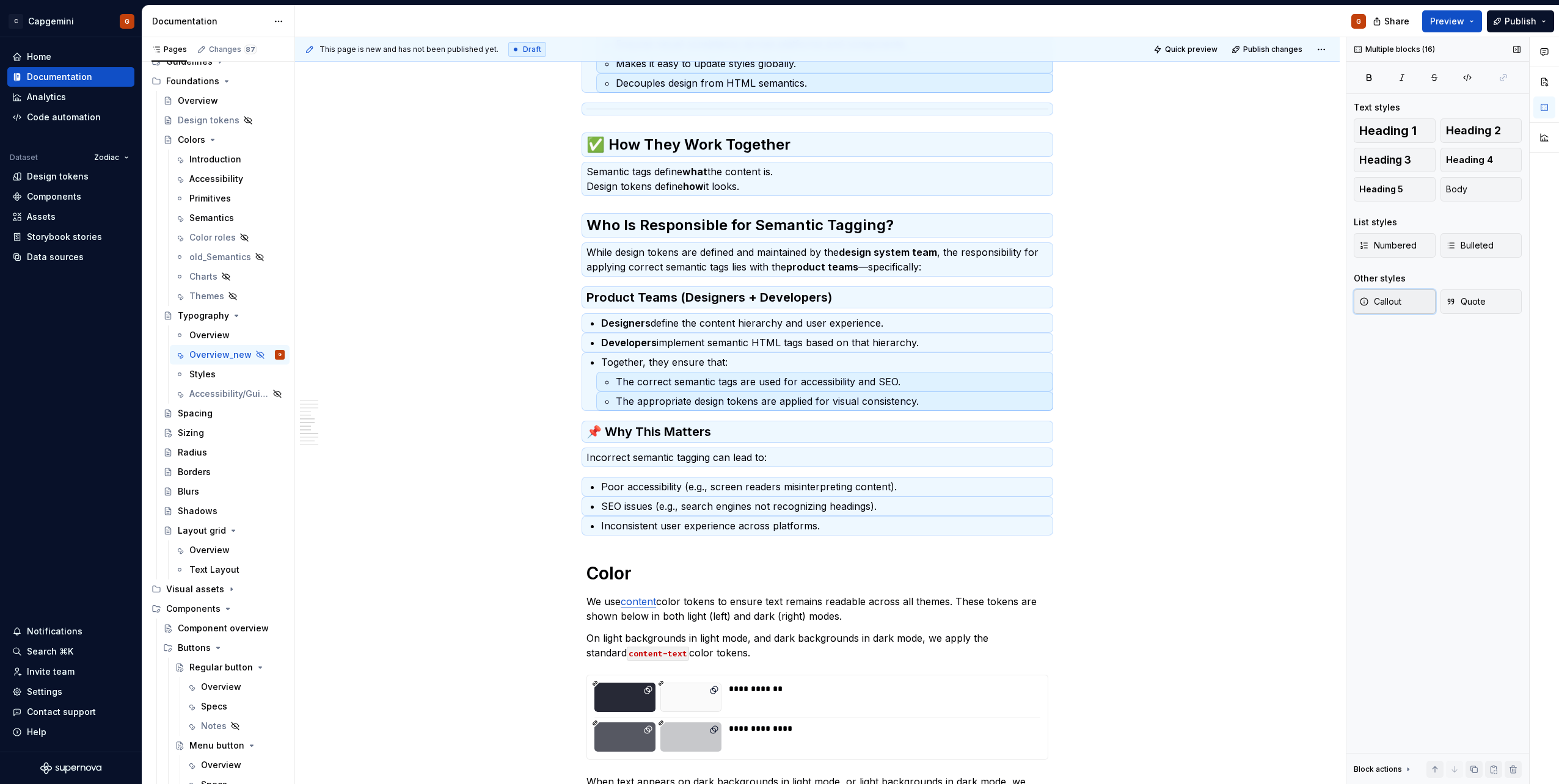
click at [1419, 297] on button "Callout" at bounding box center [1395, 302] width 82 height 24
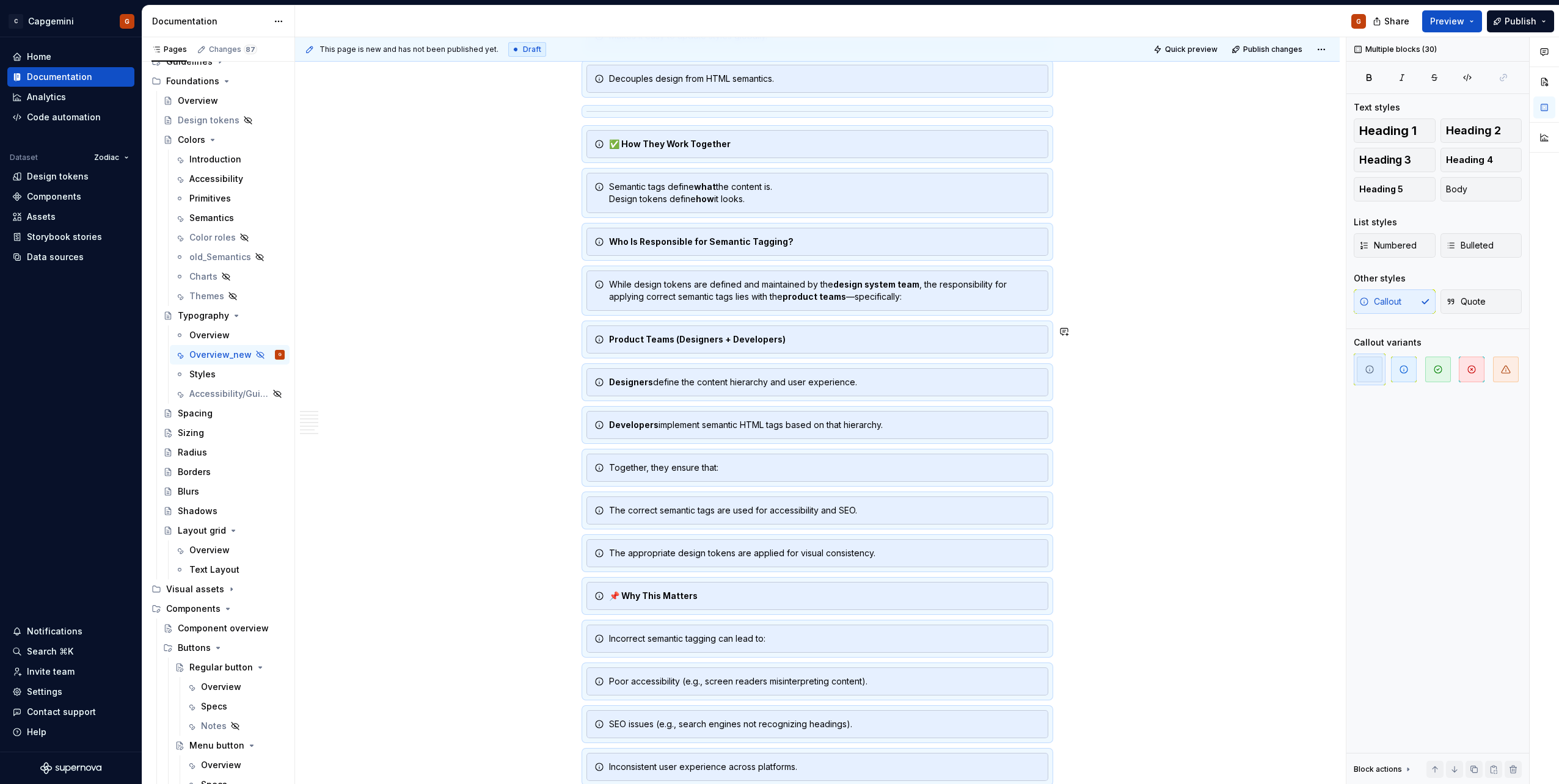
scroll to position [1748, 0]
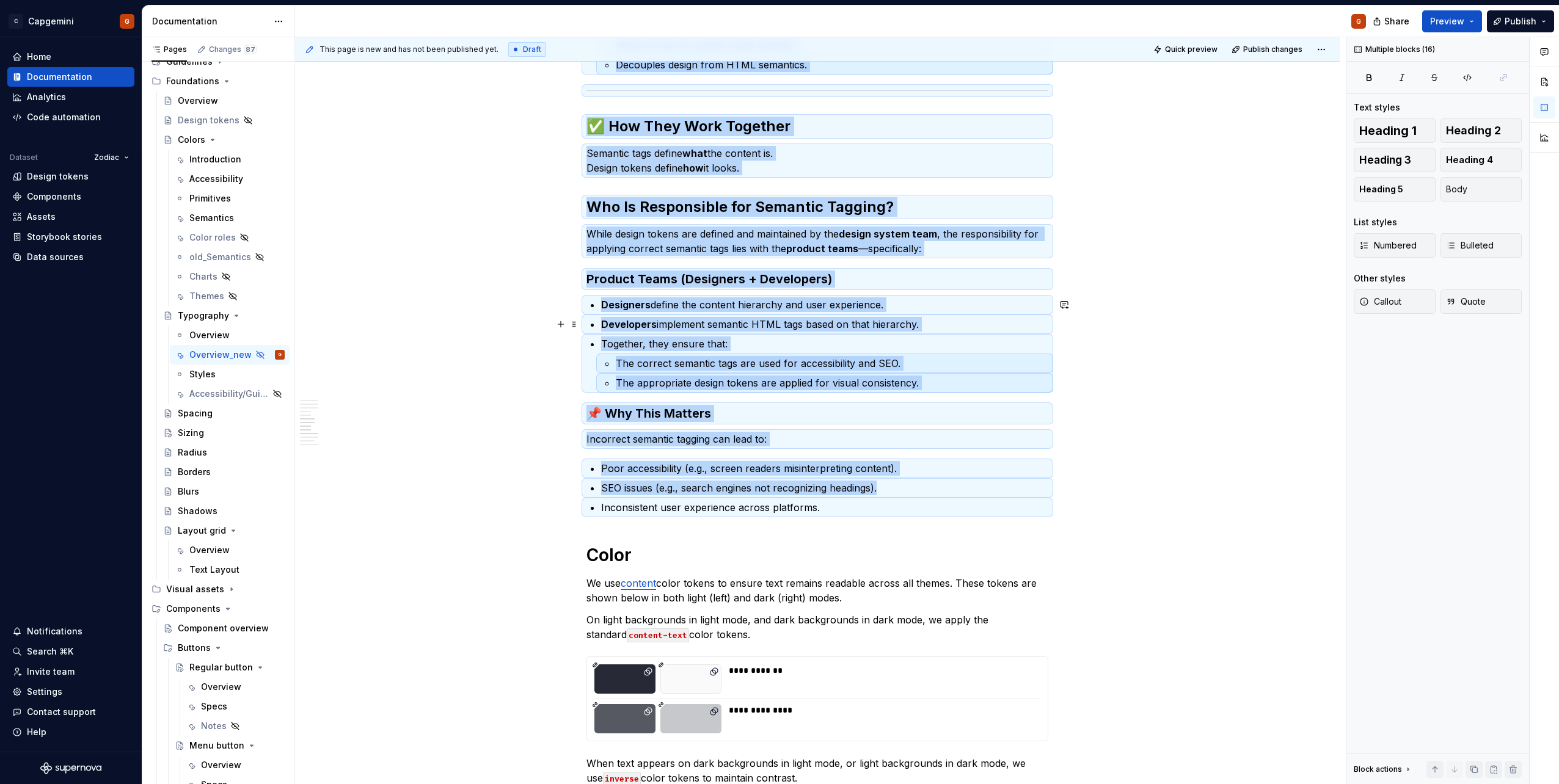
click at [916, 320] on p "Developers implement semantic HTML tags based on that hierarchy." at bounding box center [825, 324] width 447 height 15
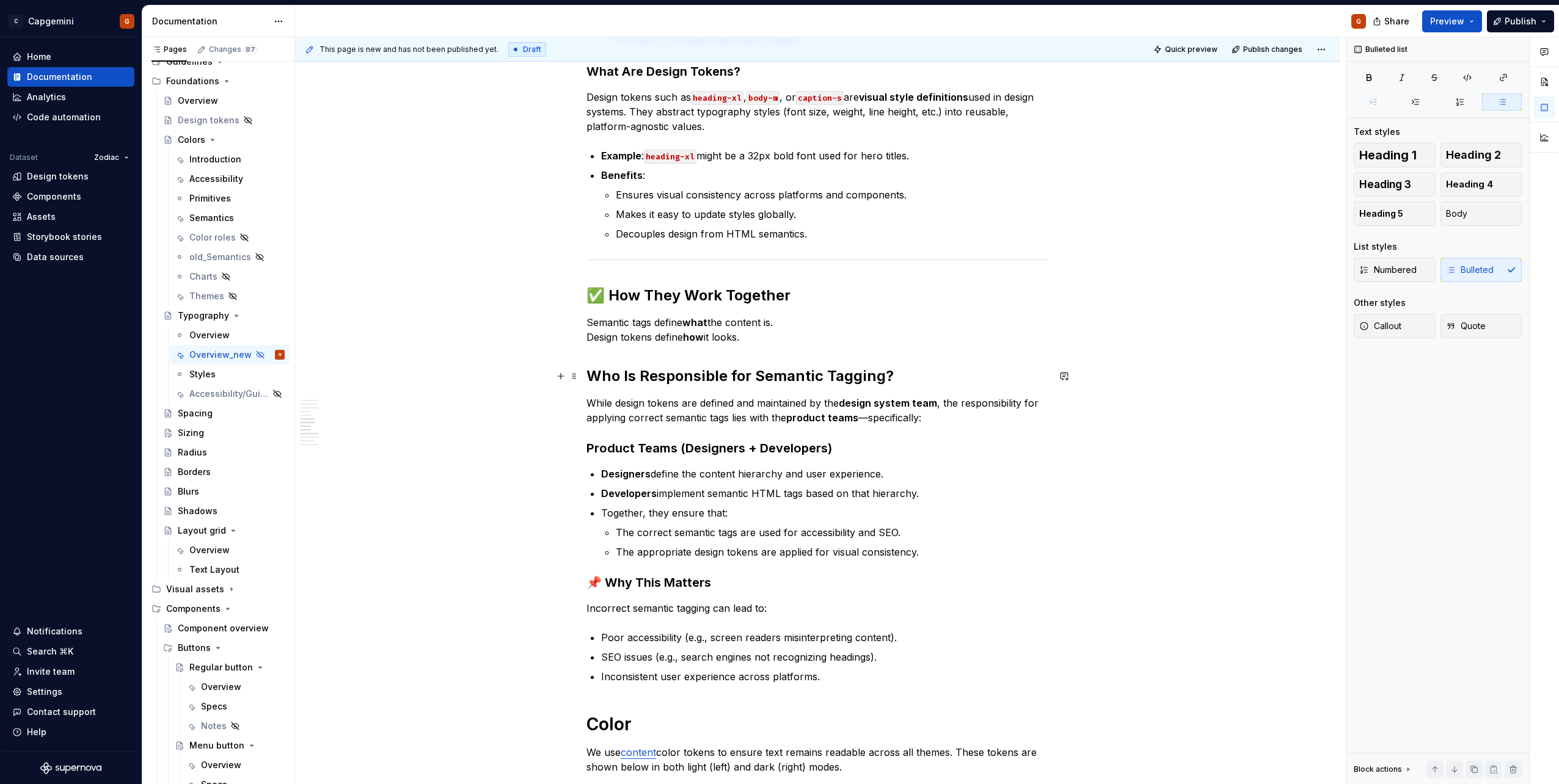
scroll to position [1565, 0]
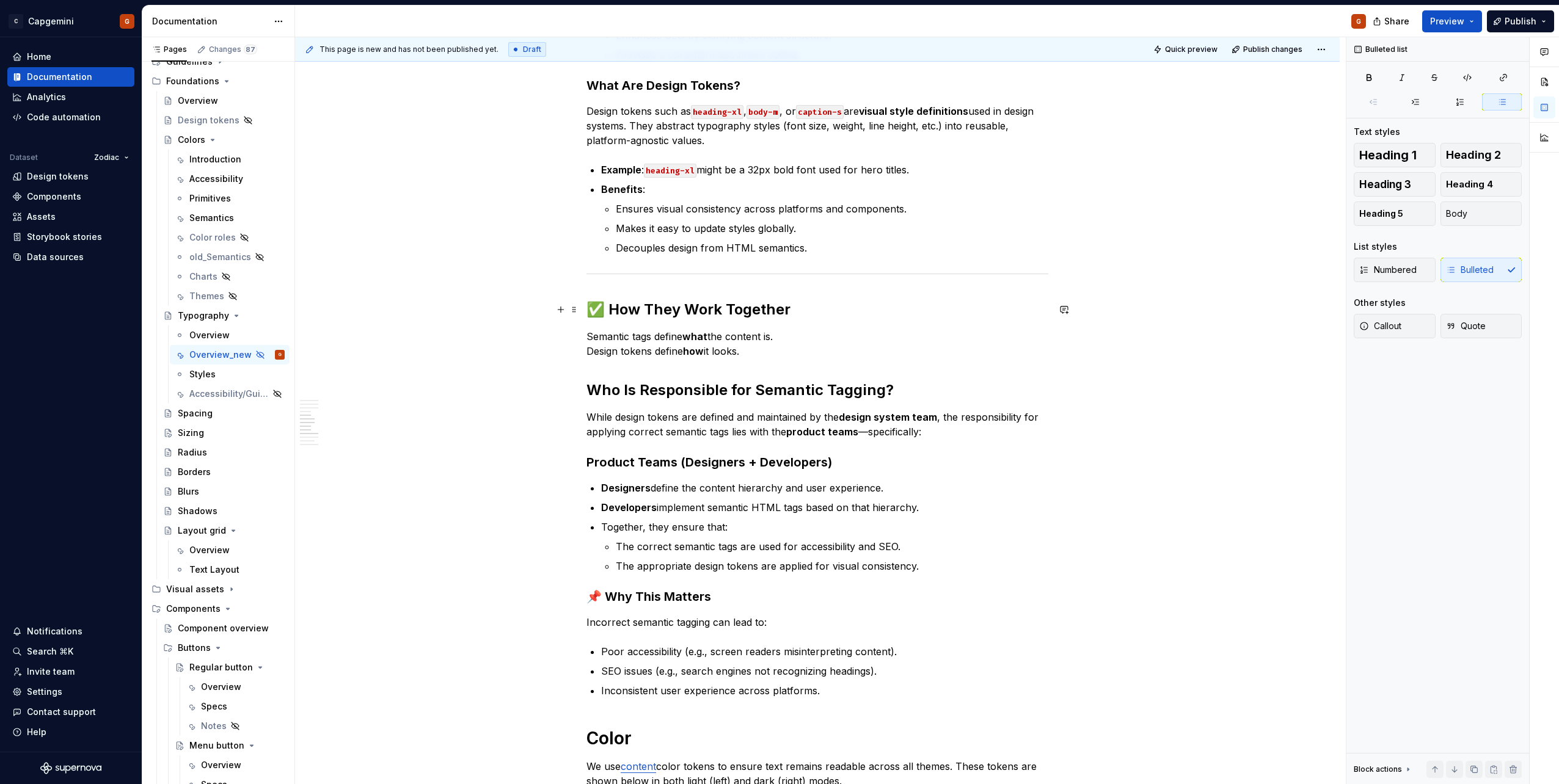
click at [602, 309] on strong "✅ How They Work Together" at bounding box center [688, 309] width 204 height 18
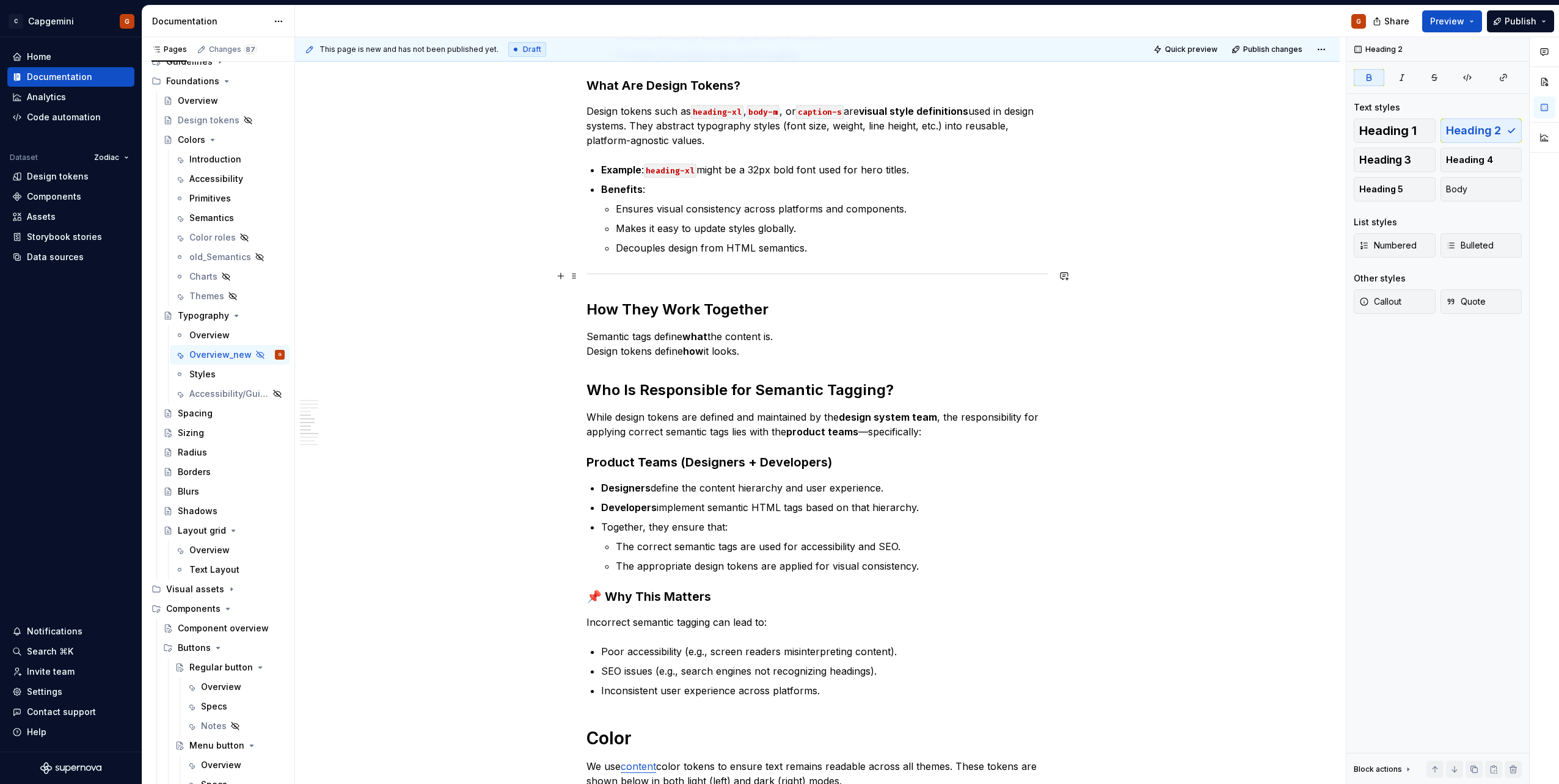
click at [638, 271] on div at bounding box center [817, 274] width 462 height 8
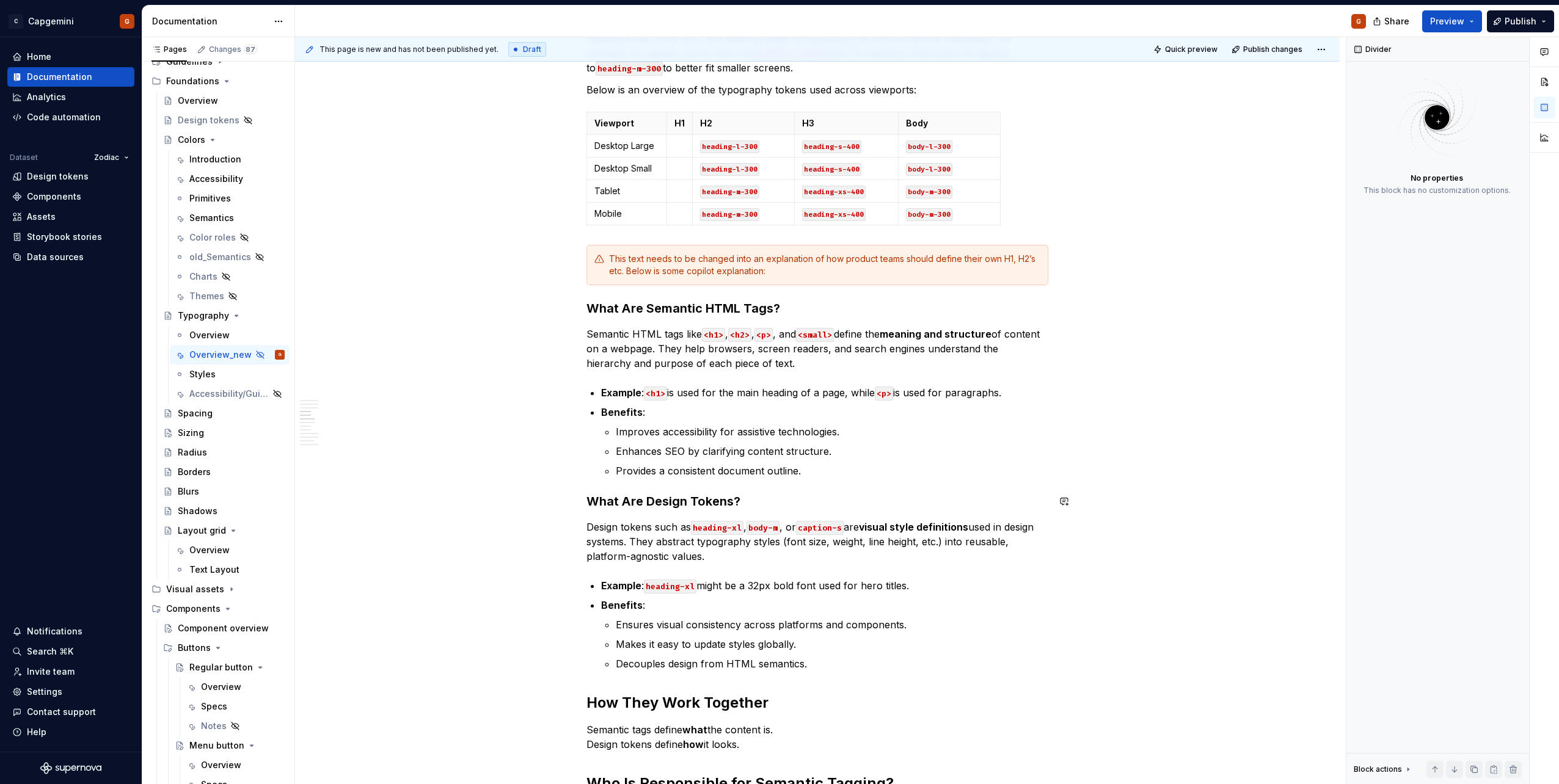
scroll to position [1138, 0]
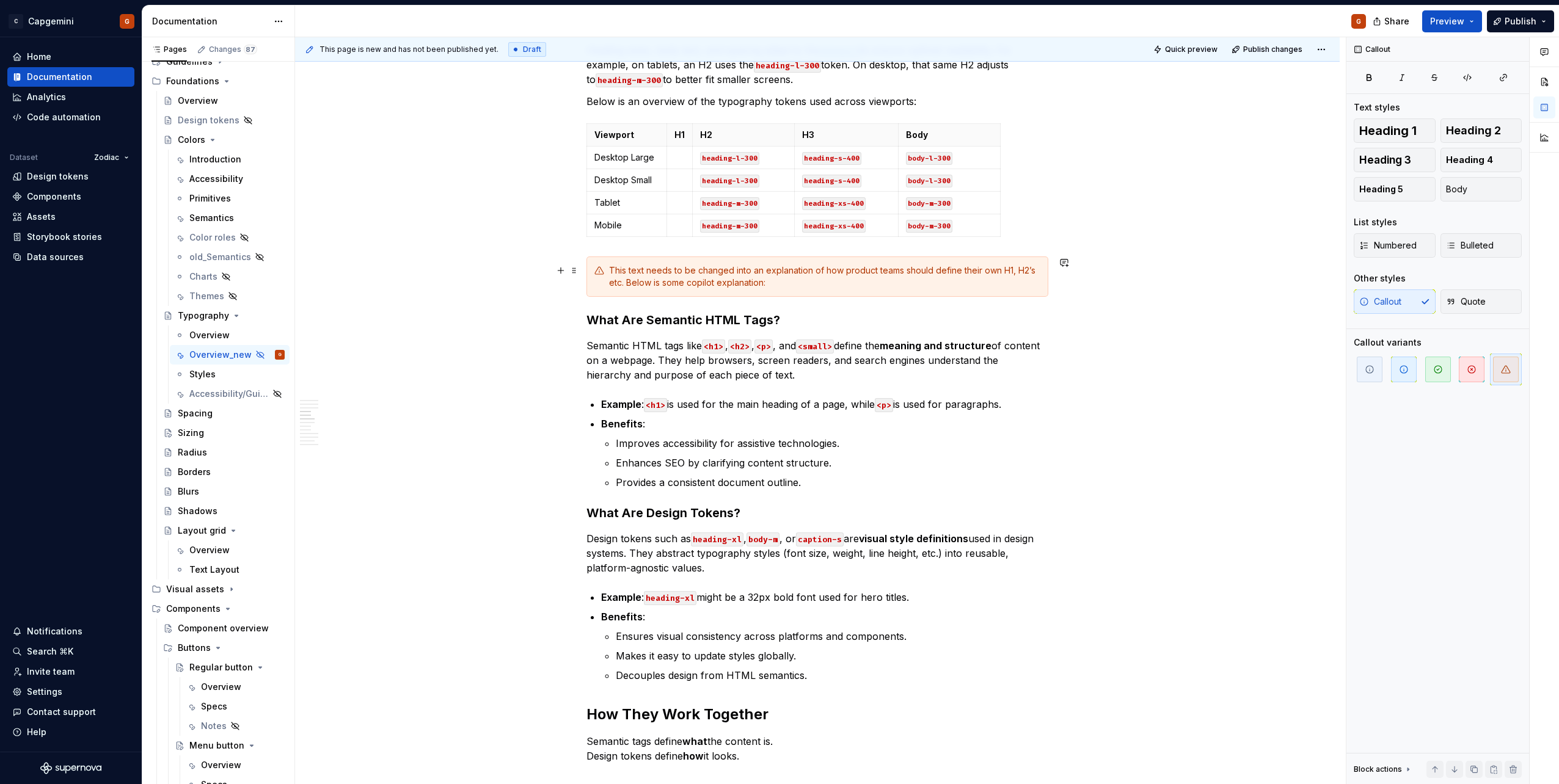
click at [758, 286] on div "This text needs to be changed into an explanation of how product teams should d…" at bounding box center [824, 277] width 431 height 24
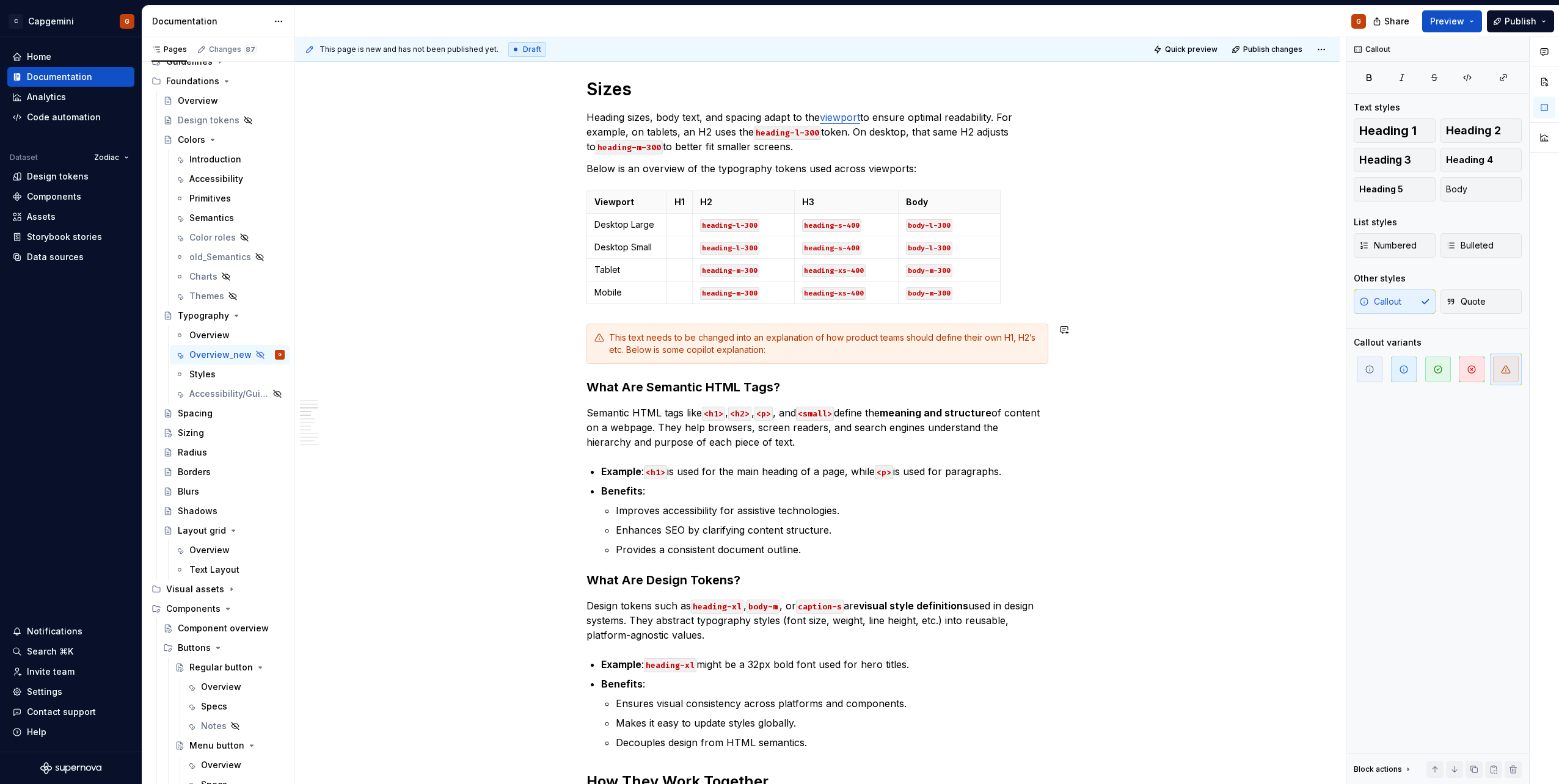
scroll to position [954, 0]
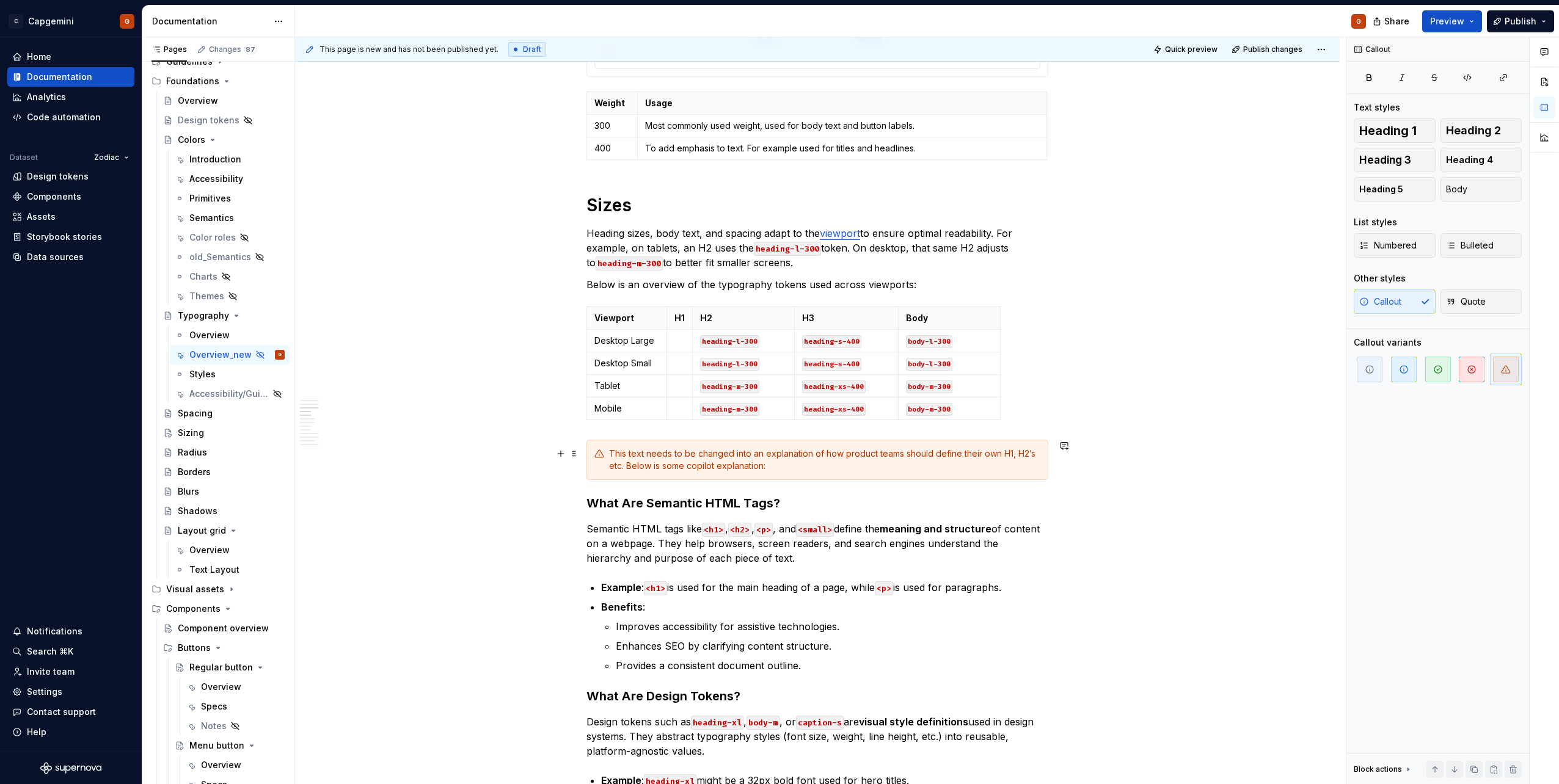
click at [624, 464] on div "This text needs to be changed into an explanation of how product teams should d…" at bounding box center [824, 460] width 431 height 24
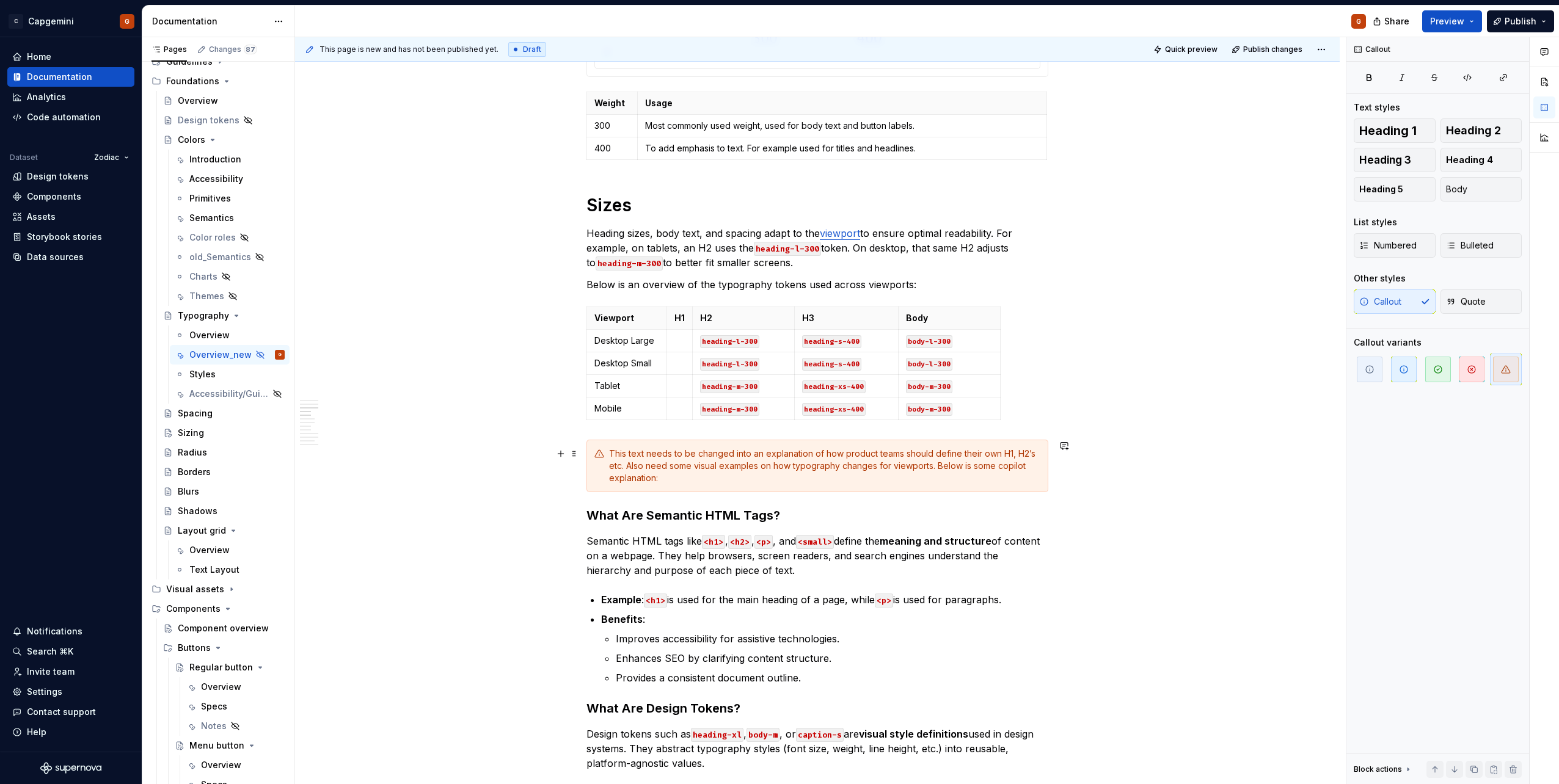
click at [846, 468] on div "This text needs to be changed into an explanation of how product teams should d…" at bounding box center [824, 466] width 431 height 37
click at [845, 470] on div "This text needs to be changed into an explanation of how product teams should d…" at bounding box center [824, 466] width 431 height 37
click at [844, 466] on div "This text needs to be changed into an explanation of how product teams should d…" at bounding box center [824, 466] width 431 height 37
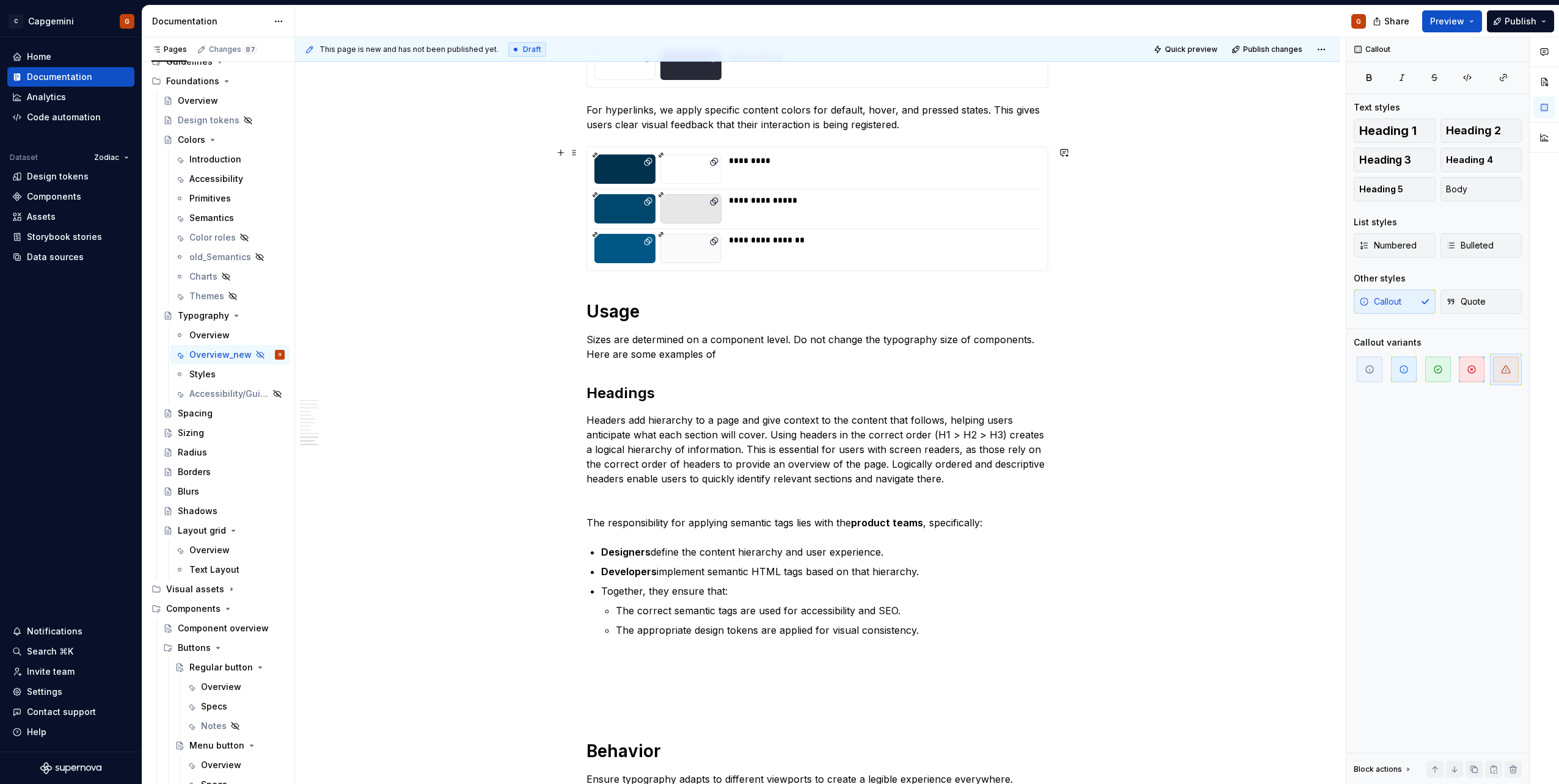
scroll to position [2687, 0]
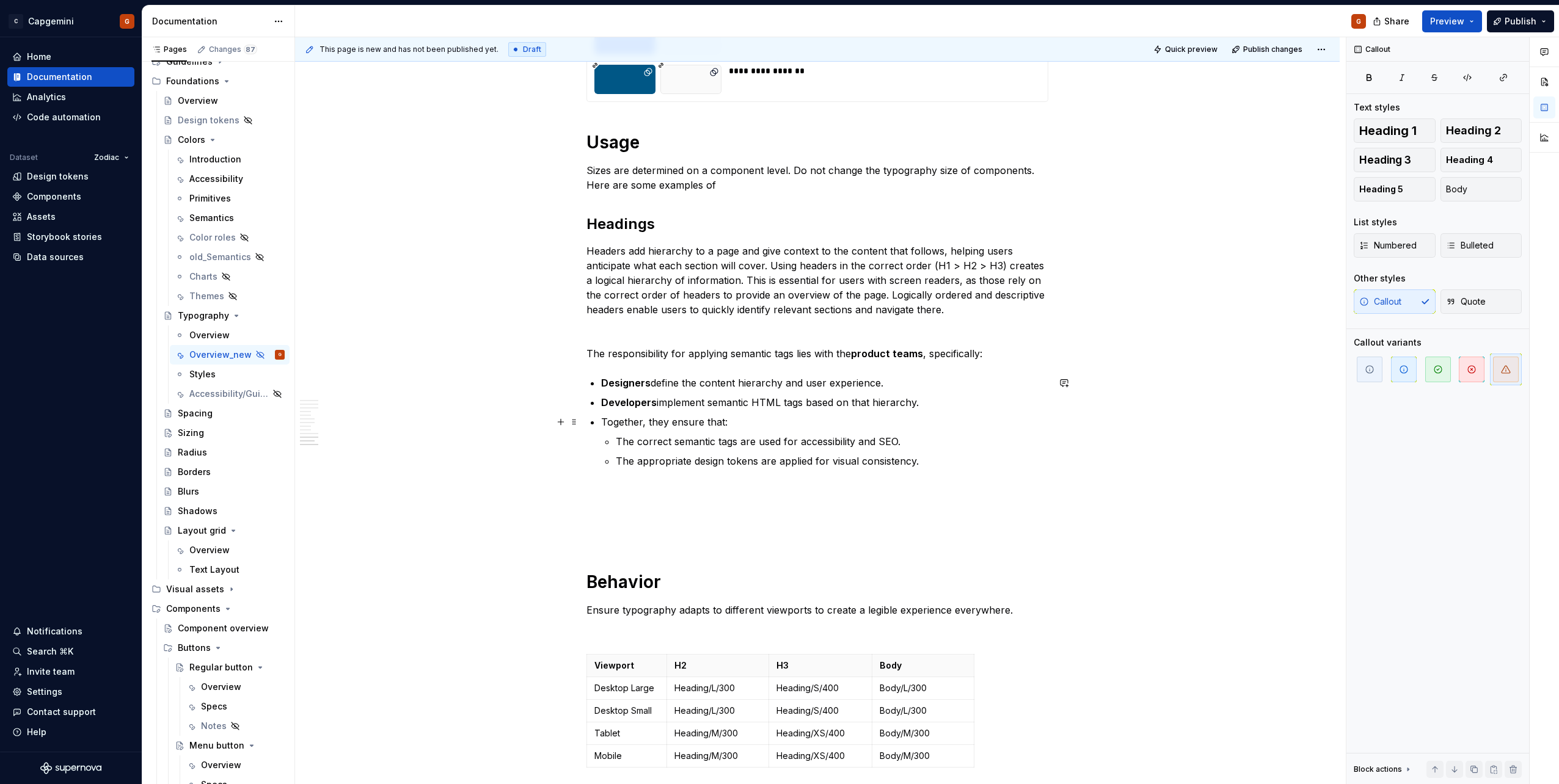
click at [664, 409] on p "Developers implement semantic HTML tags based on that hierarchy." at bounding box center [825, 402] width 447 height 15
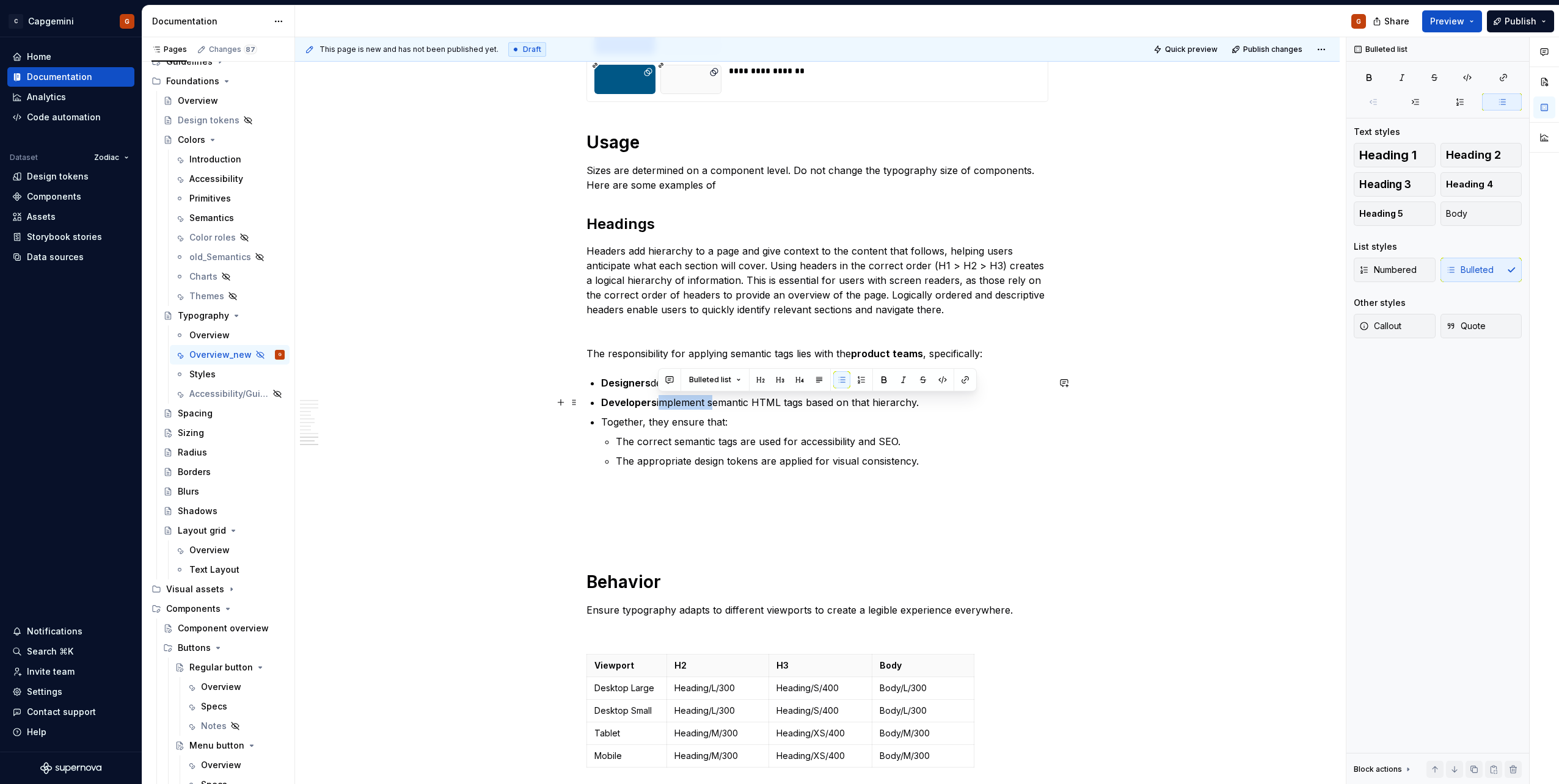
click at [664, 409] on p "Developers implement semantic HTML tags based on that hierarchy." at bounding box center [825, 402] width 447 height 15
click at [734, 448] on p "The correct semantic tags are used for accessibility and SEO." at bounding box center [832, 441] width 433 height 15
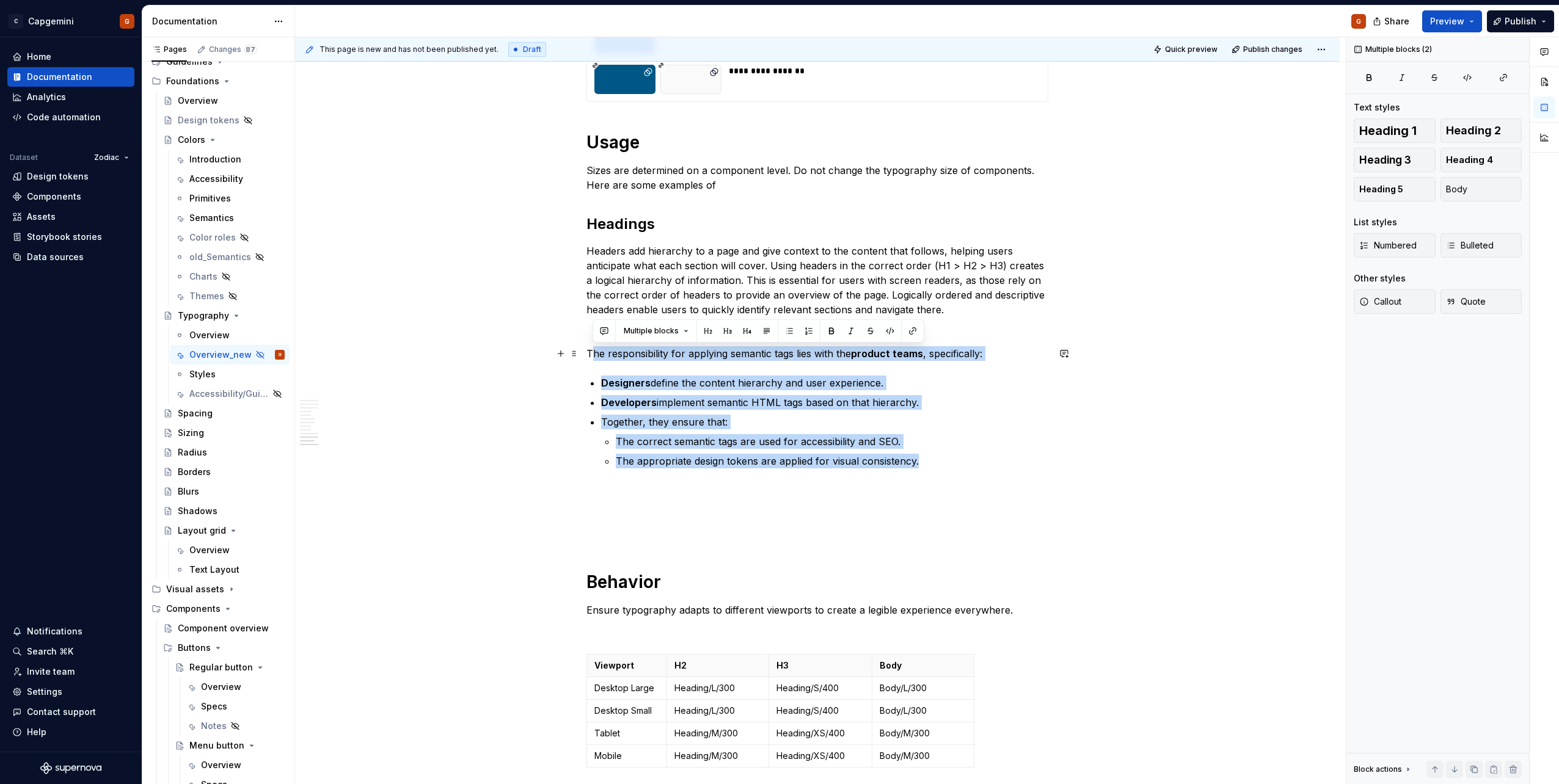
drag, startPoint x: 928, startPoint y: 459, endPoint x: 573, endPoint y: 360, distance: 368.5
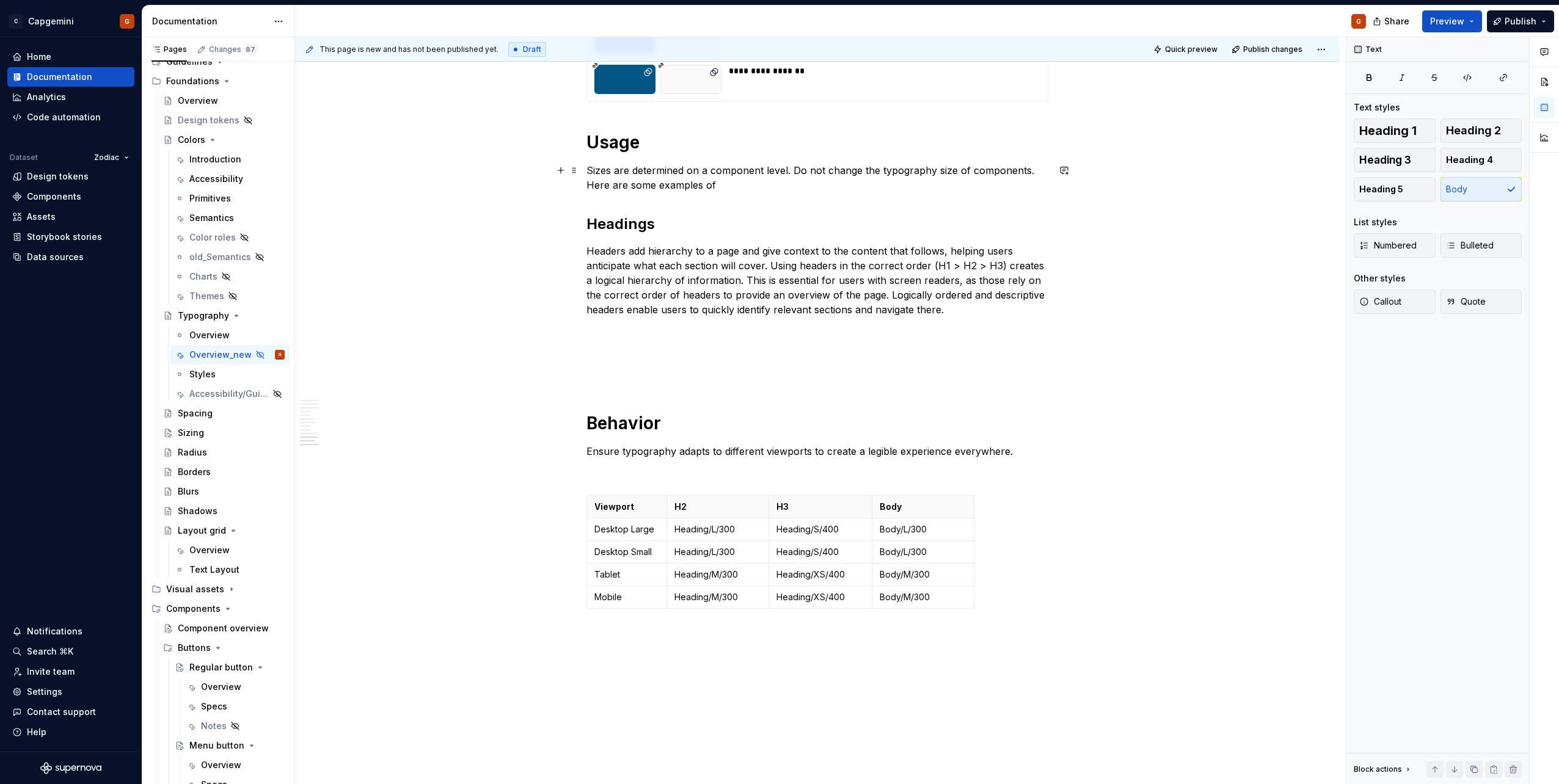
click at [730, 183] on p "Sizes are determined on a component level. Do not change the typography size of…" at bounding box center [817, 178] width 462 height 29
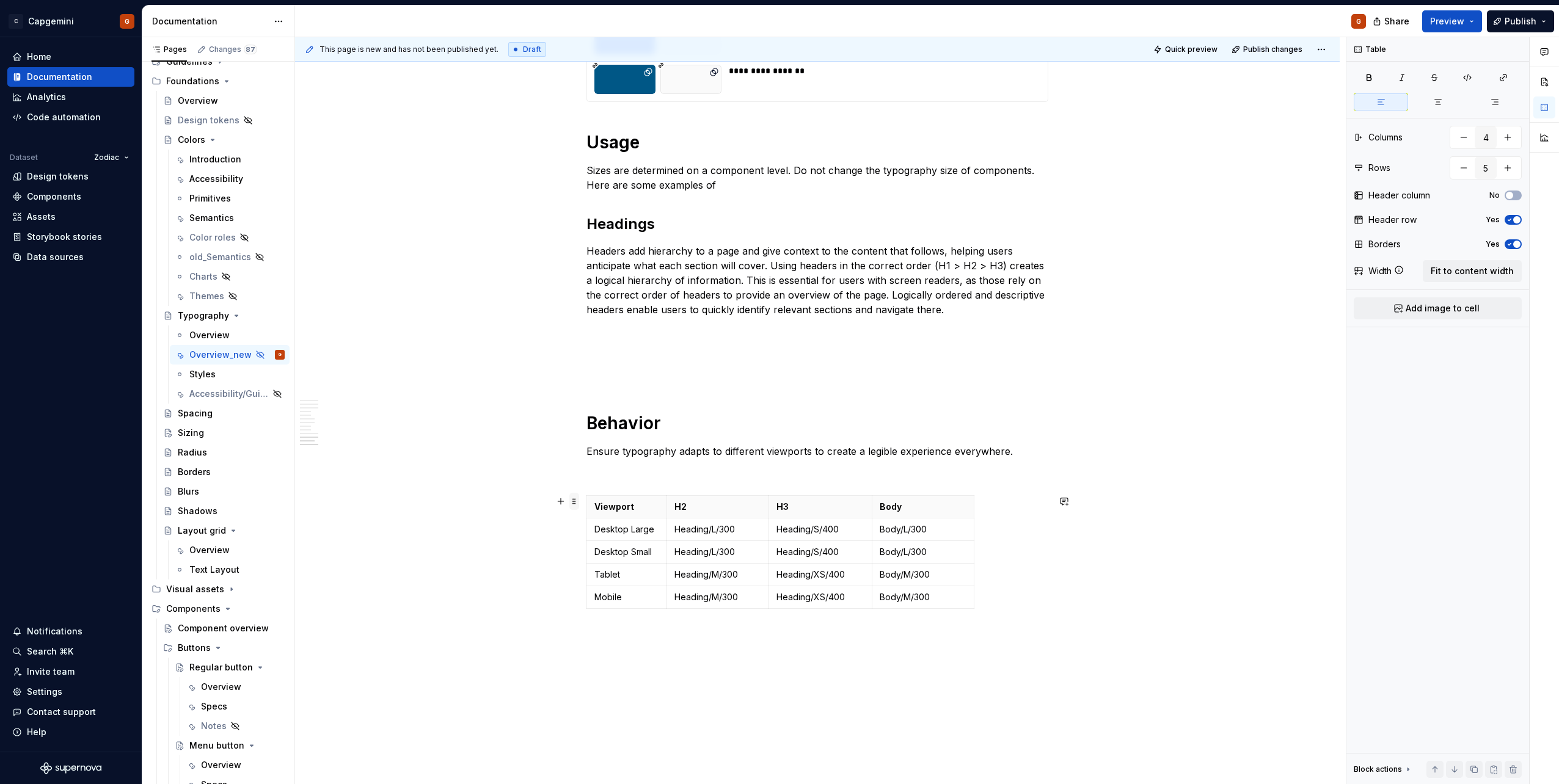
click at [575, 503] on span at bounding box center [573, 501] width 10 height 17
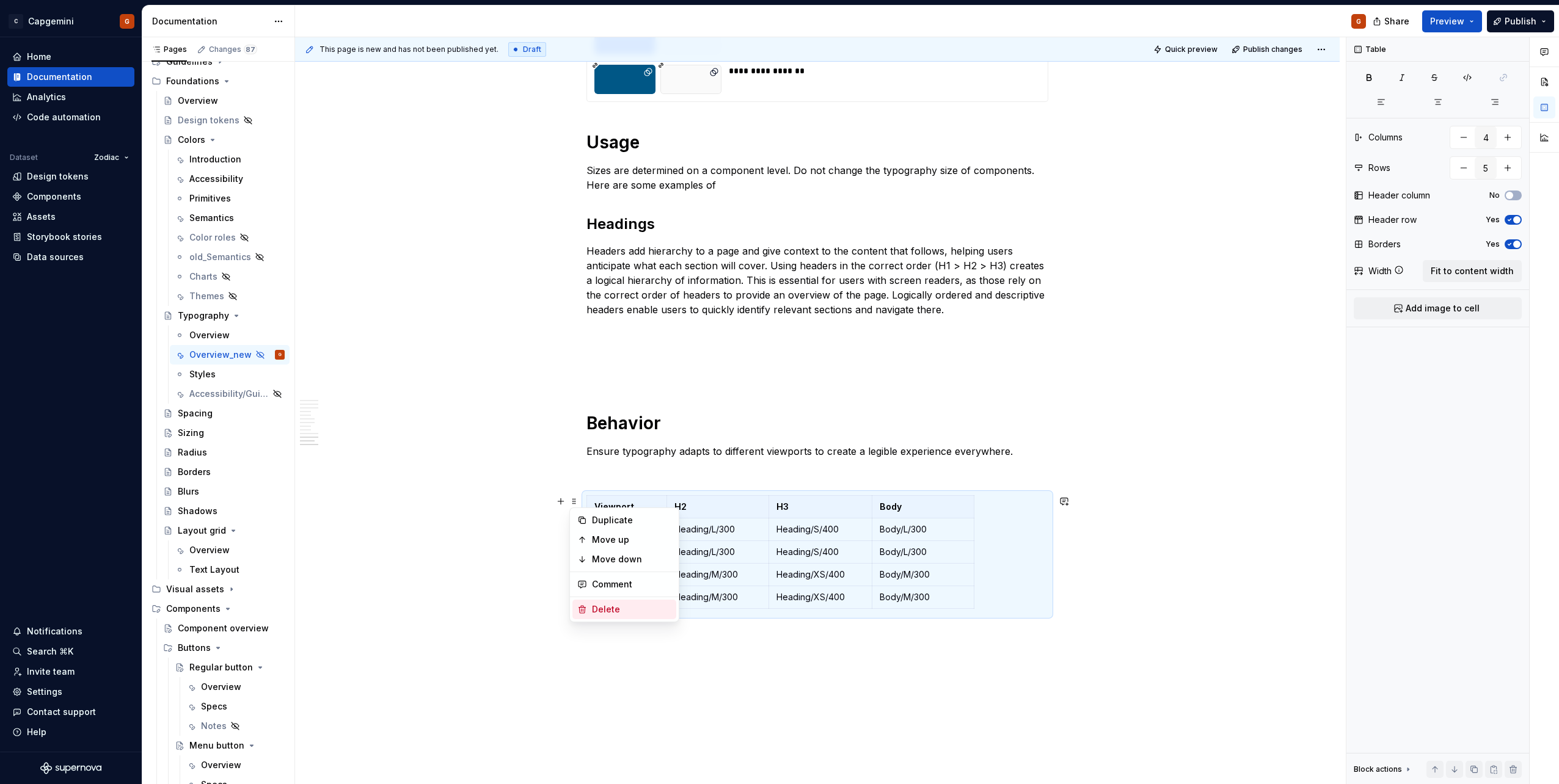
click at [614, 618] on div "Delete" at bounding box center [624, 609] width 104 height 20
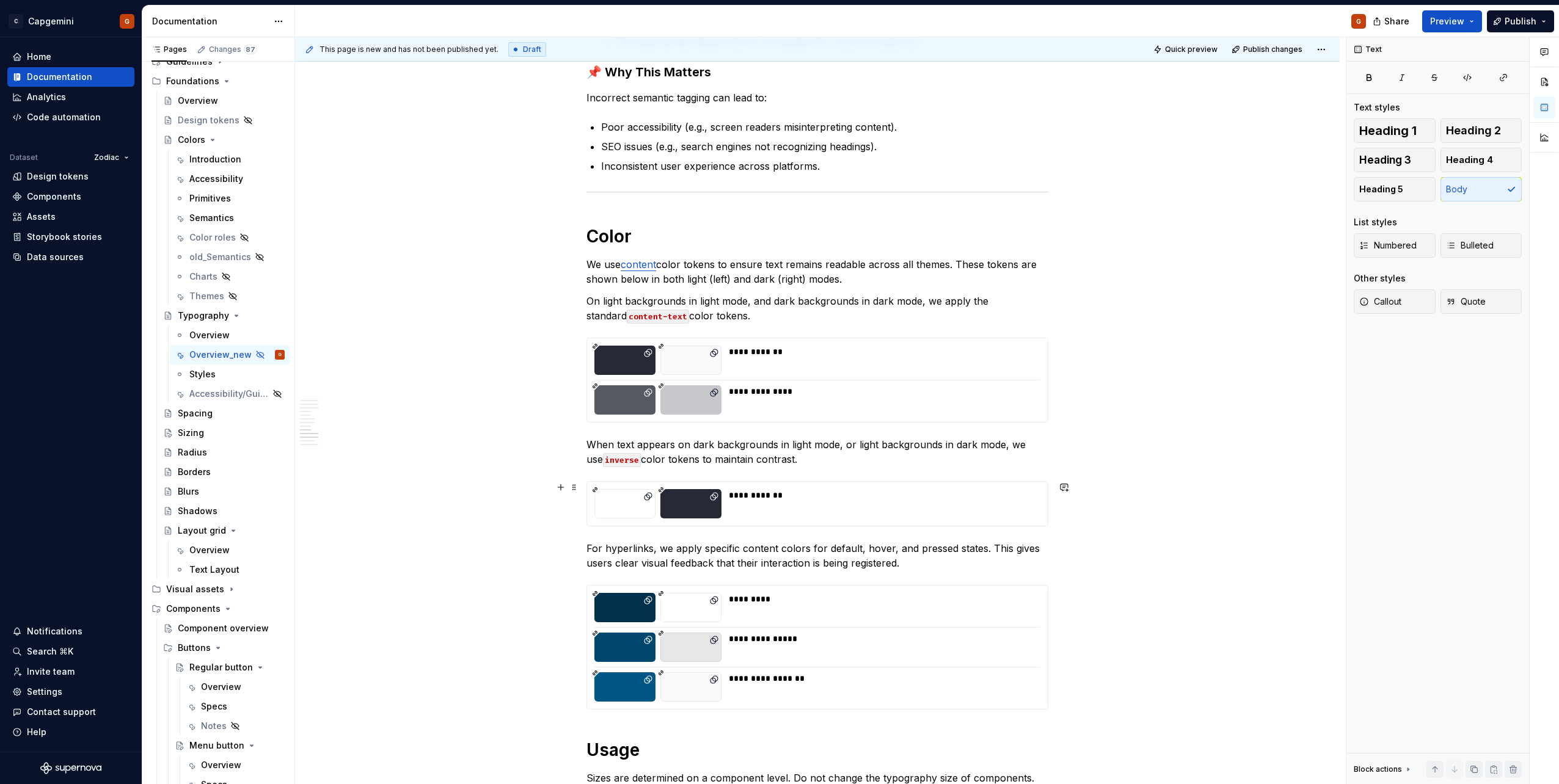
scroll to position [2227, 0]
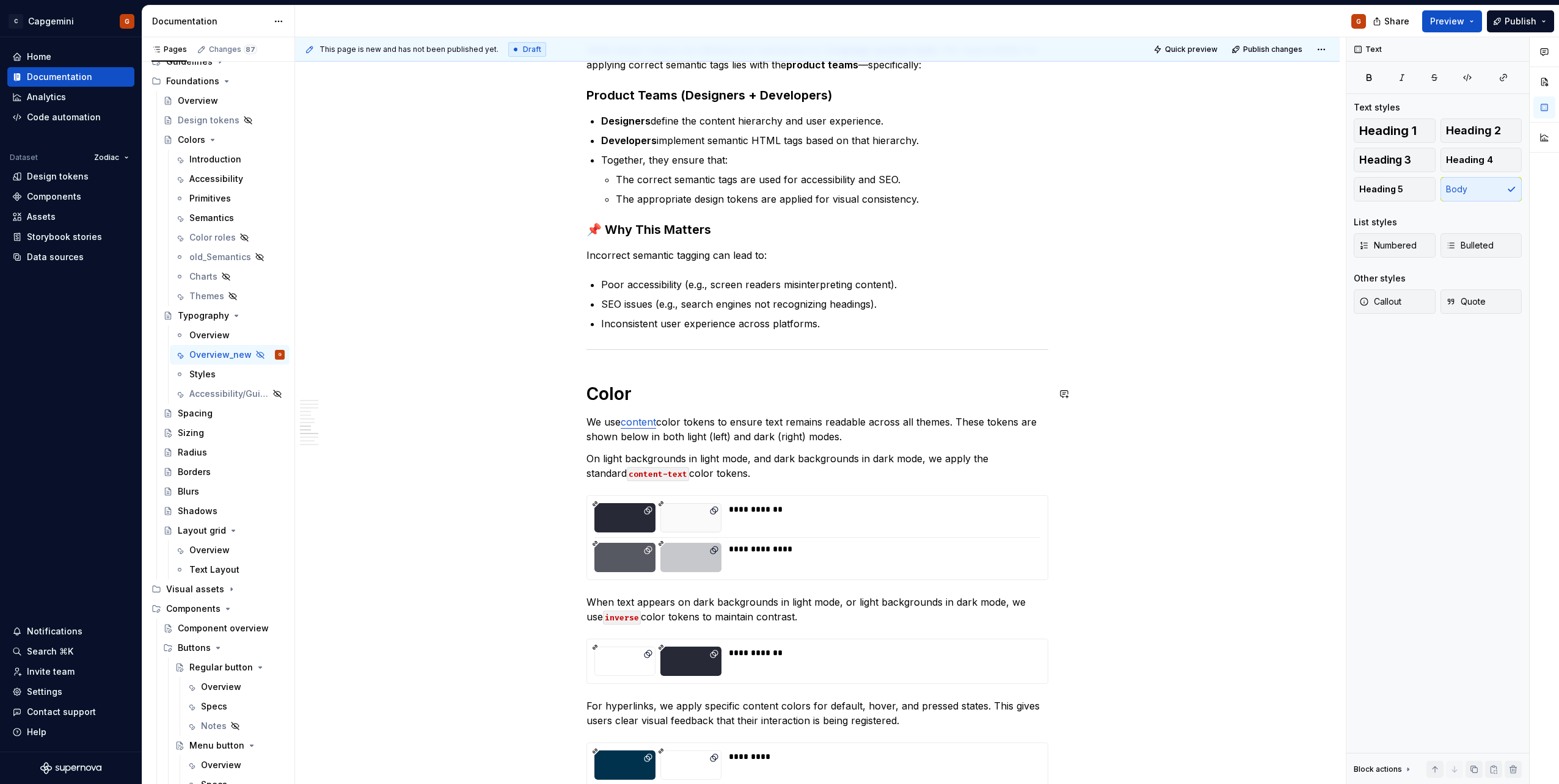
drag, startPoint x: 587, startPoint y: 273, endPoint x: 622, endPoint y: 167, distance: 111.6
click at [622, 167] on li "Together, they ensure that: The correct semantic tags are used for accessibilit…" at bounding box center [825, 179] width 447 height 54
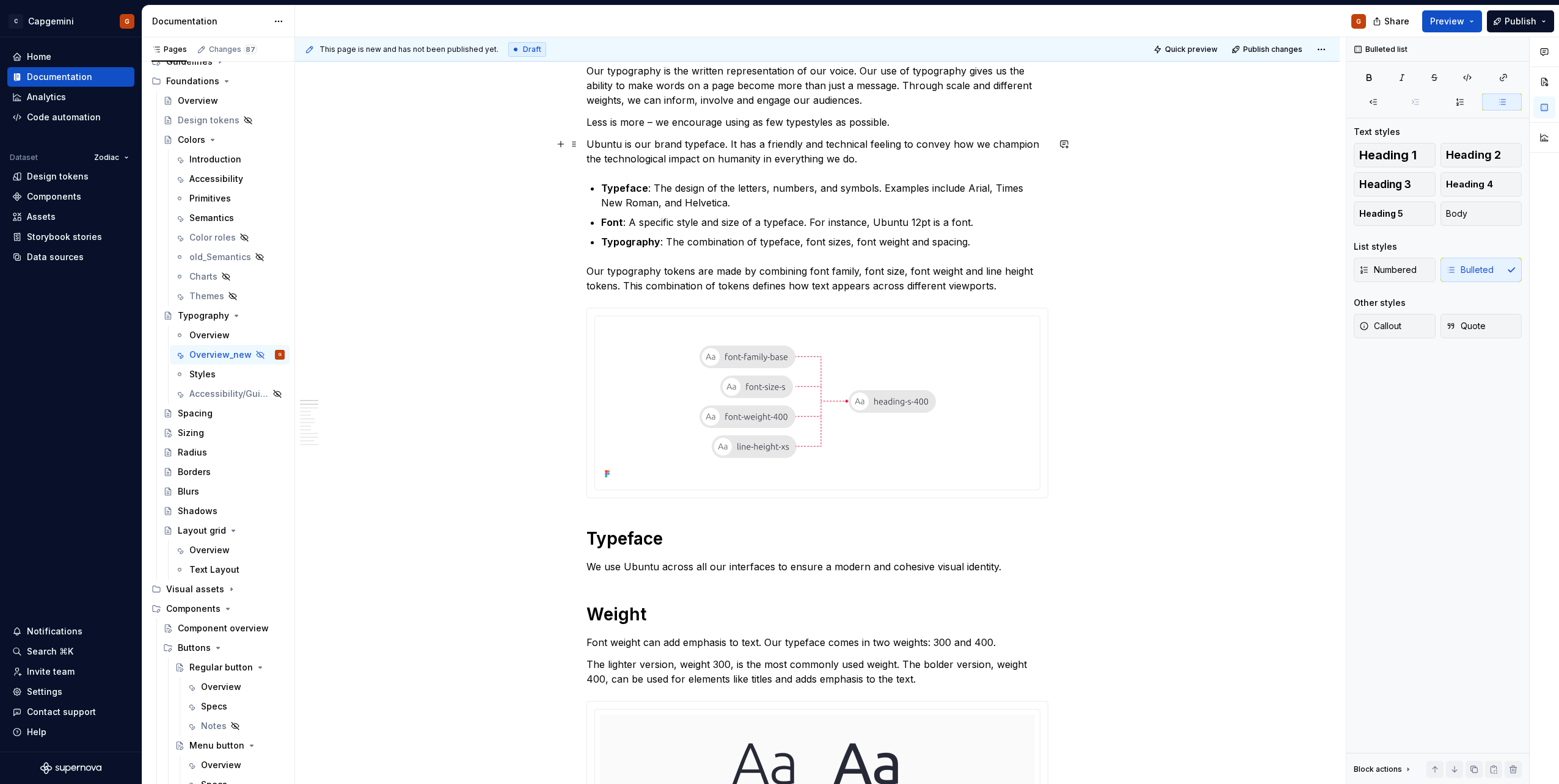
scroll to position [29, 0]
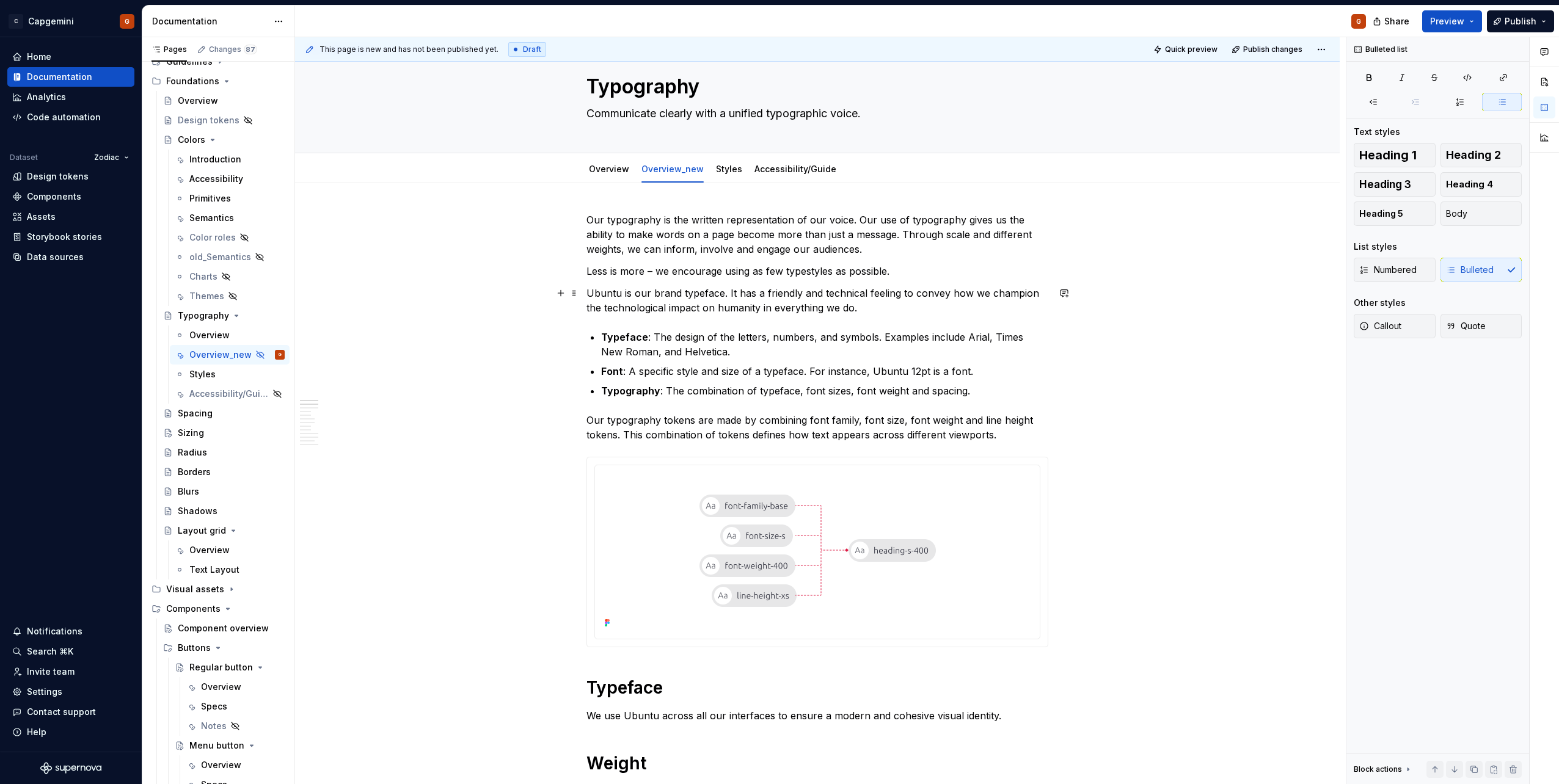
click at [782, 306] on p "Ubuntu is our brand typeface. It has a friendly and technical feeling to convey…" at bounding box center [817, 300] width 462 height 29
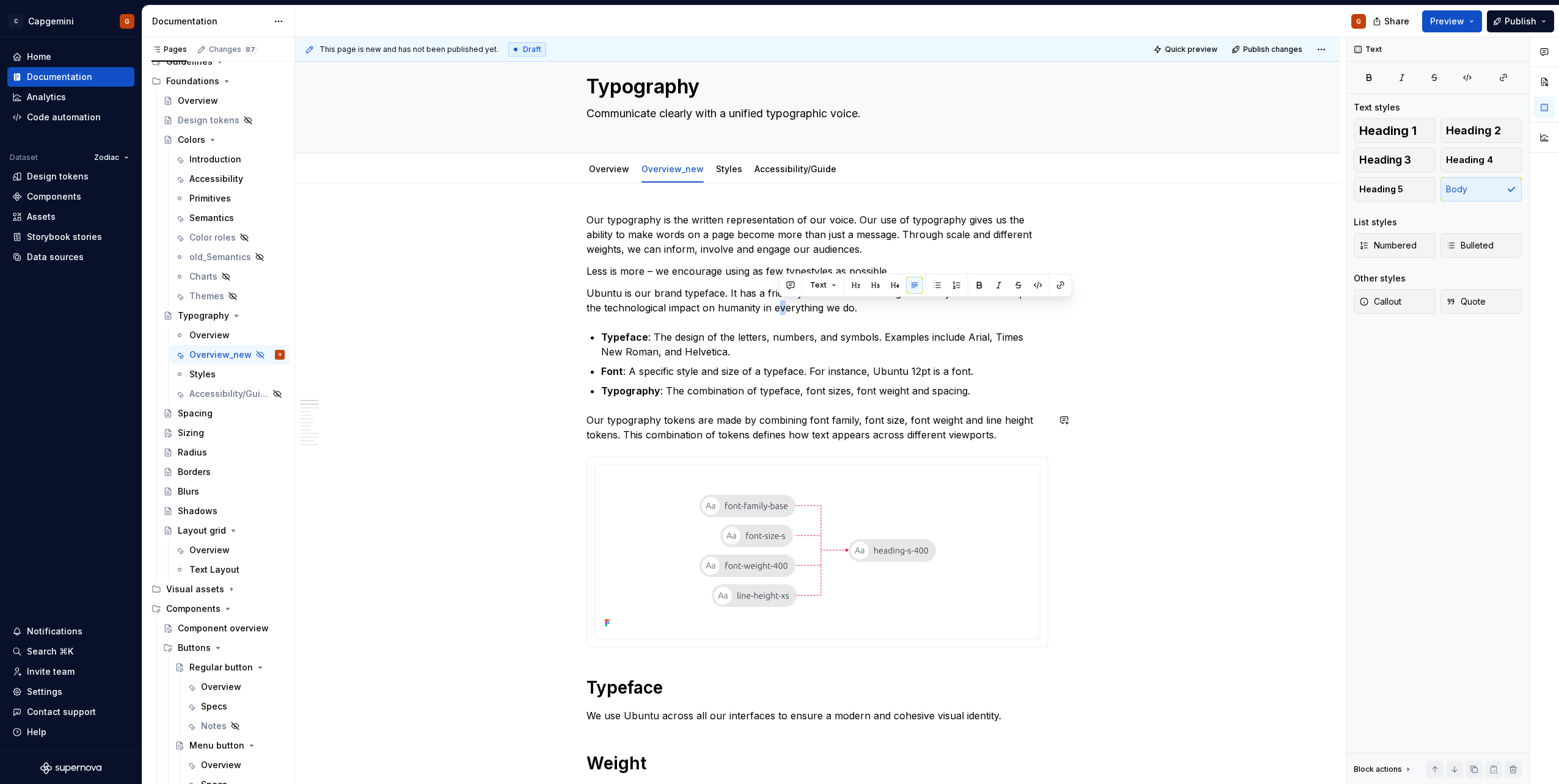
click at [784, 521] on img at bounding box center [817, 551] width 285 height 161
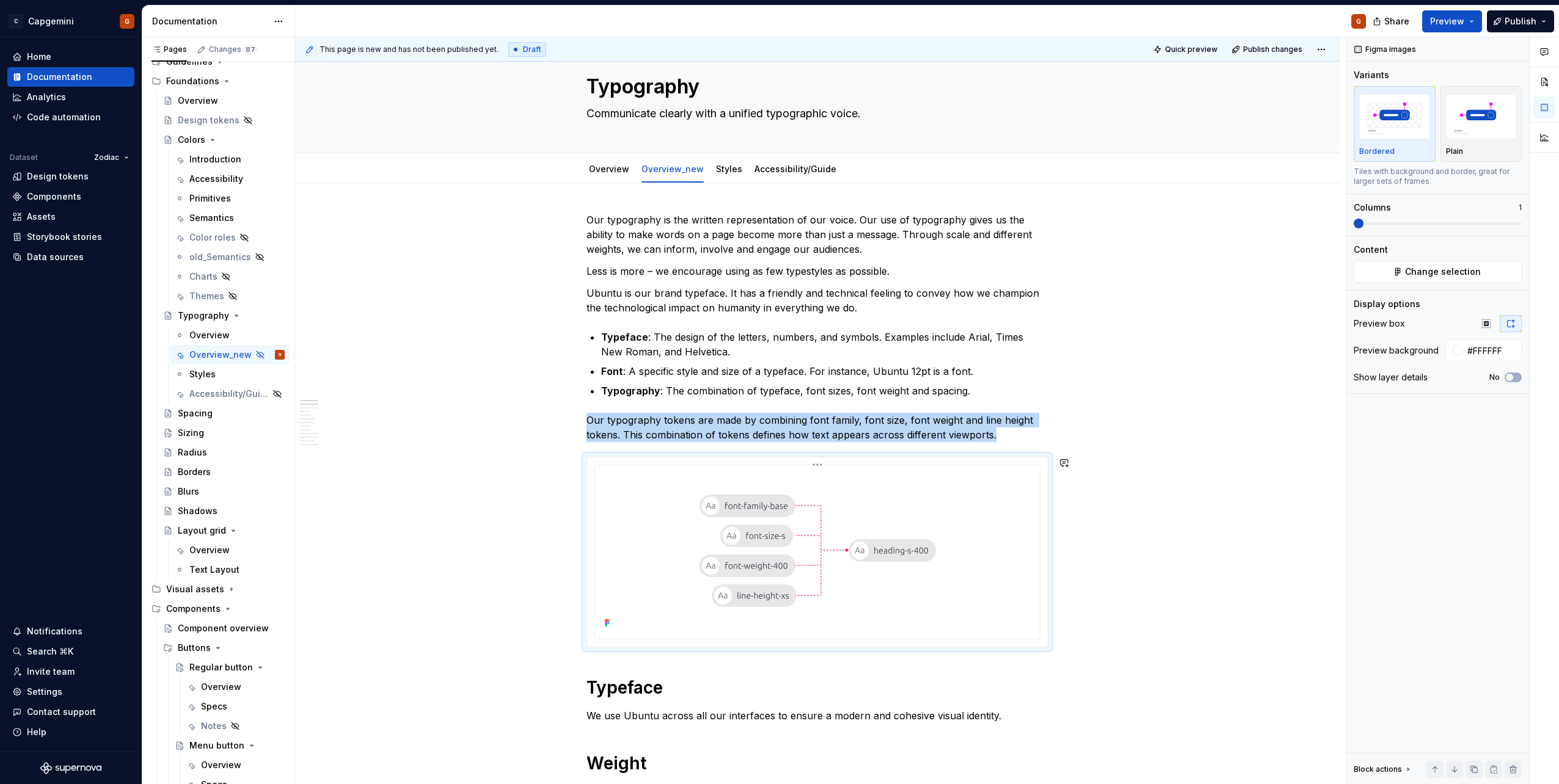
copy p "Our typography tokens are made by combining font family, font size, font weight…"
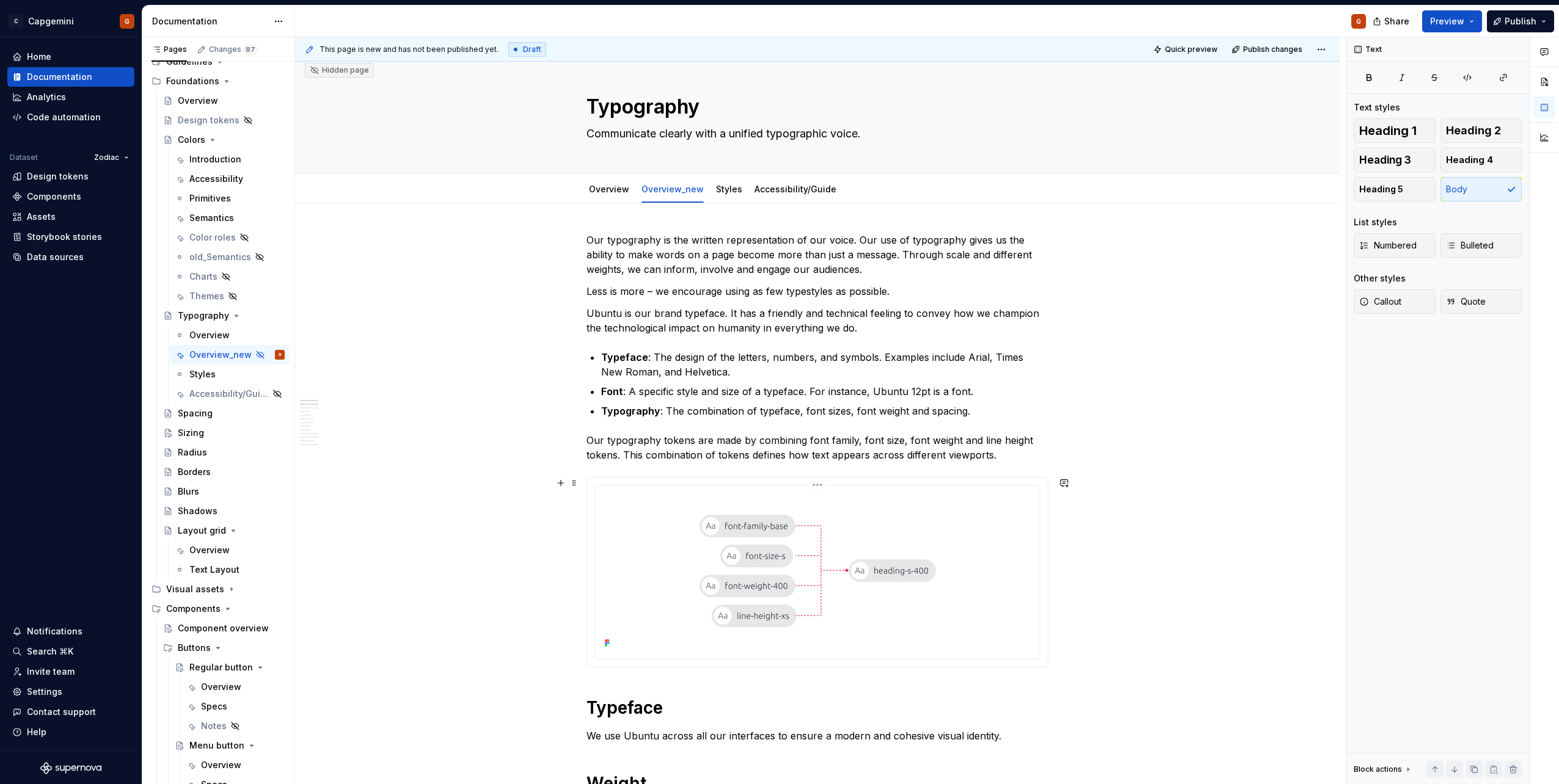
scroll to position [0, 0]
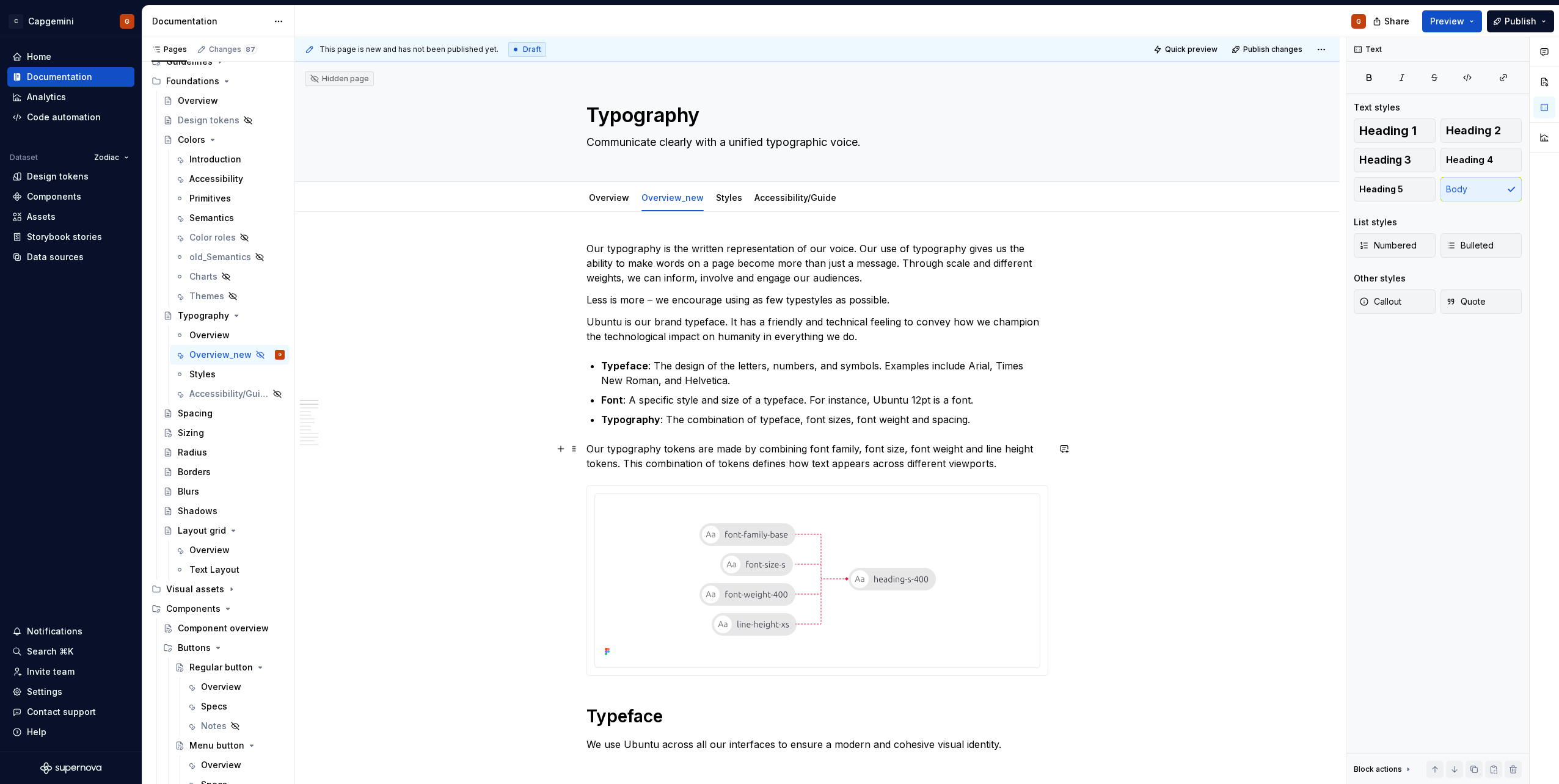
click at [962, 445] on p "Our typography tokens are made by combining font family, font size, font weight…" at bounding box center [817, 456] width 462 height 29
click at [814, 557] on img at bounding box center [817, 580] width 285 height 161
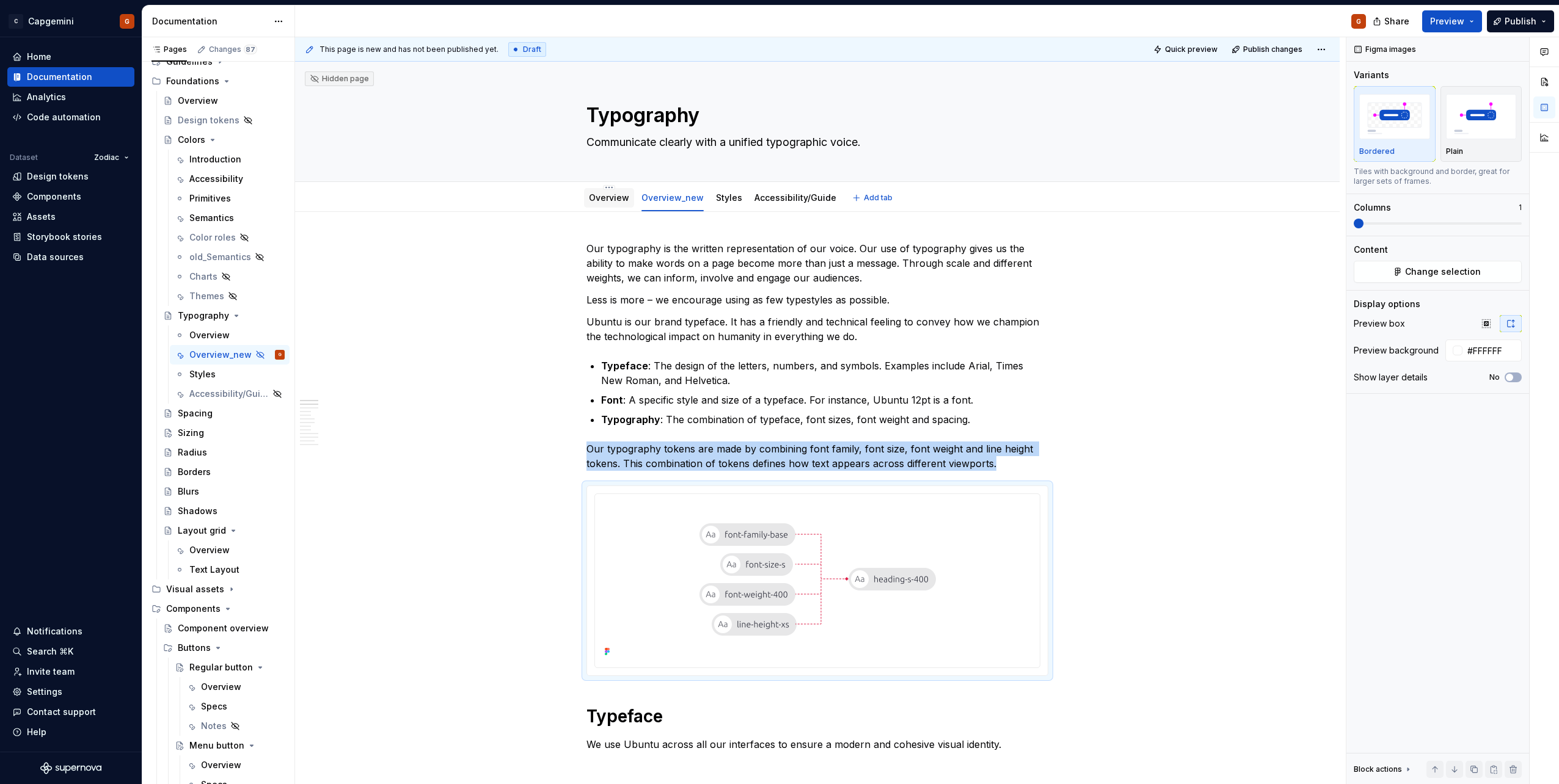
click at [627, 206] on div "Overview" at bounding box center [609, 198] width 50 height 20
click at [622, 204] on div "Overview" at bounding box center [609, 197] width 40 height 15
click at [622, 197] on link "Overview" at bounding box center [609, 197] width 40 height 10
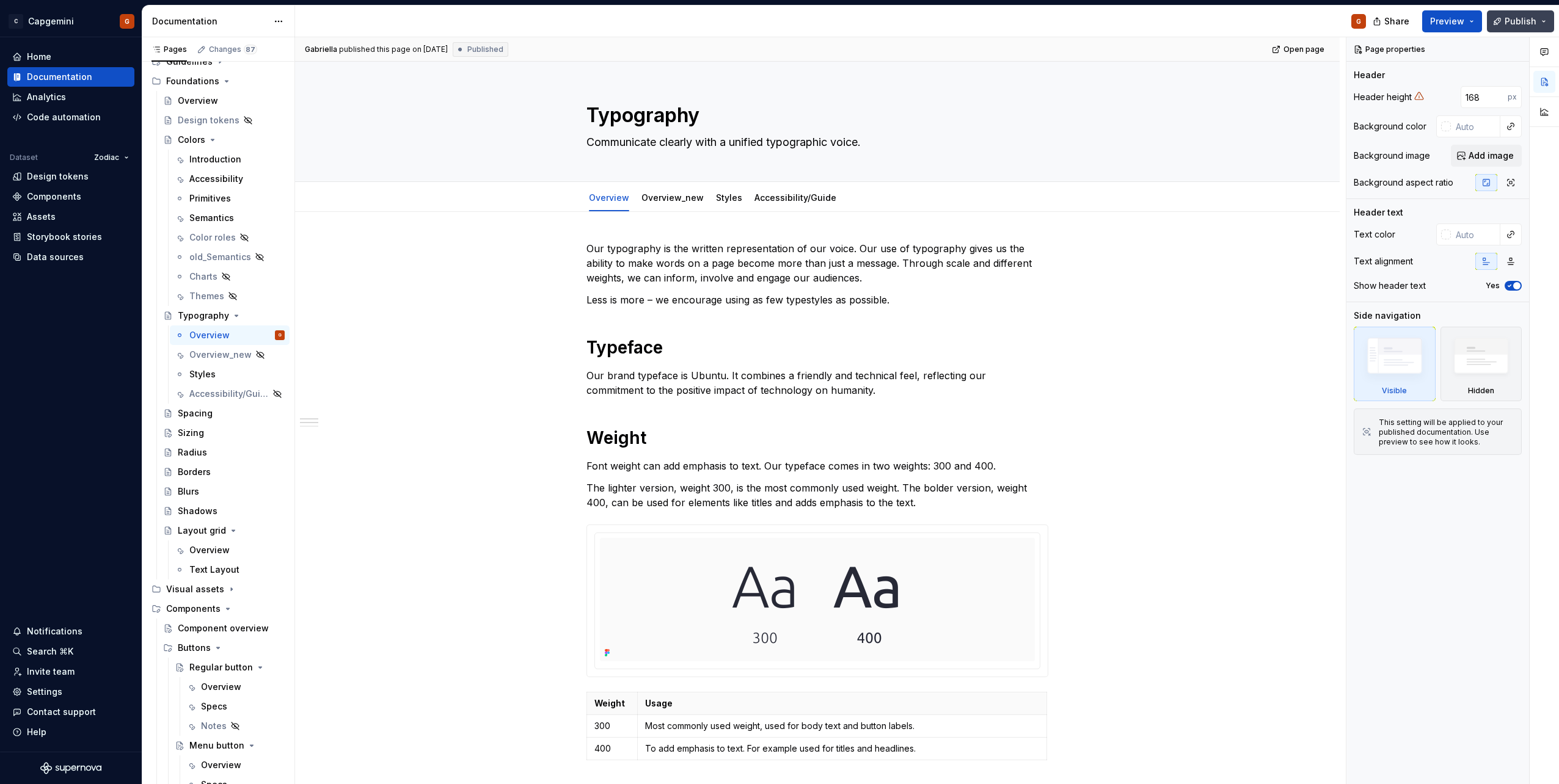
click at [1545, 30] on button "Publish" at bounding box center [1520, 21] width 67 height 22
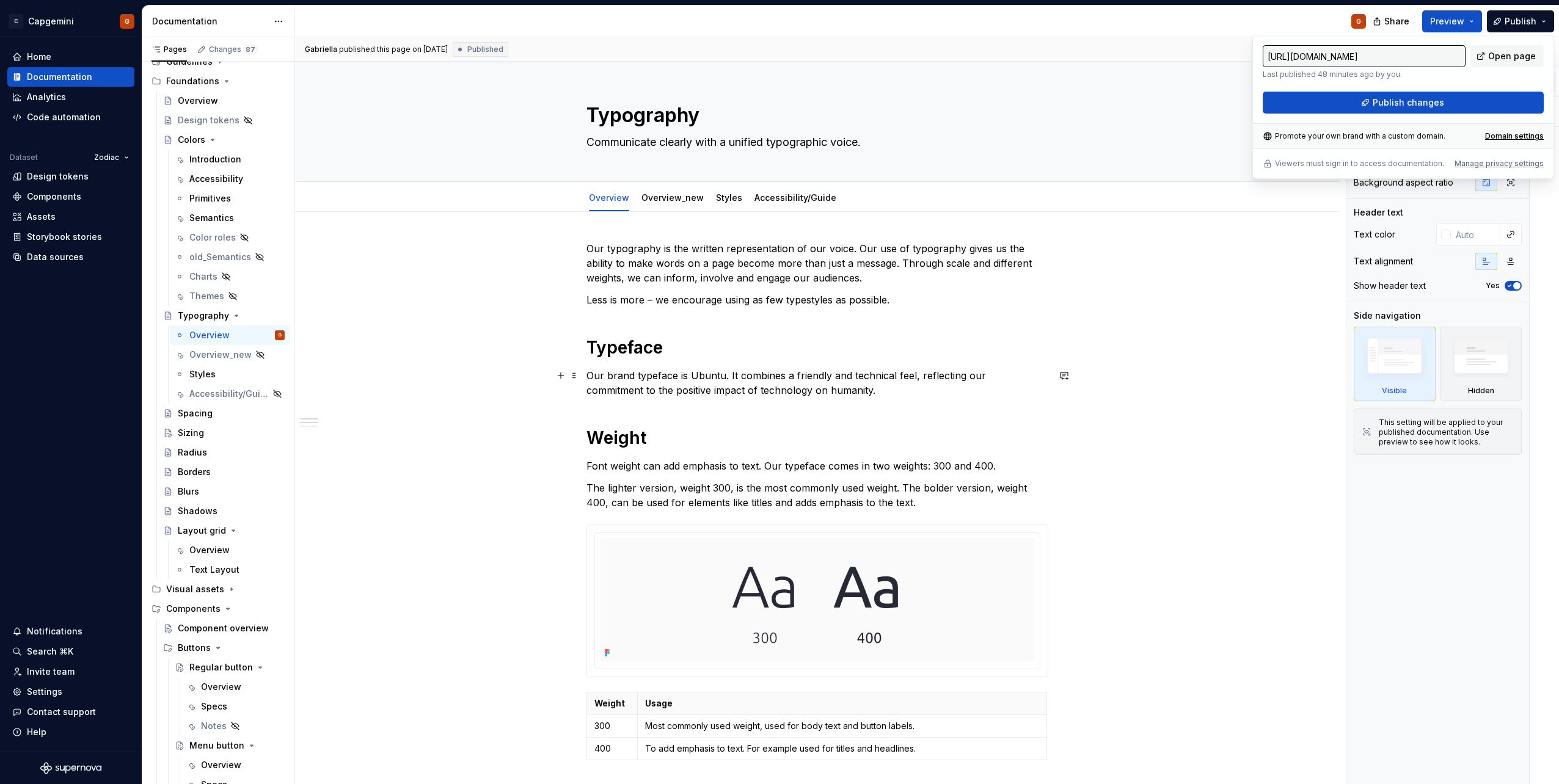
drag, startPoint x: 1208, startPoint y: 373, endPoint x: 1208, endPoint y: 383, distance: 10.0
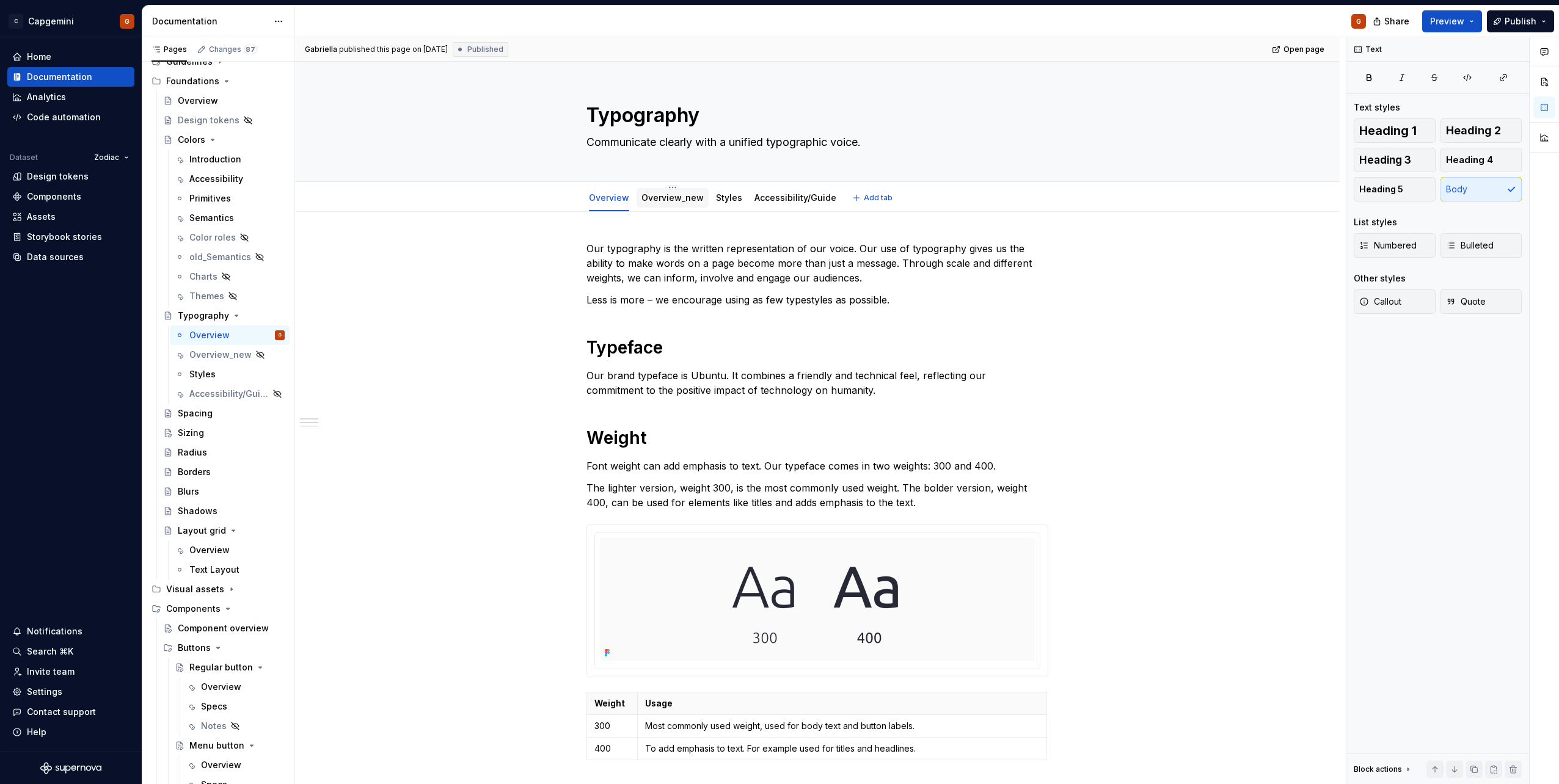
click at [664, 205] on div "Overview_new" at bounding box center [672, 198] width 72 height 20
click at [664, 195] on link "Overview_new" at bounding box center [672, 197] width 62 height 10
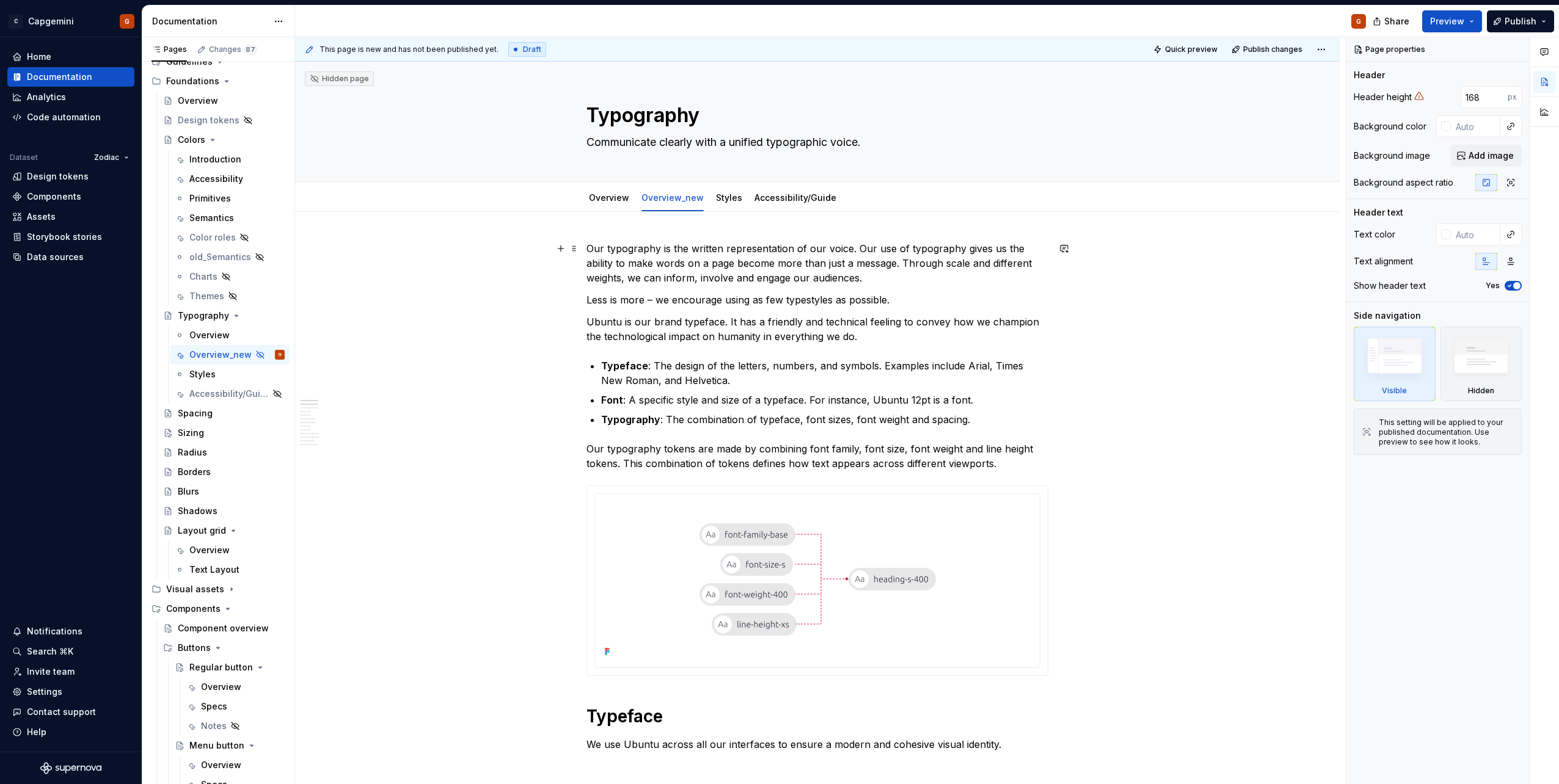
type textarea "*"
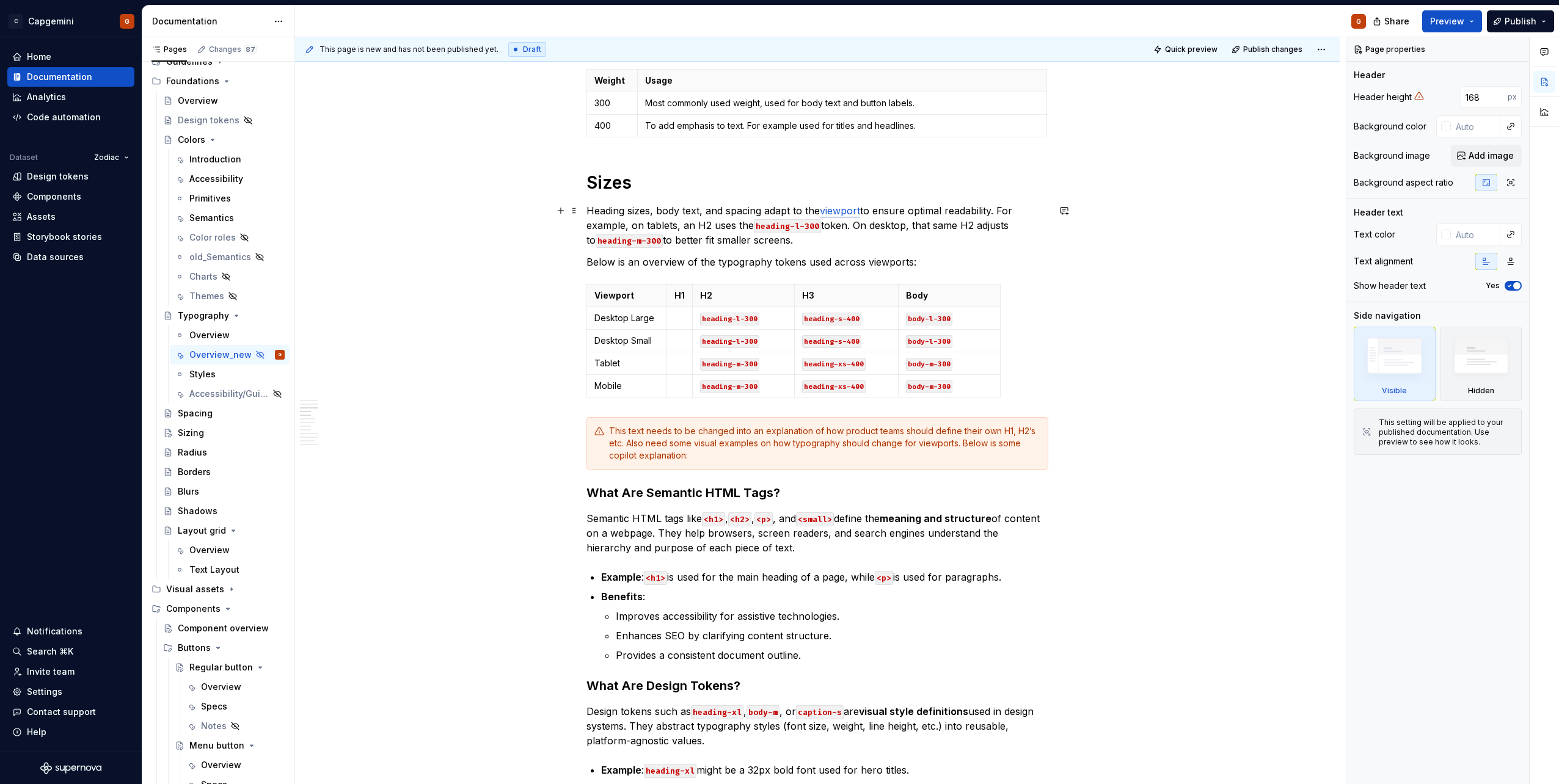
scroll to position [1038, 0]
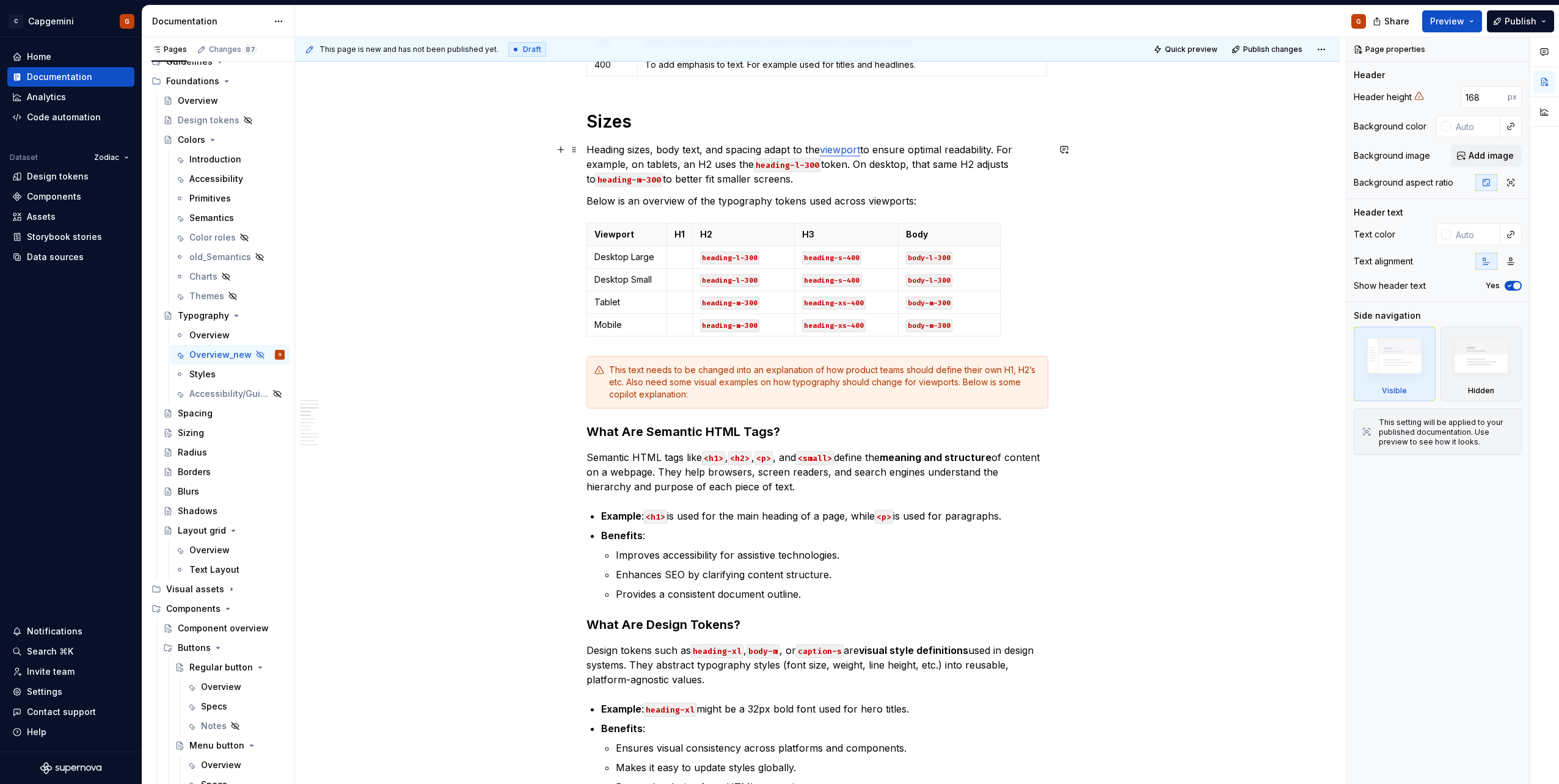
click at [586, 151] on div "Our typography is the written representation of our voice. Our use of typograph…" at bounding box center [817, 787] width 1044 height 3227
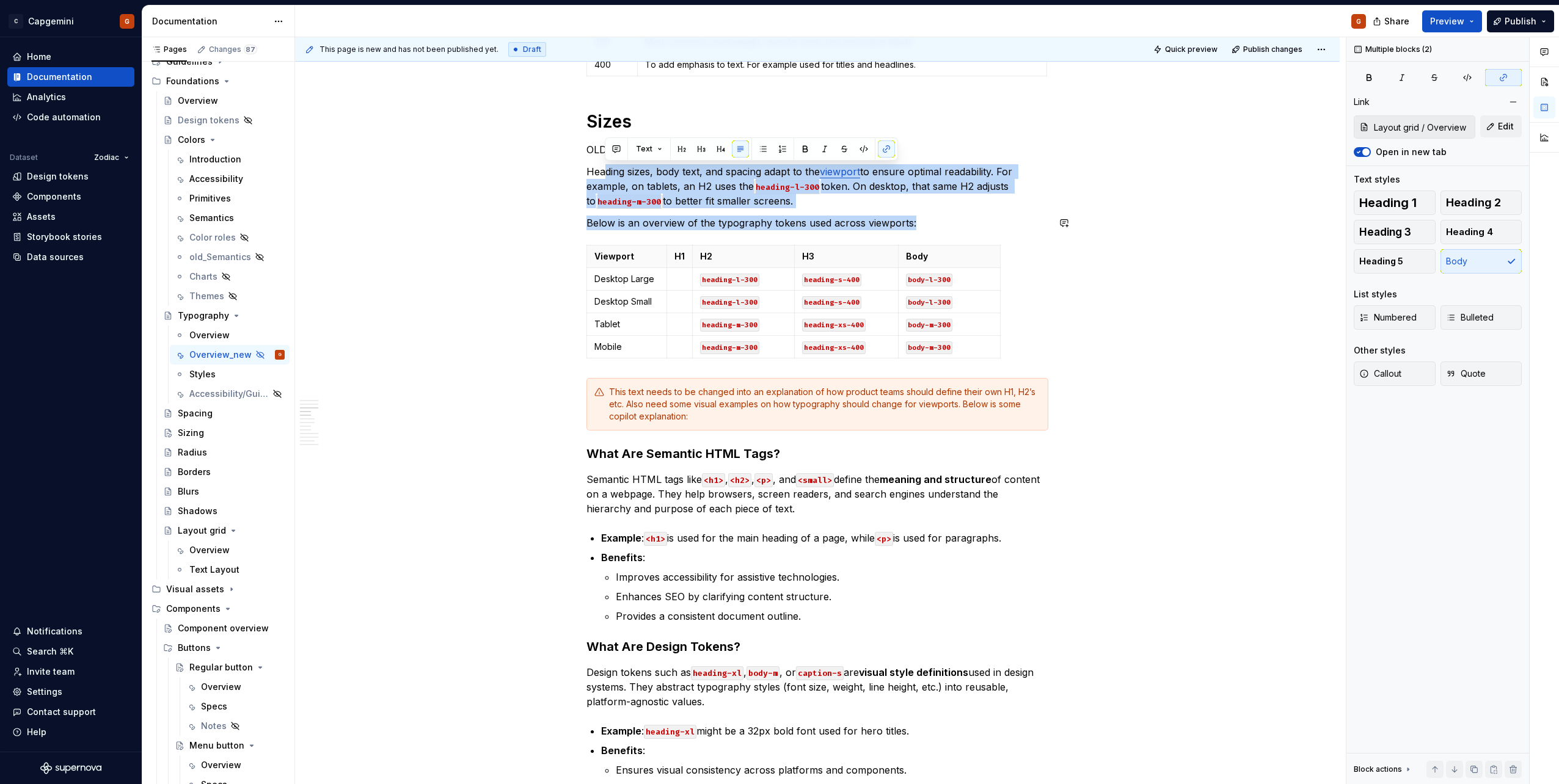
drag, startPoint x: 604, startPoint y: 168, endPoint x: 728, endPoint y: 237, distance: 141.9
click at [728, 237] on div "Our typography is the written representation of our voice. Our use of typograph…" at bounding box center [817, 688] width 462 height 2970
click at [688, 319] on html "C Capgemini G Home Documentation Analytics Code automation Dataset Zodiac Desig…" at bounding box center [779, 392] width 1559 height 784
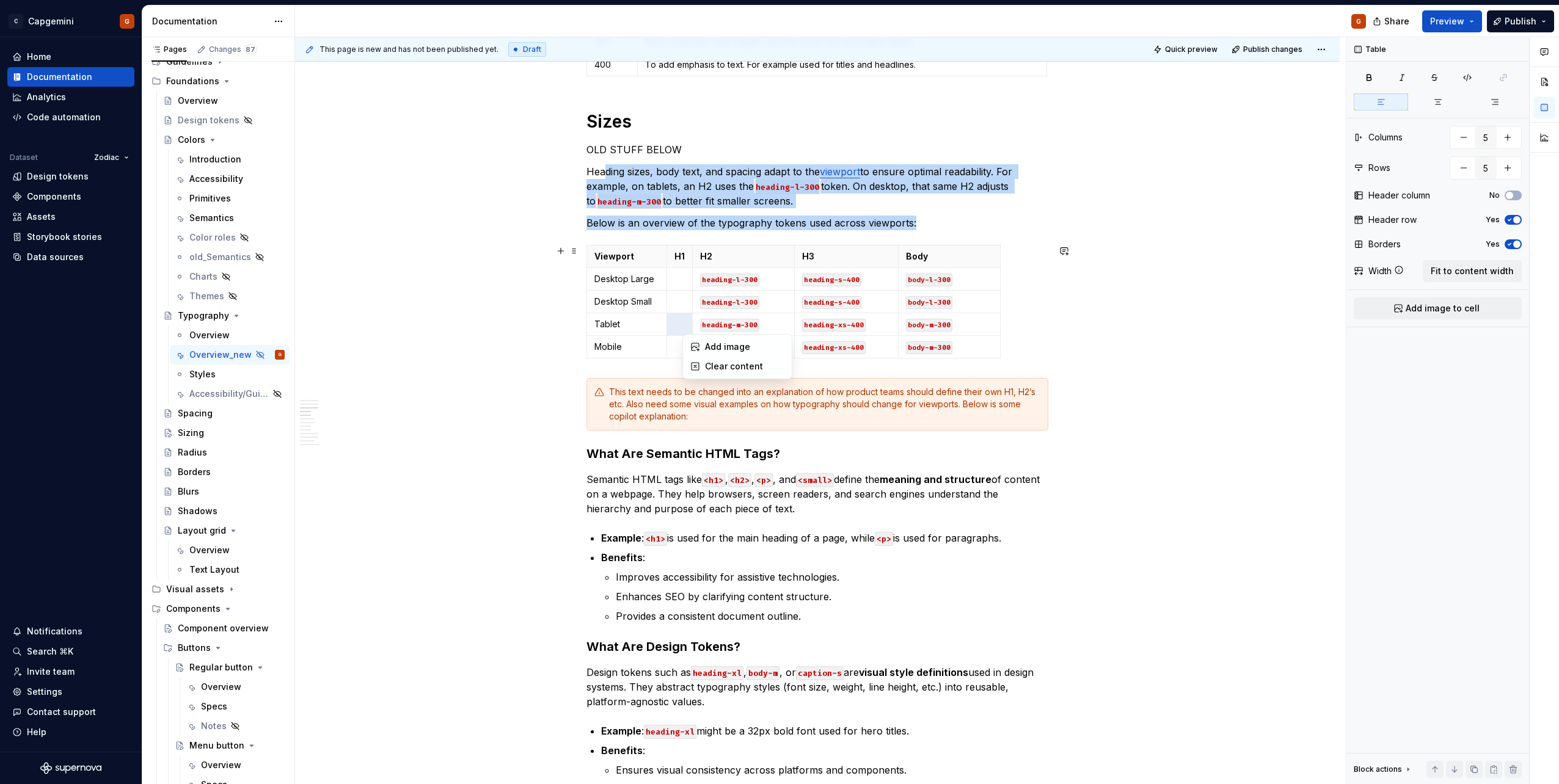
click at [622, 380] on html "C Capgemini G Home Documentation Analytics Code automation Dataset Zodiac Desig…" at bounding box center [779, 392] width 1559 height 784
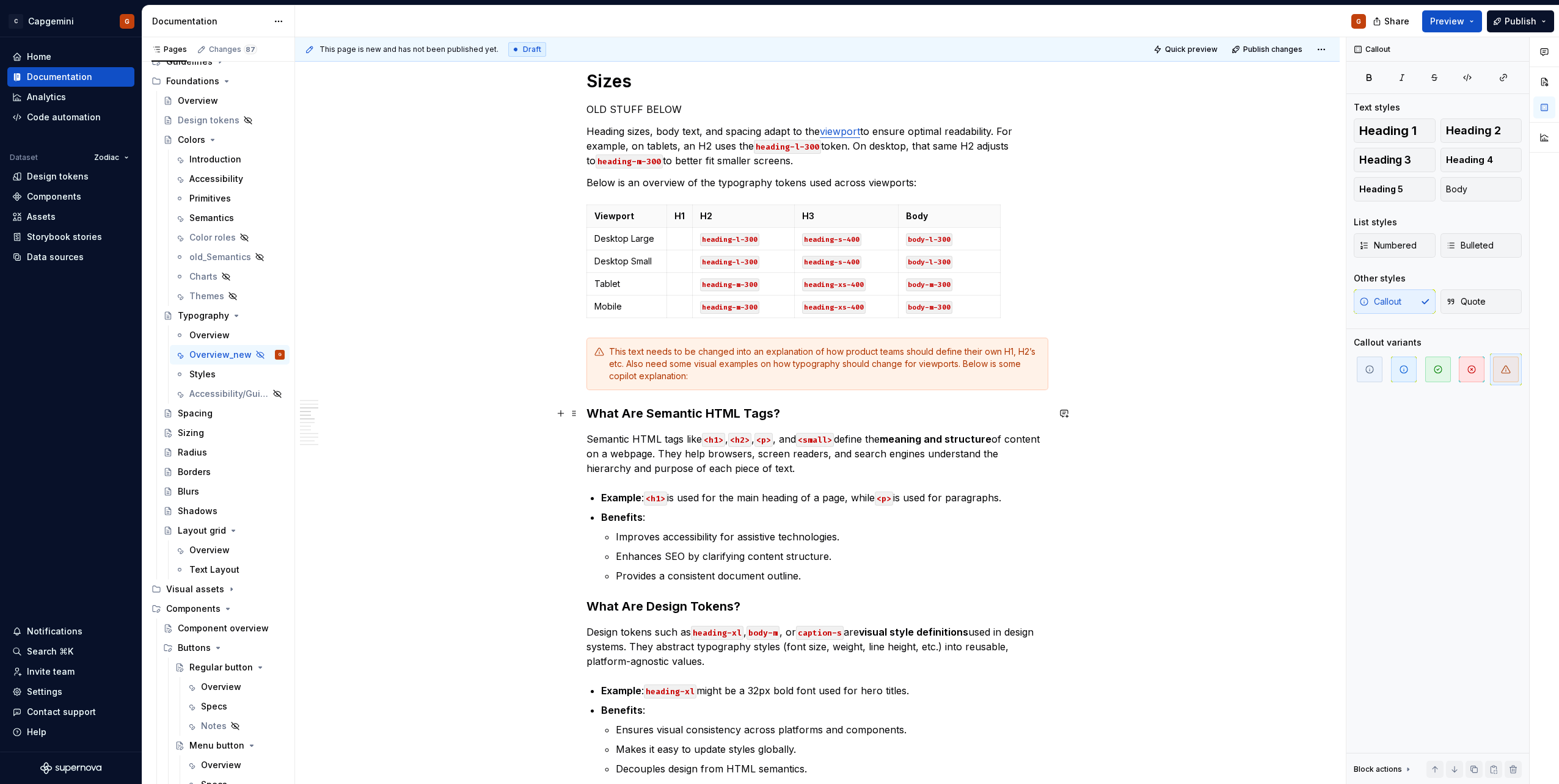
scroll to position [1099, 0]
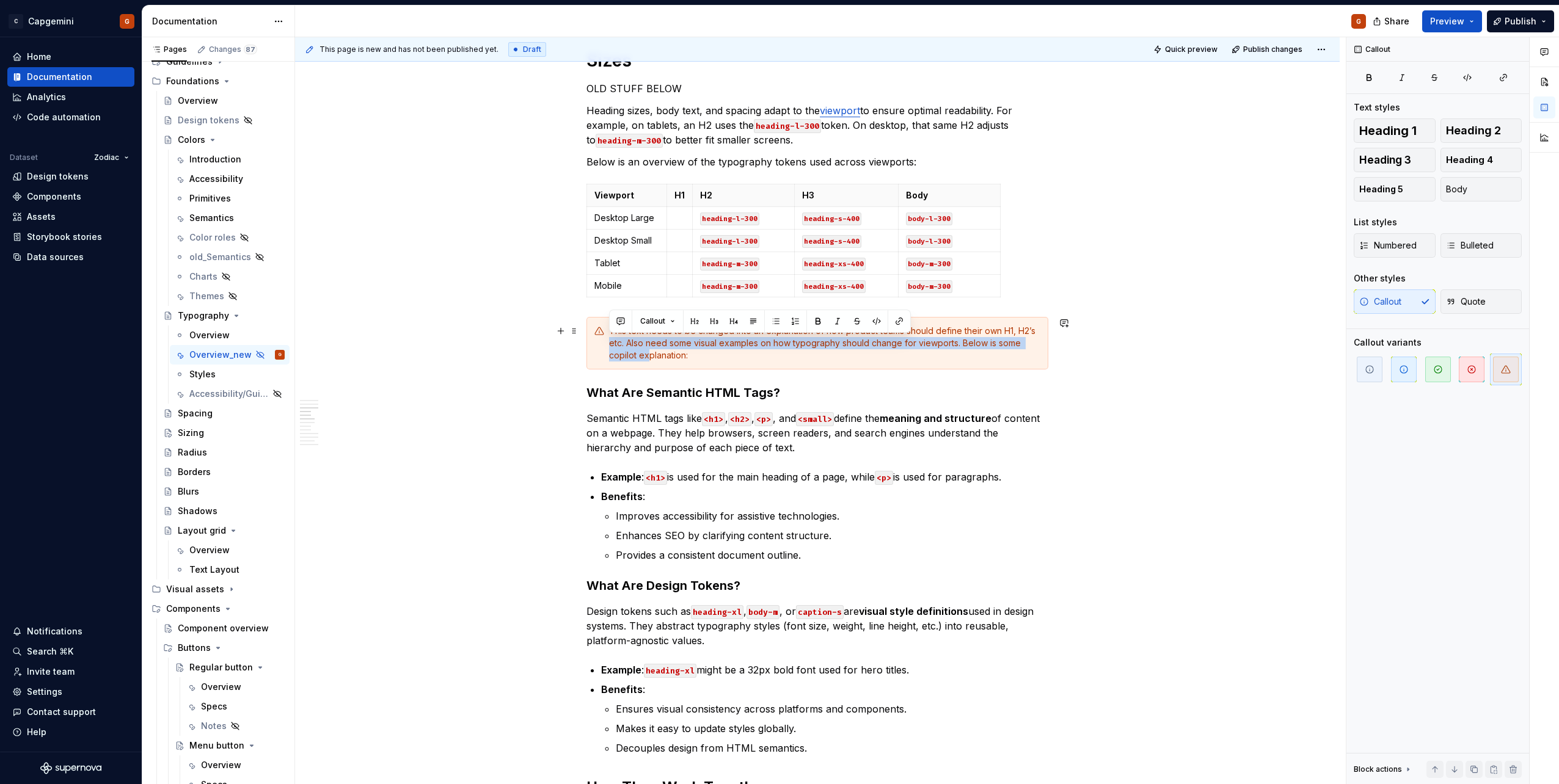
drag, startPoint x: 612, startPoint y: 337, endPoint x: 693, endPoint y: 363, distance: 85.1
click at [651, 350] on div "This text needs to be changed into an explanation of how product teams should d…" at bounding box center [824, 343] width 431 height 37
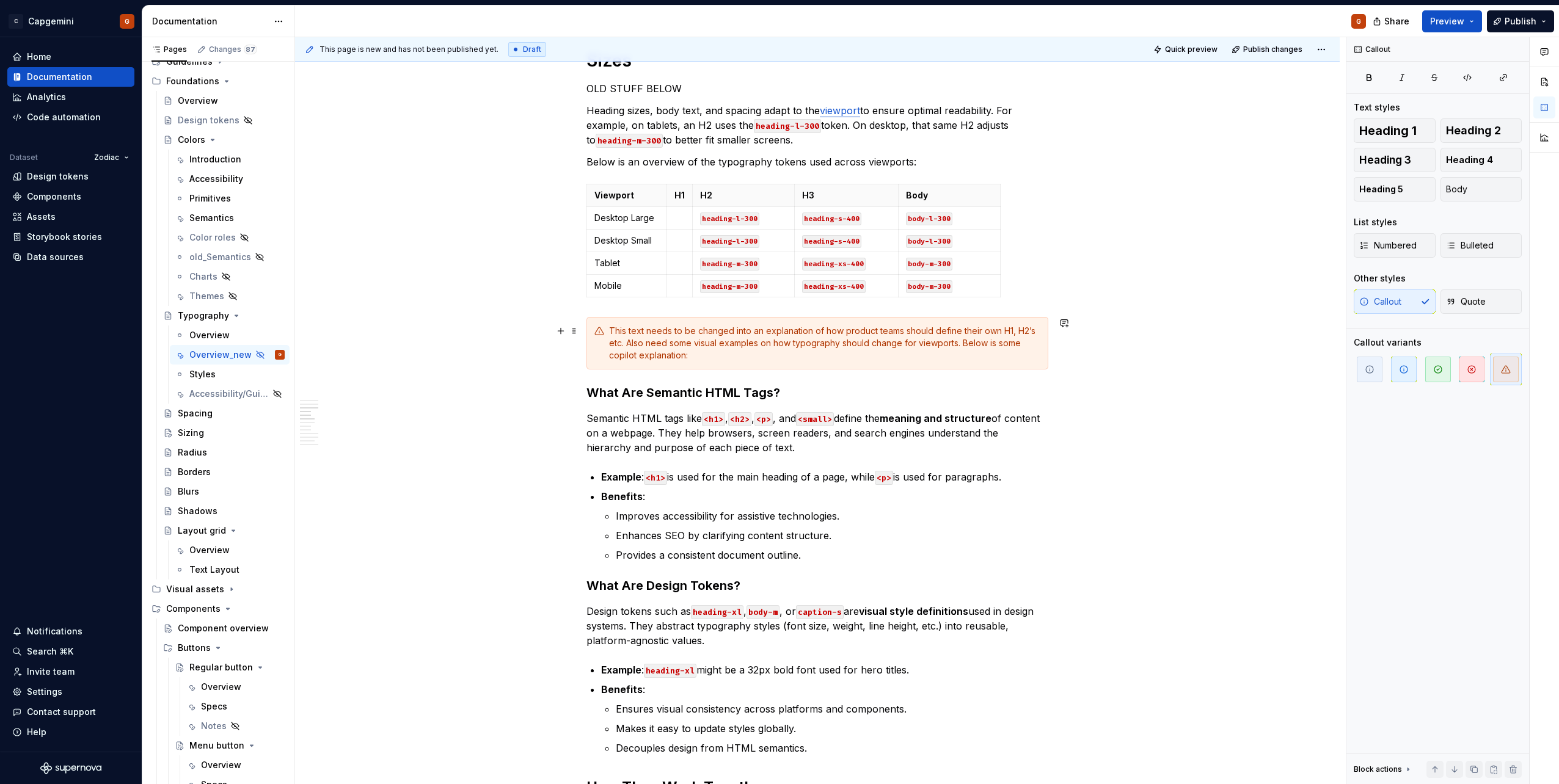
click at [693, 363] on div "This text needs to be changed into an explanation of how product teams should d…" at bounding box center [817, 343] width 462 height 53
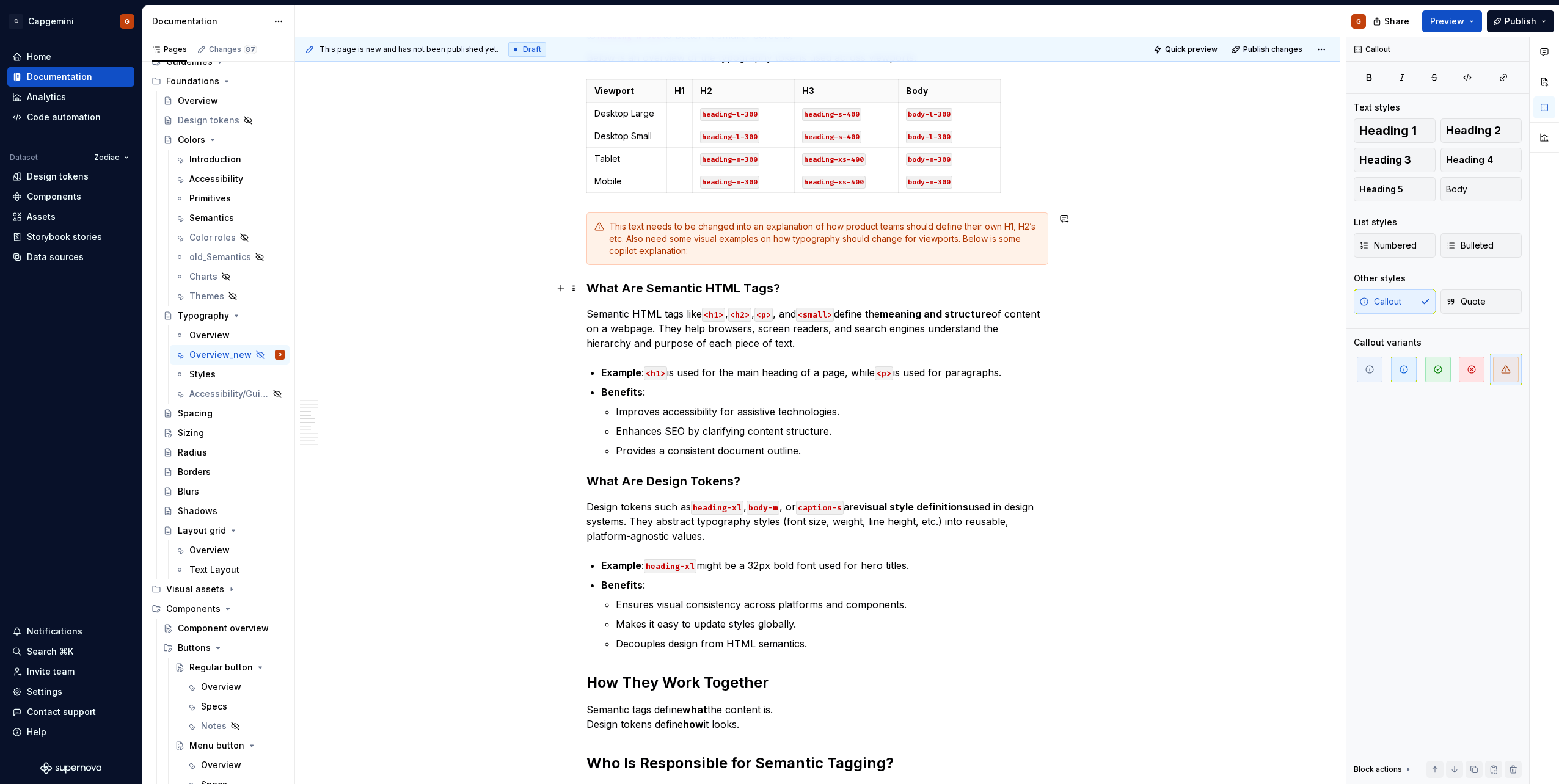
scroll to position [1221, 0]
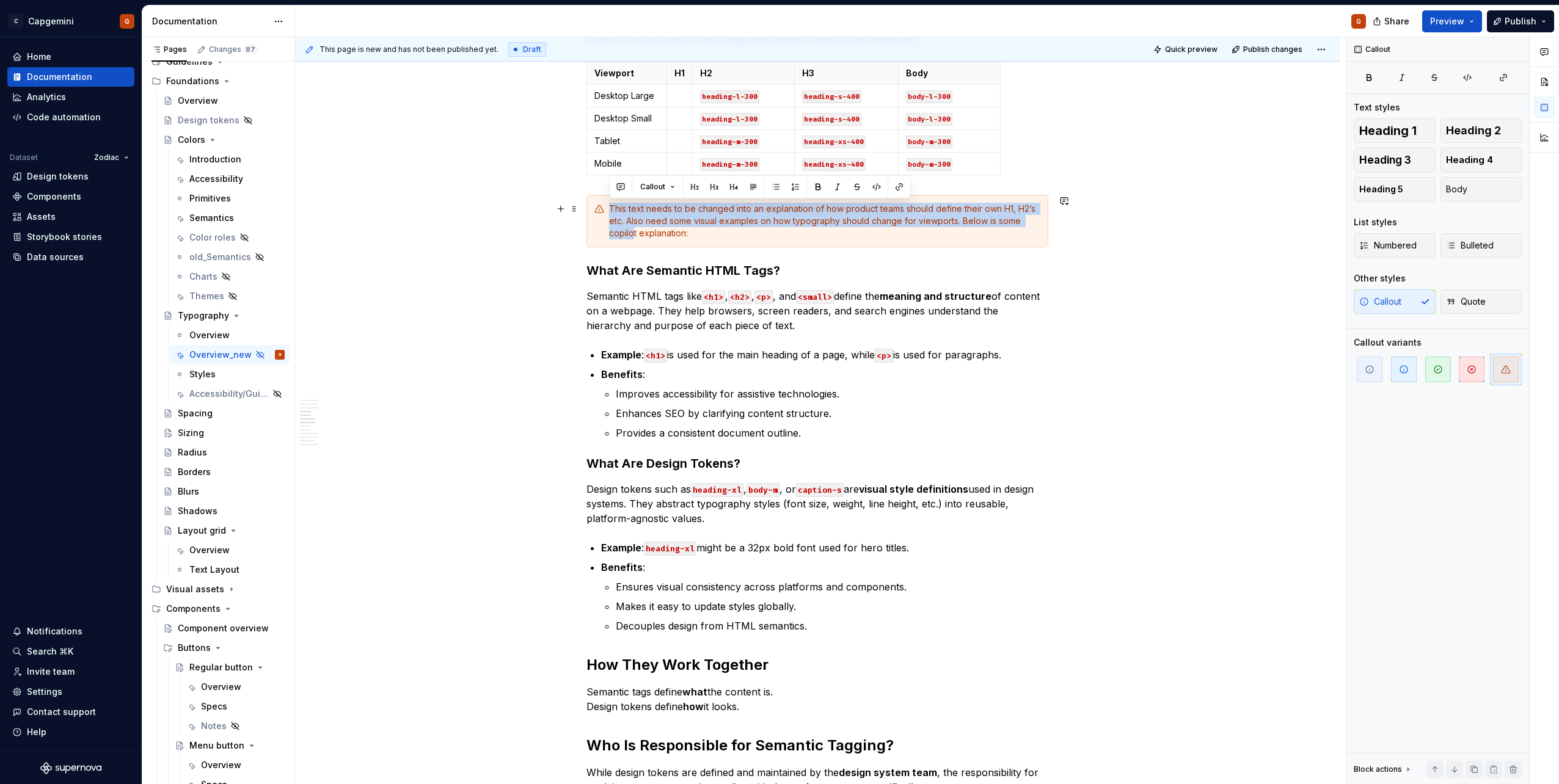
drag, startPoint x: 609, startPoint y: 213, endPoint x: 632, endPoint y: 227, distance: 26.9
click at [632, 227] on div "This text needs to be changed into an explanation of how product teams should d…" at bounding box center [817, 221] width 462 height 53
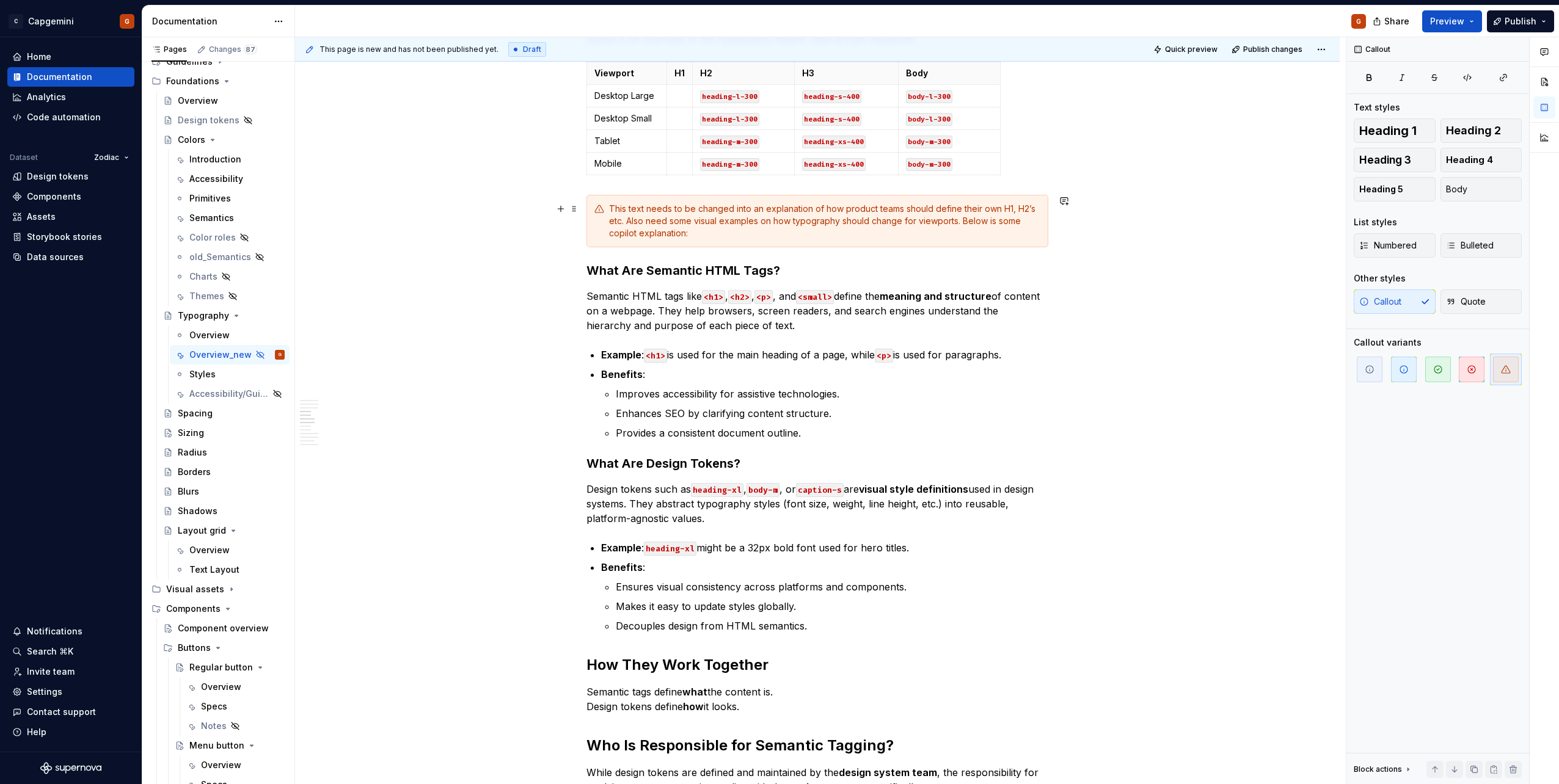
click at [681, 240] on div "This text needs to be changed into an explanation of how product teams should d…" at bounding box center [817, 221] width 462 height 53
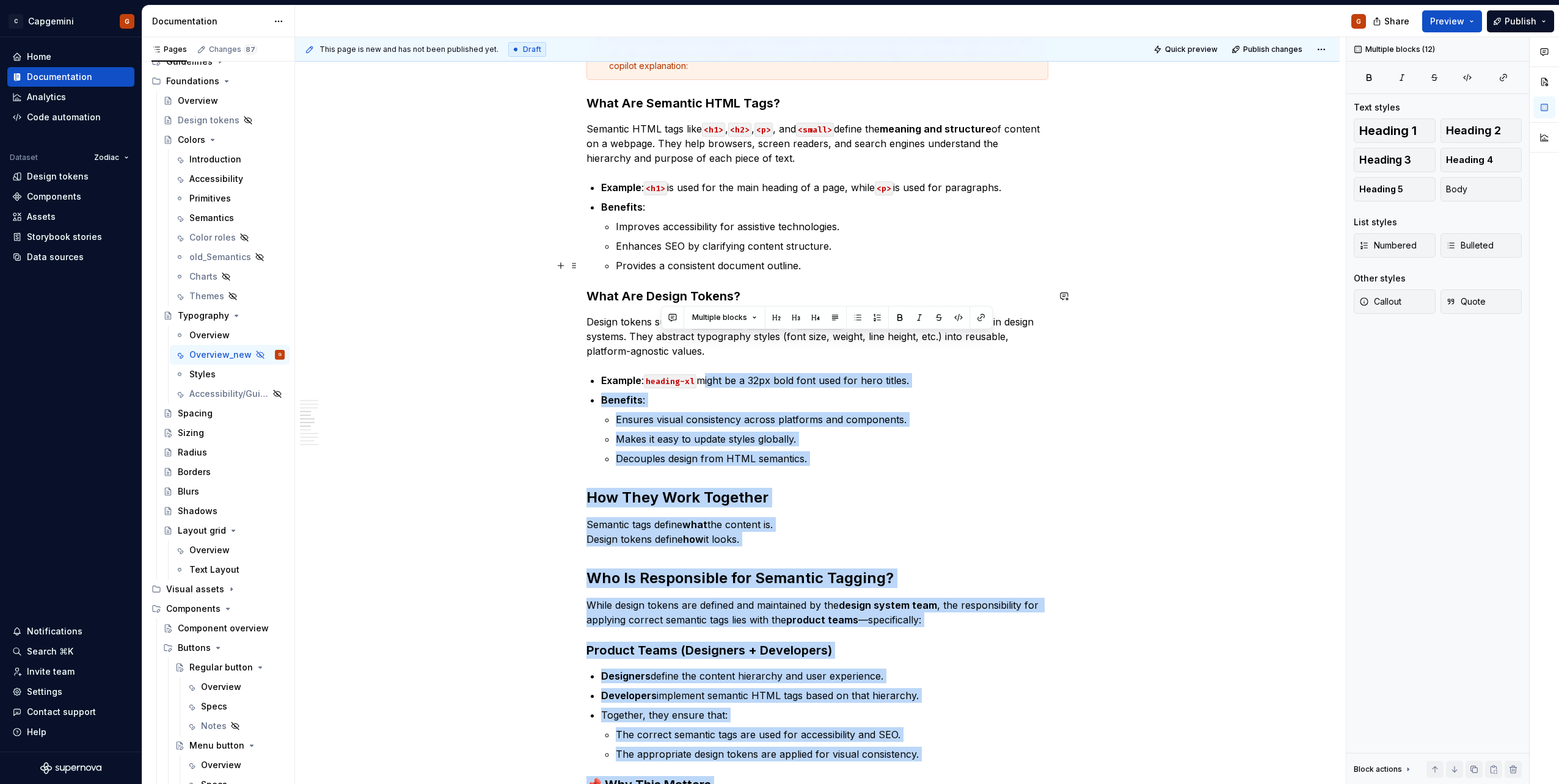
scroll to position [1343, 0]
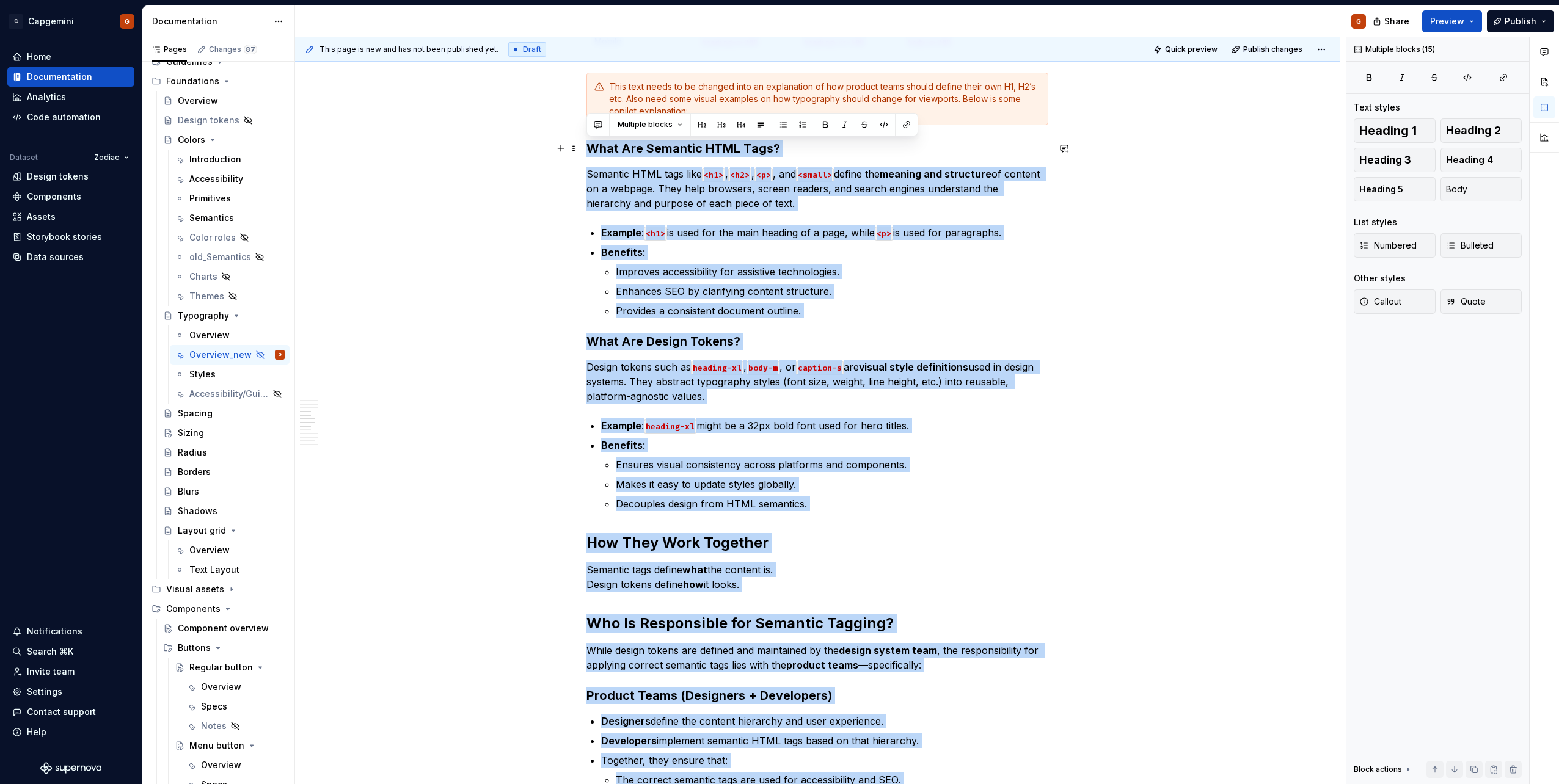
drag, startPoint x: 706, startPoint y: 423, endPoint x: 586, endPoint y: 156, distance: 292.7
click at [586, 156] on div "Our typography is the written representation of our voice. Our use of typograph…" at bounding box center [817, 493] width 1044 height 3249
click at [707, 244] on ul "Example : <h1> is used for the main heading of a page, while <p> is used for pa…" at bounding box center [825, 272] width 447 height 93
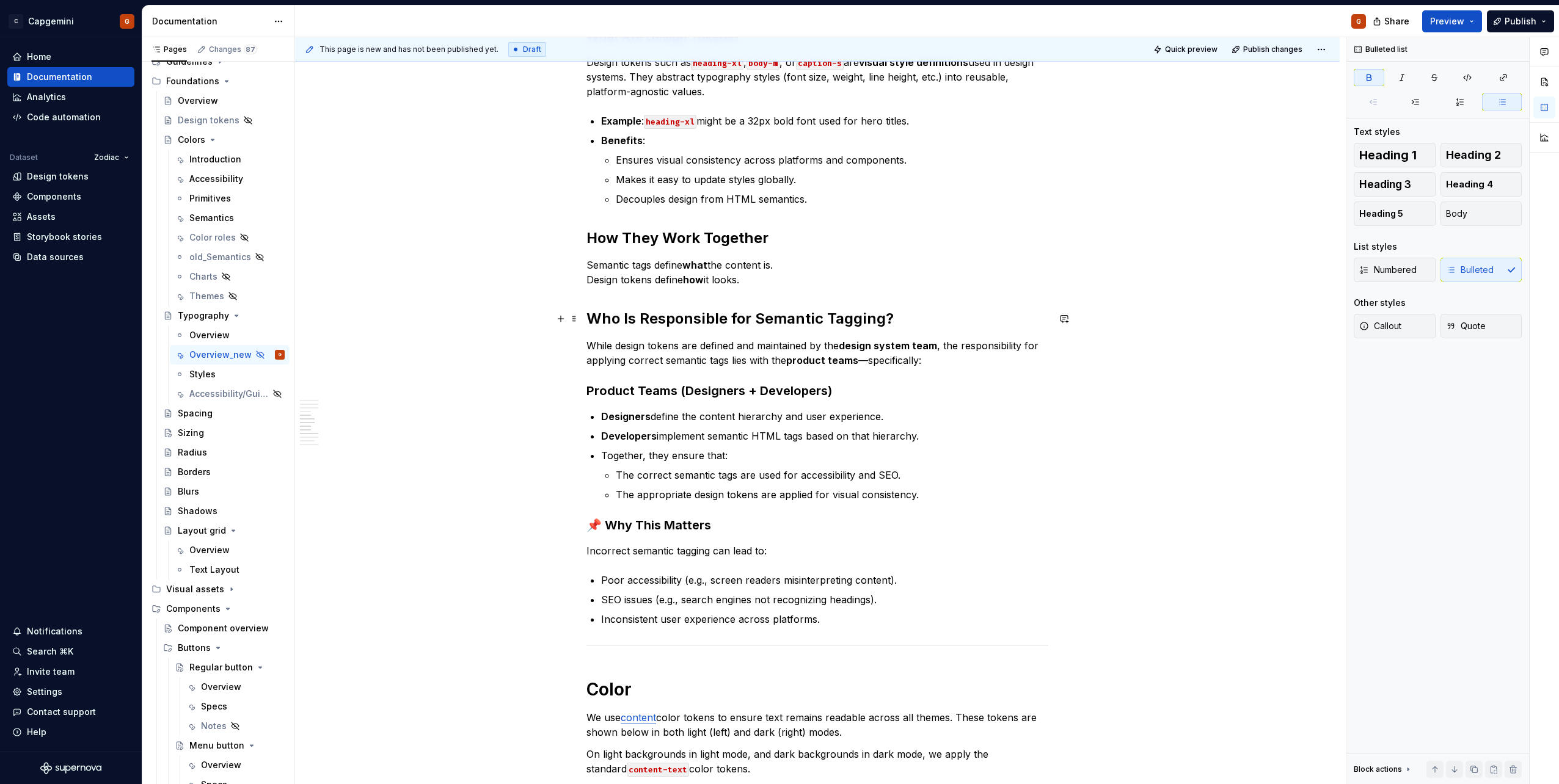
scroll to position [1649, 0]
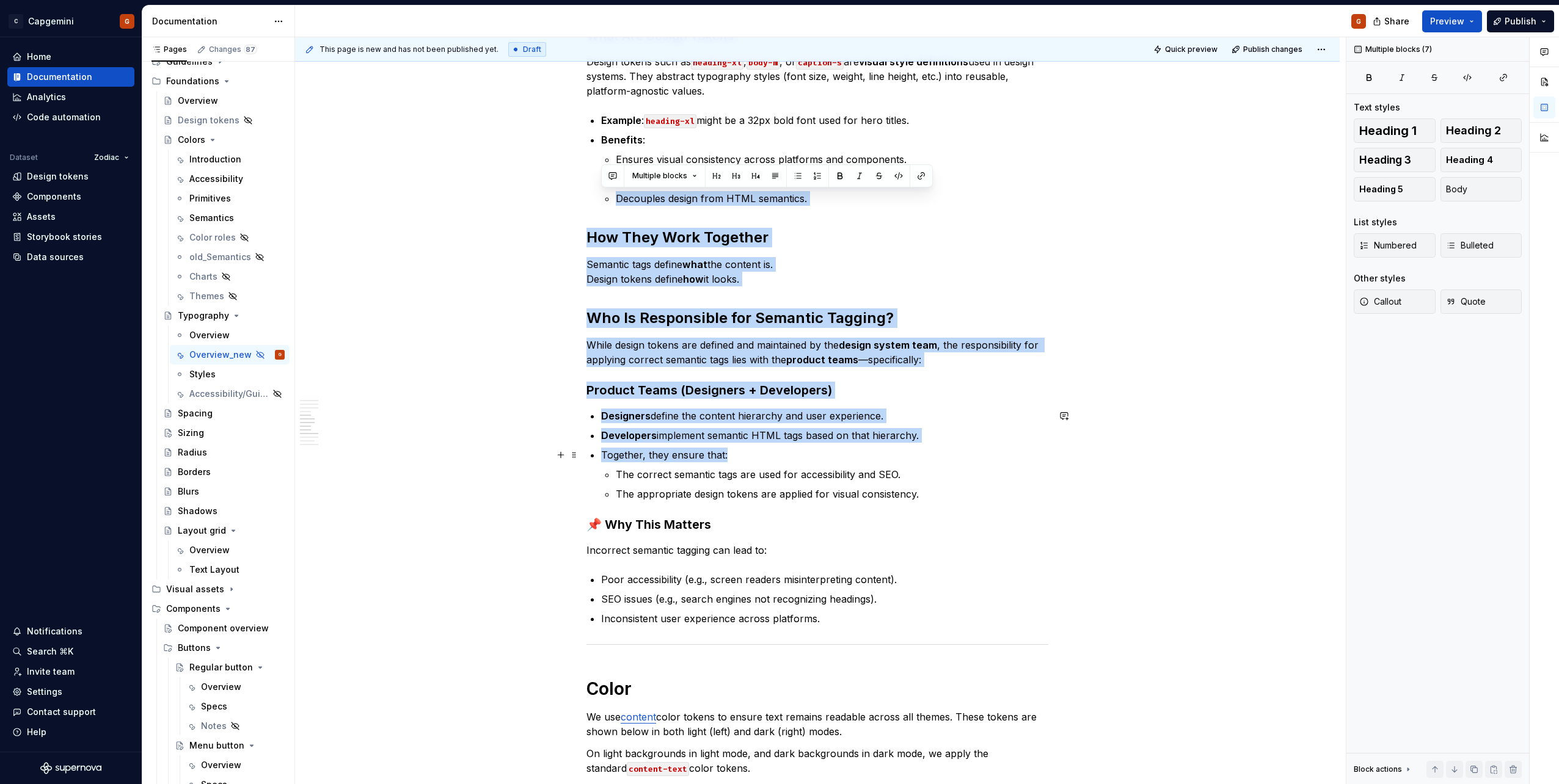
drag, startPoint x: 740, startPoint y: 337, endPoint x: 796, endPoint y: 494, distance: 166.7
click at [796, 462] on div "Our typography is the written representation of our voice. Our use of typograph…" at bounding box center [817, 78] width 462 height 2970
click at [802, 508] on div "Our typography is the written representation of our voice. Our use of typograph…" at bounding box center [817, 78] width 462 height 2970
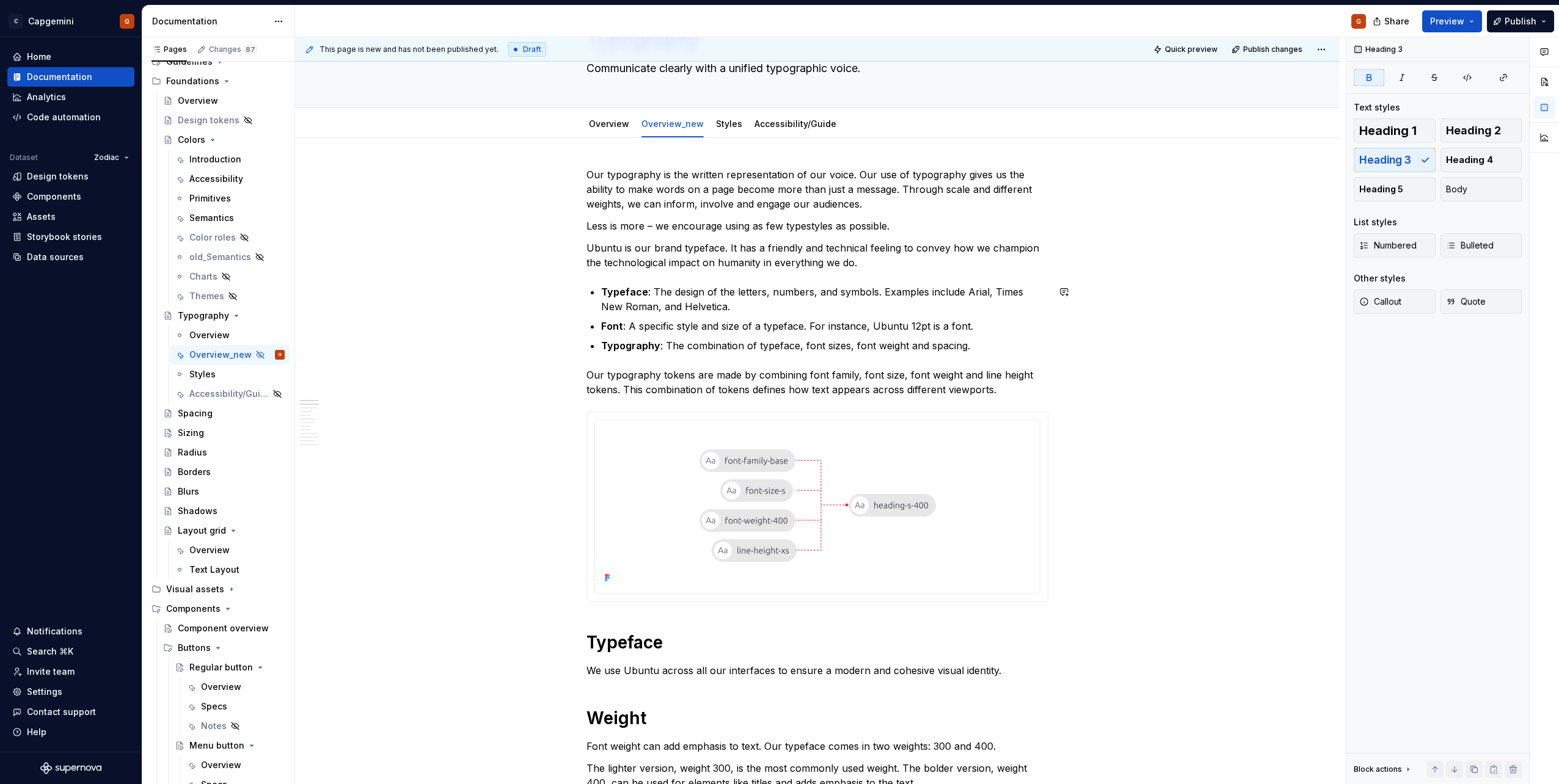
scroll to position [0, 0]
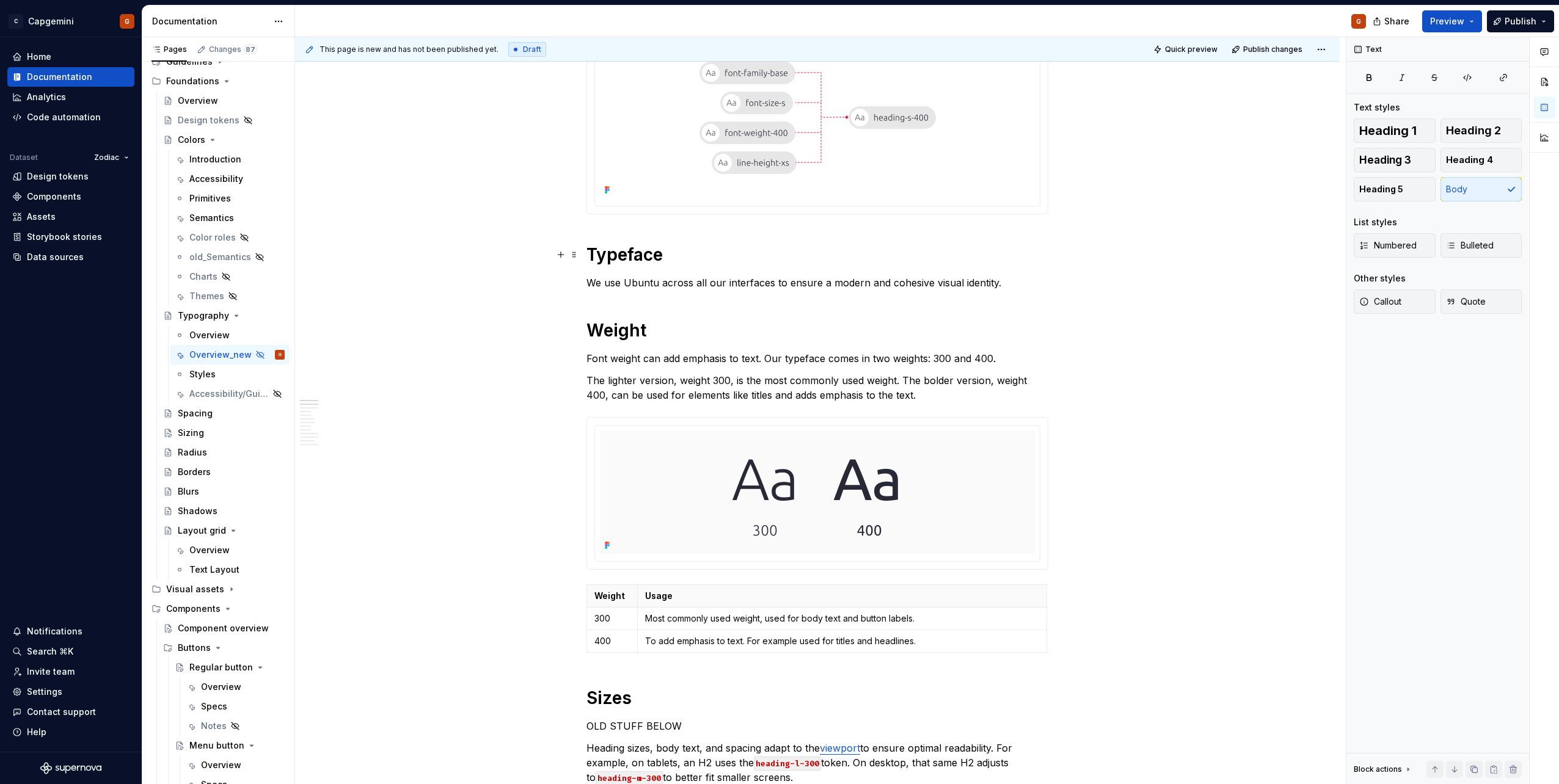
scroll to position [550, 0]
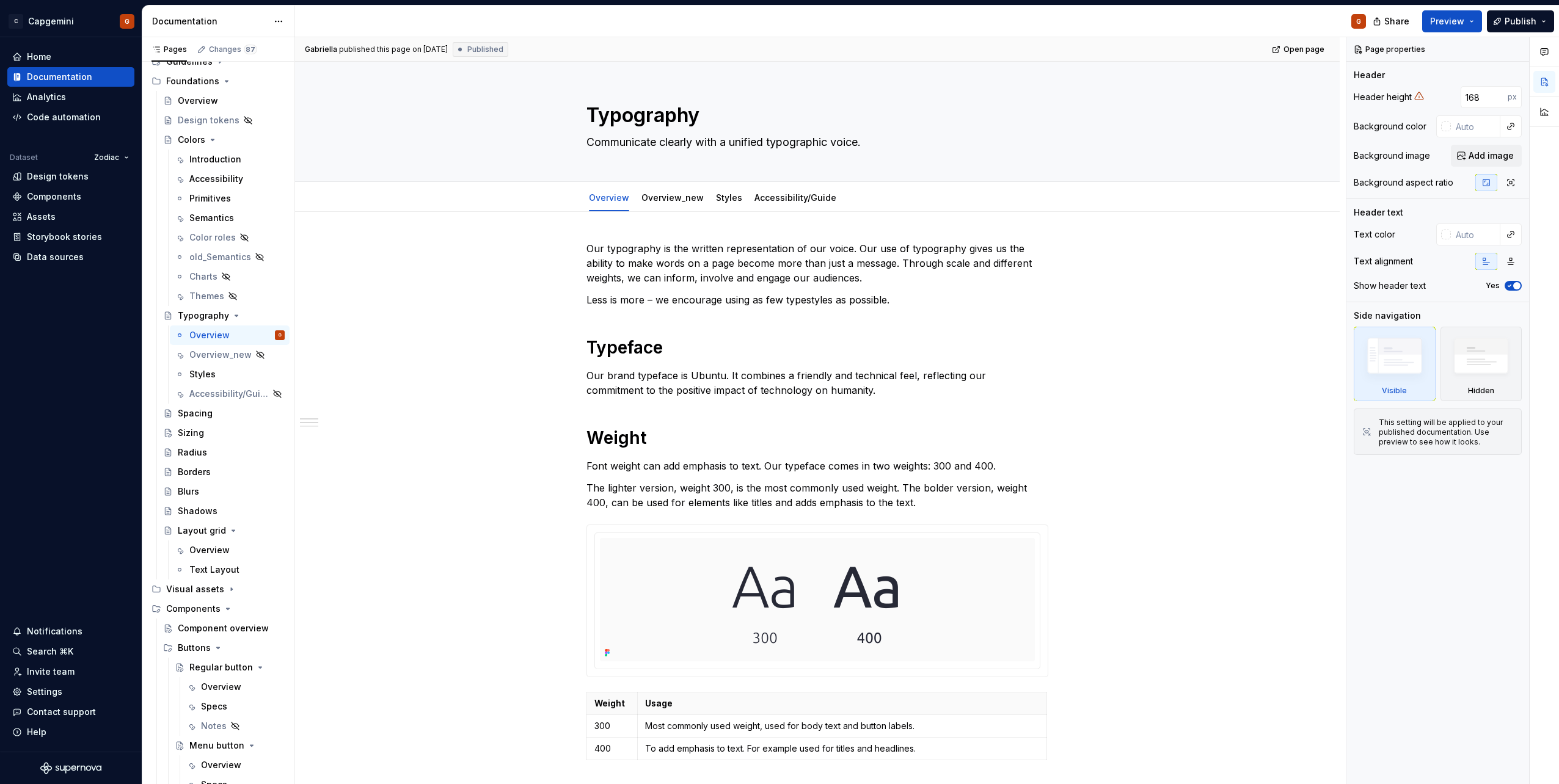
type textarea "*"
